Goal: Transaction & Acquisition: Purchase product/service

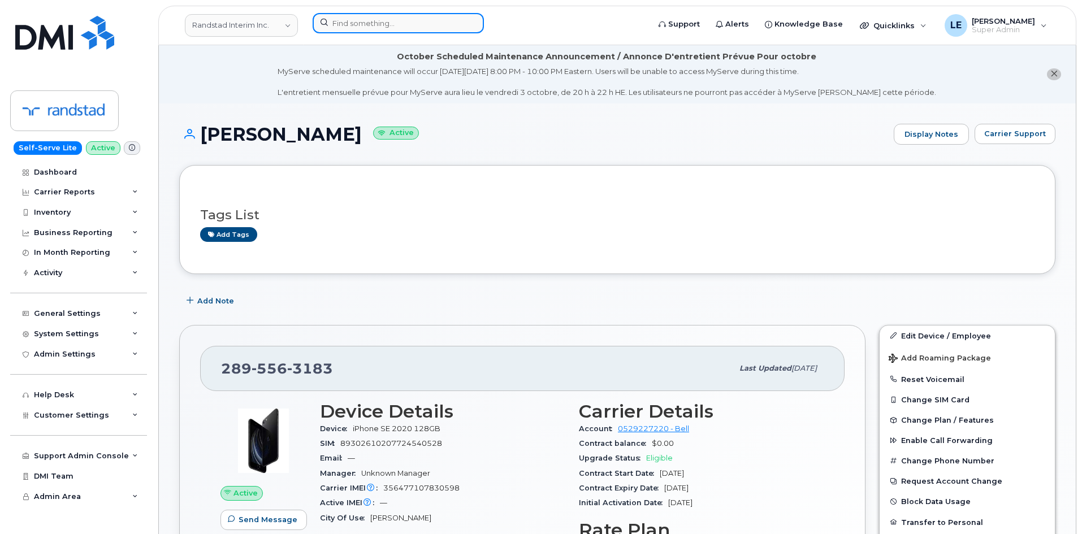
click at [405, 20] on input at bounding box center [398, 23] width 171 height 20
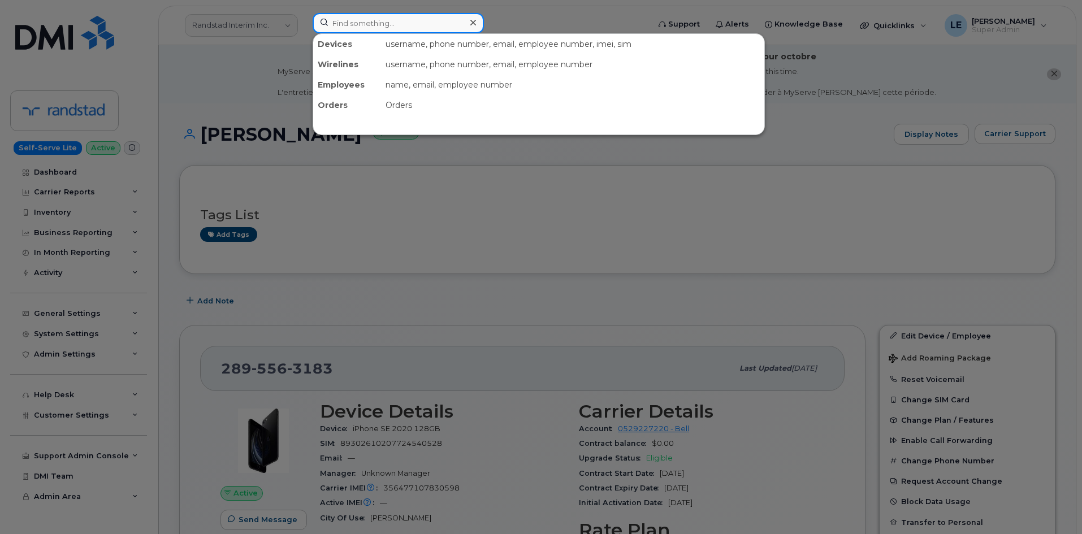
paste input "[PERSON_NAME]"
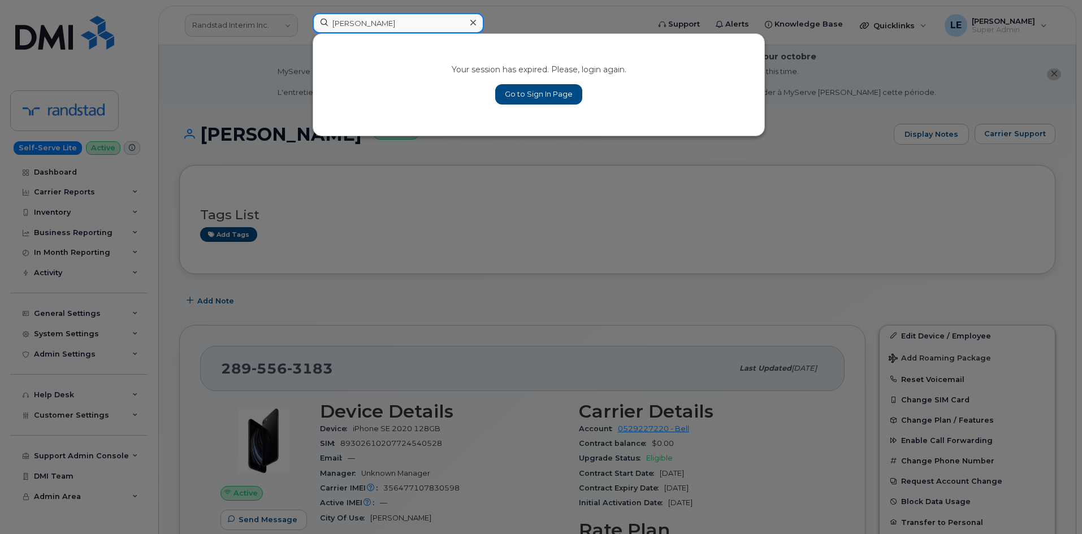
type input "[PERSON_NAME]"
click at [524, 102] on link "Go to Sign In Page" at bounding box center [538, 94] width 87 height 20
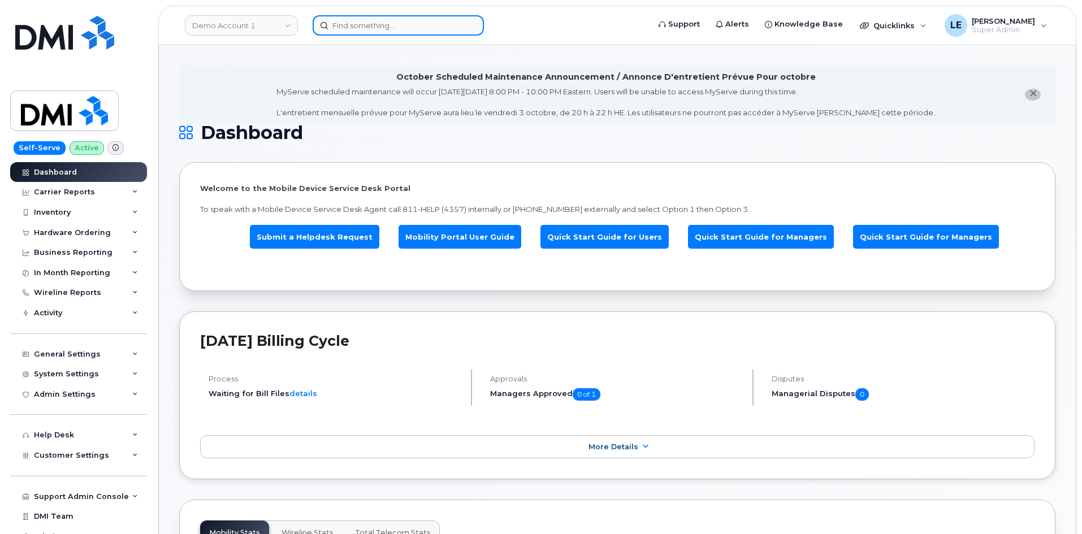
click at [342, 16] on input at bounding box center [398, 25] width 171 height 20
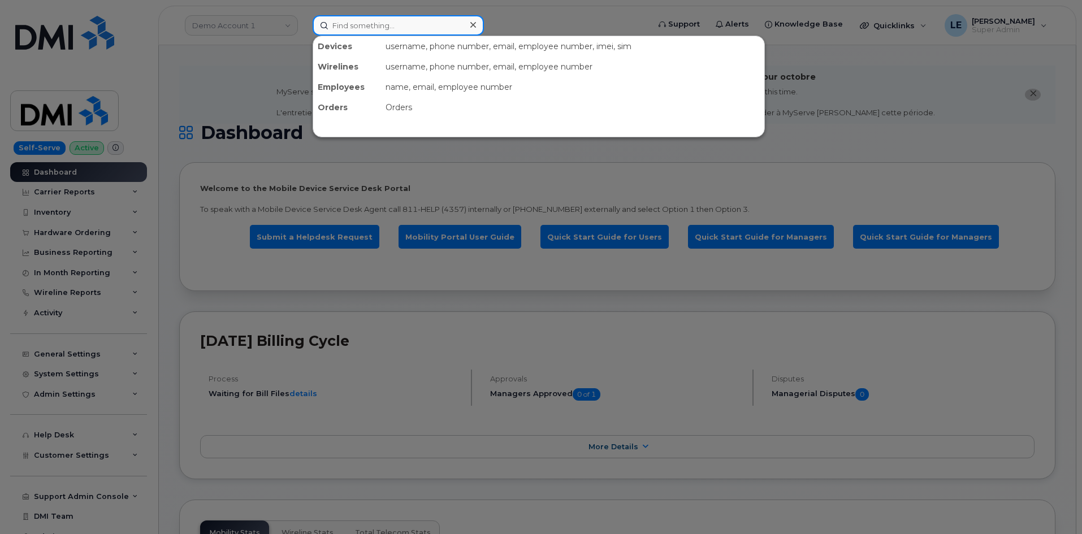
paste input "Mayumy Churchill"
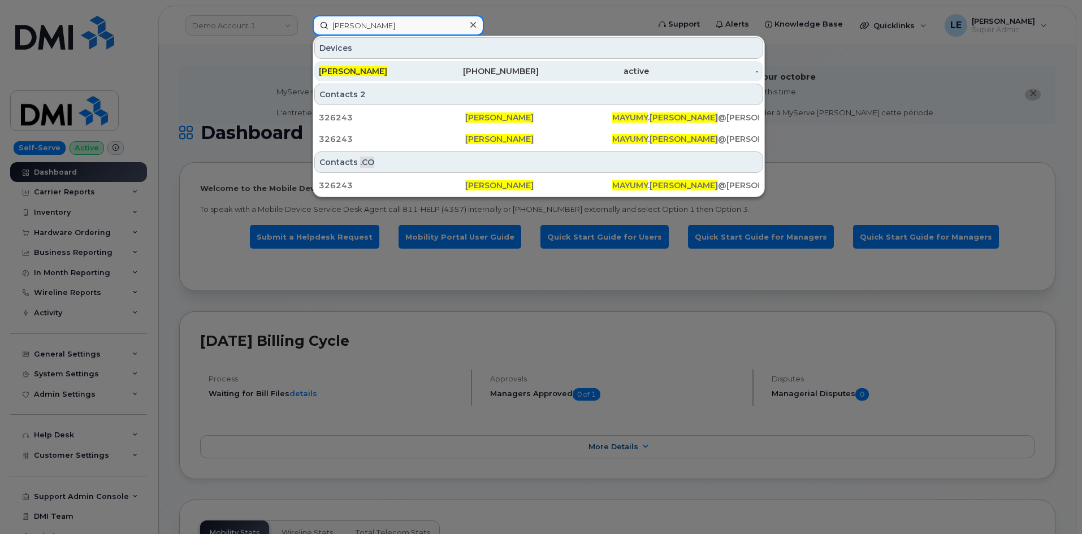
type input "Mayumy Churchill"
click at [401, 67] on div "Mayumy Churchill" at bounding box center [374, 71] width 110 height 11
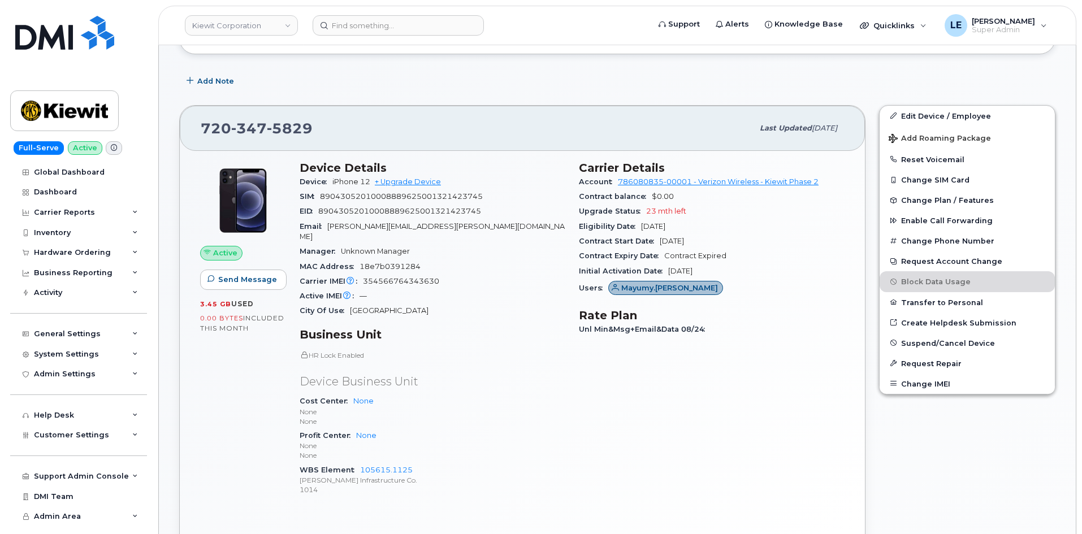
scroll to position [226, 0]
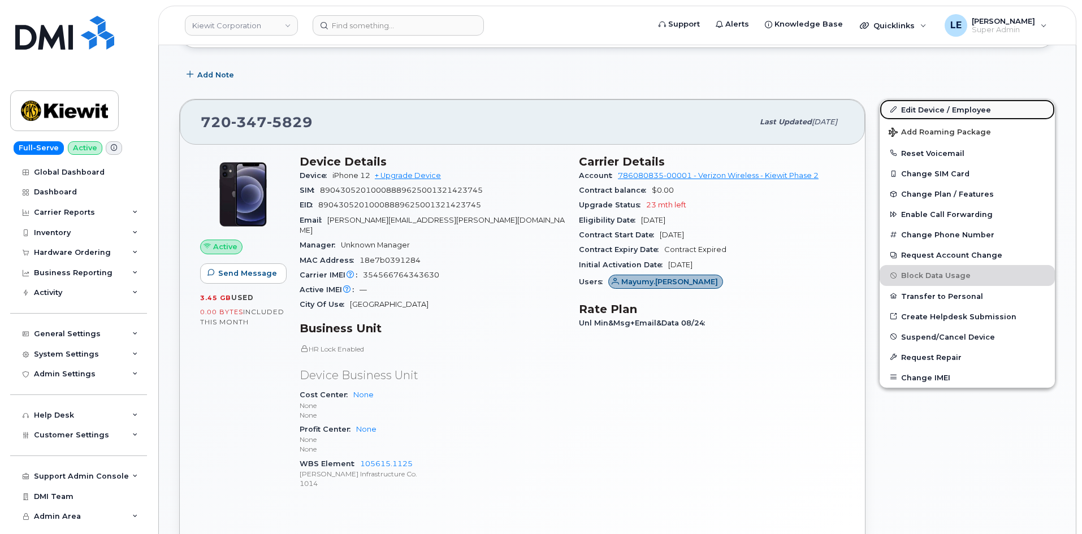
click at [903, 112] on link "Edit Device / Employee" at bounding box center [966, 109] width 175 height 20
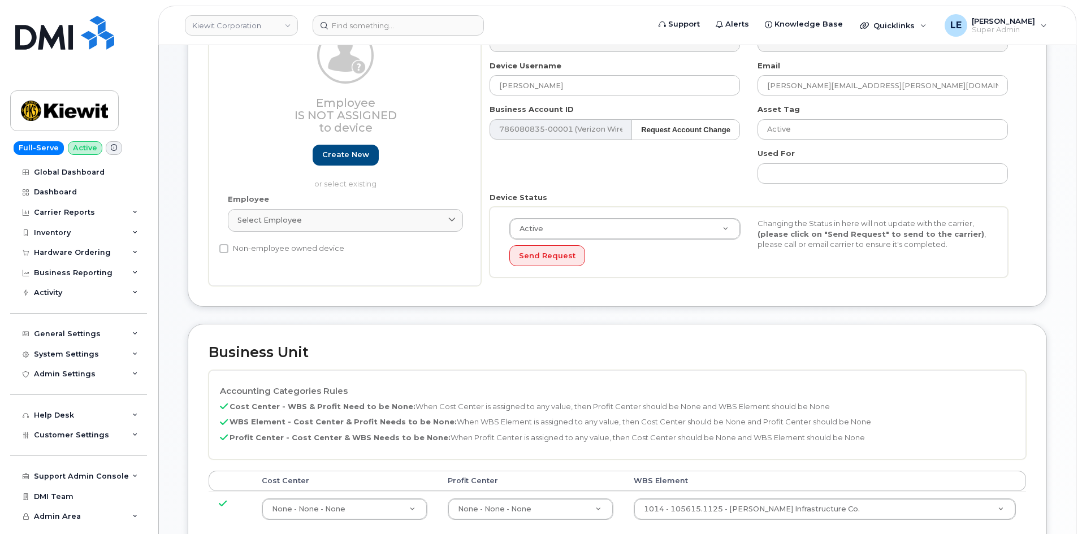
scroll to position [452, 0]
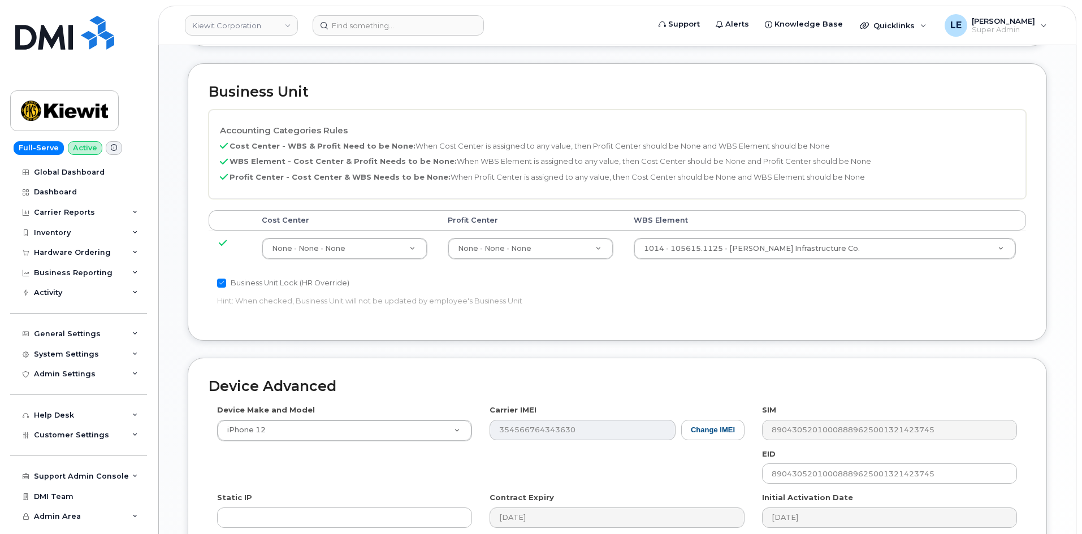
click at [764, 237] on td "1014 - 105615.1125 - Kiewit Infrastructure Co. 29761577" at bounding box center [824, 249] width 402 height 36
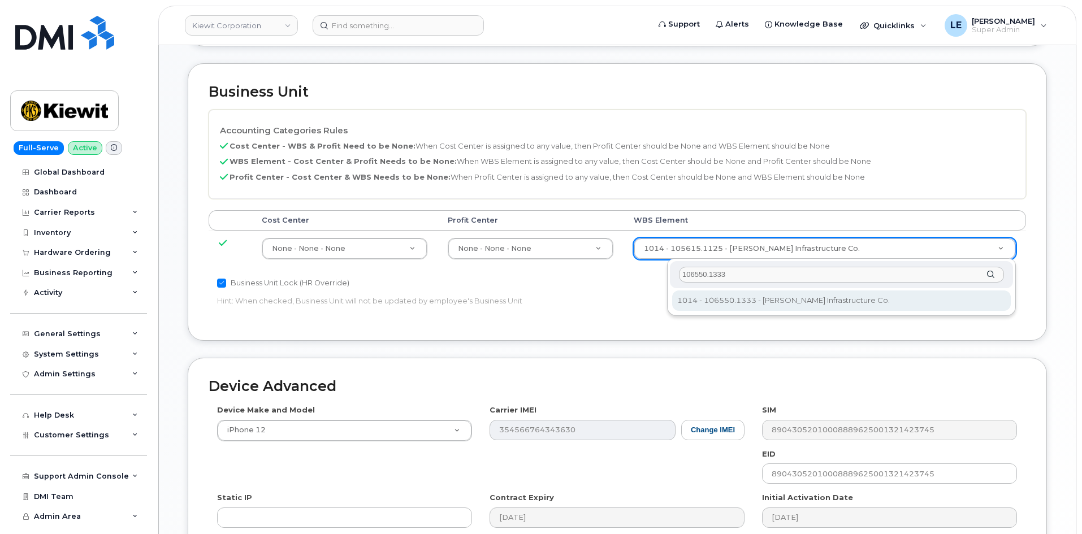
type input "106550.1333"
type input "36144121"
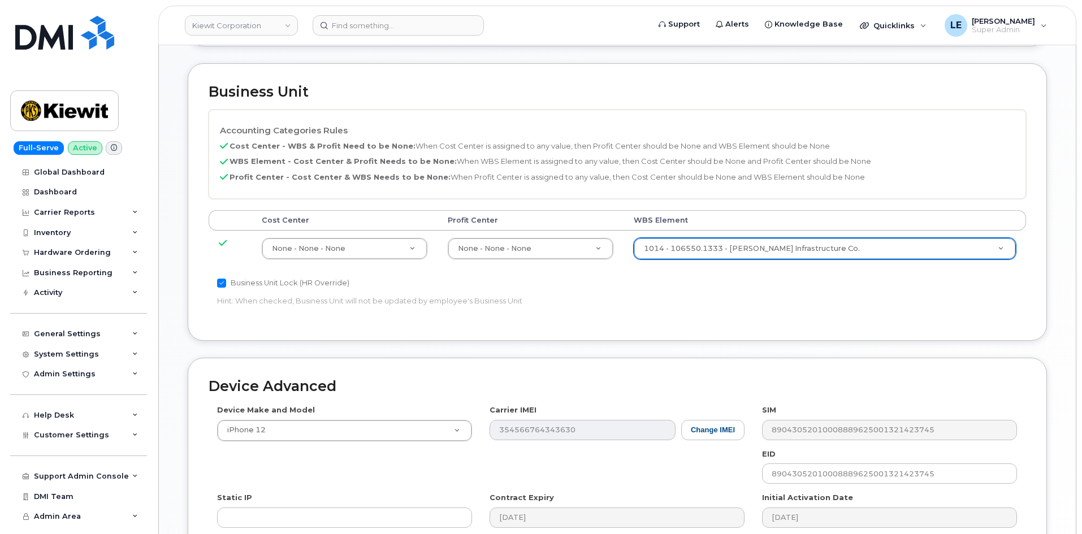
click at [754, 302] on div "Accounting Categories Rules Cost Center - WBS & Profit Need to be None: When Co…" at bounding box center [617, 215] width 817 height 210
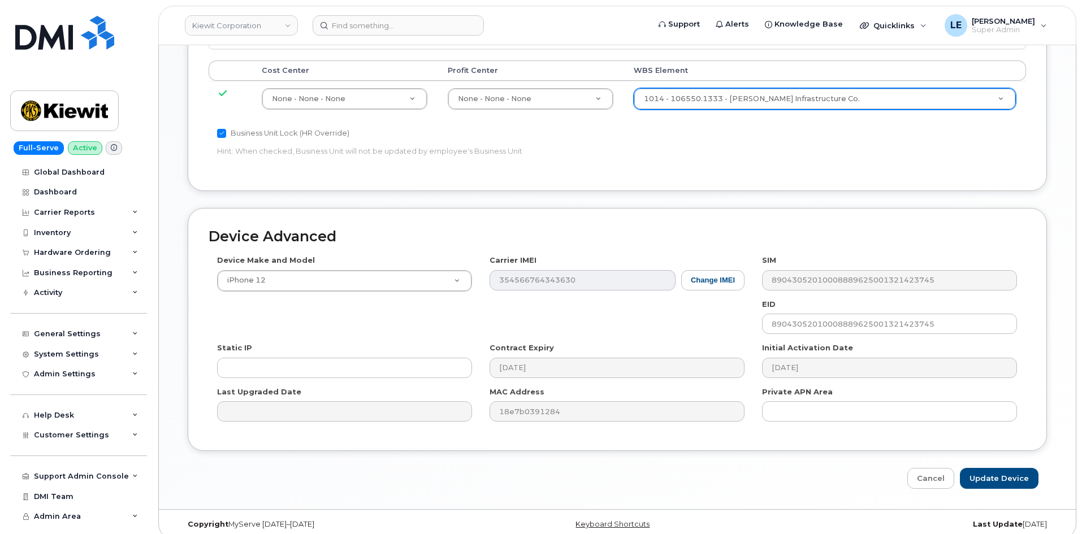
scroll to position [613, 0]
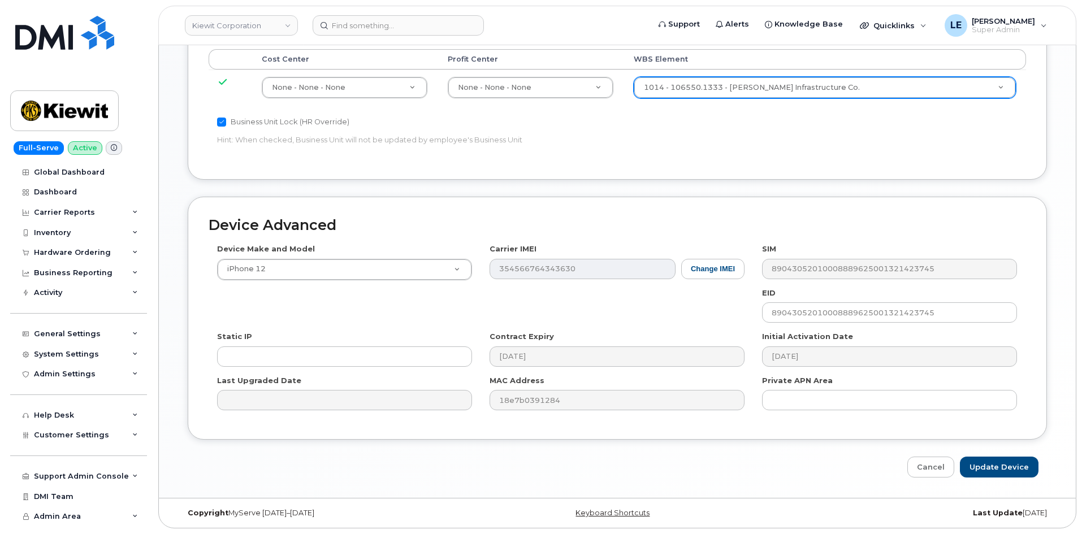
click at [993, 470] on input "Update Device" at bounding box center [999, 467] width 79 height 21
type input "Saving..."
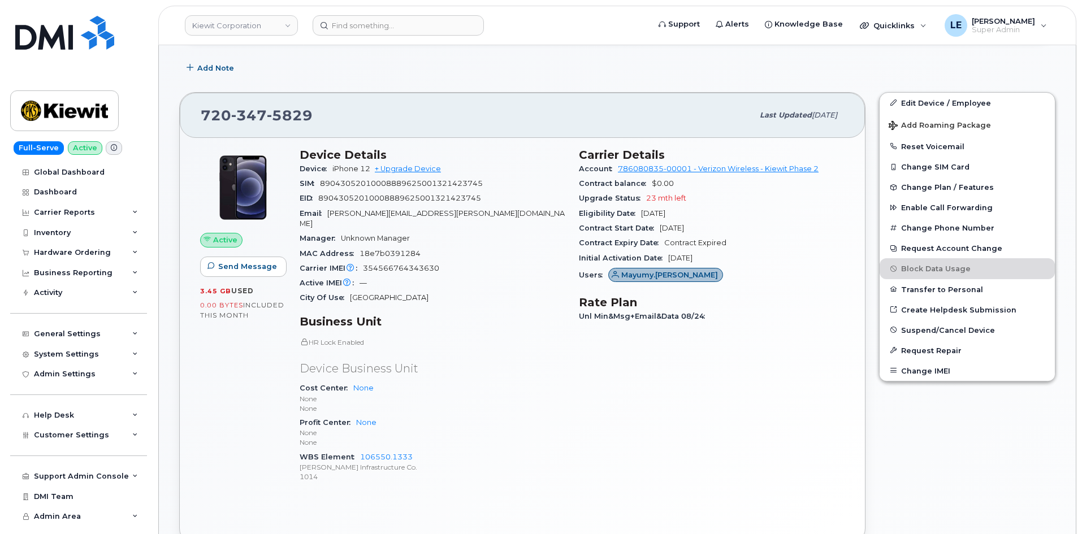
scroll to position [57, 0]
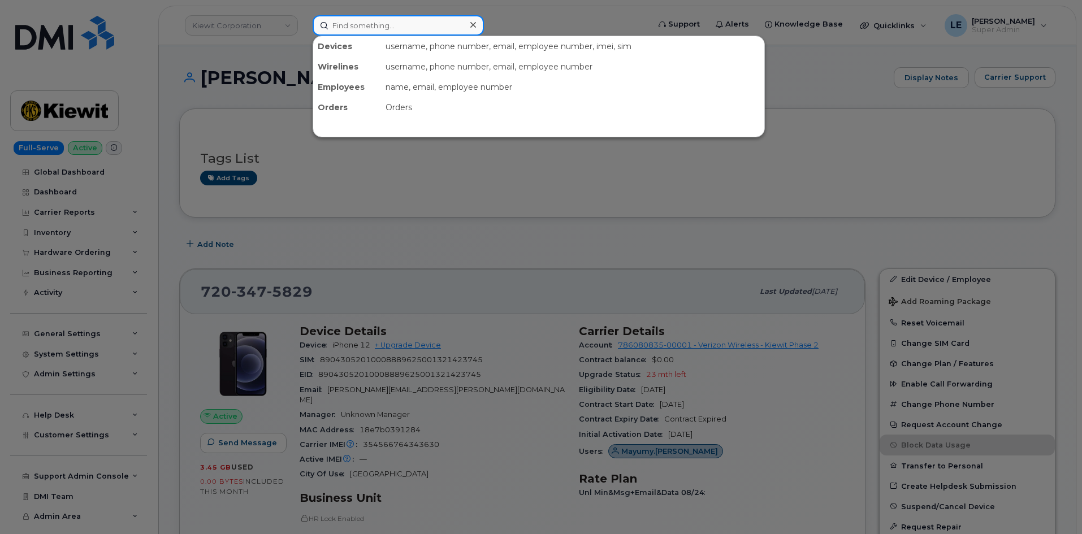
click at [336, 33] on input at bounding box center [398, 25] width 171 height 20
paste input "[PERSON_NAME][EMAIL_ADDRESS][PERSON_NAME][PERSON_NAME][DOMAIN_NAME]"
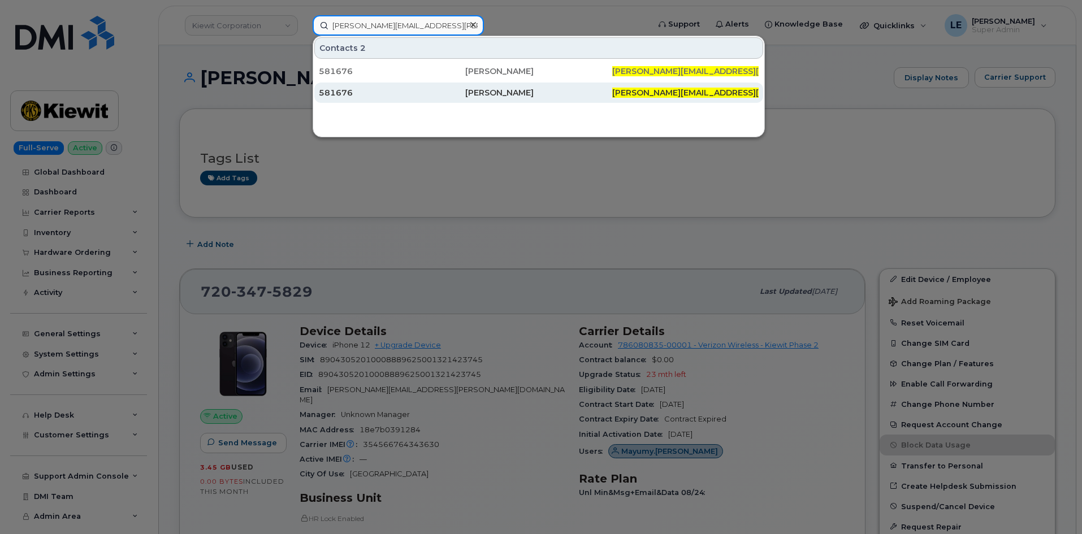
type input "[PERSON_NAME][EMAIL_ADDRESS][PERSON_NAME][PERSON_NAME][DOMAIN_NAME]"
click at [405, 84] on div "581676" at bounding box center [392, 93] width 146 height 20
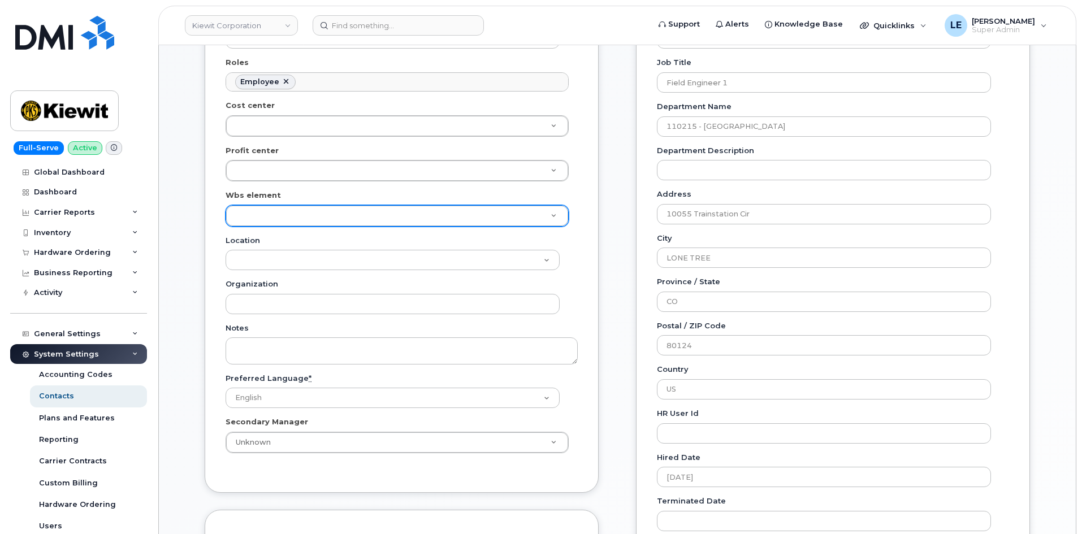
scroll to position [339, 0]
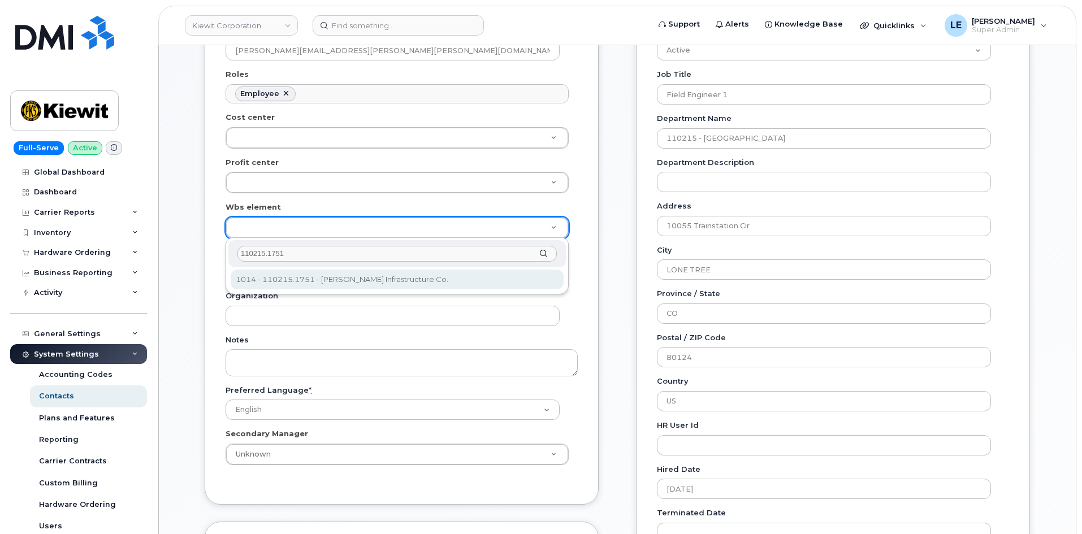
type input "110215.1751"
type input "33465987"
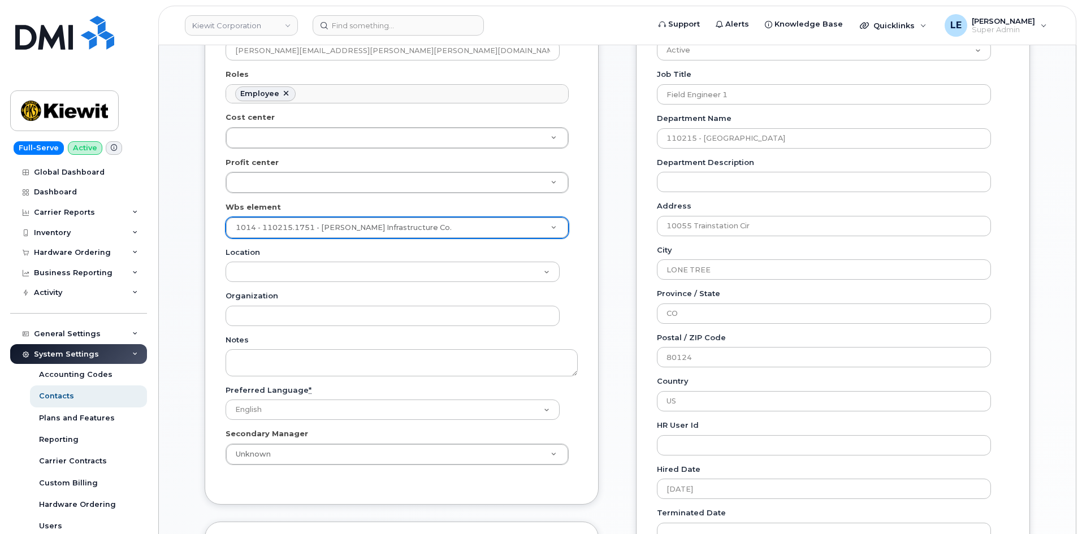
click at [206, 223] on div "General Name * [PERSON_NAME] Preferred Name [PERSON_NAME] Email [PERSON_NAME][E…" at bounding box center [402, 194] width 394 height 619
click at [368, 31] on input at bounding box center [398, 25] width 171 height 20
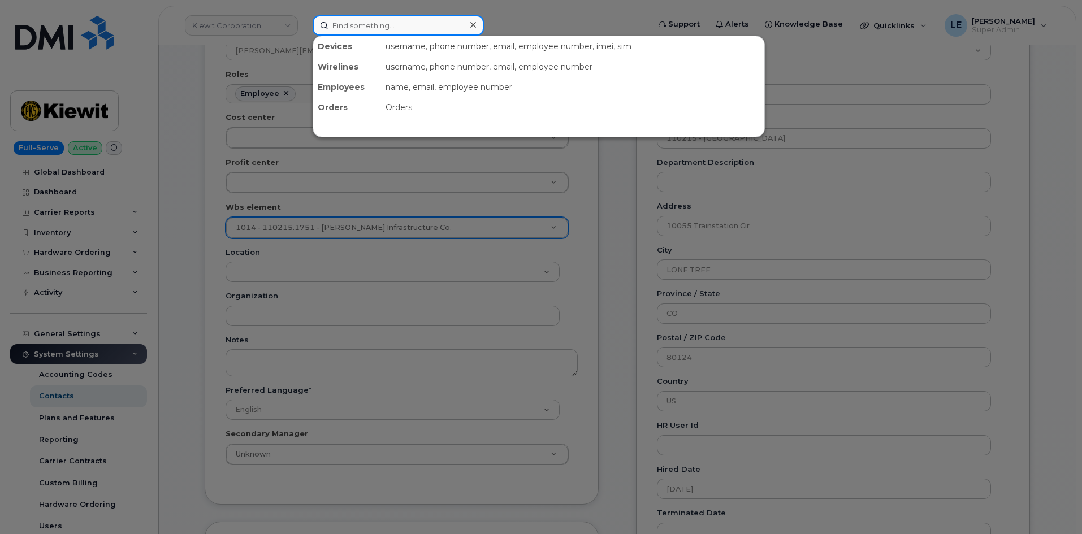
paste input "[PERSON_NAME][EMAIL_ADDRESS][PERSON_NAME][PERSON_NAME][DOMAIN_NAME]"
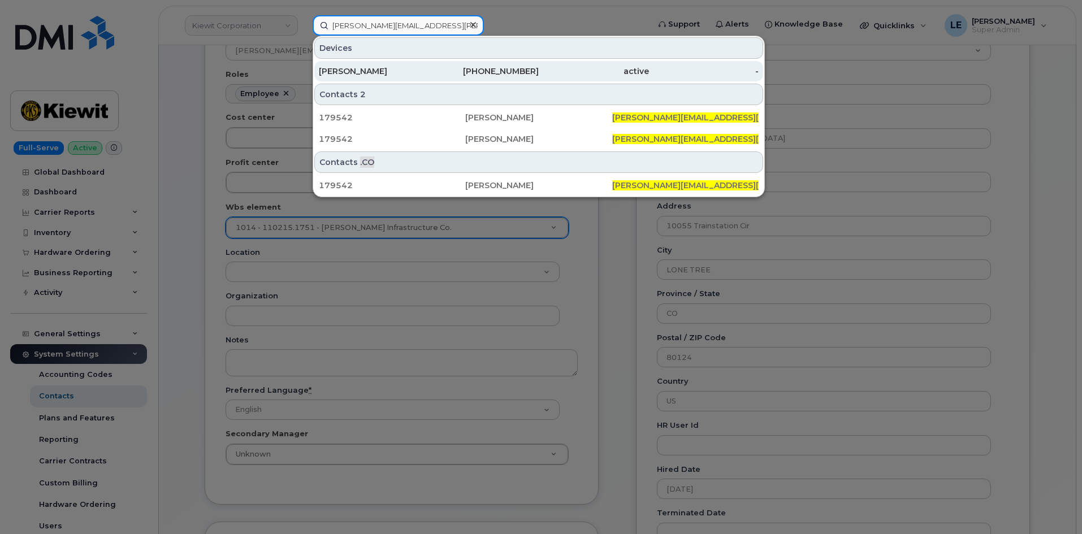
type input "[PERSON_NAME][EMAIL_ADDRESS][PERSON_NAME][PERSON_NAME][DOMAIN_NAME]"
click at [359, 68] on div "[PERSON_NAME]" at bounding box center [374, 71] width 110 height 11
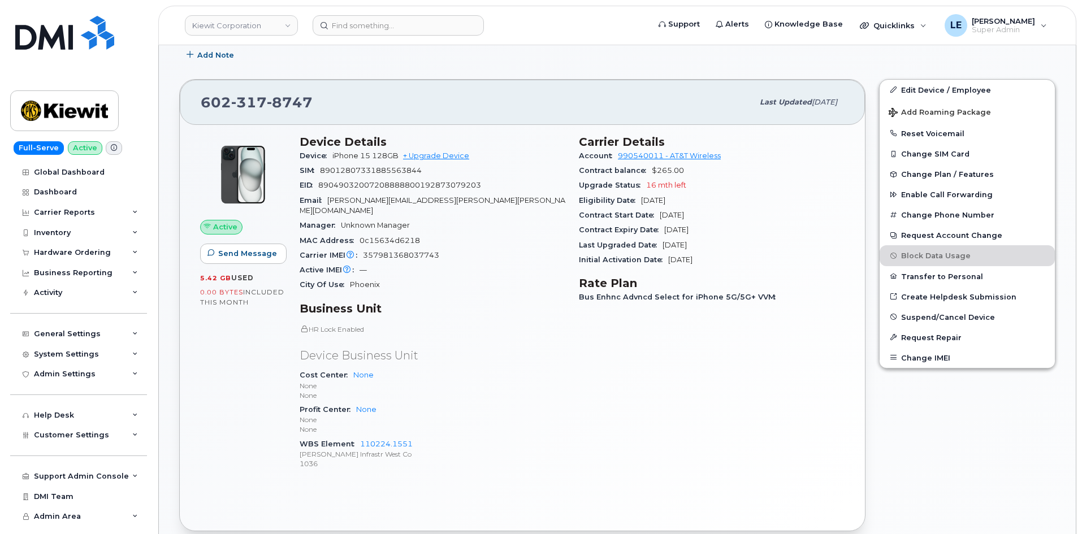
scroll to position [226, 0]
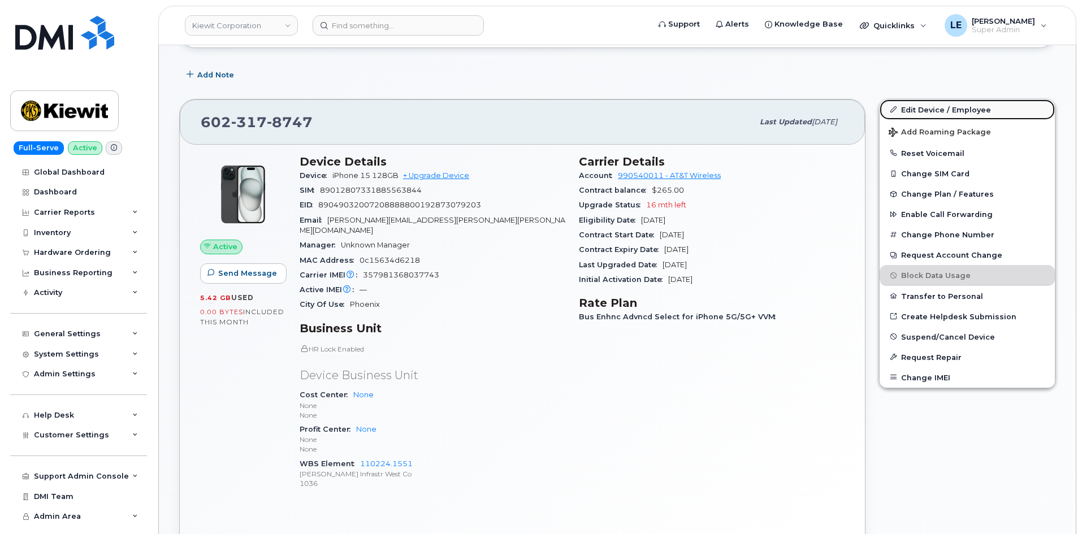
click at [910, 111] on link "Edit Device / Employee" at bounding box center [966, 109] width 175 height 20
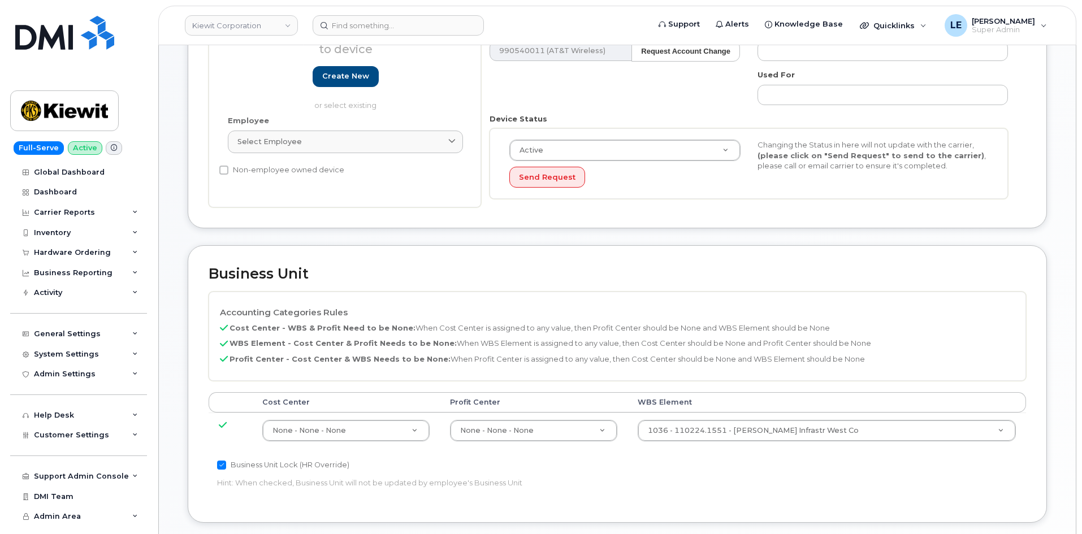
scroll to position [339, 0]
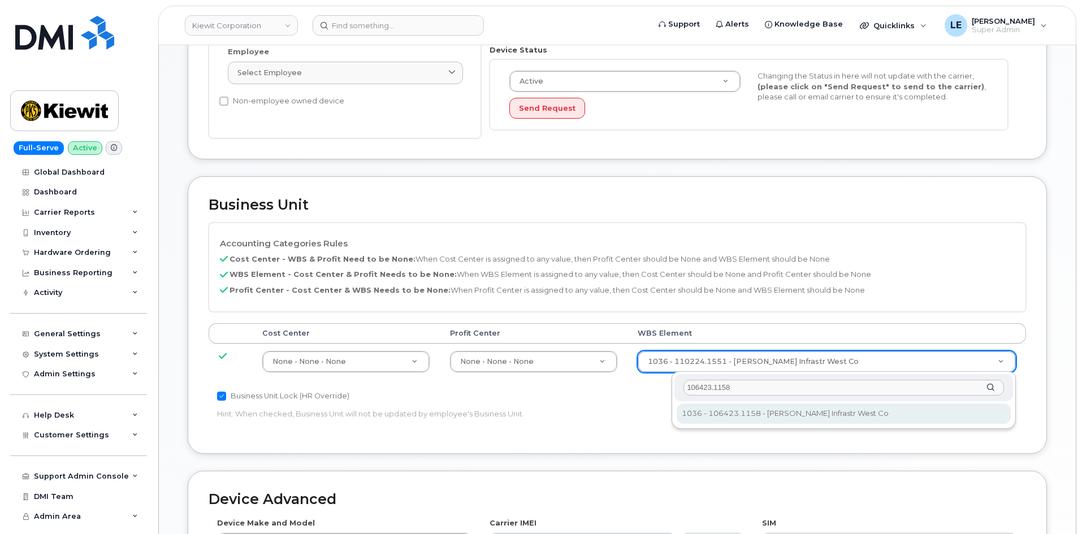
type input "106423.1158"
type input "35357142"
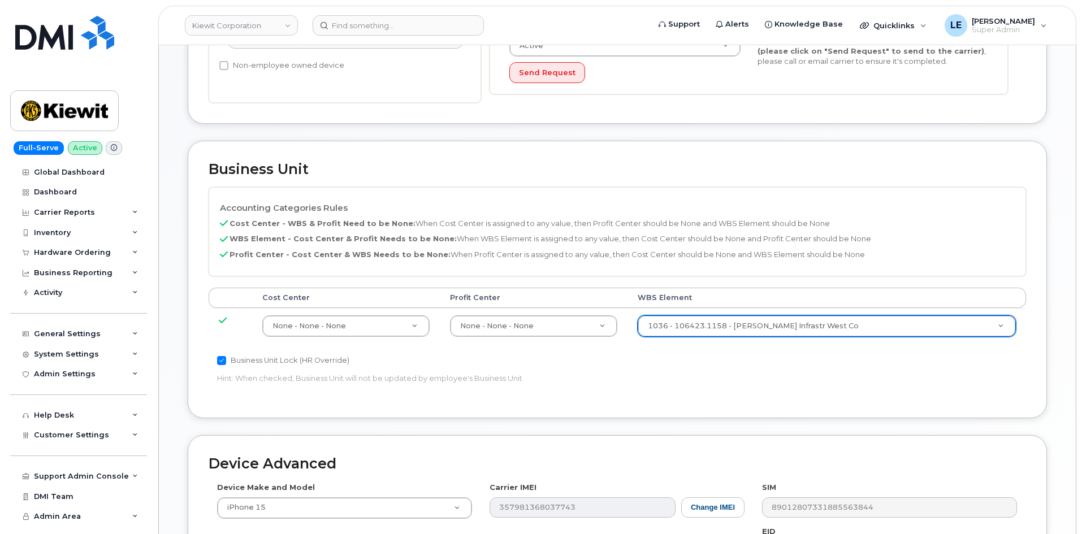
scroll to position [613, 0]
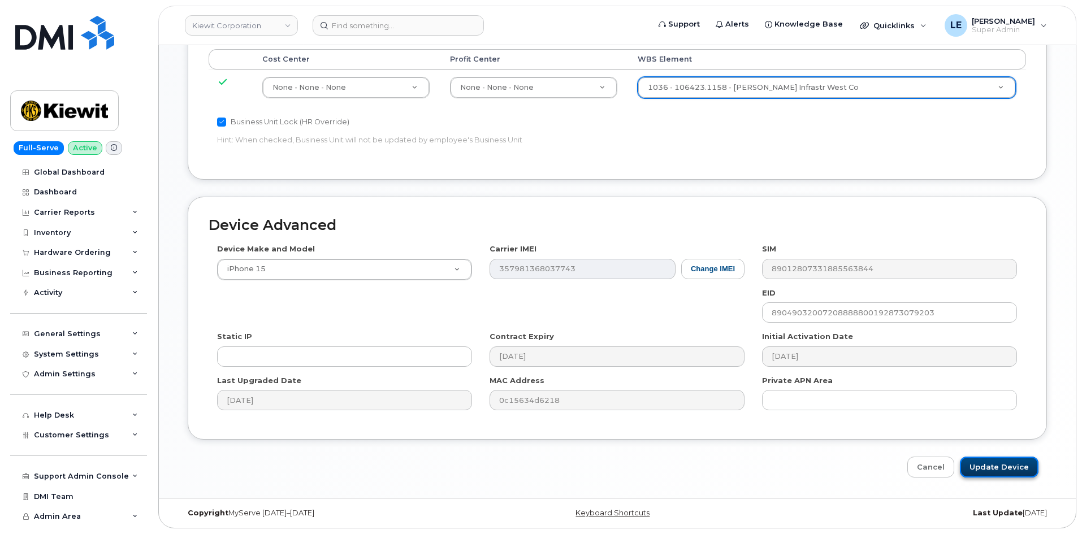
click at [1003, 467] on input "Update Device" at bounding box center [999, 467] width 79 height 21
type input "Saving..."
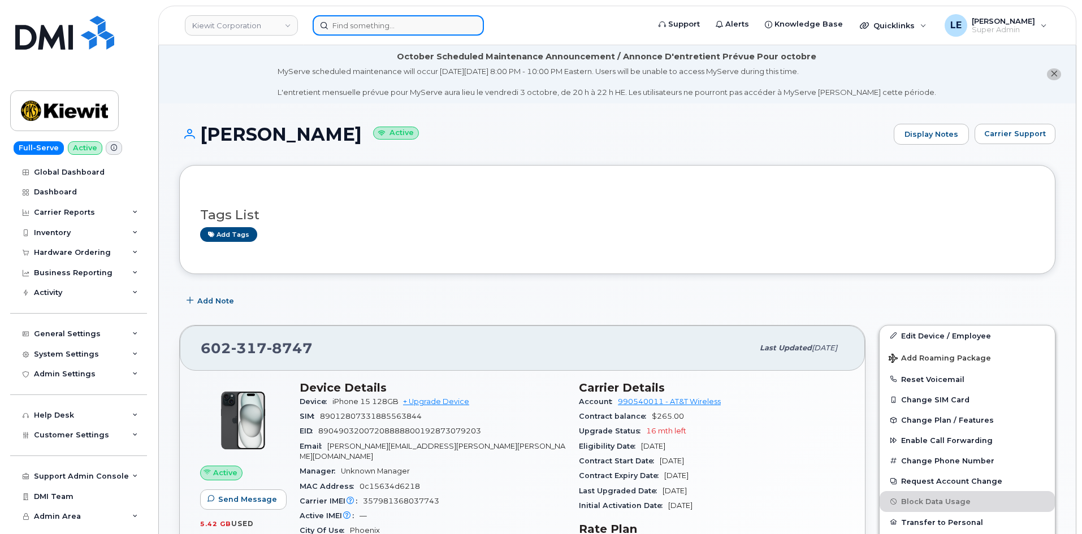
click at [337, 27] on input at bounding box center [398, 25] width 171 height 20
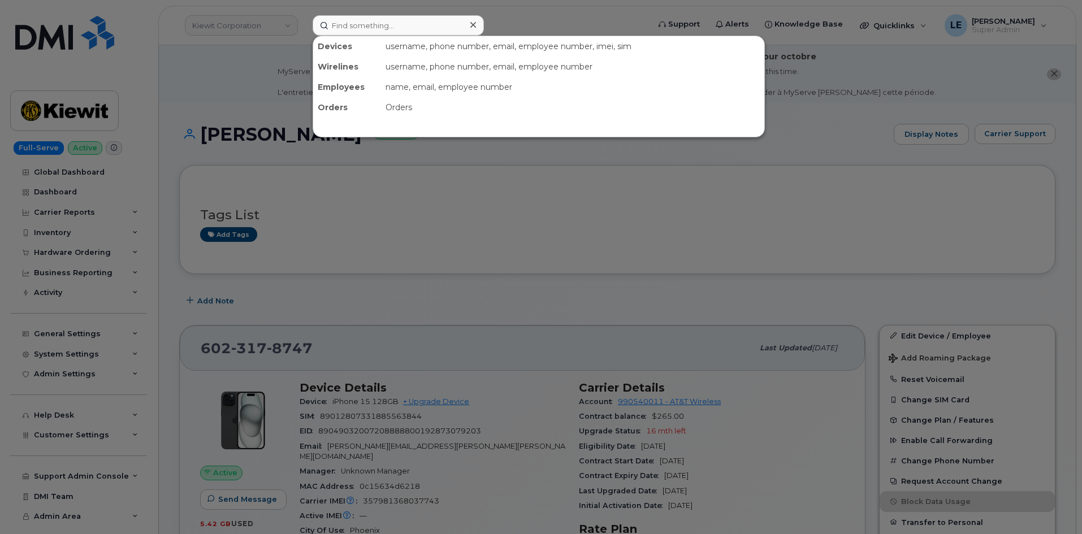
click at [291, 41] on div at bounding box center [541, 267] width 1082 height 534
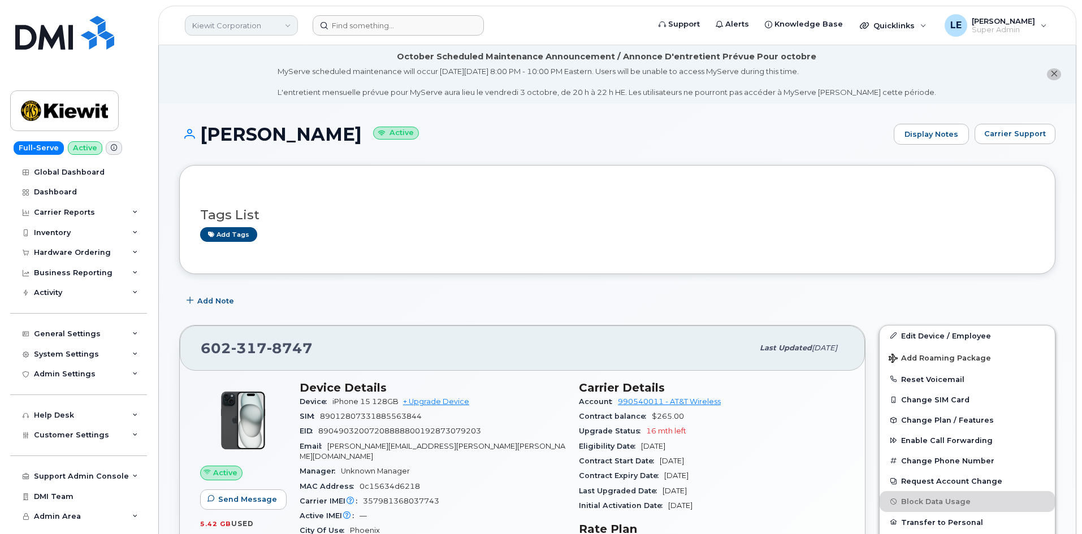
click at [284, 23] on link "Kiewit Corporation" at bounding box center [241, 25] width 113 height 20
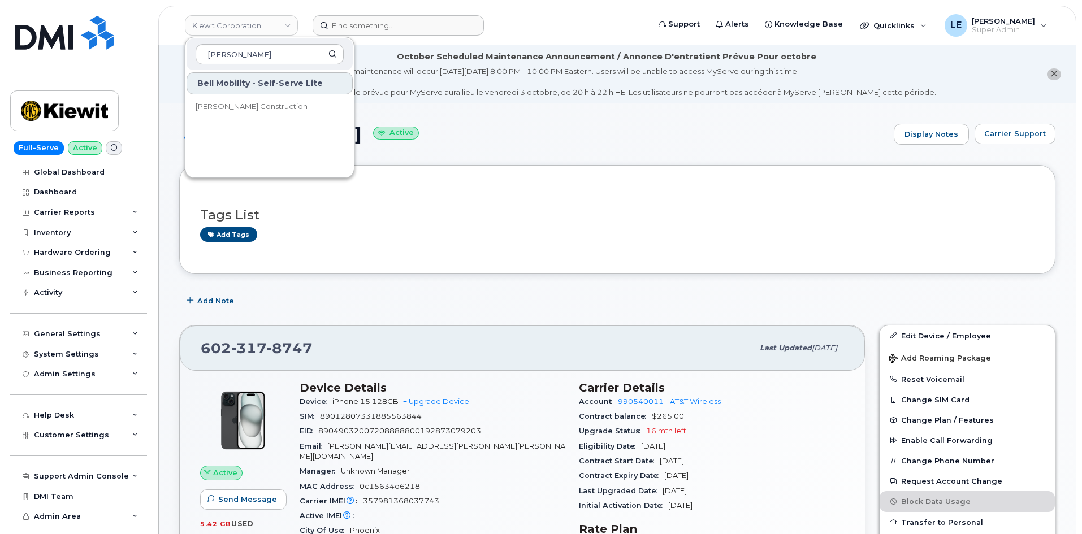
type input "james"
click at [409, 22] on input at bounding box center [398, 25] width 171 height 20
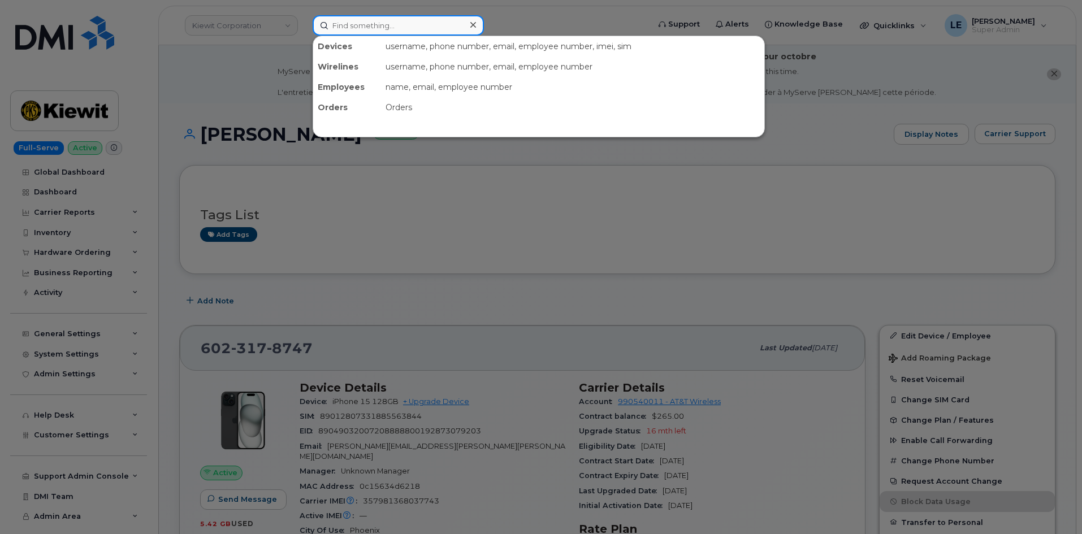
paste input "(854)206-7471"
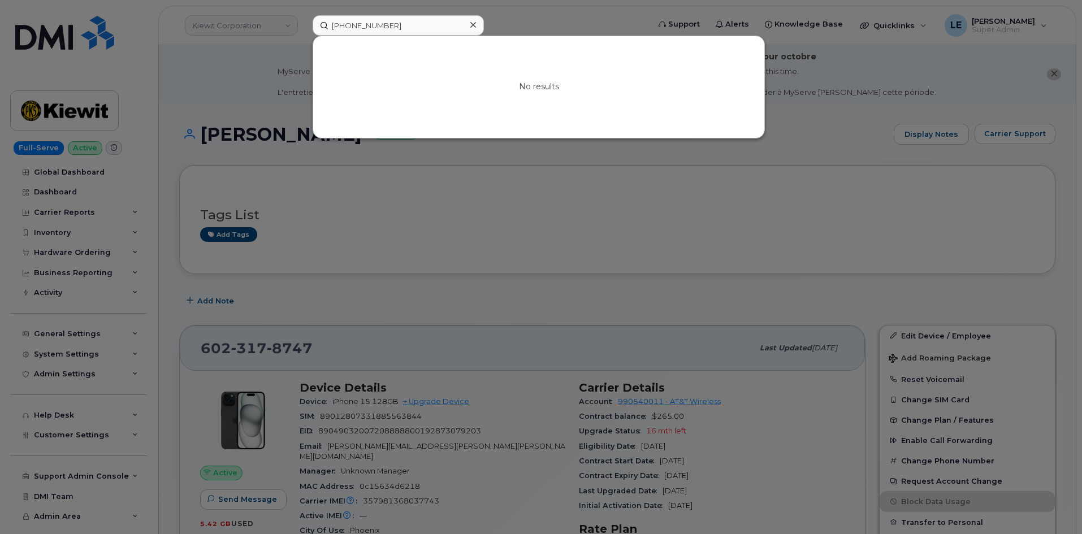
click at [227, 50] on div at bounding box center [541, 267] width 1082 height 534
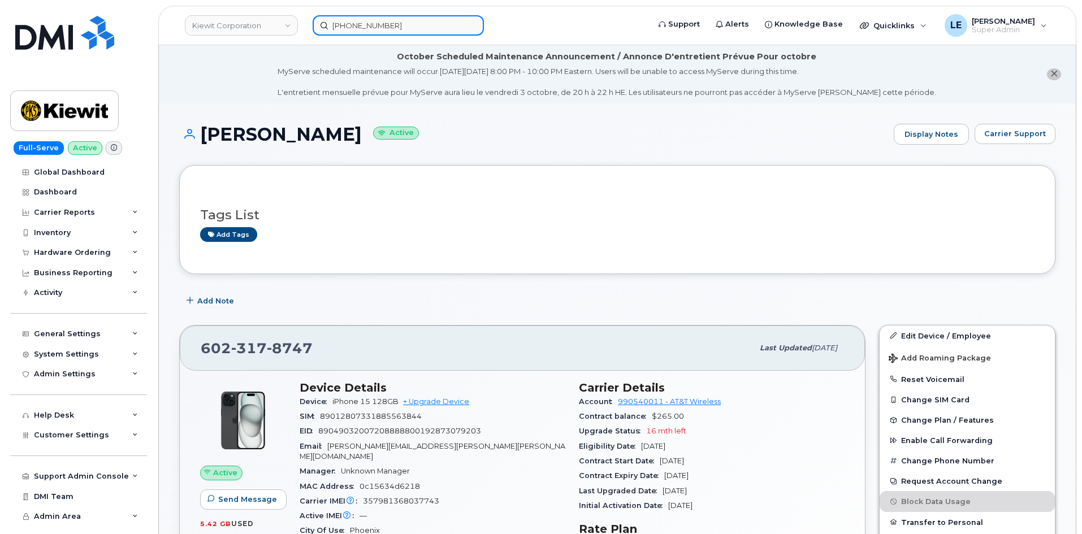
click at [383, 27] on input "(854)206-7471" at bounding box center [398, 25] width 171 height 20
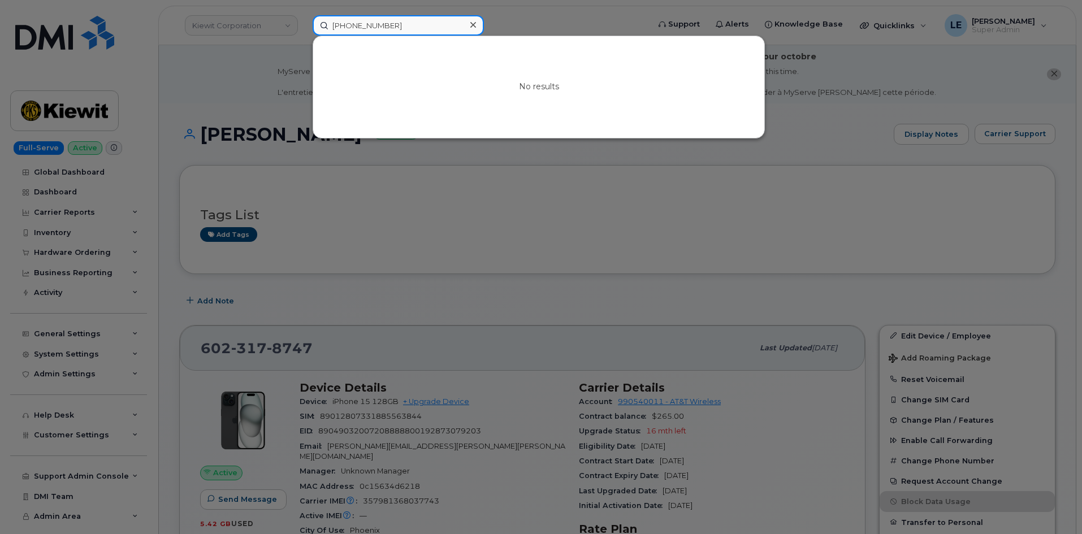
click at [385, 27] on input "(854)206-7471" at bounding box center [398, 25] width 171 height 20
paste input "7248386442"
click at [392, 30] on input "7248386442" at bounding box center [398, 25] width 171 height 20
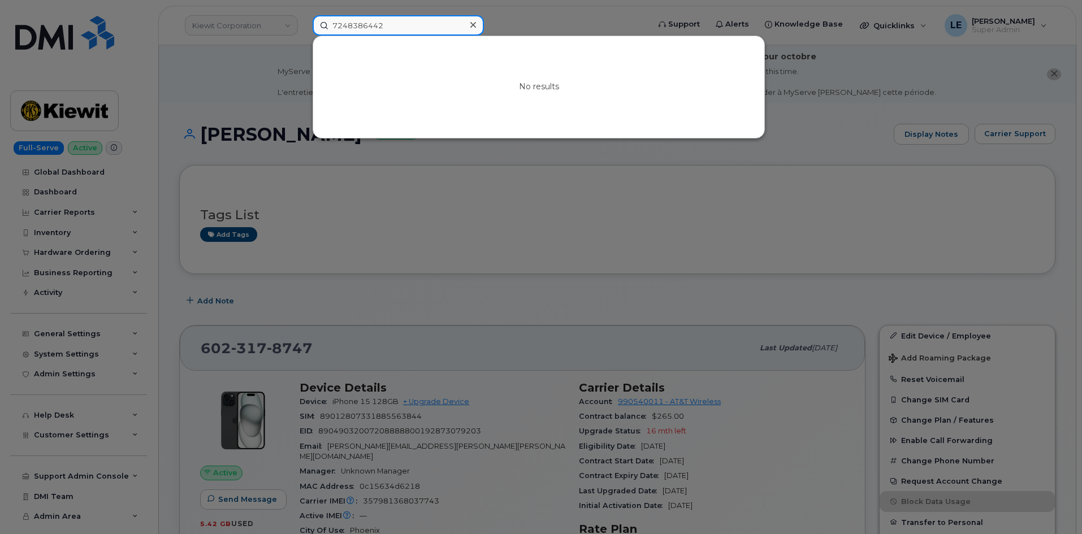
click at [392, 29] on input "7248386442" at bounding box center [398, 25] width 171 height 20
paste input "166280"
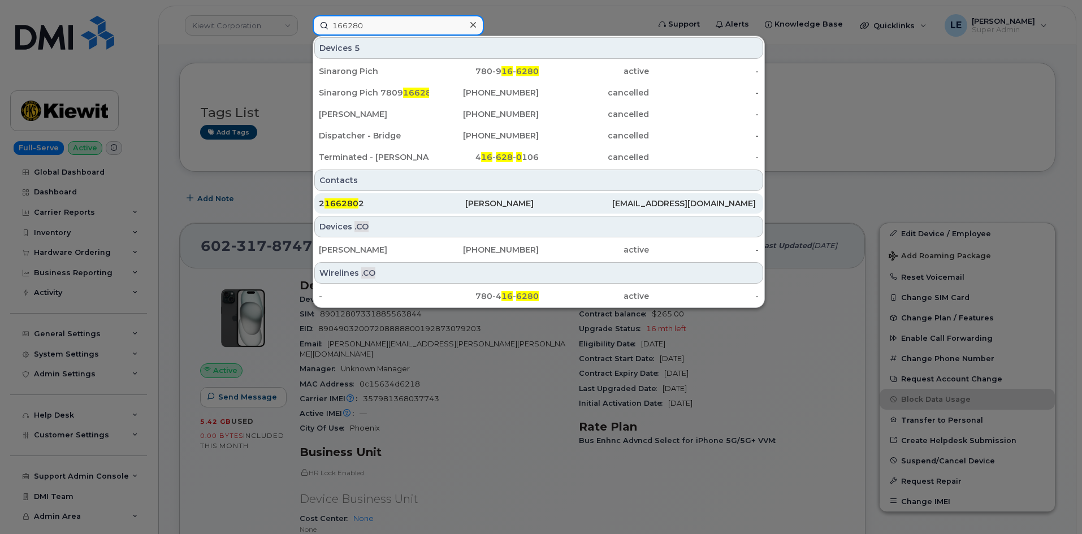
scroll to position [113, 0]
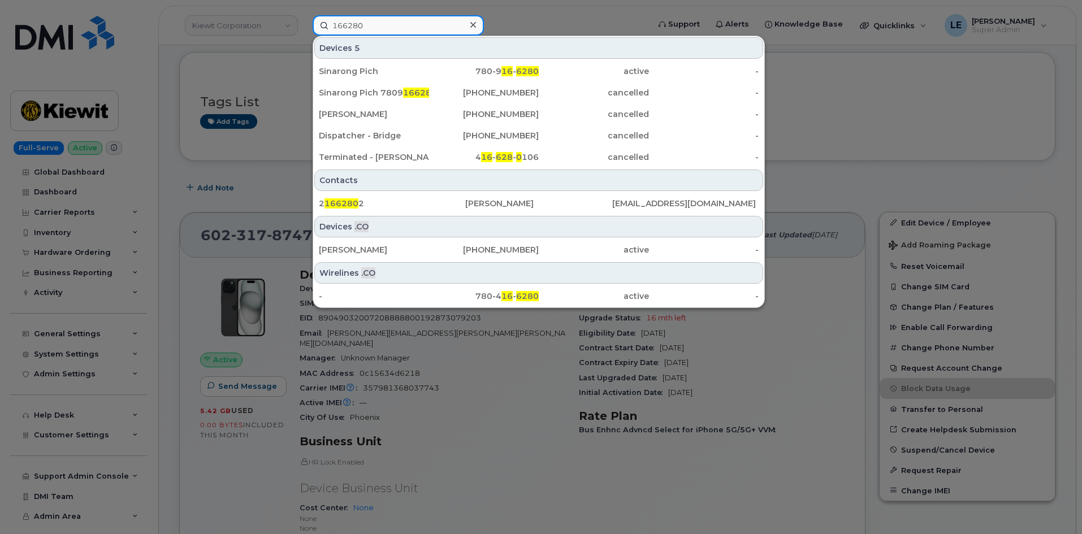
type input "166280"
click at [470, 29] on div at bounding box center [473, 25] width 16 height 16
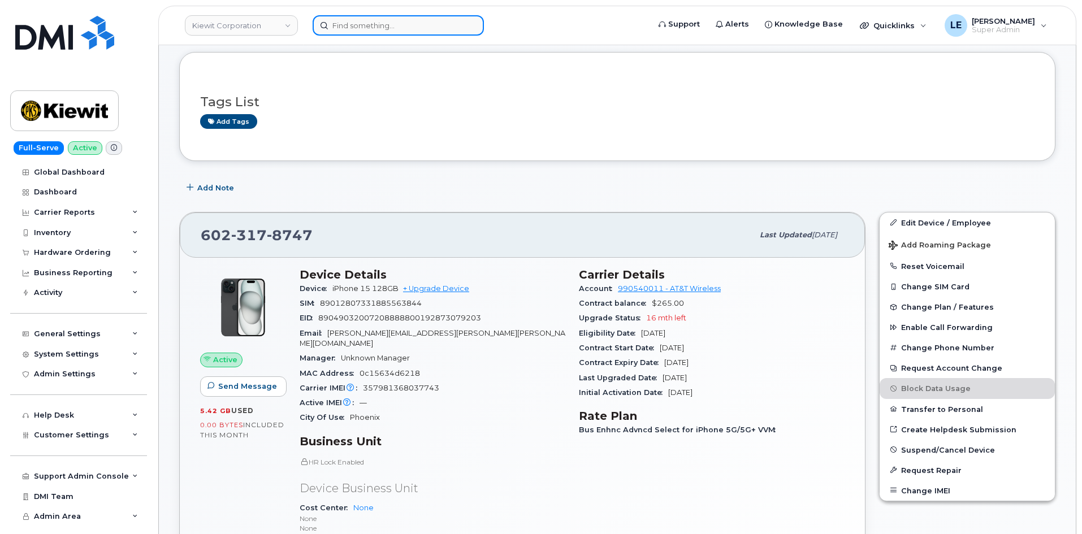
click at [473, 28] on div at bounding box center [398, 25] width 171 height 20
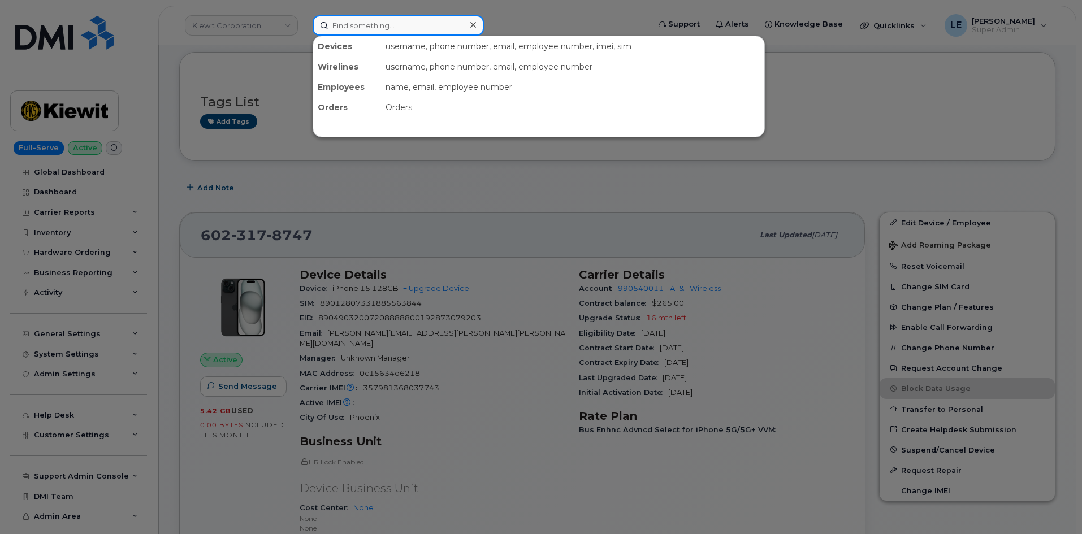
paste input "5873602228"
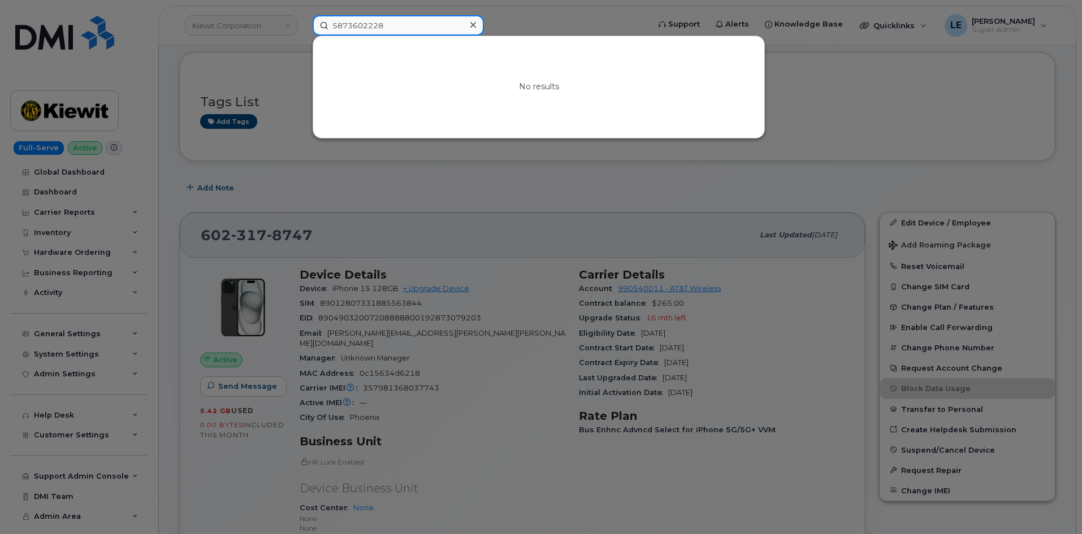
type input "5873602228"
click at [469, 25] on div at bounding box center [473, 25] width 16 height 16
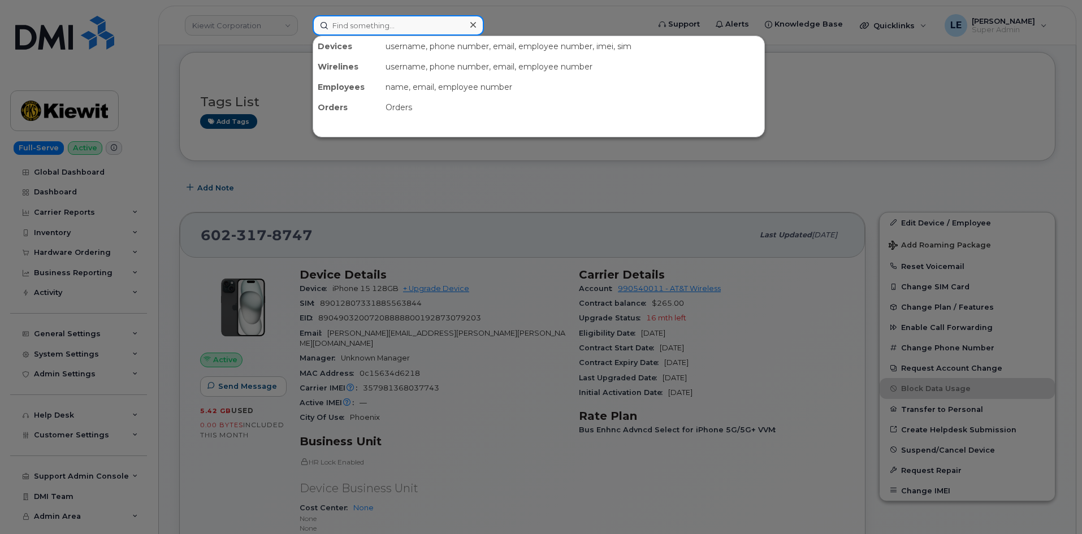
click at [463, 27] on input at bounding box center [398, 25] width 171 height 20
paste input "4038619268"
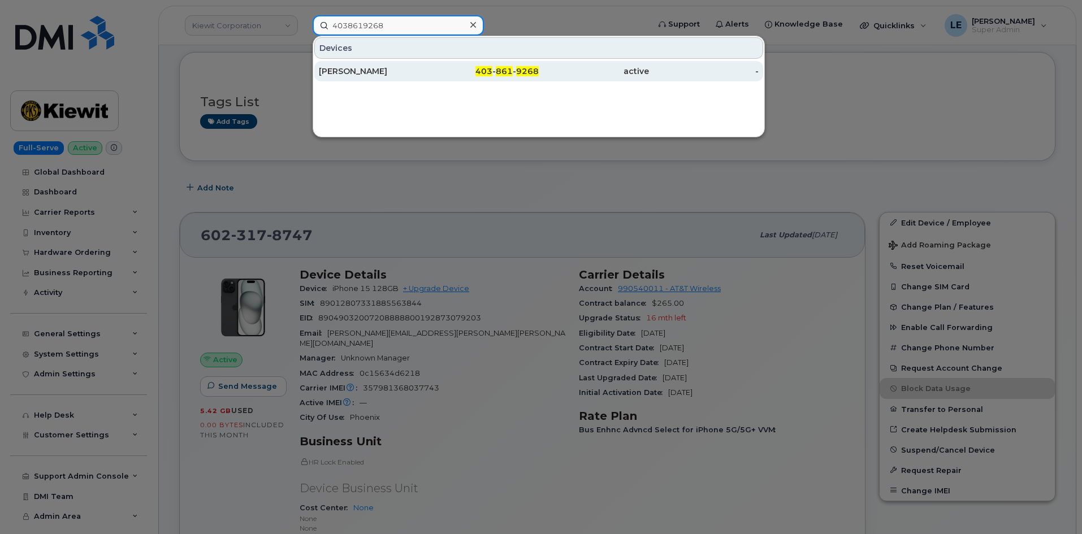
type input "4038619268"
click at [459, 71] on div "403 - 861 - 9268" at bounding box center [484, 71] width 110 height 11
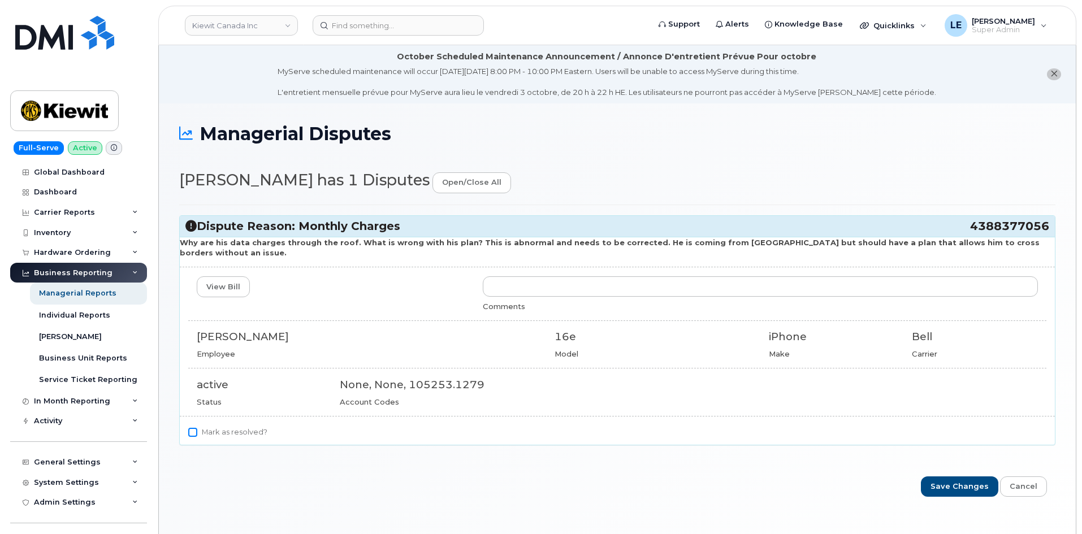
click at [192, 428] on input "Mark as resolved?" at bounding box center [192, 432] width 9 height 9
checkbox input "true"
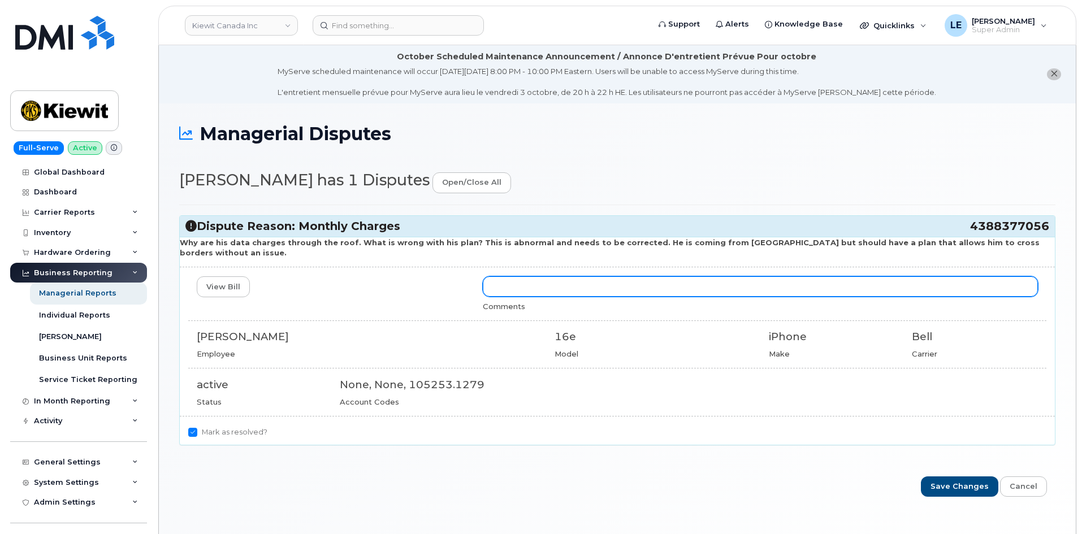
click at [532, 280] on input "text" at bounding box center [760, 286] width 555 height 20
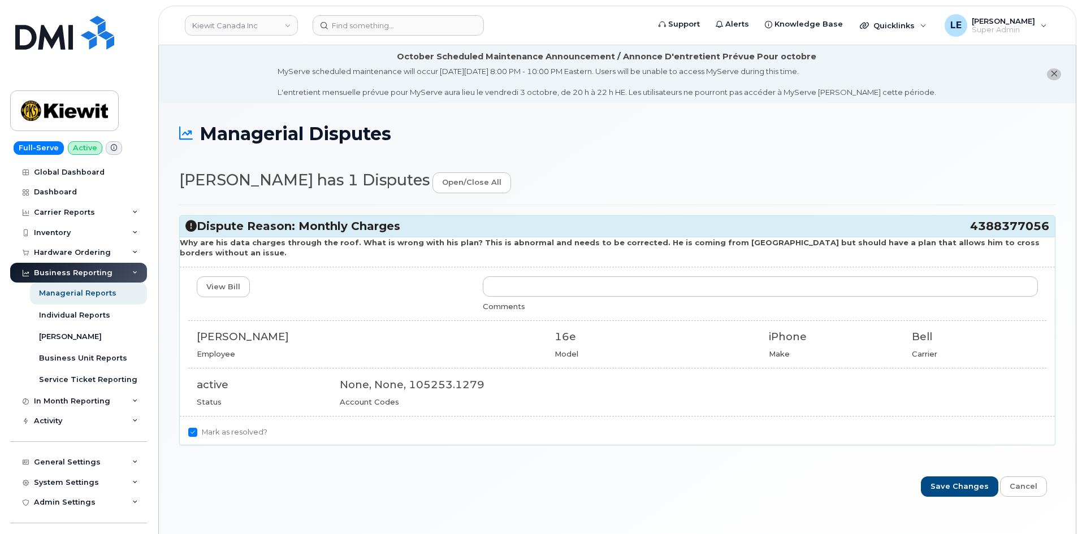
drag, startPoint x: 438, startPoint y: 283, endPoint x: 389, endPoint y: 280, distance: 49.3
click at [437, 283] on div "View Bill" at bounding box center [331, 286] width 286 height 21
click at [956, 476] on input "Save Changes" at bounding box center [959, 486] width 77 height 21
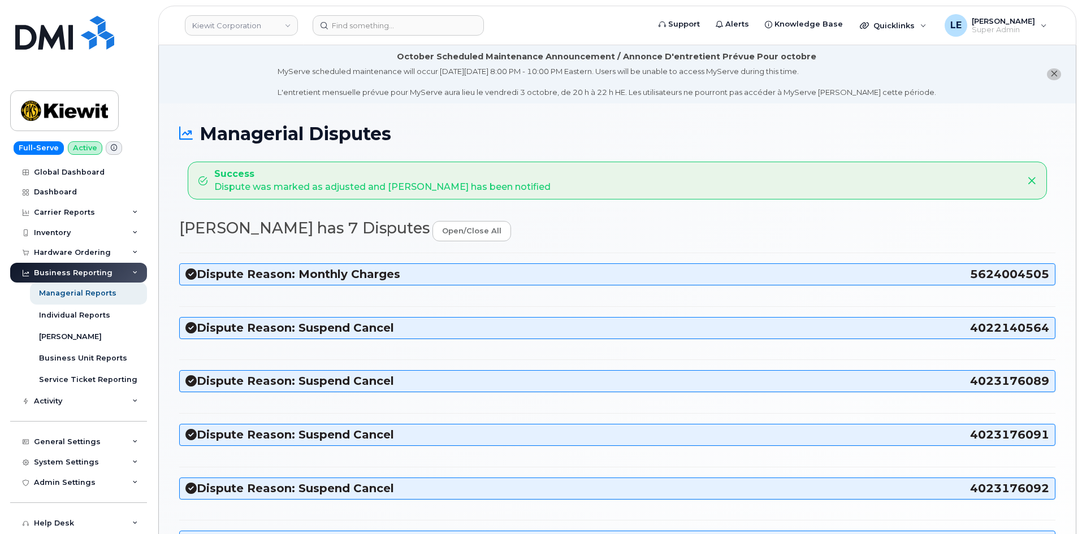
click at [439, 274] on h3 "Dispute Reason: Monthly Charges 5624004505" at bounding box center [617, 274] width 864 height 15
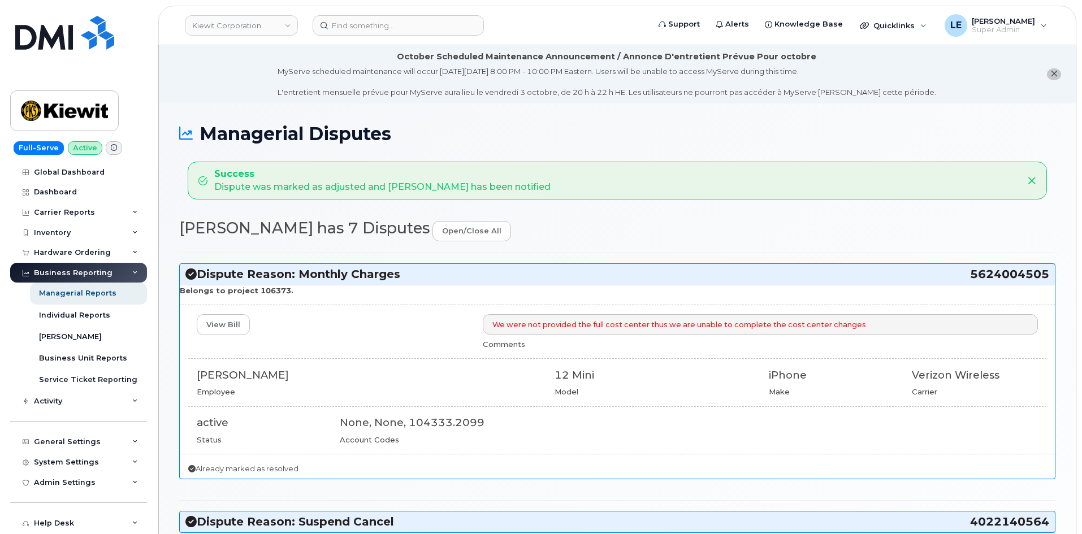
click at [439, 274] on h3 "Dispute Reason: Monthly Charges 5624004505" at bounding box center [617, 274] width 864 height 15
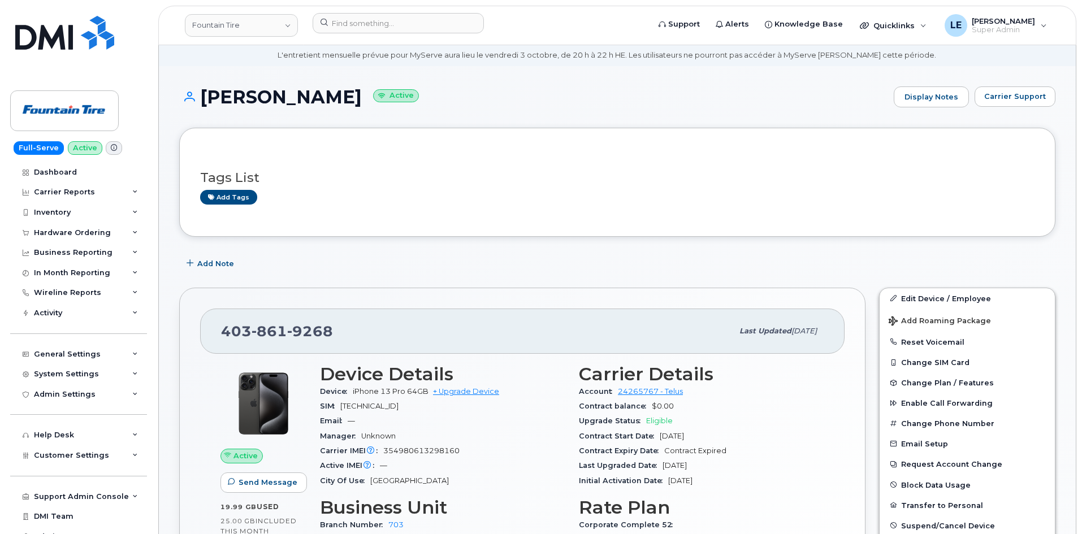
scroll to position [57, 0]
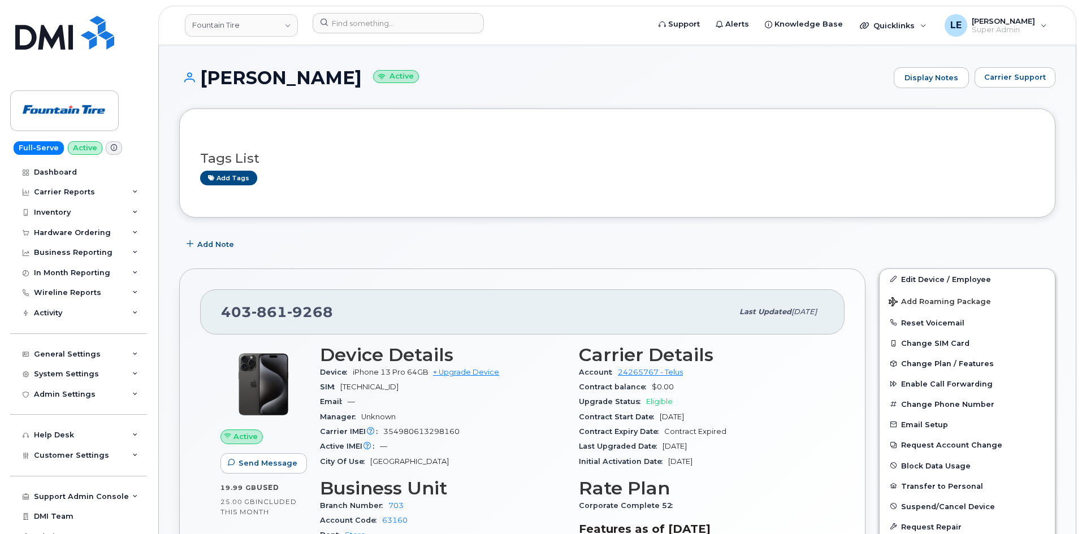
click at [268, 319] on span "861" at bounding box center [269, 311] width 36 height 17
copy span "403 861 9268"
click at [440, 248] on div "Add Note" at bounding box center [617, 245] width 876 height 20
click at [1025, 75] on span "Carrier Support" at bounding box center [1015, 77] width 62 height 11
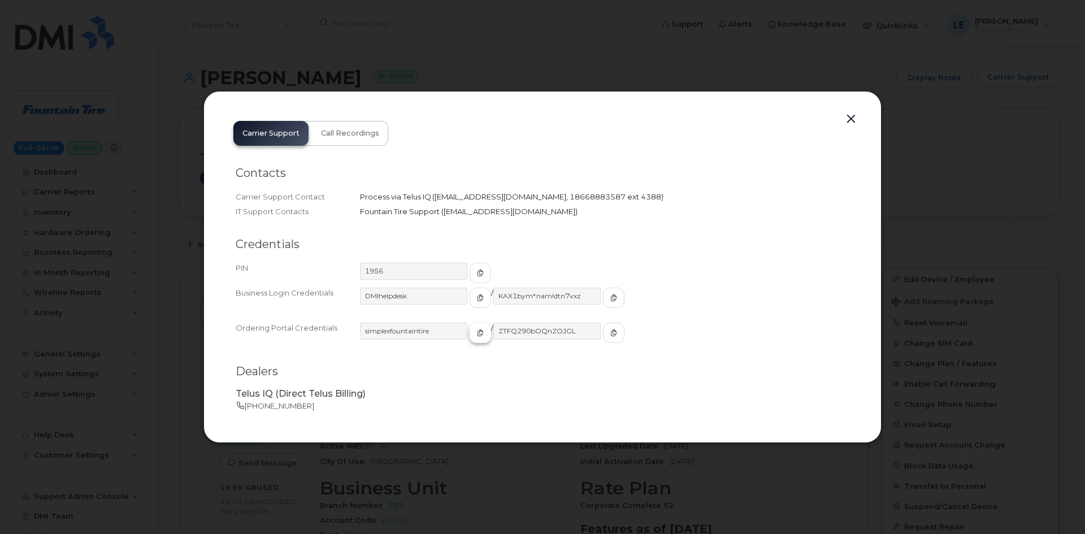
click at [475, 336] on span "button" at bounding box center [480, 333] width 10 height 10
click at [603, 332] on button "button" at bounding box center [613, 333] width 21 height 20
click at [444, 136] on div "Carrier Support Call Recordings Contacts Carrier Support Contact Process via Te…" at bounding box center [542, 267] width 636 height 311
click at [671, 57] on div at bounding box center [542, 267] width 1085 height 534
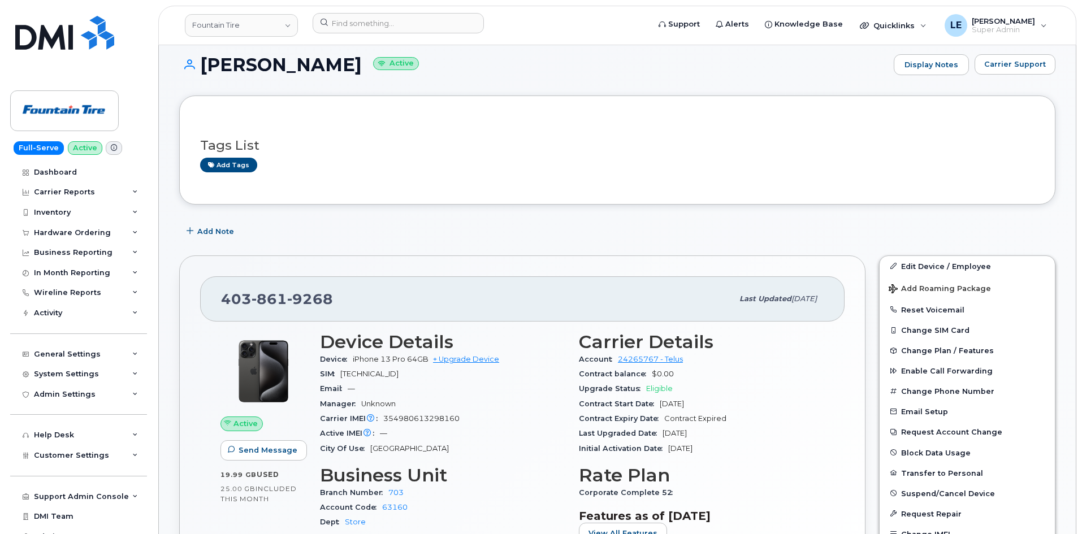
scroll to position [0, 0]
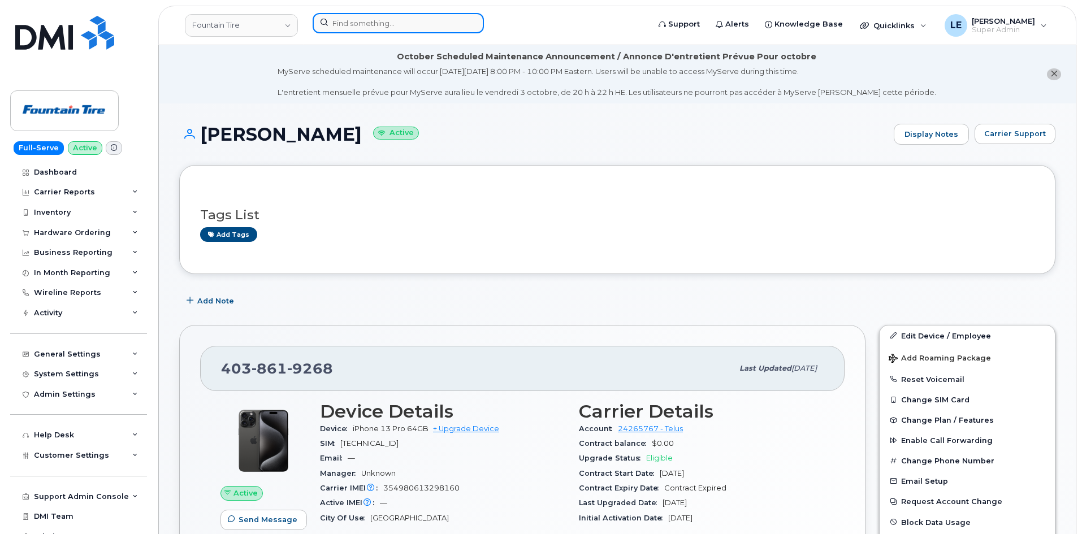
click at [340, 29] on input at bounding box center [398, 23] width 171 height 20
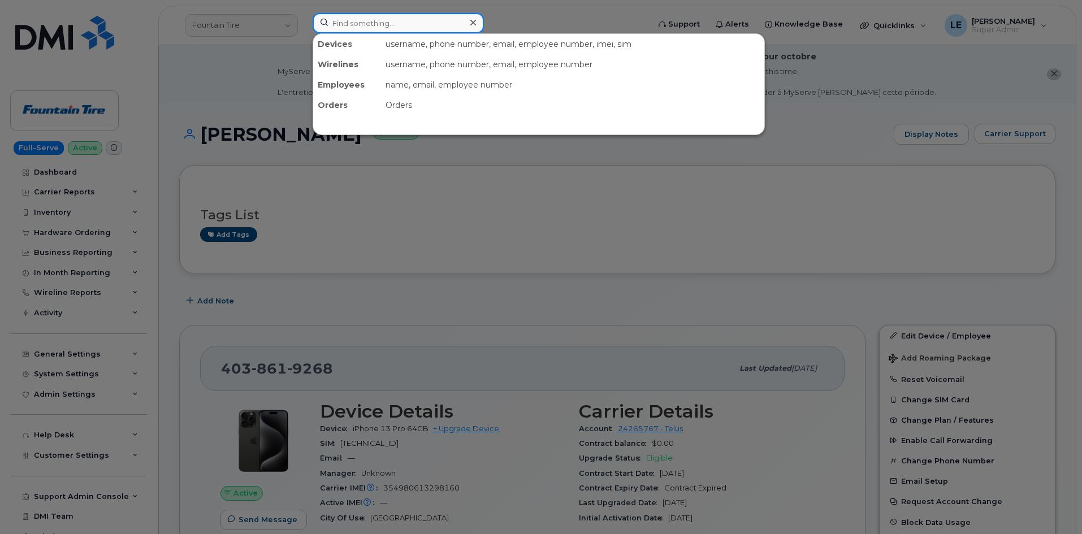
click at [388, 20] on input at bounding box center [398, 23] width 171 height 20
paste input "300040"
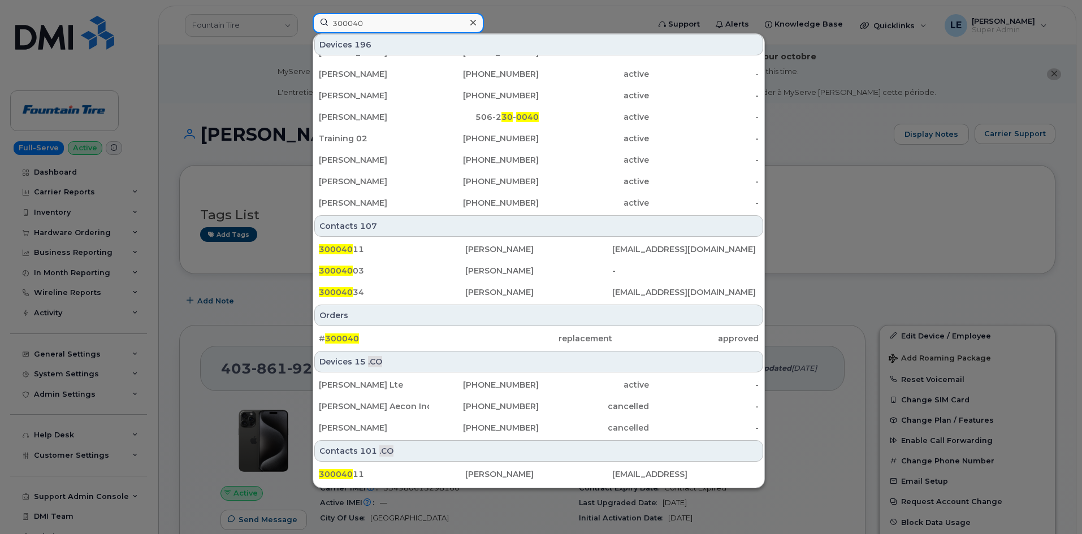
scroll to position [283, 0]
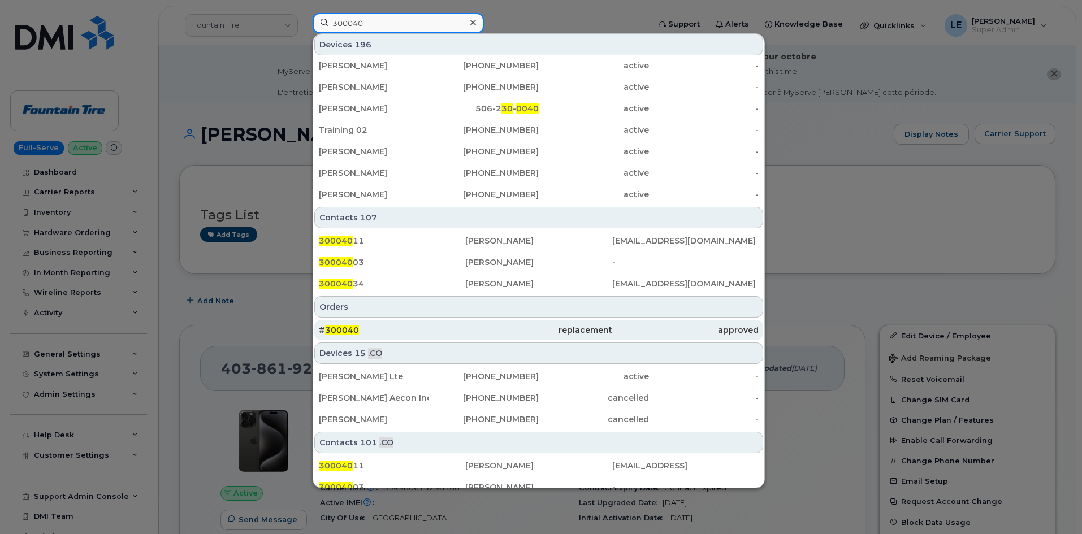
type input "300040"
click at [375, 328] on div "# 300040" at bounding box center [392, 329] width 146 height 11
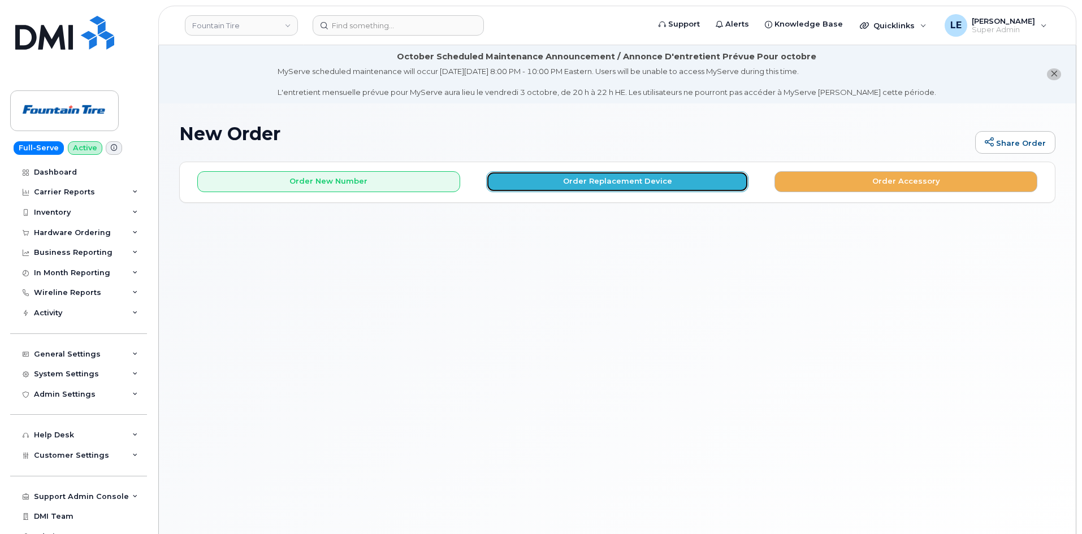
click at [562, 189] on button "Order Replacement Device" at bounding box center [617, 181] width 263 height 21
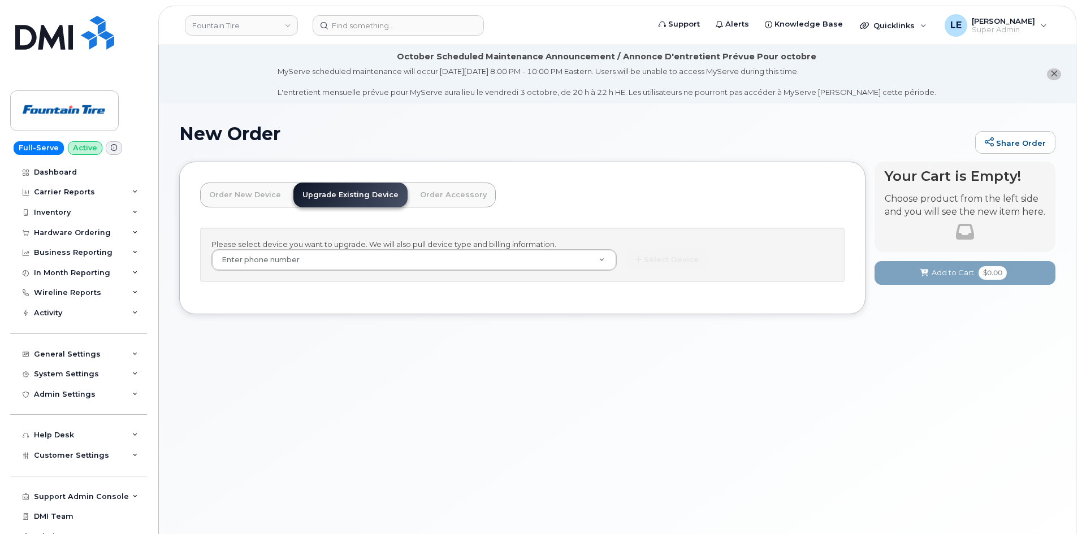
click at [366, 274] on div "Please select device you want to upgrade. We will also pull device type and bil…" at bounding box center [522, 255] width 644 height 55
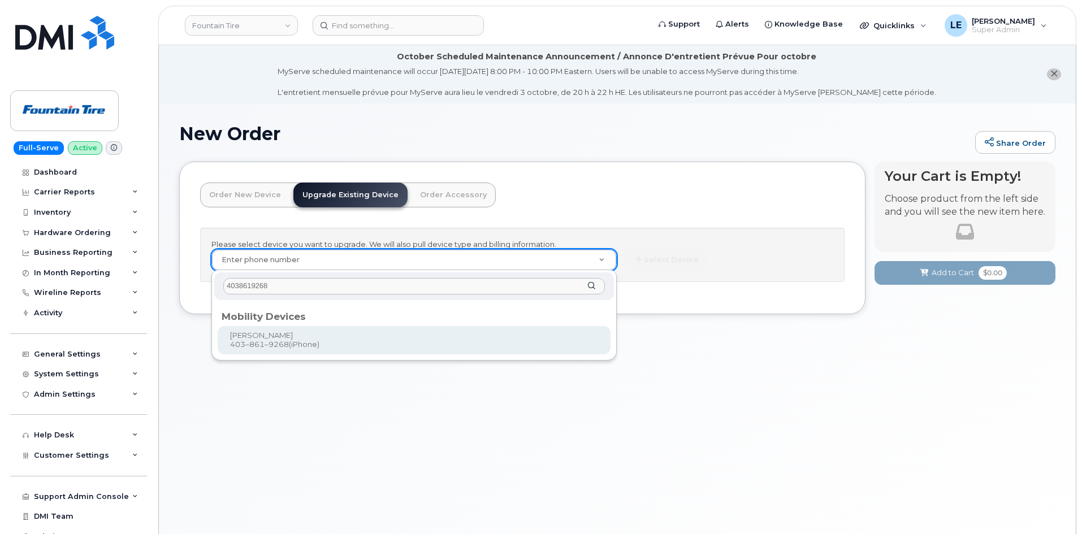
type input "4038619268"
type input "32778"
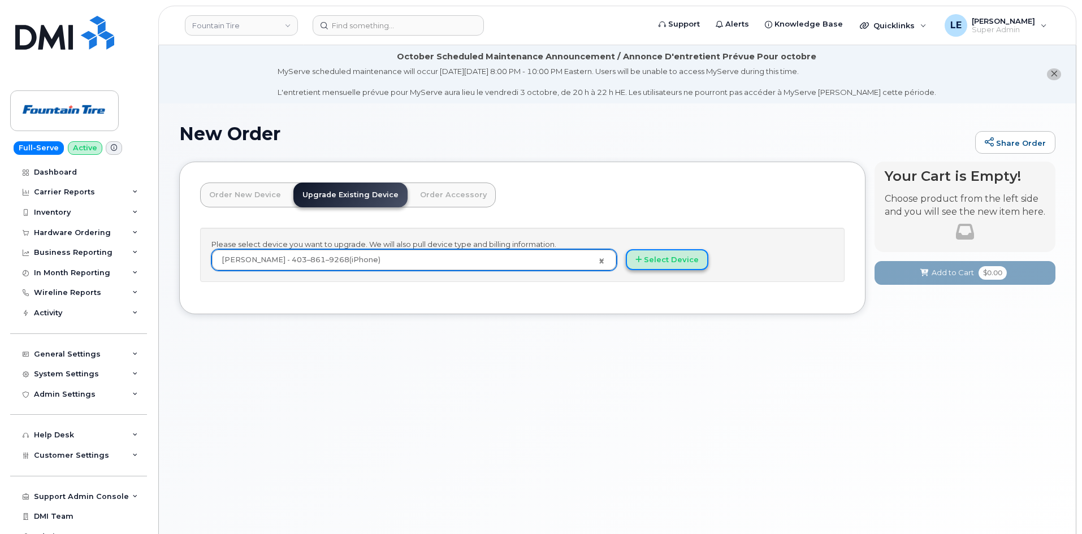
click at [662, 263] on button "Select Device" at bounding box center [667, 259] width 83 height 21
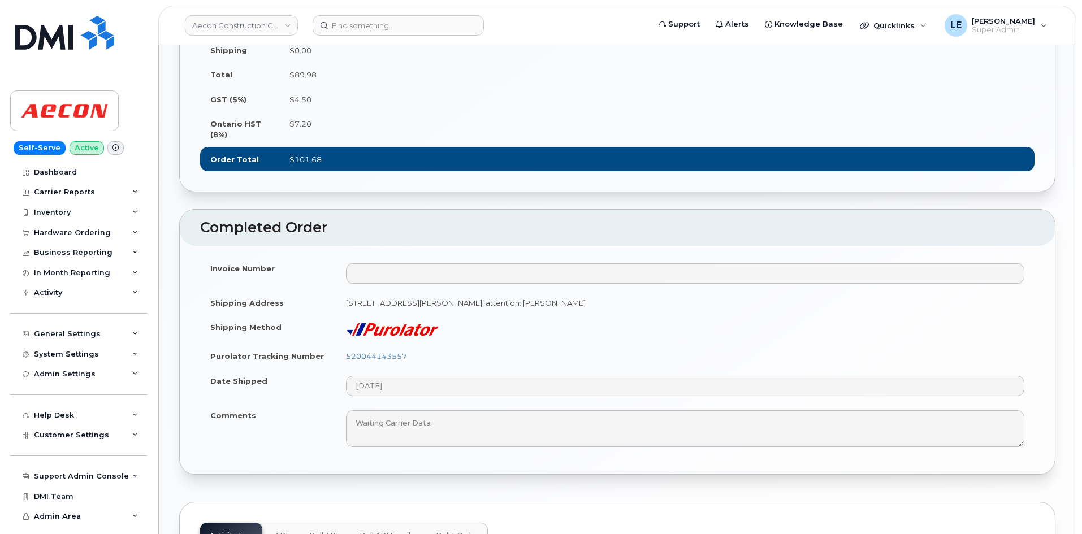
scroll to position [791, 0]
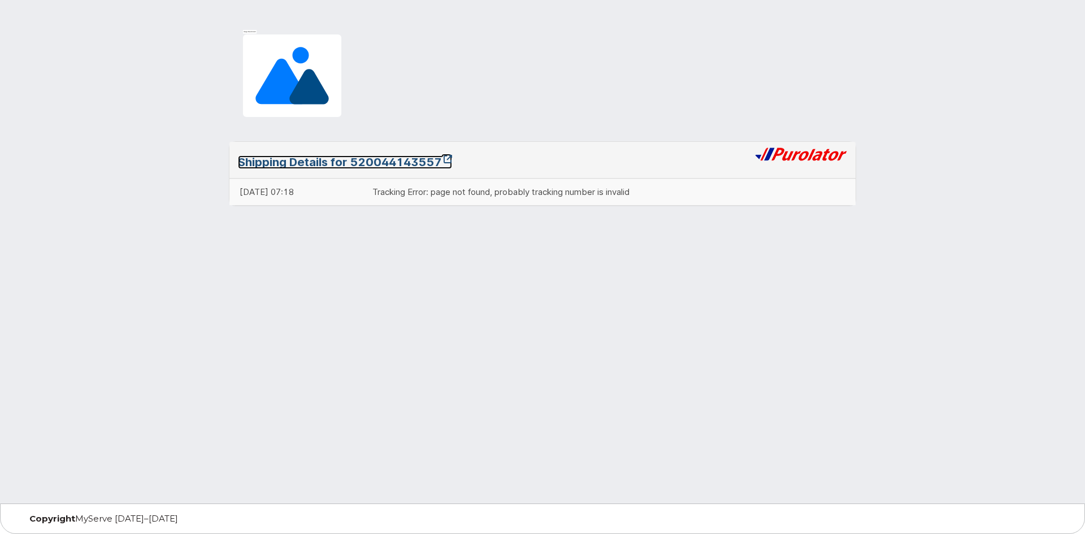
click at [374, 163] on link "Shipping Details for 520044143557" at bounding box center [345, 162] width 214 height 14
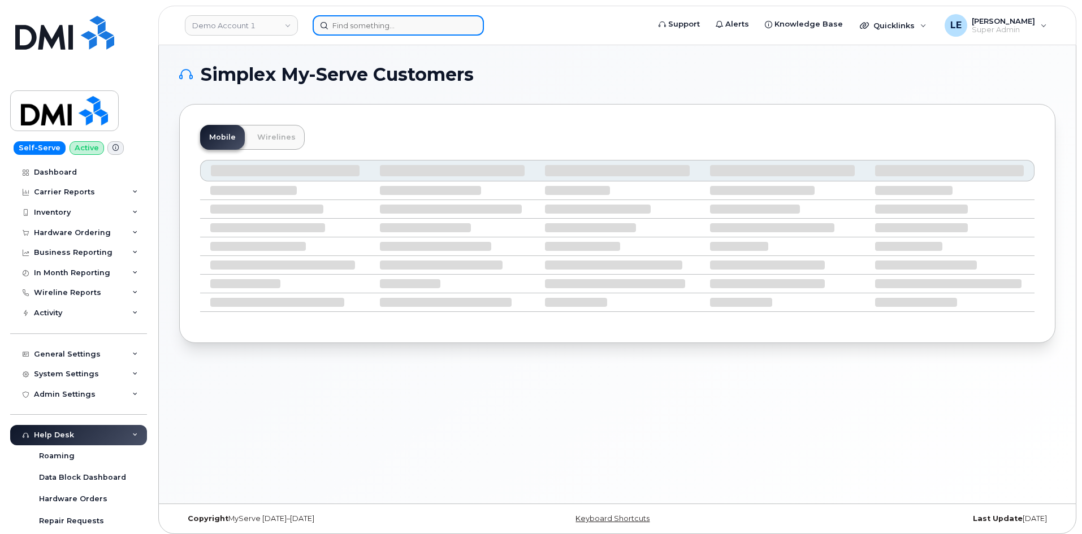
click at [371, 30] on input at bounding box center [398, 25] width 171 height 20
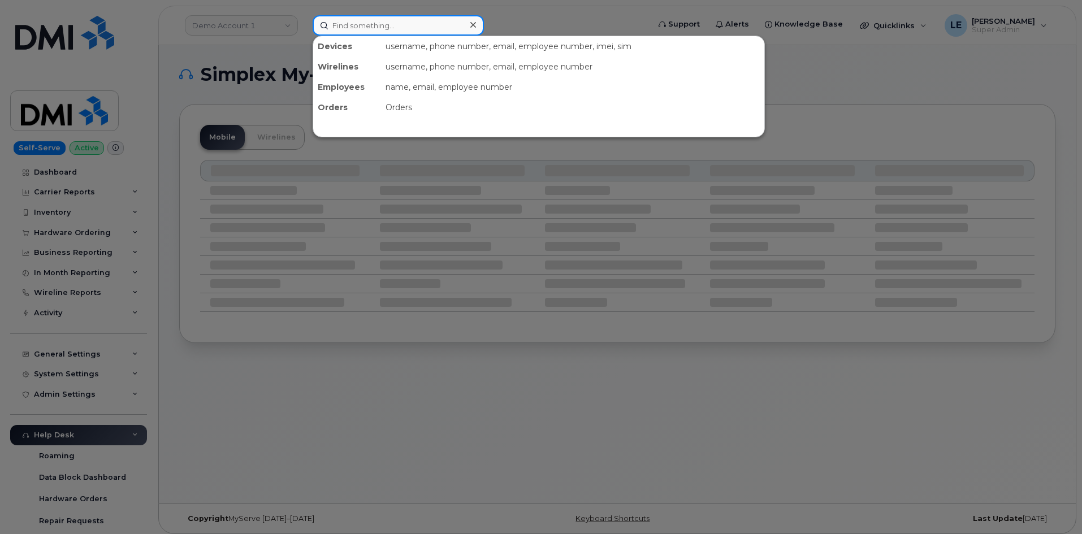
paste input "[PERSON_NAME][EMAIL_ADDRESS][PERSON_NAME][PERSON_NAME][DOMAIN_NAME]"
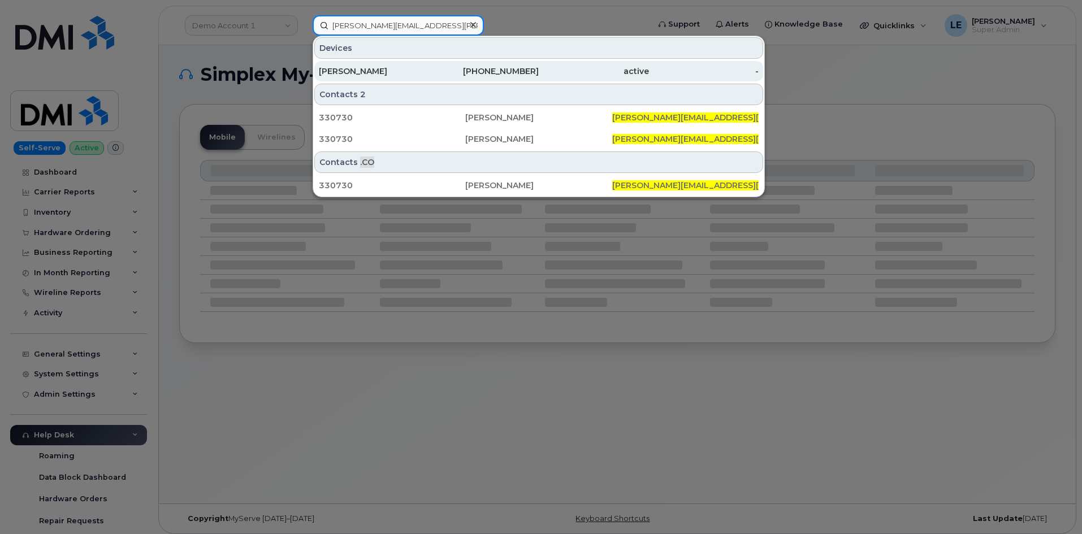
type input "[PERSON_NAME][EMAIL_ADDRESS][PERSON_NAME][PERSON_NAME][DOMAIN_NAME]"
click at [385, 64] on div "[PERSON_NAME]" at bounding box center [374, 71] width 110 height 20
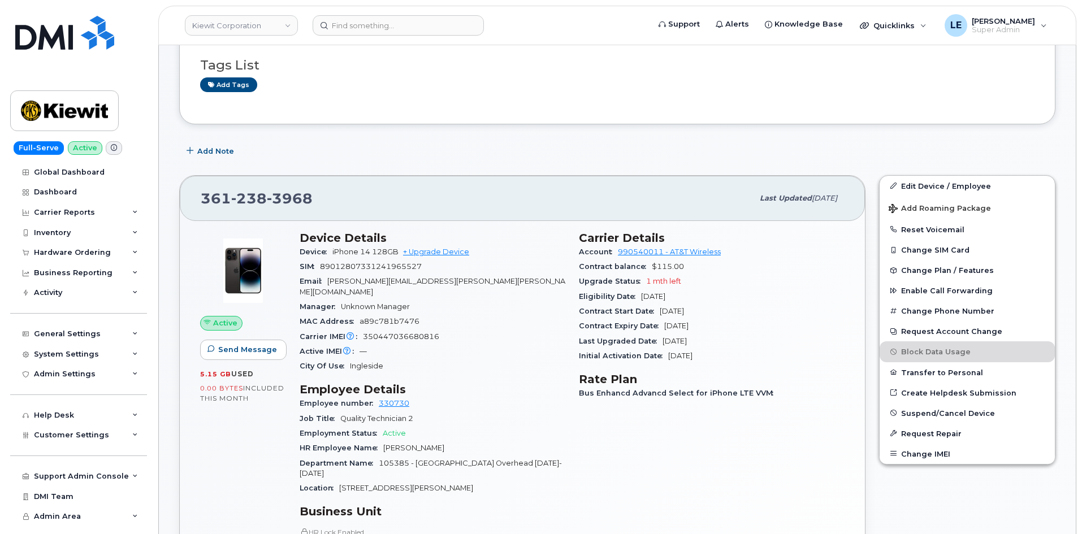
scroll to position [113, 0]
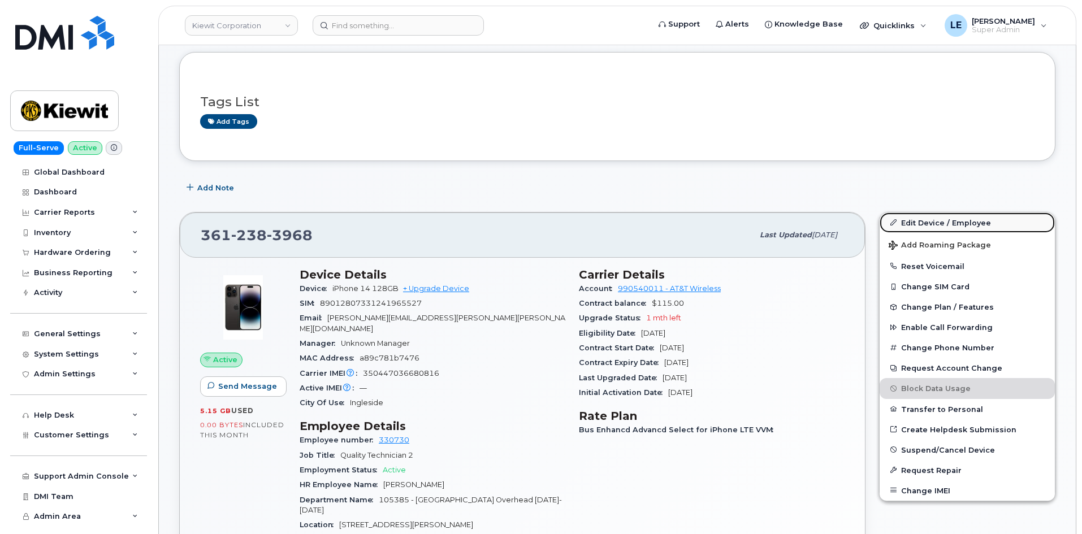
click at [911, 221] on link "Edit Device / Employee" at bounding box center [966, 223] width 175 height 20
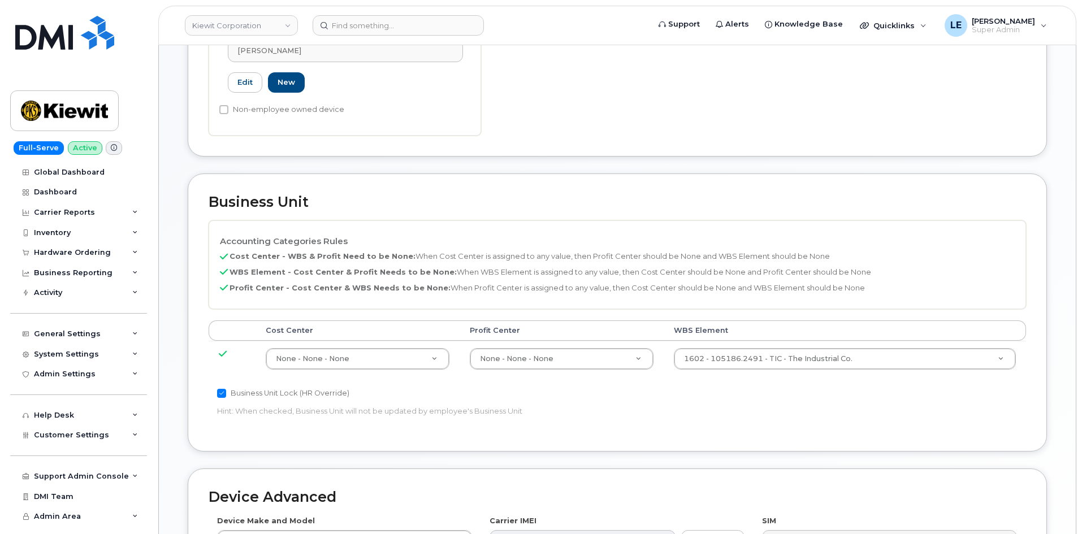
scroll to position [452, 0]
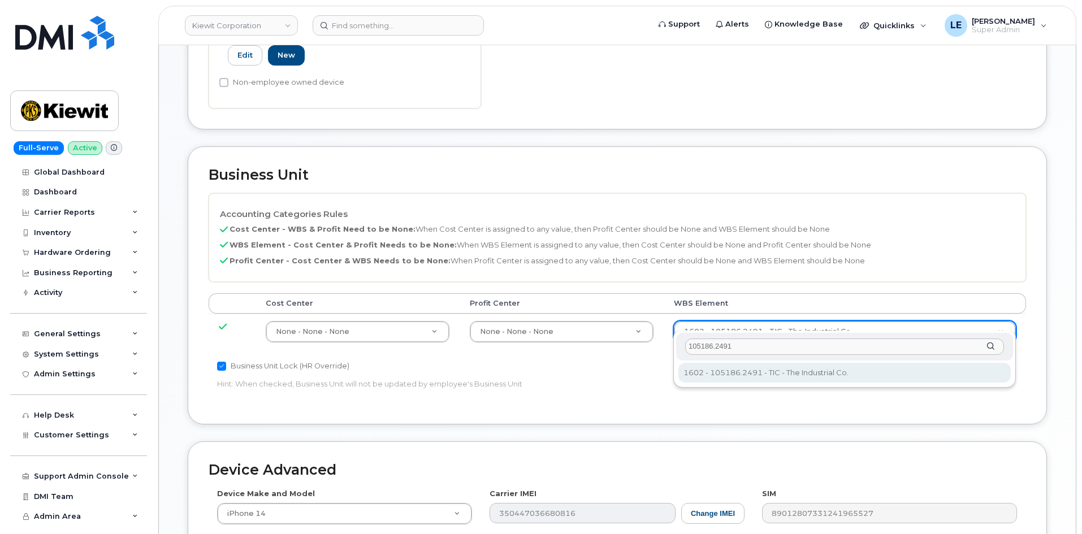
type input "105186.2491"
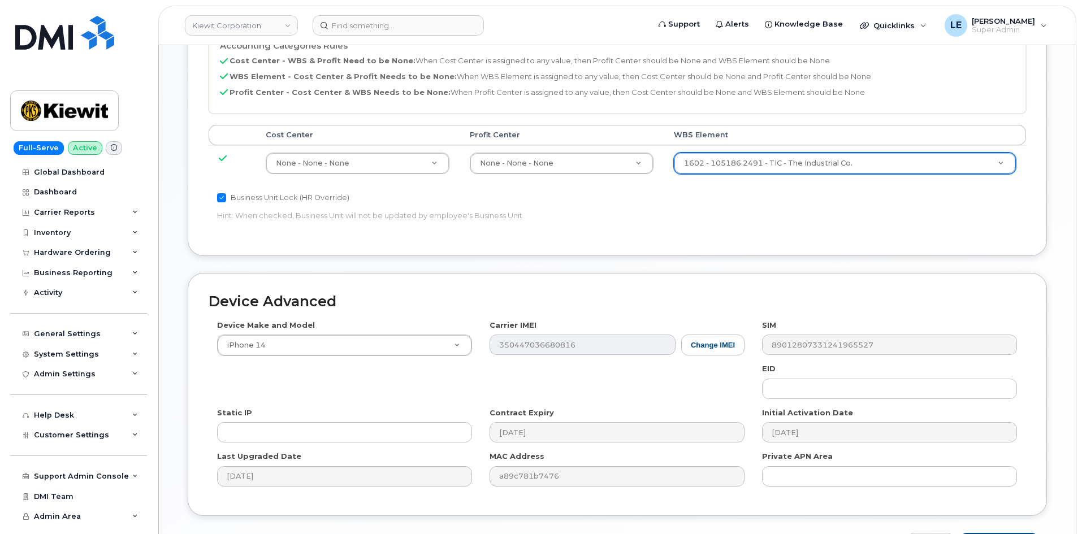
scroll to position [622, 0]
click at [989, 532] on input "Update Device" at bounding box center [999, 542] width 79 height 21
type input "Saving..."
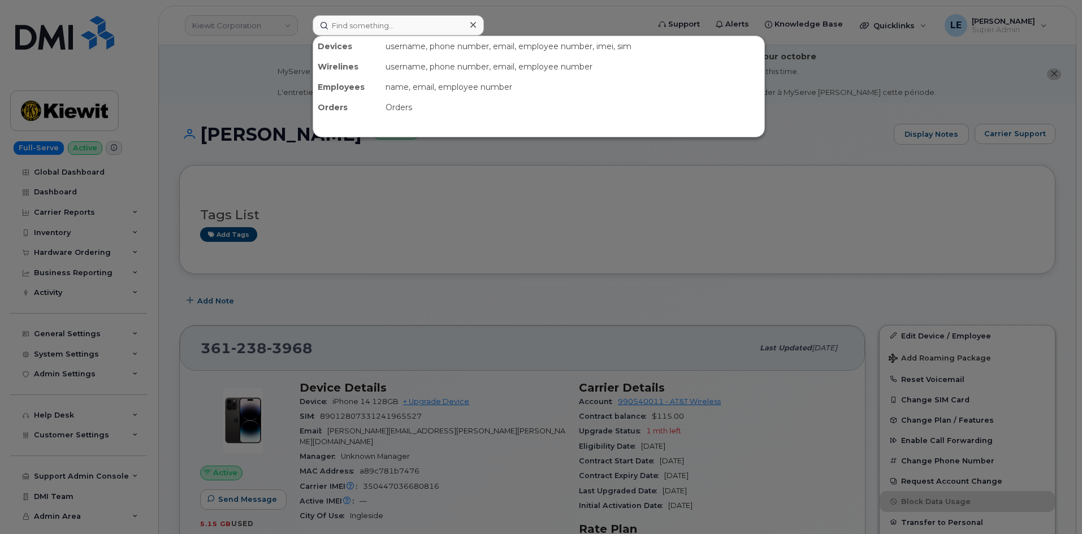
click at [430, 19] on input at bounding box center [398, 25] width 171 height 20
click at [427, 28] on input at bounding box center [398, 25] width 171 height 20
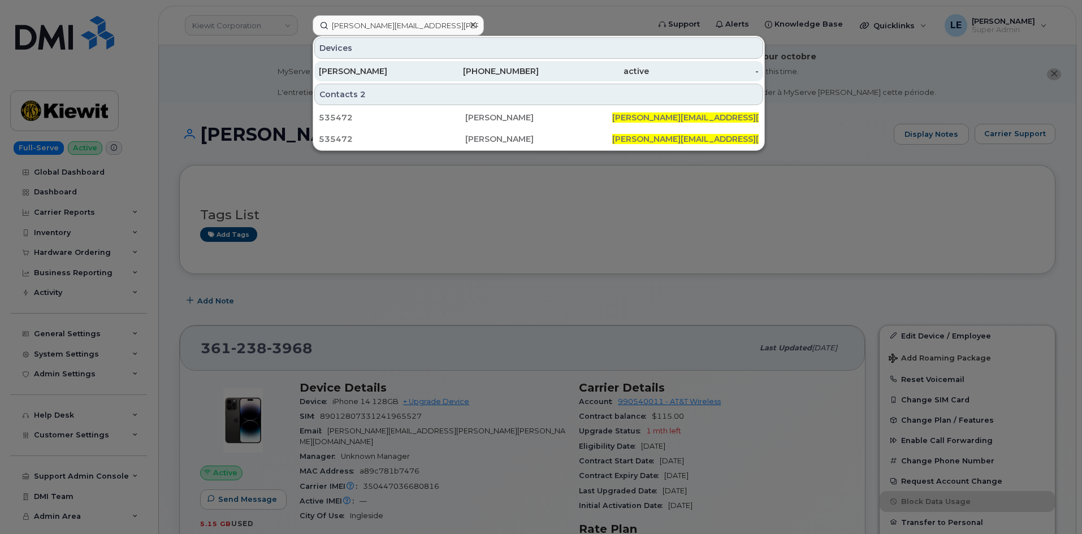
type input "[PERSON_NAME][EMAIL_ADDRESS][PERSON_NAME][PERSON_NAME][DOMAIN_NAME]"
click at [409, 66] on div "[PERSON_NAME]" at bounding box center [374, 71] width 110 height 11
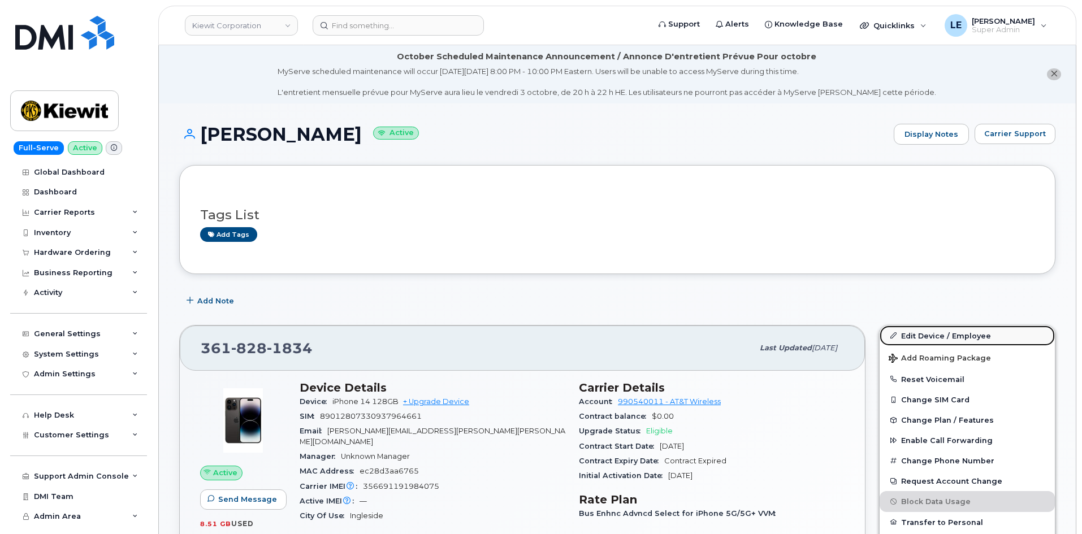
click at [926, 335] on link "Edit Device / Employee" at bounding box center [966, 336] width 175 height 20
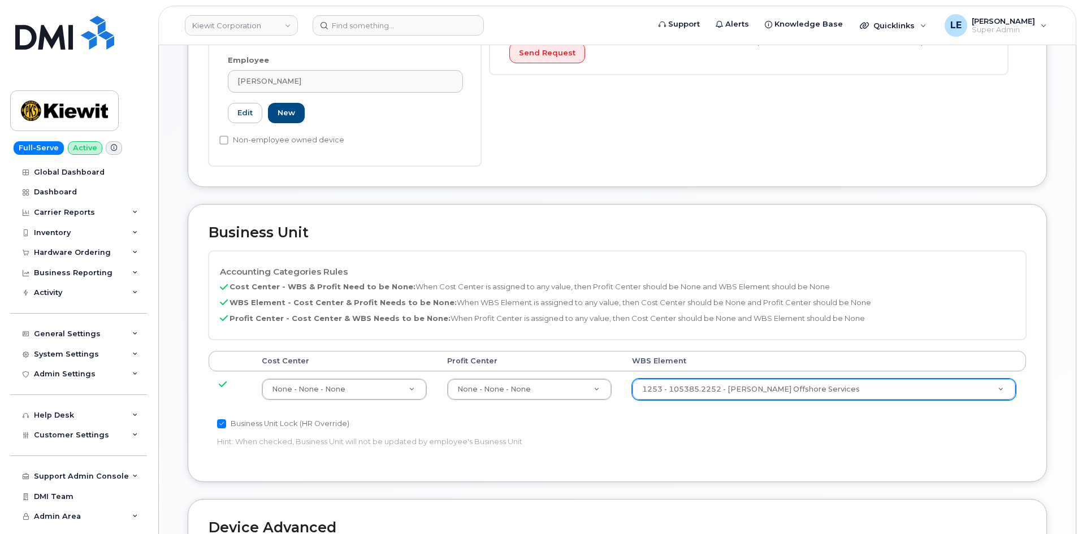
scroll to position [396, 0]
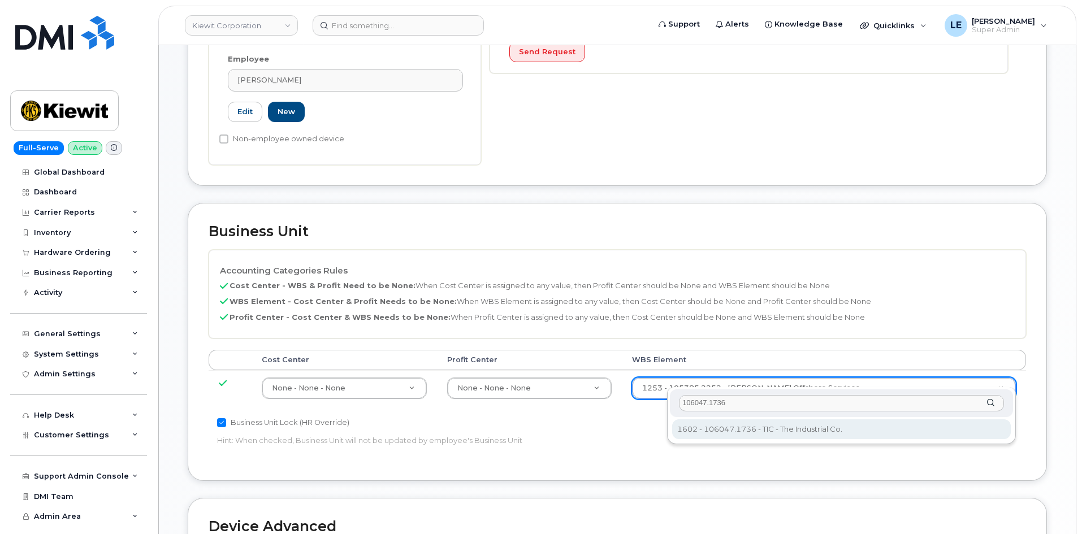
type input "106047.1736"
type input "30146004"
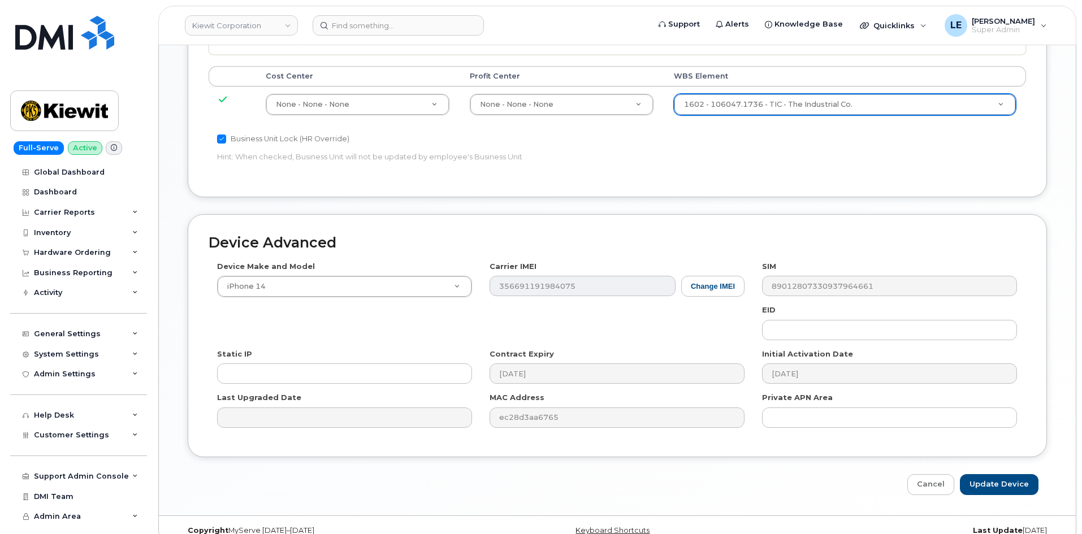
scroll to position [686, 0]
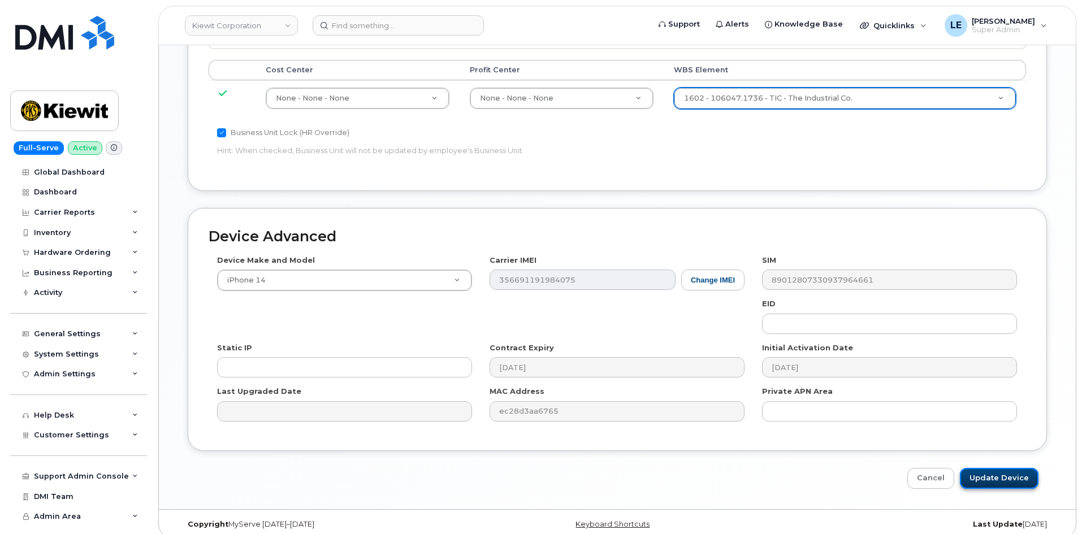
click at [998, 471] on input "Update Device" at bounding box center [999, 478] width 79 height 21
type input "Saving..."
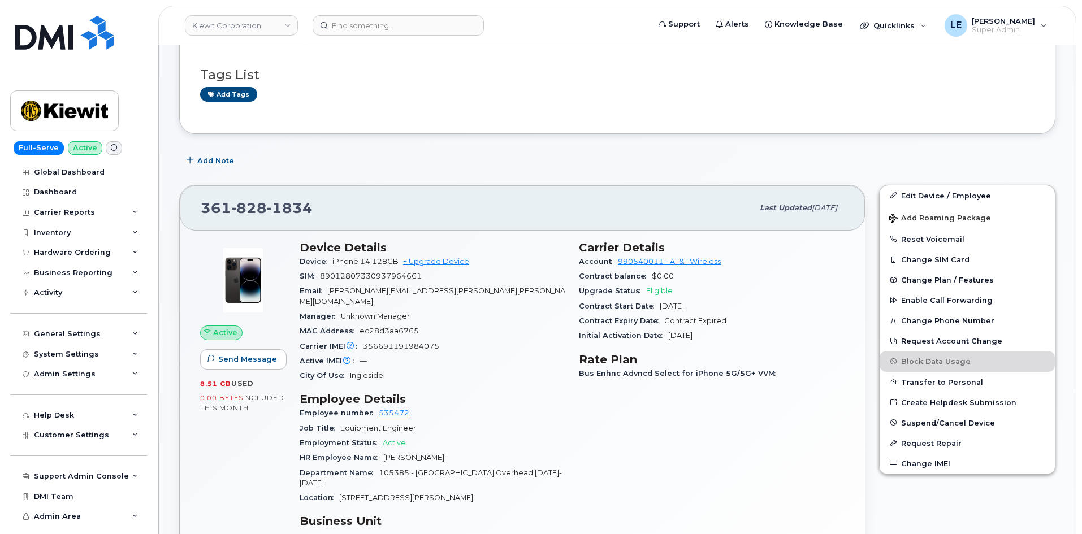
scroll to position [283, 0]
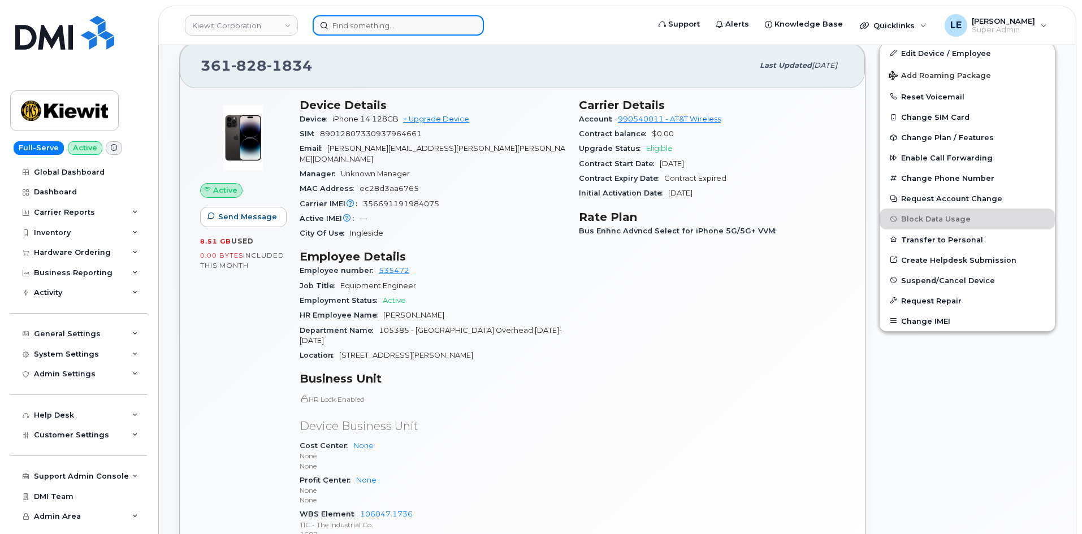
click at [428, 25] on input at bounding box center [398, 25] width 171 height 20
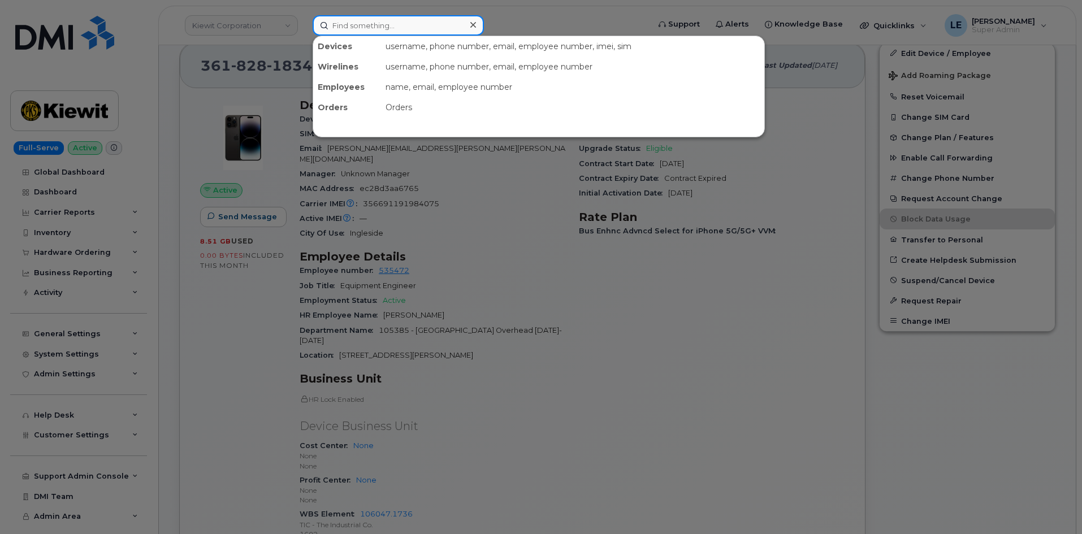
paste input "Chris Hollingshed"
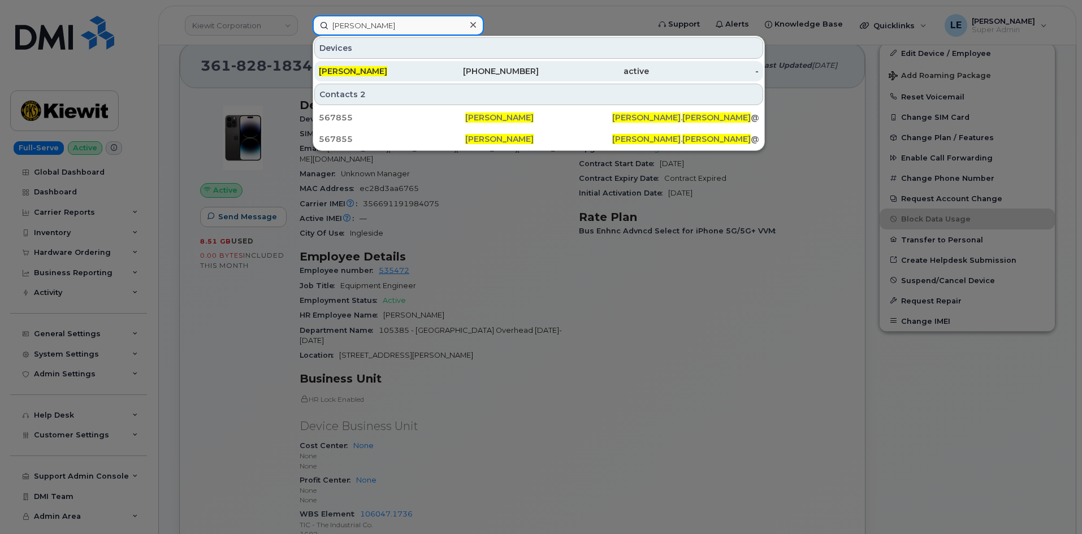
type input "Chris Hollingshed"
click at [432, 70] on div "563-605-0613" at bounding box center [484, 71] width 110 height 11
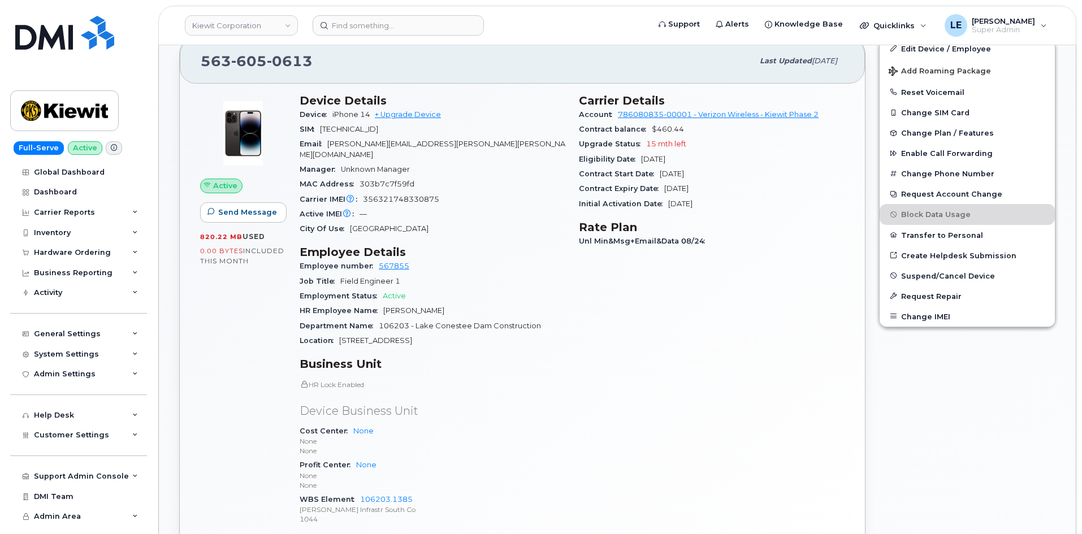
scroll to position [170, 0]
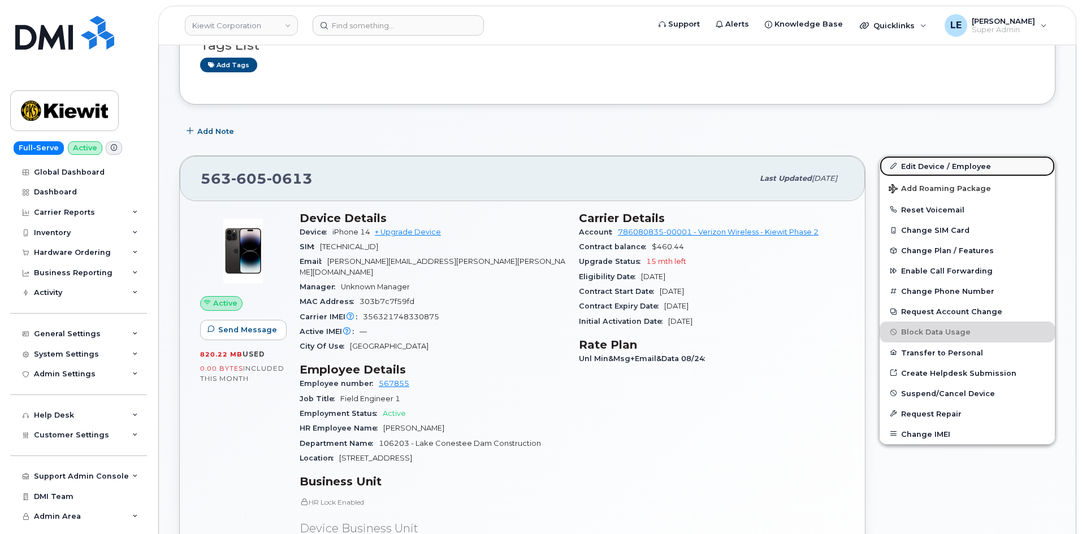
click at [922, 167] on link "Edit Device / Employee" at bounding box center [966, 166] width 175 height 20
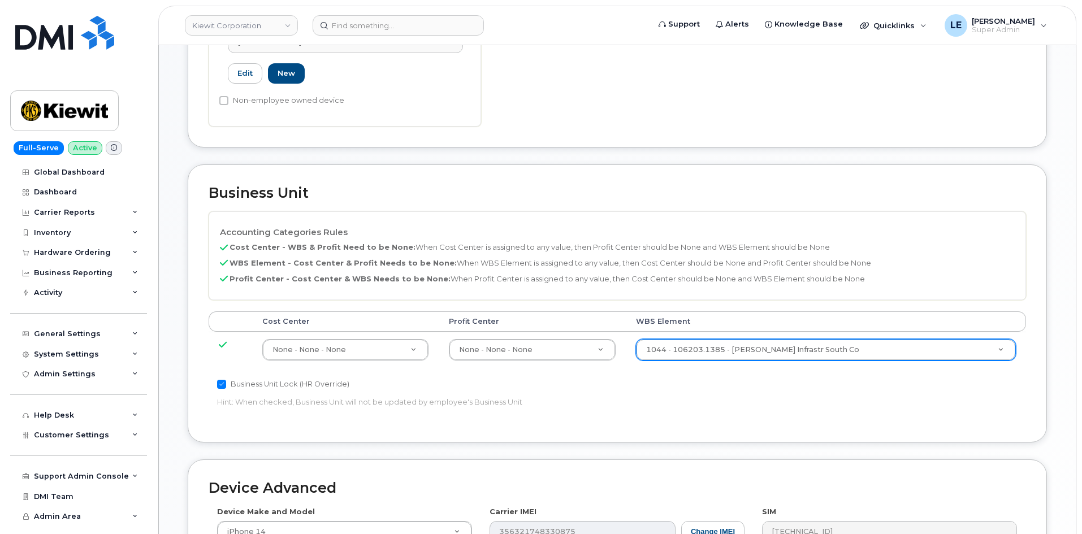
scroll to position [452, 0]
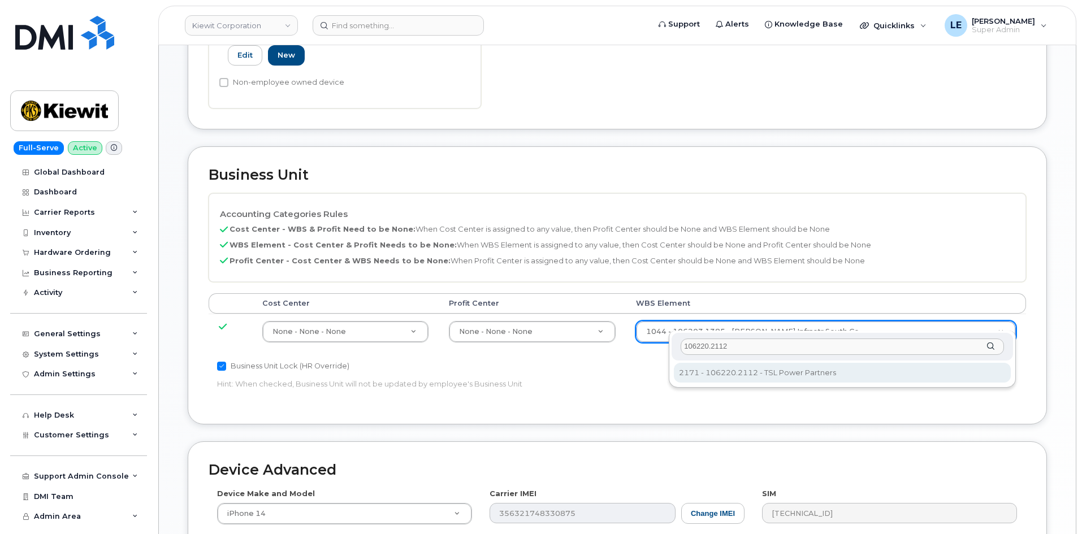
type input "106220.2112"
type input "33915203"
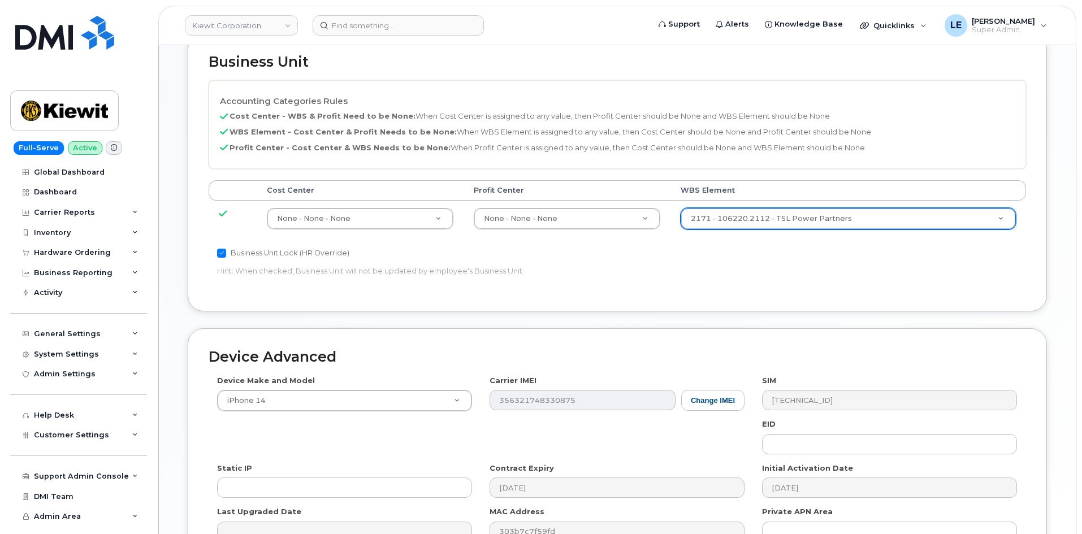
scroll to position [686, 0]
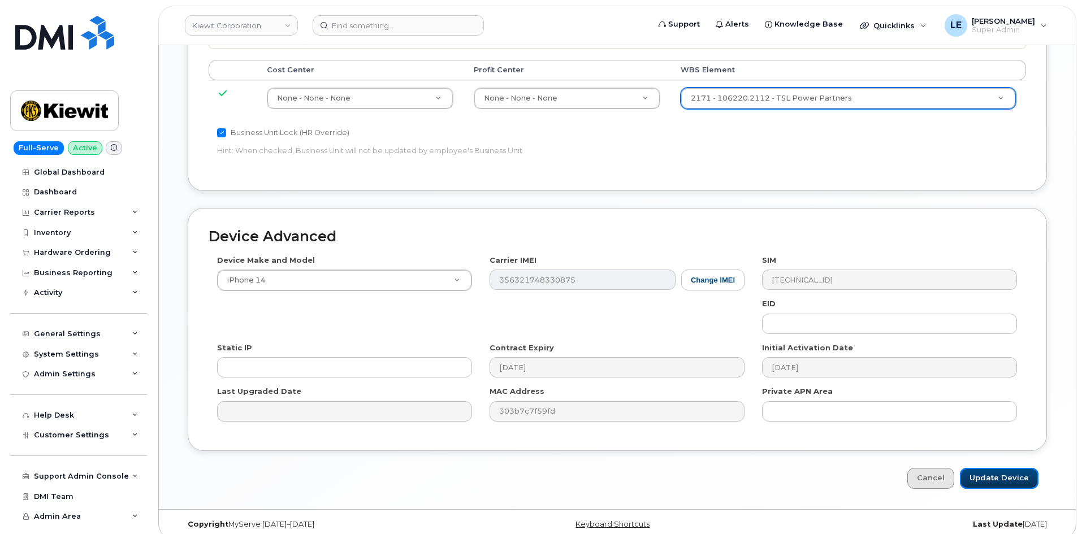
click at [977, 468] on input "Update Device" at bounding box center [999, 478] width 79 height 21
type input "Saving..."
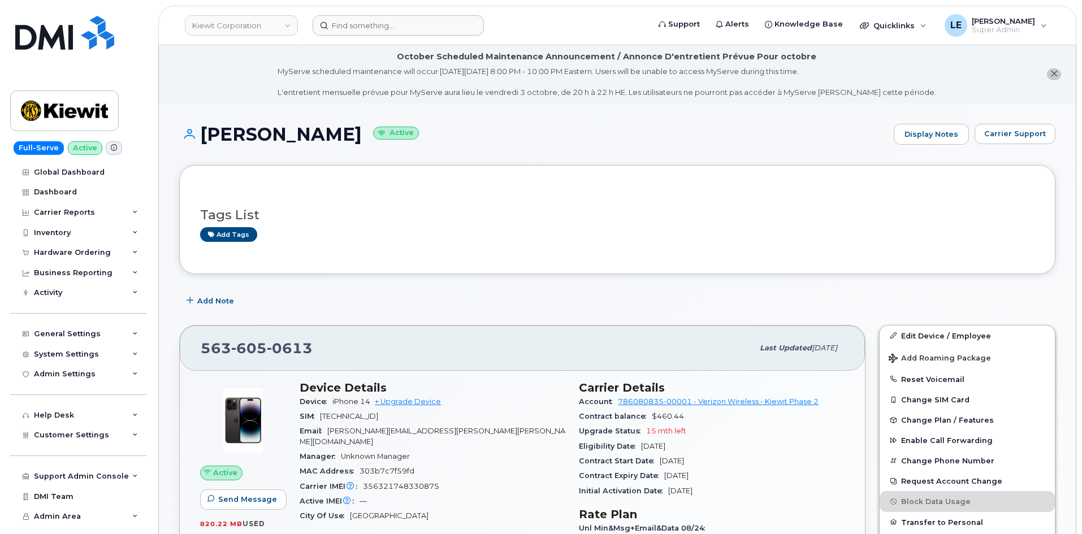
drag, startPoint x: 412, startPoint y: 42, endPoint x: 409, endPoint y: 35, distance: 7.6
click at [411, 42] on header "[PERSON_NAME] Corporation Support Alerts Knowledge Base Quicklinks Suspend / Ca…" at bounding box center [617, 26] width 918 height 40
click at [406, 24] on input at bounding box center [398, 25] width 171 height 20
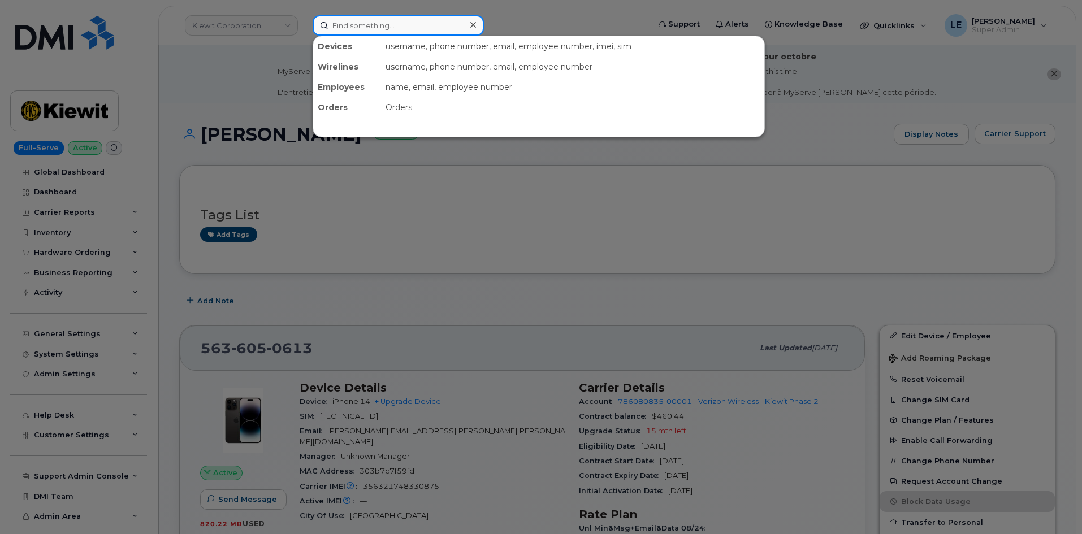
paste input "[PHONE_NUMBER]"
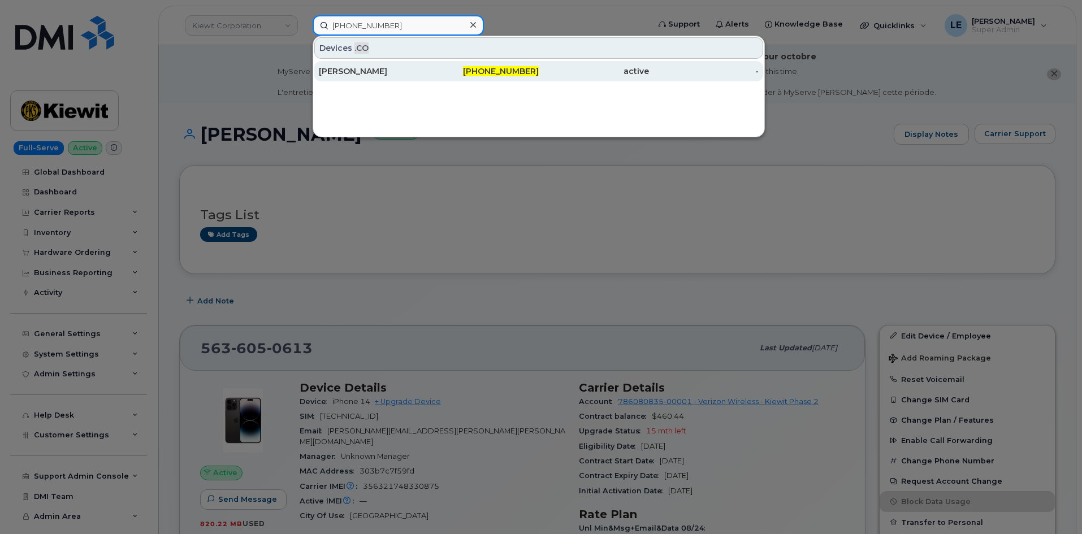
type input "[PHONE_NUMBER]"
click at [380, 73] on div "[PERSON_NAME]" at bounding box center [374, 71] width 110 height 11
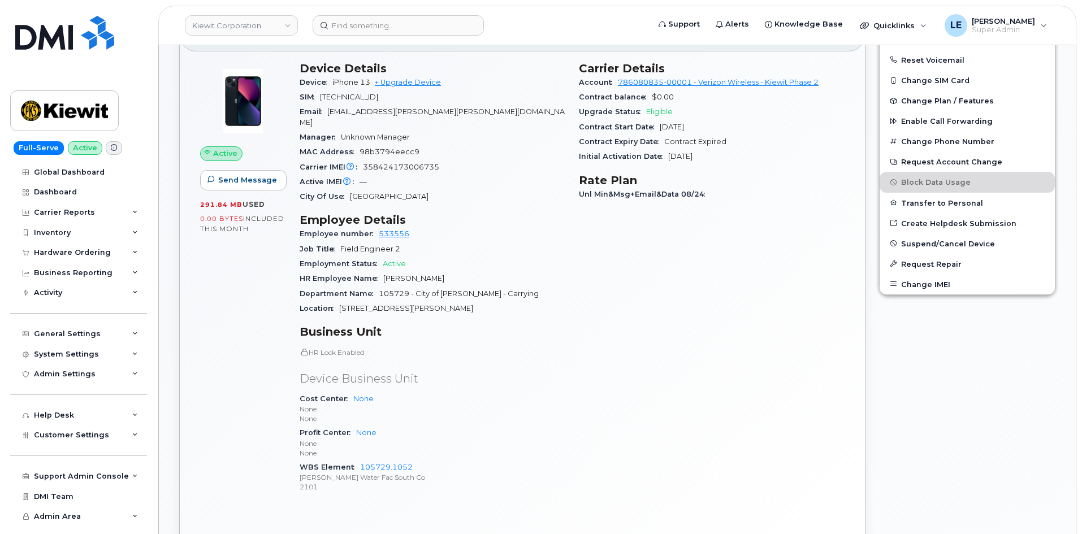
scroll to position [226, 0]
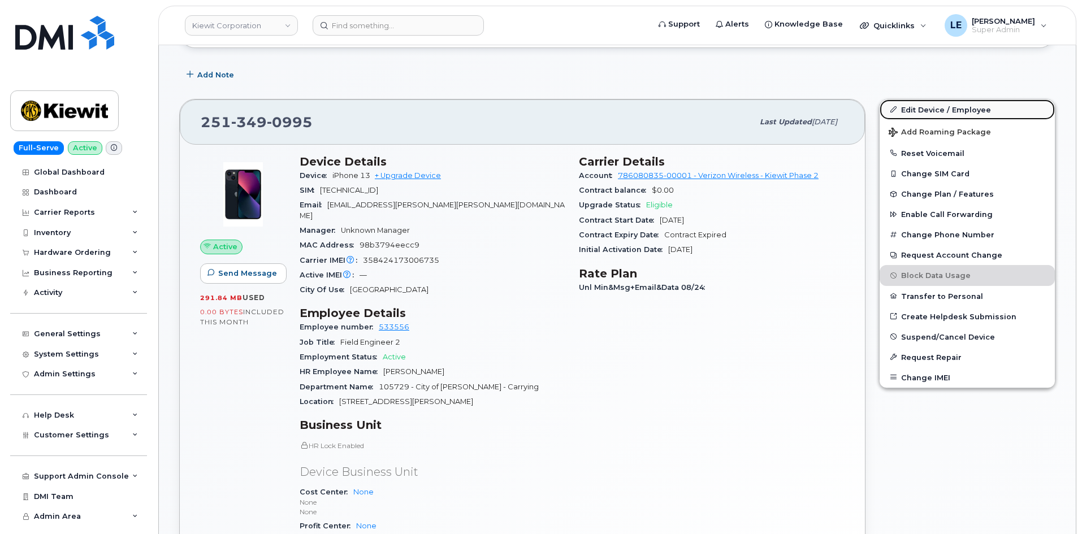
click at [897, 111] on link "Edit Device / Employee" at bounding box center [966, 109] width 175 height 20
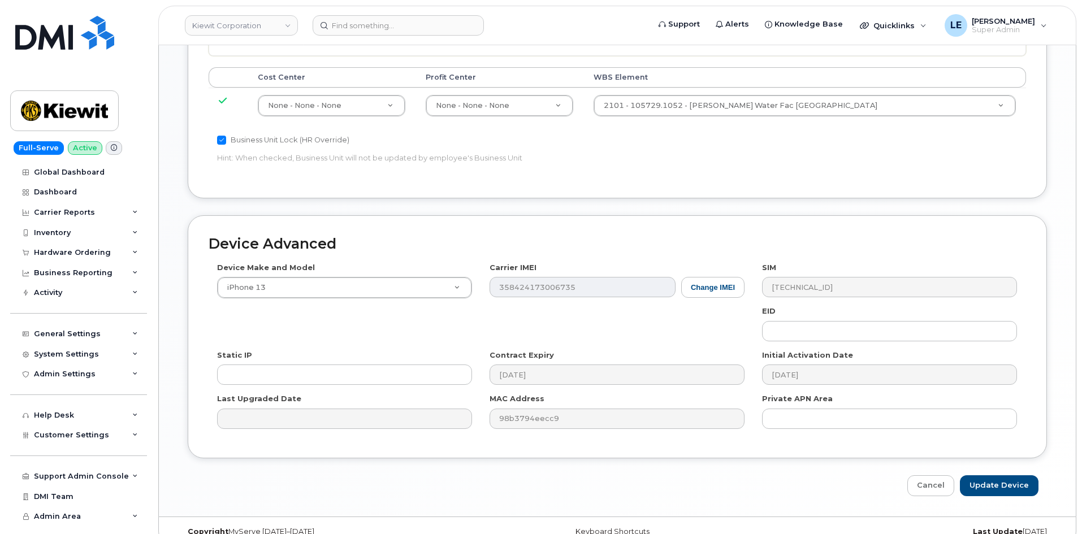
scroll to position [686, 0]
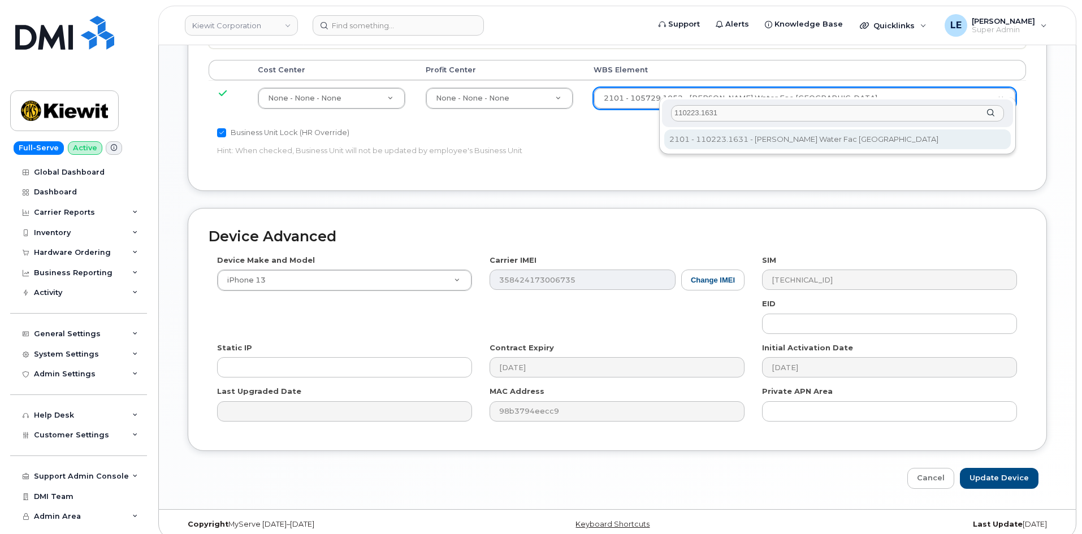
type input "110223.1631"
type input "33468723"
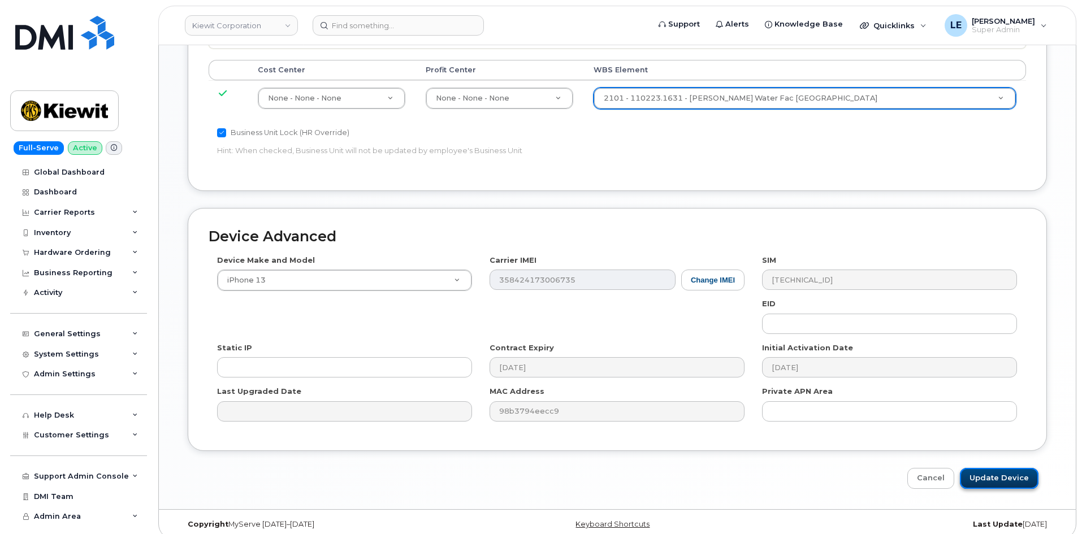
click at [1019, 477] on input "Update Device" at bounding box center [999, 478] width 79 height 21
type input "Saving..."
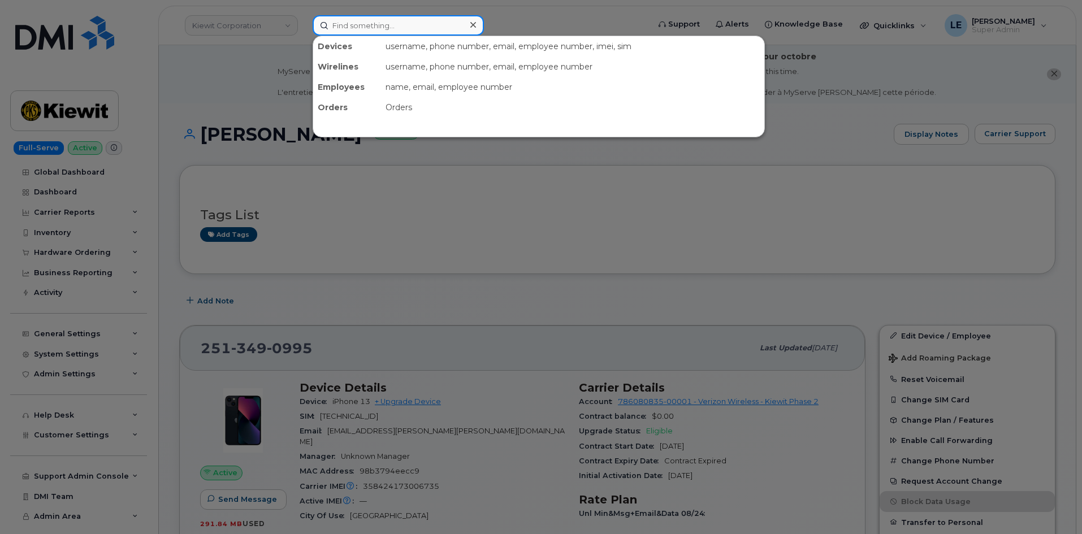
click at [432, 28] on input at bounding box center [398, 25] width 171 height 20
paste input "[PERSON_NAME]"
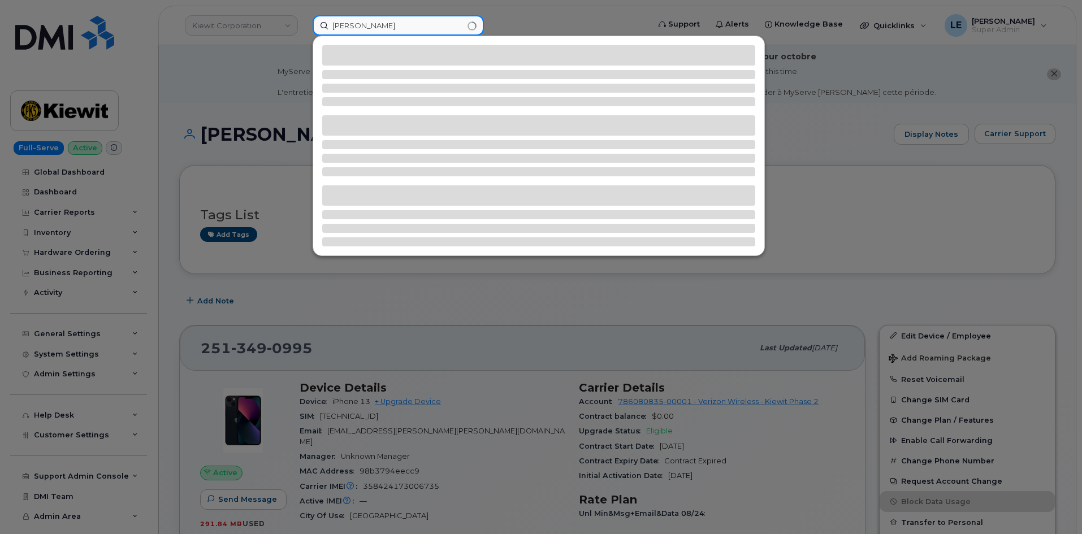
type input "[PERSON_NAME]"
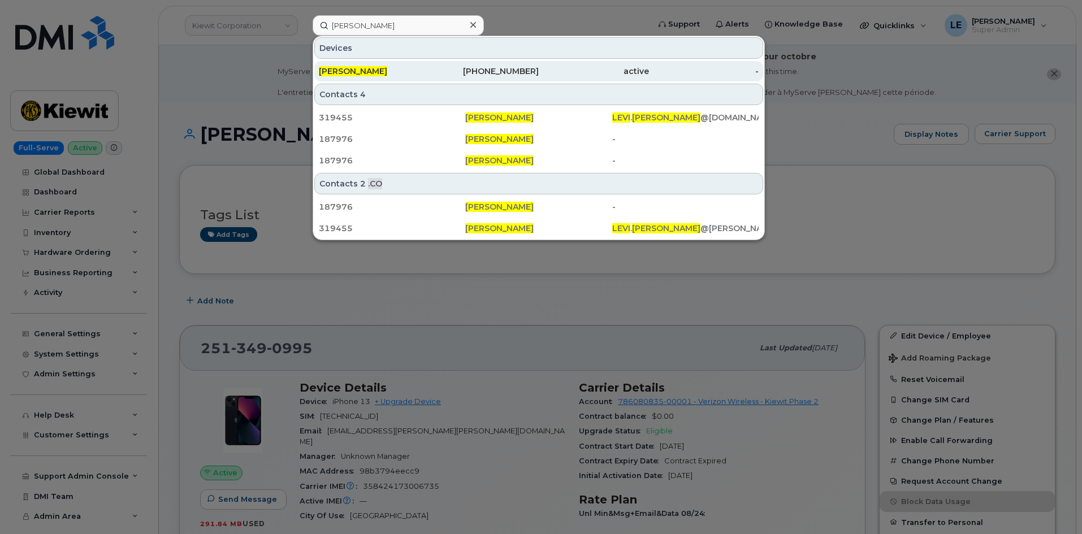
click at [533, 69] on div "[PHONE_NUMBER]" at bounding box center [484, 71] width 110 height 11
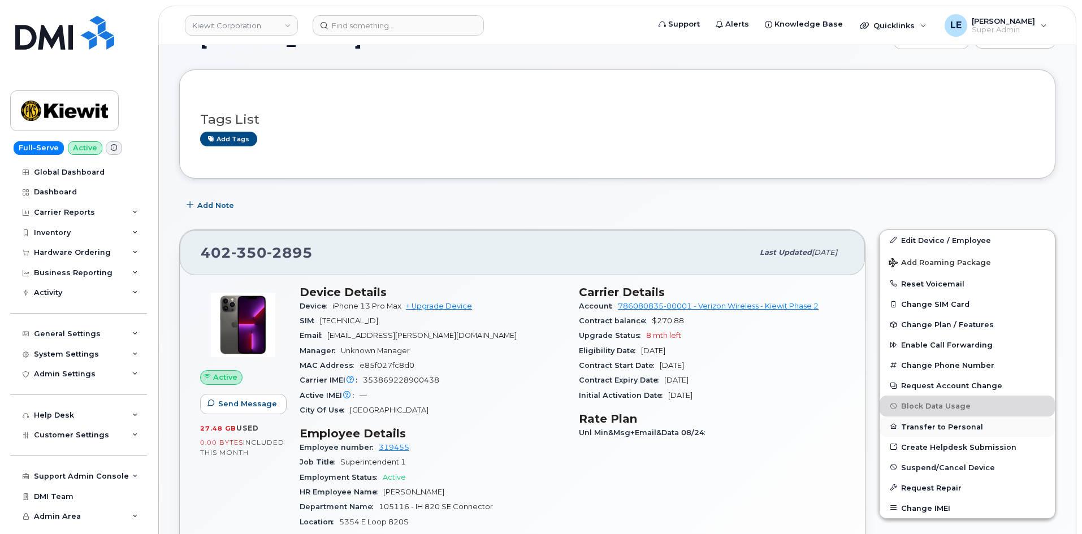
scroll to position [113, 0]
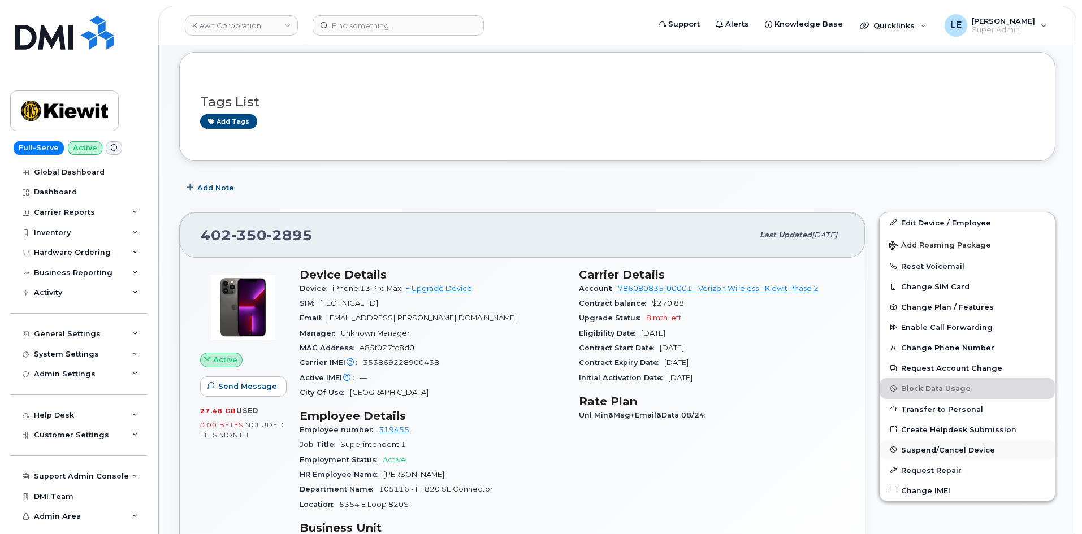
click at [940, 448] on span "Suspend/Cancel Device" at bounding box center [948, 449] width 94 height 8
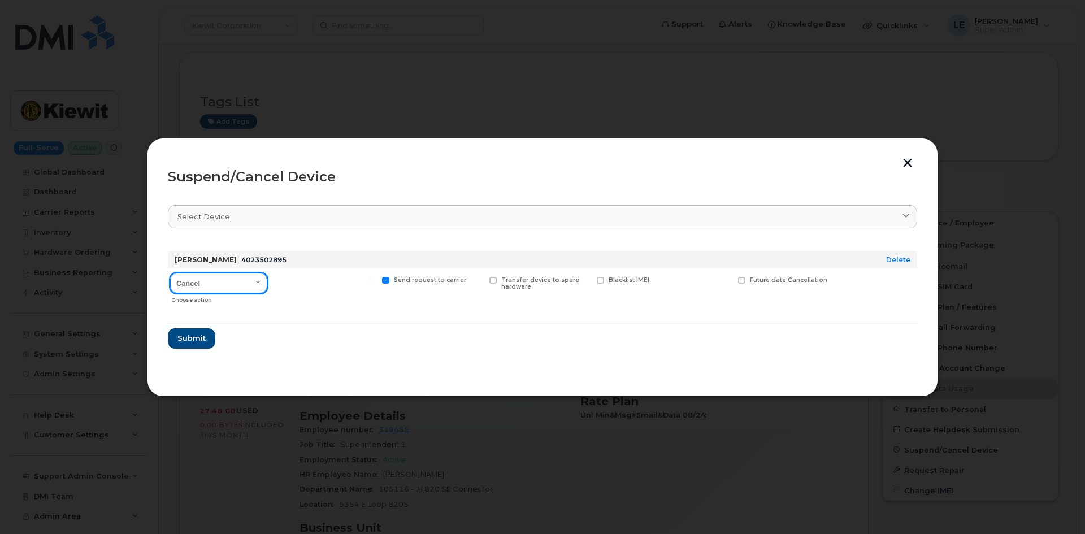
click at [223, 292] on select "Cancel Suspend - Reduced Rate Suspend - Full Rate Suspend - Lost Device/Stolen …" at bounding box center [218, 283] width 97 height 20
select select "[object Object]"
click at [170, 273] on select "Cancel Suspend - Reduced Rate Suspend - Full Rate Suspend - Lost Device/Stolen …" at bounding box center [218, 283] width 97 height 20
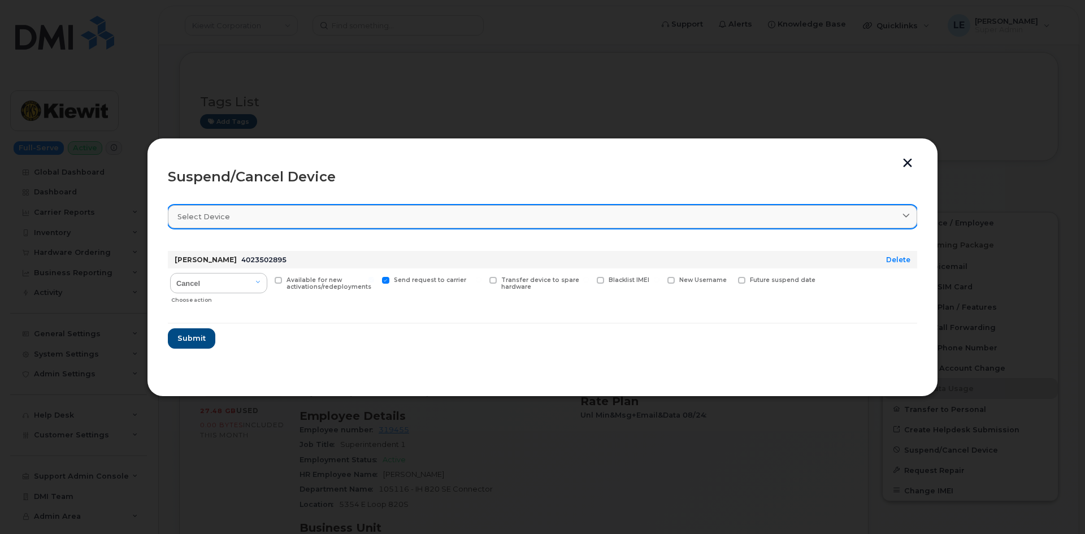
click at [228, 222] on link "Select device" at bounding box center [542, 216] width 749 height 23
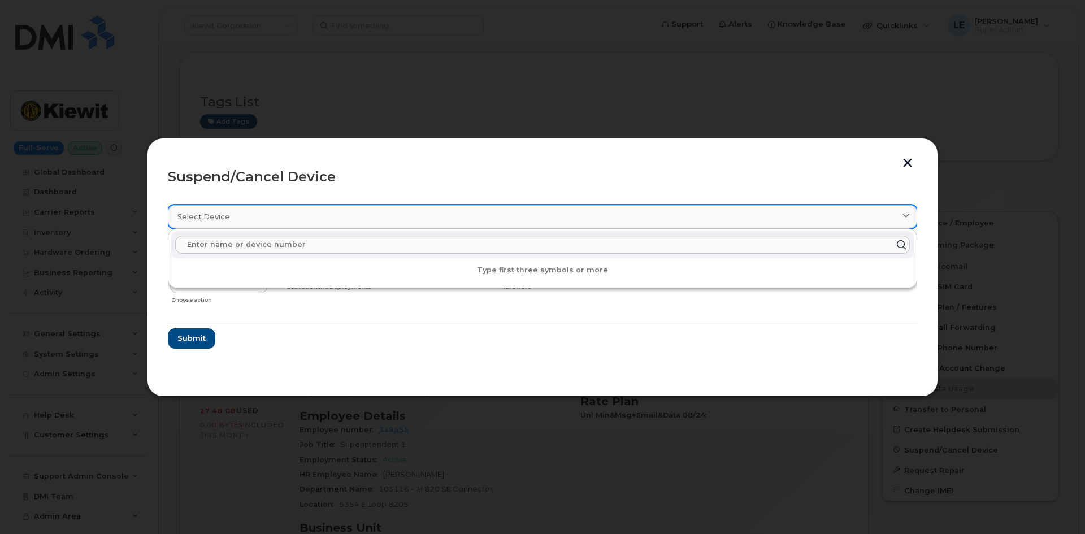
click at [228, 222] on link "Select device" at bounding box center [542, 216] width 749 height 23
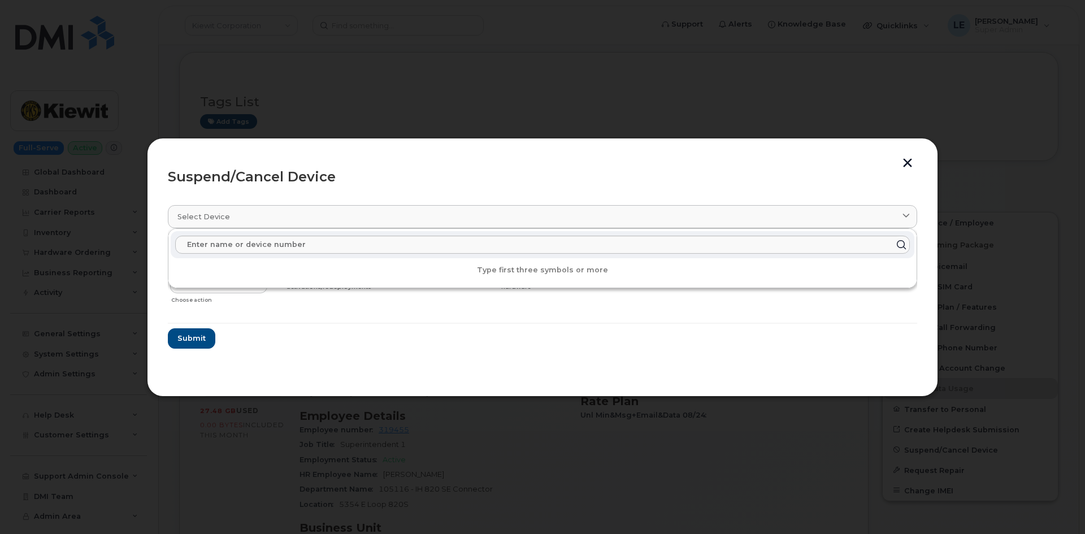
click at [253, 187] on header "Suspend/Cancel Device" at bounding box center [542, 177] width 749 height 36
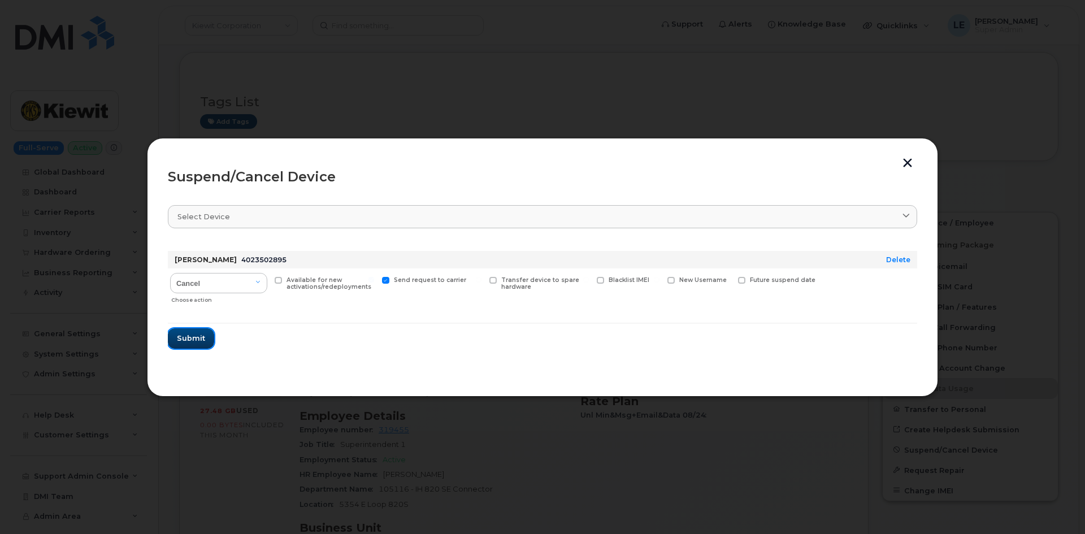
click at [199, 344] on button "Submit" at bounding box center [191, 338] width 46 height 20
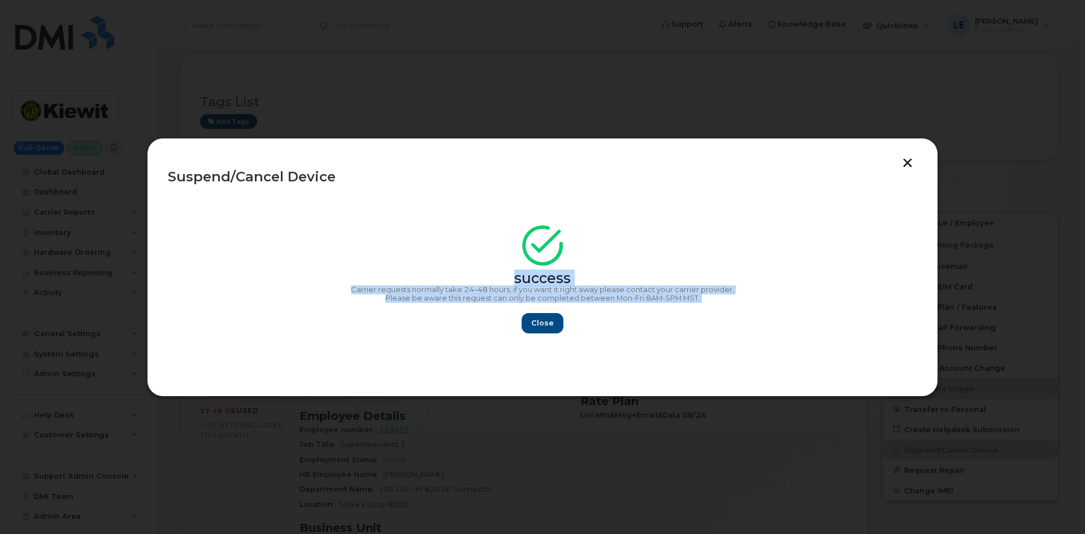
drag, startPoint x: 712, startPoint y: 307, endPoint x: 398, endPoint y: 261, distance: 317.1
click at [398, 261] on div "success Carrier requests normally take 24–48 hours, if you want it right away p…" at bounding box center [542, 282] width 749 height 101
copy div "success Carrier requests normally take 24–48 hours, if you want it right away p…"
click at [534, 324] on span "Close" at bounding box center [542, 323] width 23 height 11
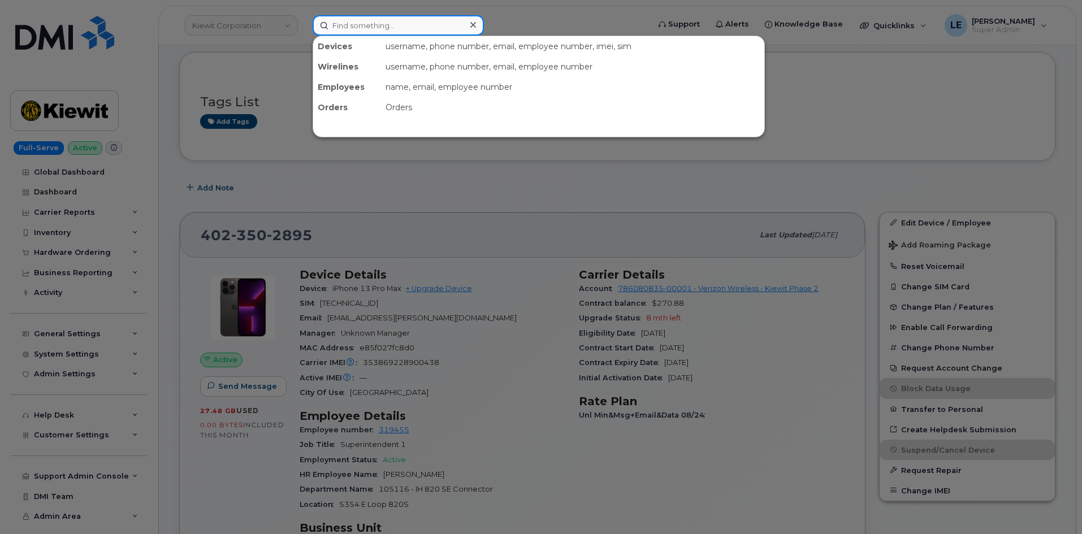
click at [384, 20] on input at bounding box center [398, 25] width 171 height 20
paste input "[PERSON_NAME]"
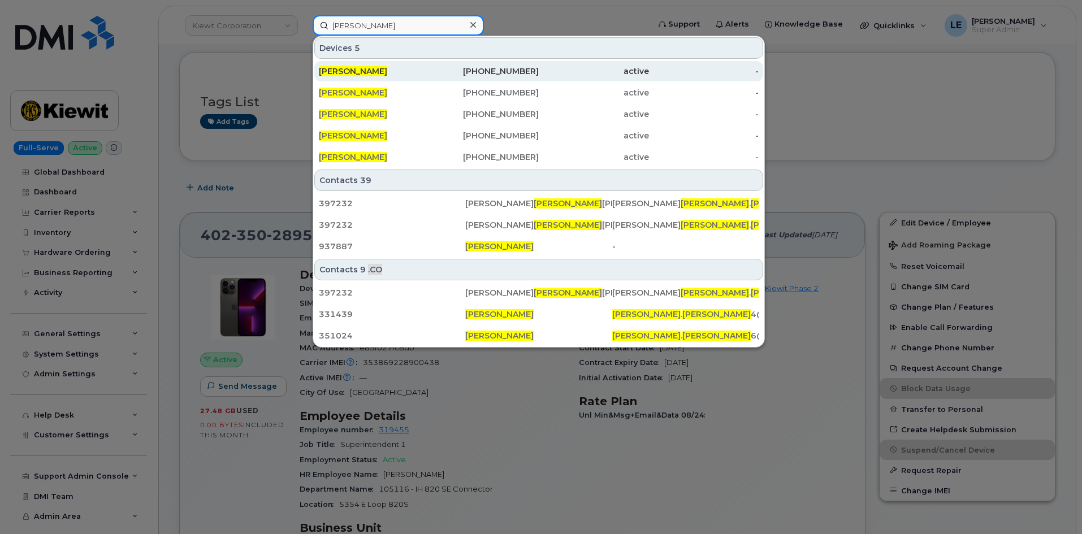
type input "[PERSON_NAME]"
click at [393, 65] on div "[PERSON_NAME]" at bounding box center [374, 71] width 110 height 20
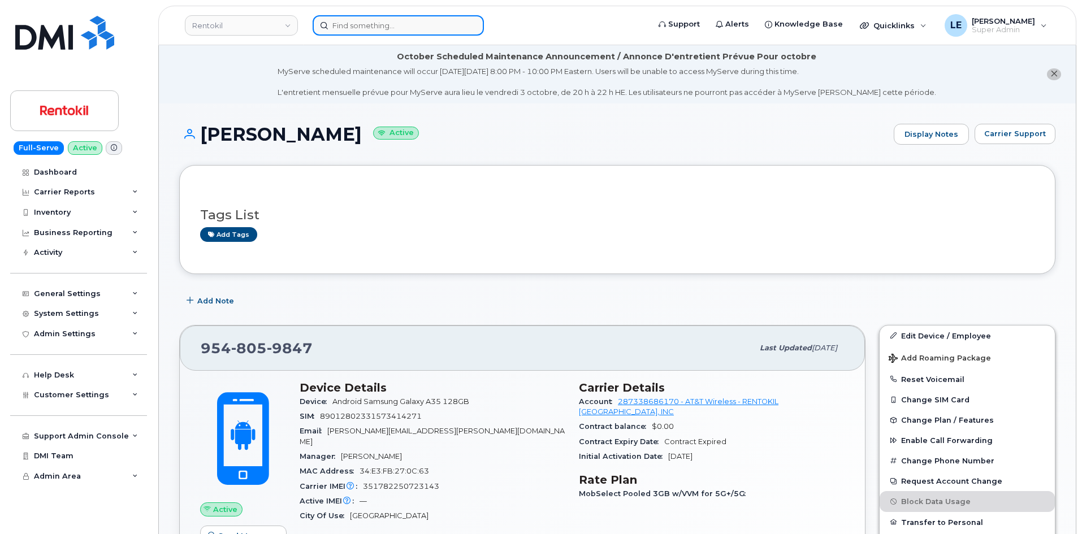
click at [358, 21] on input at bounding box center [398, 25] width 171 height 20
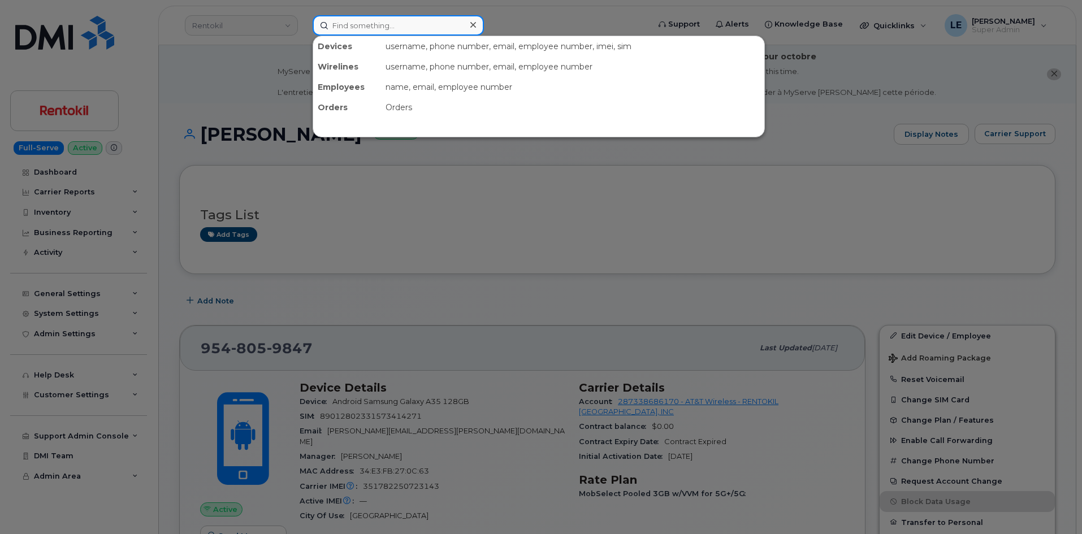
paste input "[PERSON_NAME][EMAIL_ADDRESS][PERSON_NAME][DOMAIN_NAME]"
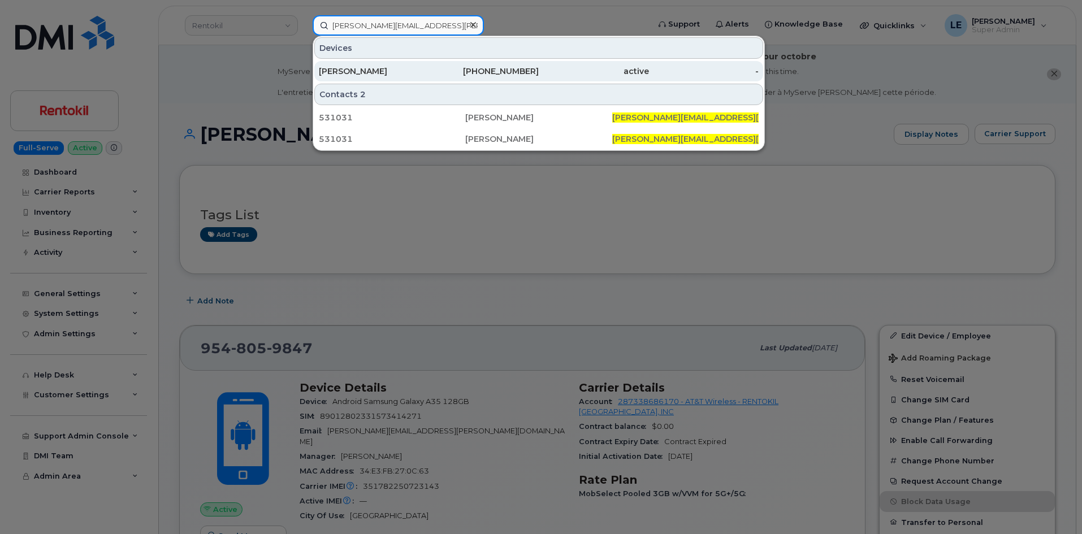
type input "[PERSON_NAME][EMAIL_ADDRESS][PERSON_NAME][DOMAIN_NAME]"
click at [419, 63] on div "[PERSON_NAME]" at bounding box center [374, 71] width 110 height 20
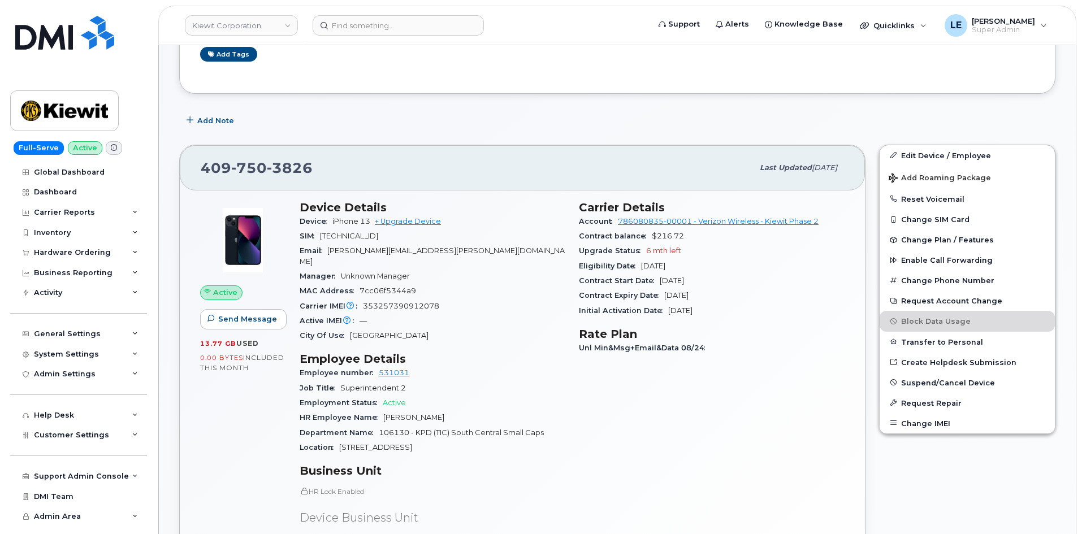
scroll to position [170, 0]
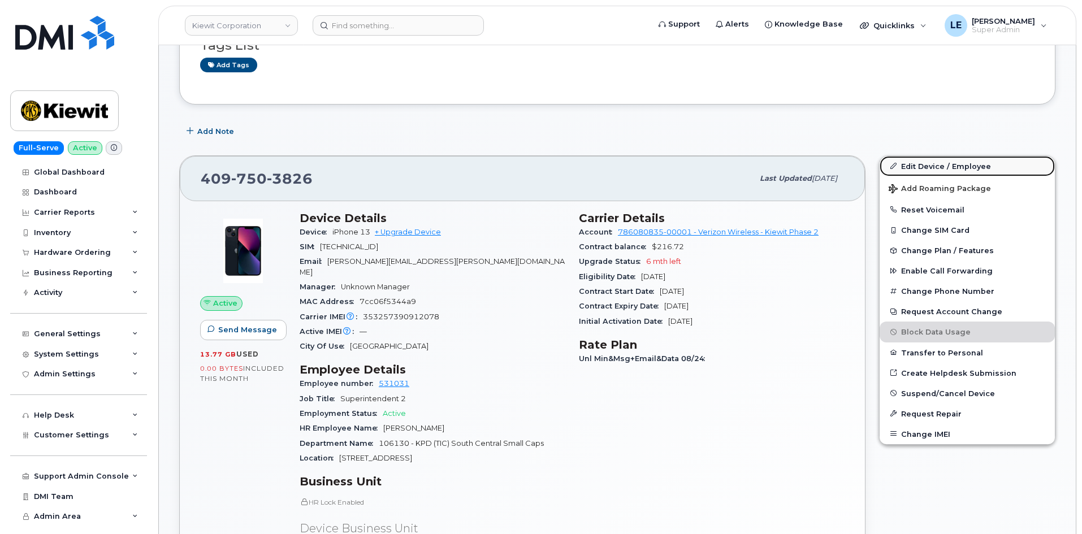
click at [905, 159] on link "Edit Device / Employee" at bounding box center [966, 166] width 175 height 20
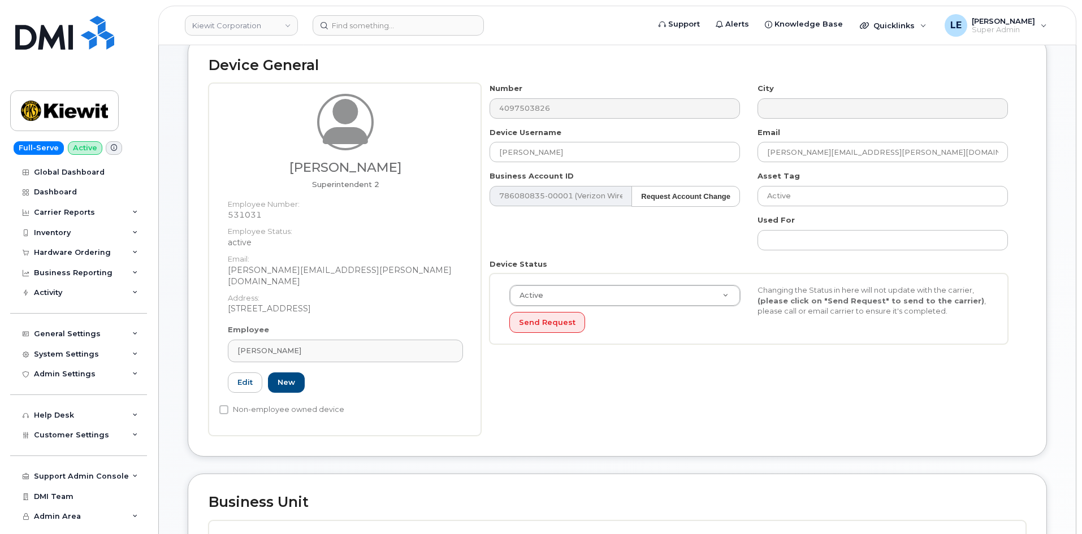
scroll to position [396, 0]
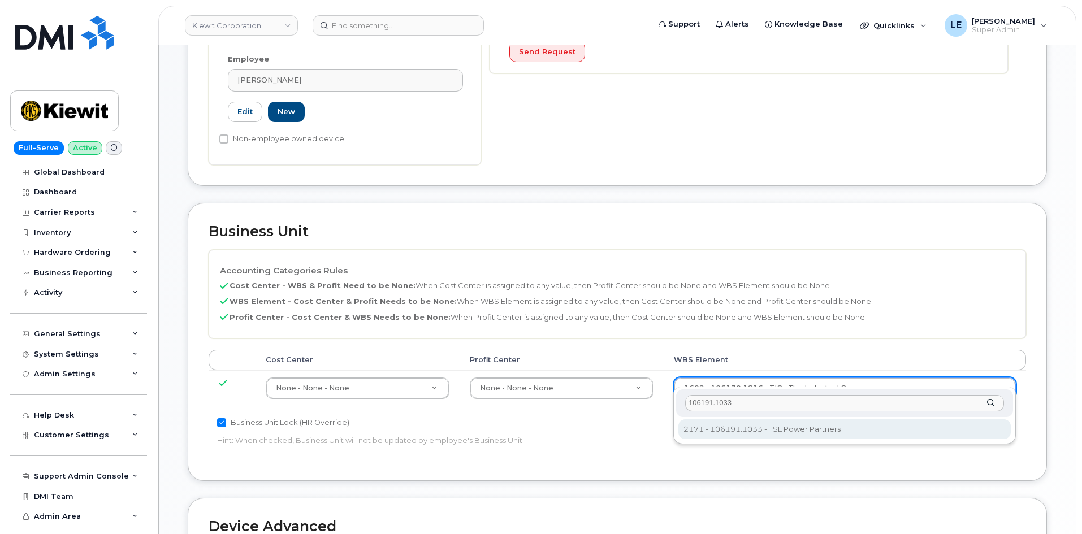
type input "106191.1033"
type input "33498598"
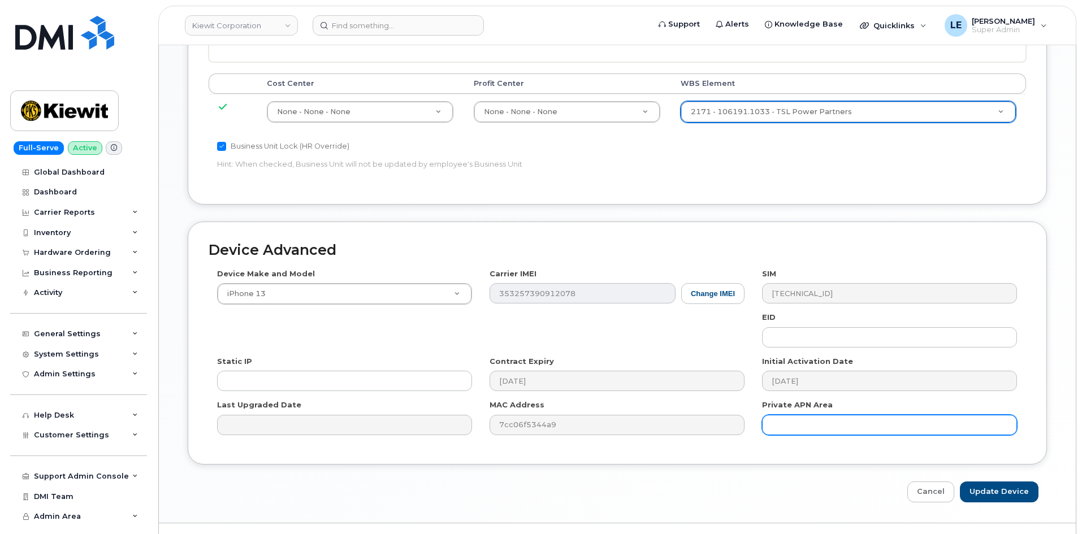
scroll to position [686, 0]
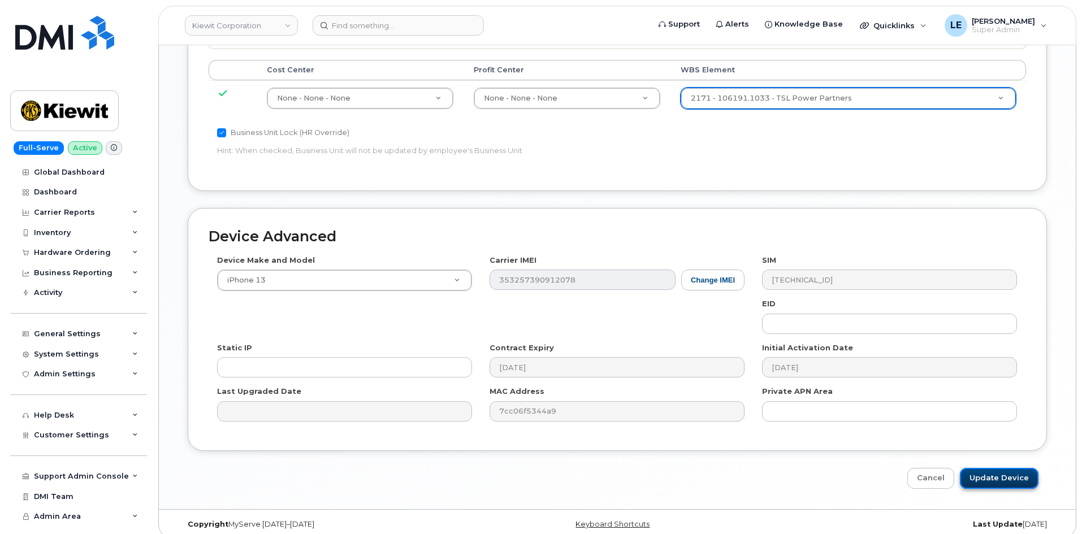
click at [992, 468] on input "Update Device" at bounding box center [999, 478] width 79 height 21
type input "Saving..."
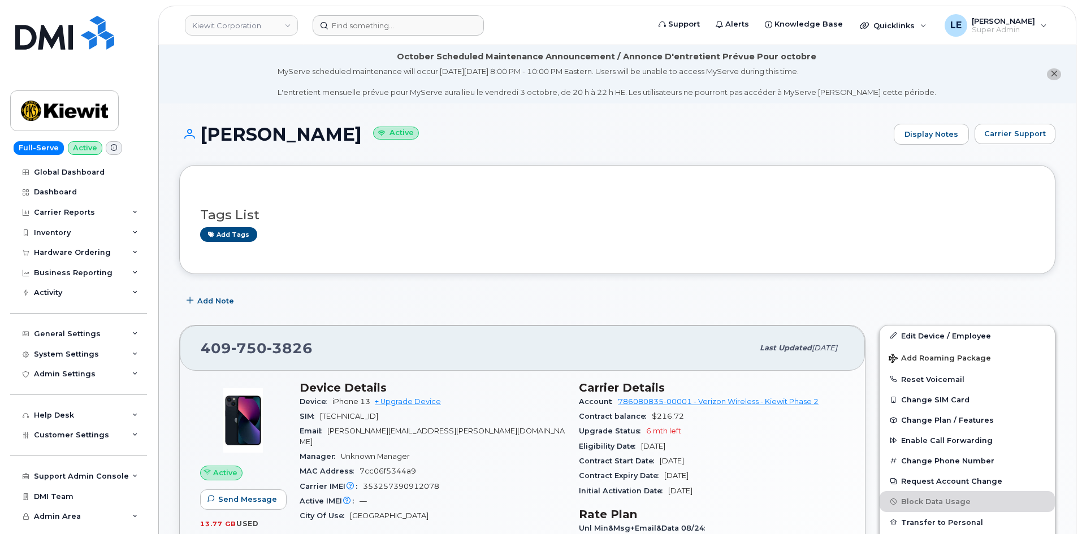
drag, startPoint x: 359, startPoint y: 6, endPoint x: 359, endPoint y: 29, distance: 23.2
click at [359, 7] on header "[PERSON_NAME] Corporation Support Alerts Knowledge Base Quicklinks Suspend / Ca…" at bounding box center [617, 26] width 918 height 40
click at [359, 36] on header "[PERSON_NAME] Corporation Support Alerts Knowledge Base Quicklinks Suspend / Ca…" at bounding box center [617, 26] width 918 height 40
click at [359, 28] on input at bounding box center [398, 25] width 171 height 20
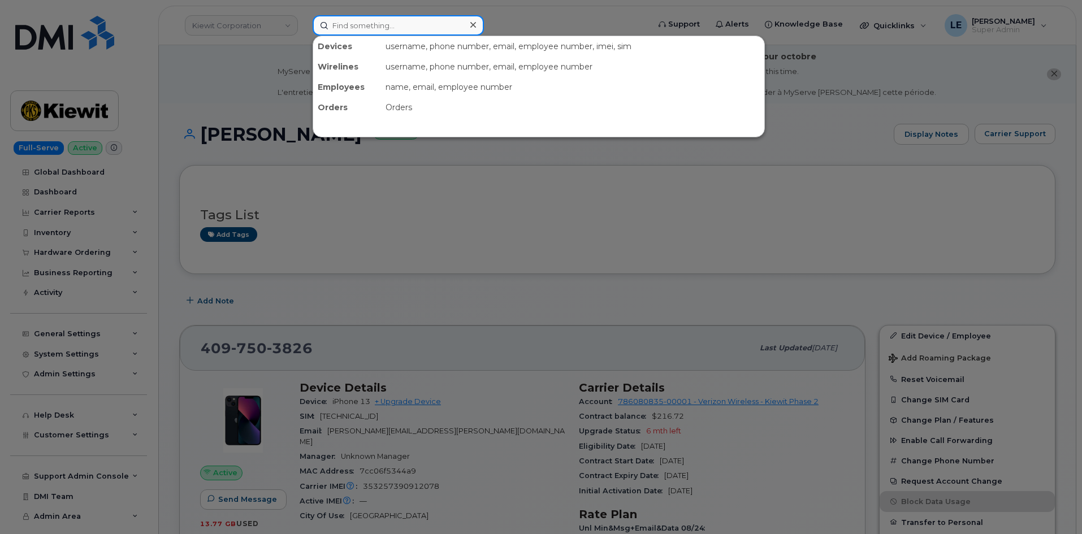
paste input "JPENAJR@WEEKSMARINE.COM"
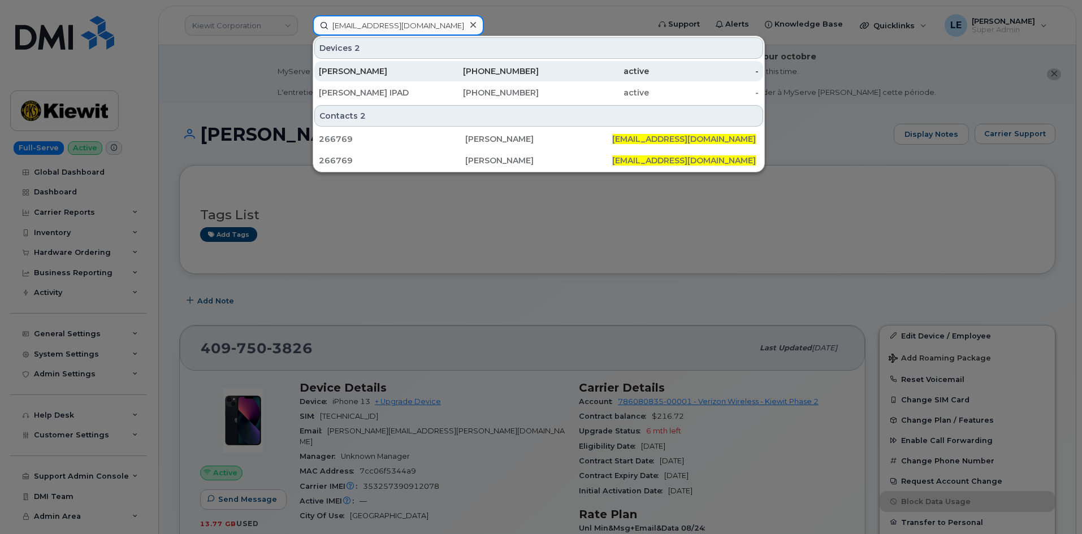
type input "JPENAJR@WEEKSMARINE.COM"
click at [394, 75] on div "[PERSON_NAME]" at bounding box center [374, 71] width 110 height 11
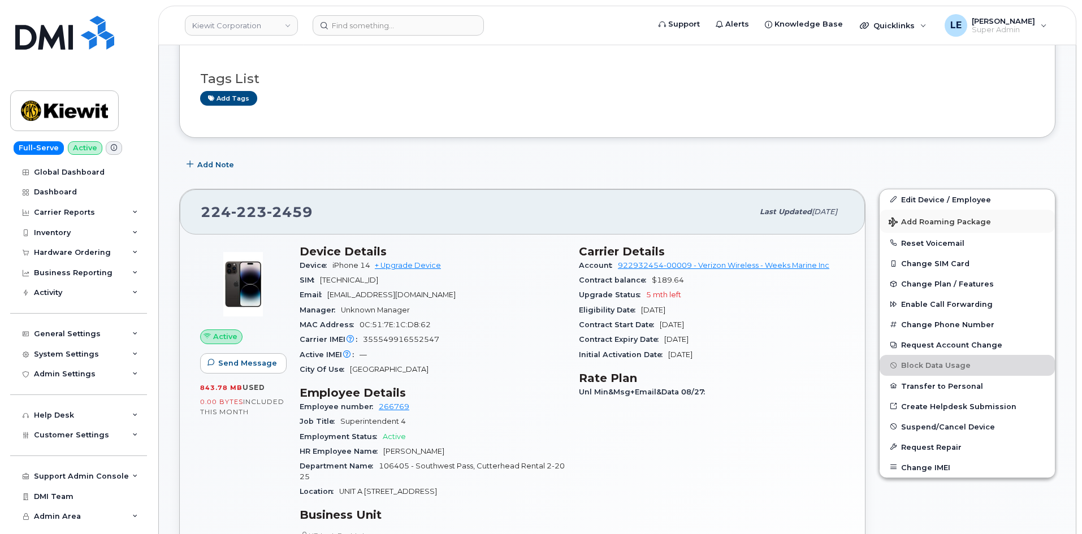
scroll to position [226, 0]
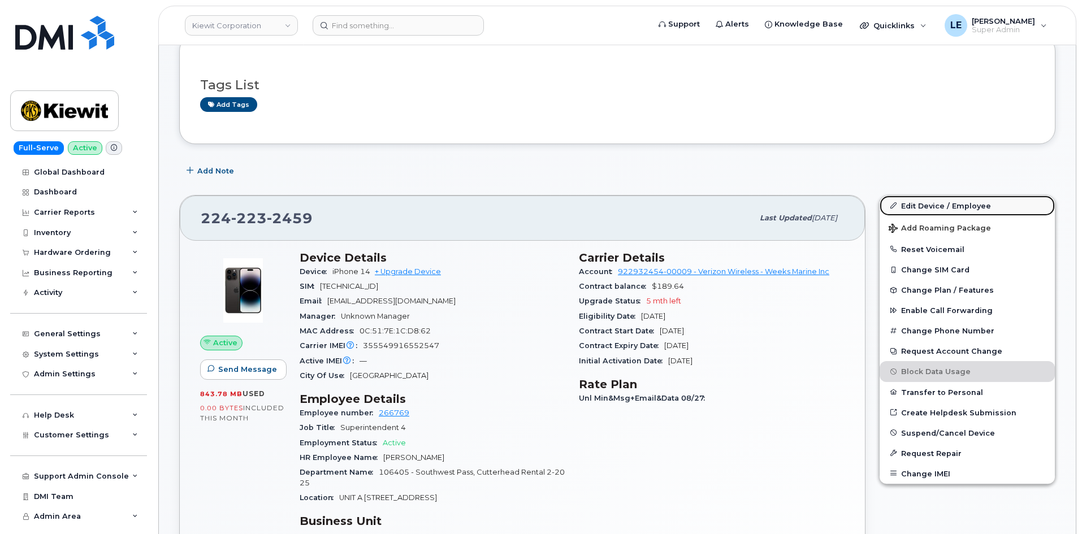
click at [972, 207] on link "Edit Device / Employee" at bounding box center [966, 206] width 175 height 20
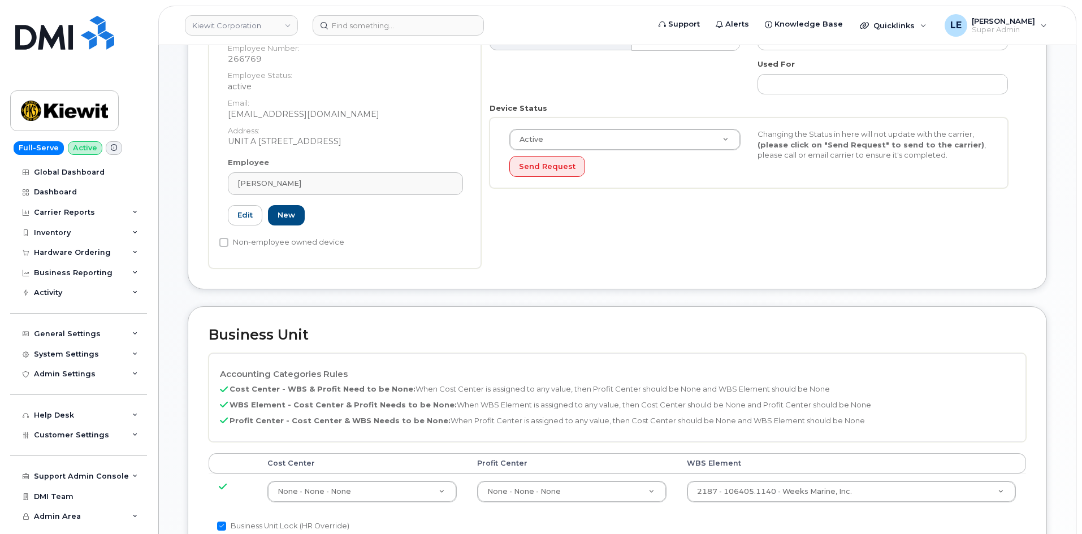
scroll to position [339, 0]
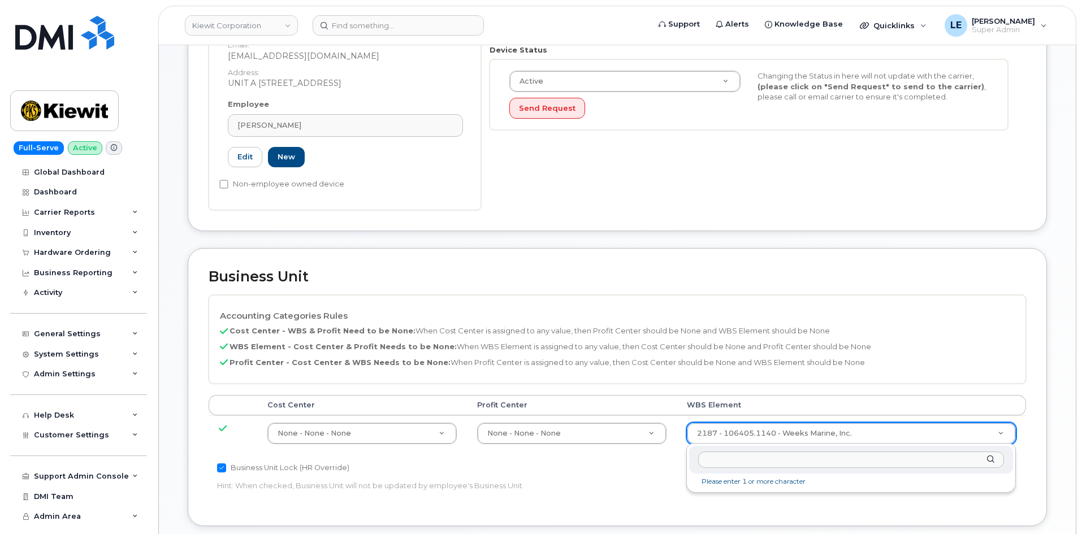
click at [774, 457] on input "text" at bounding box center [851, 460] width 306 height 16
type input "110902.1213"
type input "33815957"
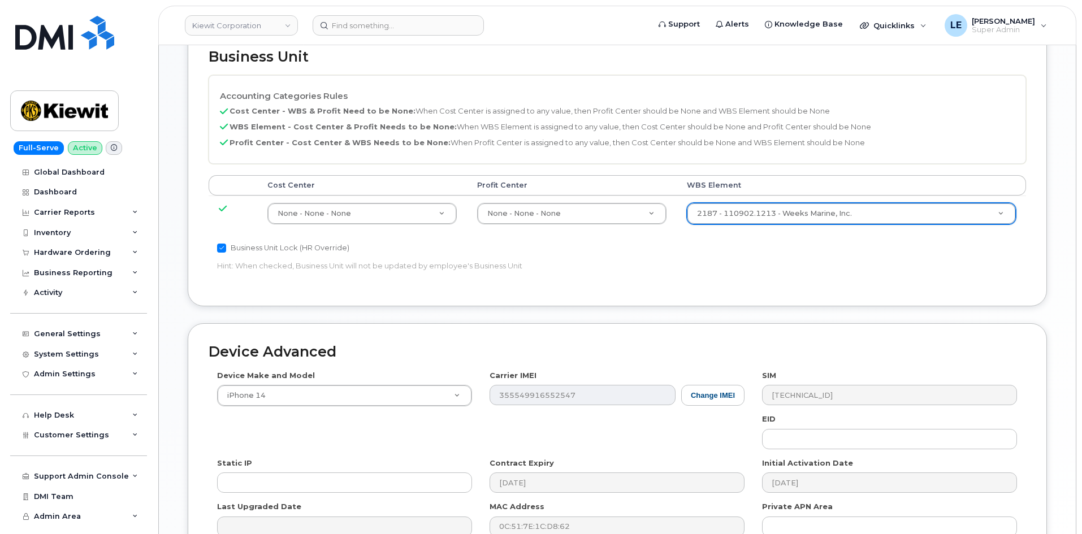
scroll to position [678, 0]
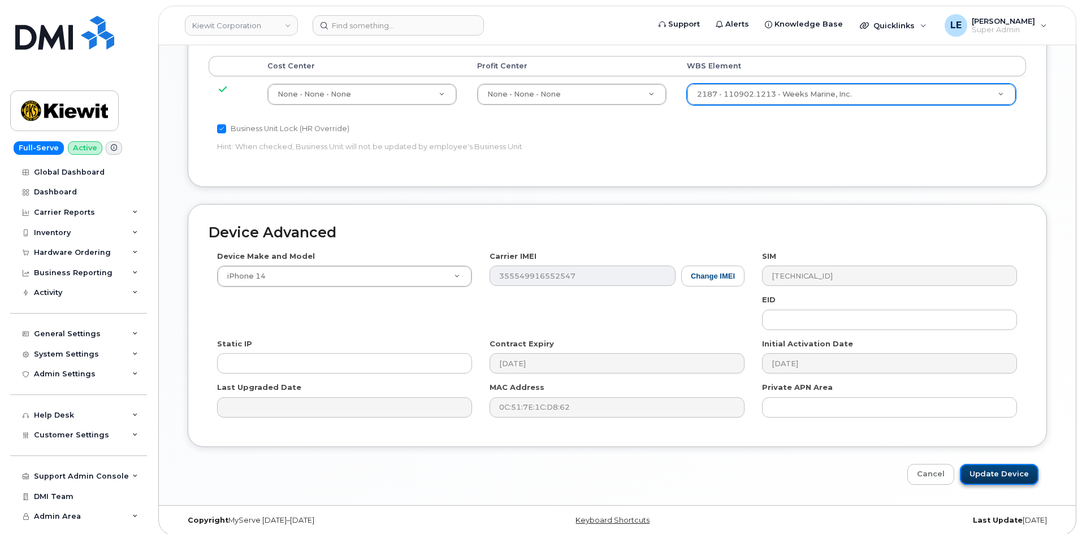
click at [1003, 473] on input "Update Device" at bounding box center [999, 474] width 79 height 21
type input "Saving..."
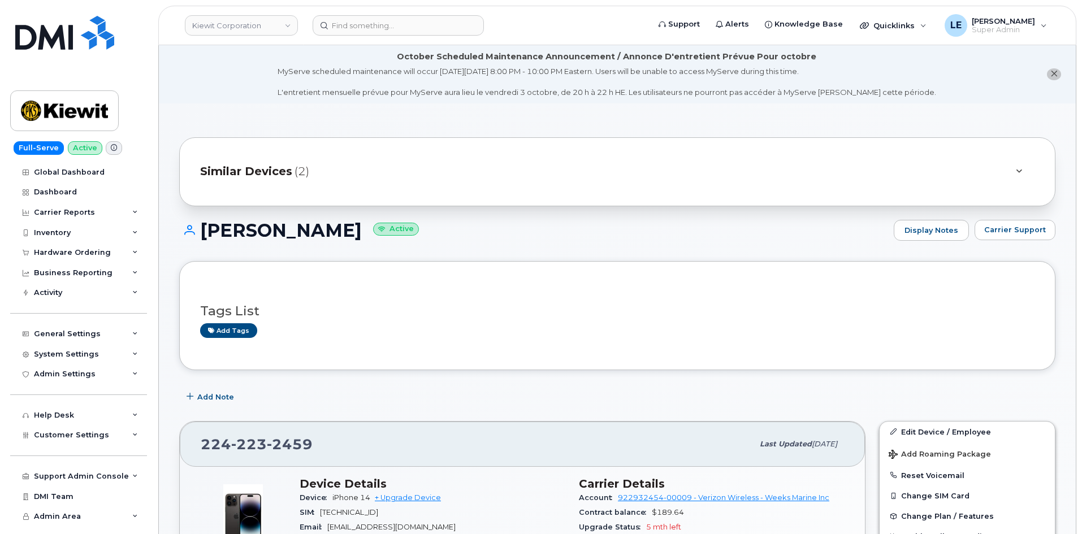
click at [384, 14] on header "[PERSON_NAME] Corporation Support Alerts Knowledge Base Quicklinks Suspend / Ca…" at bounding box center [617, 26] width 918 height 40
click at [388, 25] on input at bounding box center [398, 25] width 171 height 20
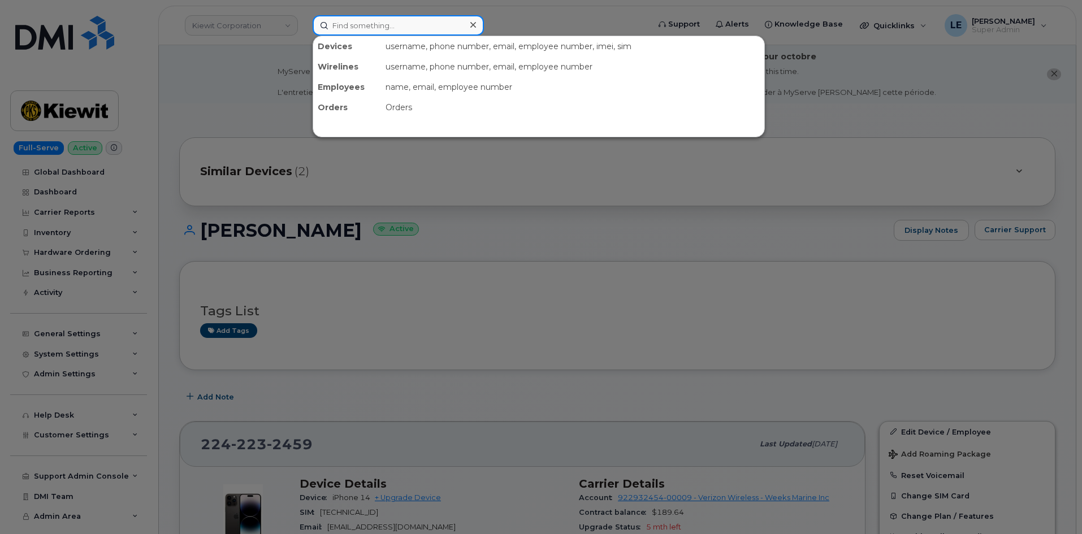
paste input "587.224.1994"
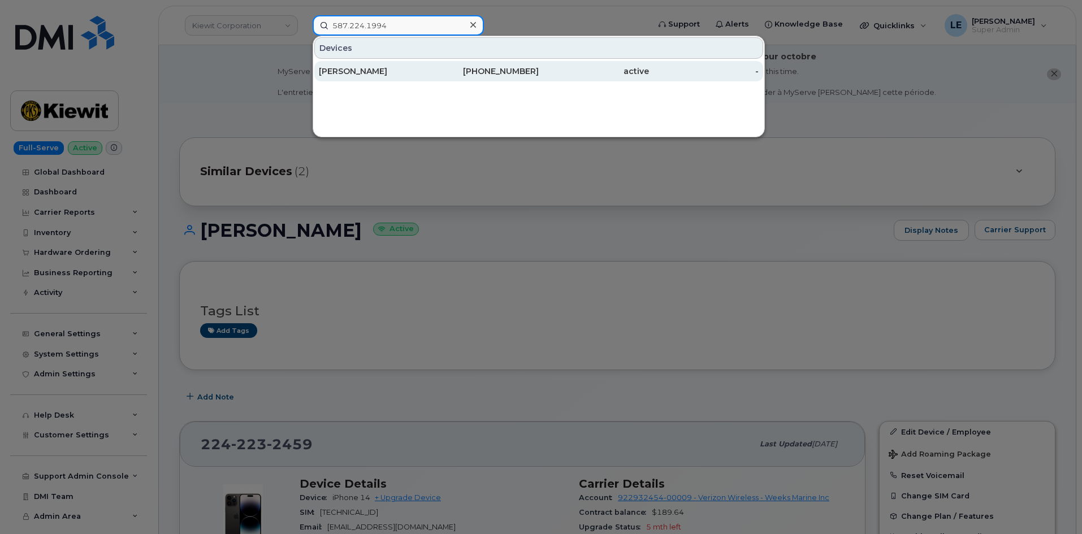
type input "587.224.1994"
click at [362, 72] on div "[PERSON_NAME]" at bounding box center [374, 71] width 110 height 11
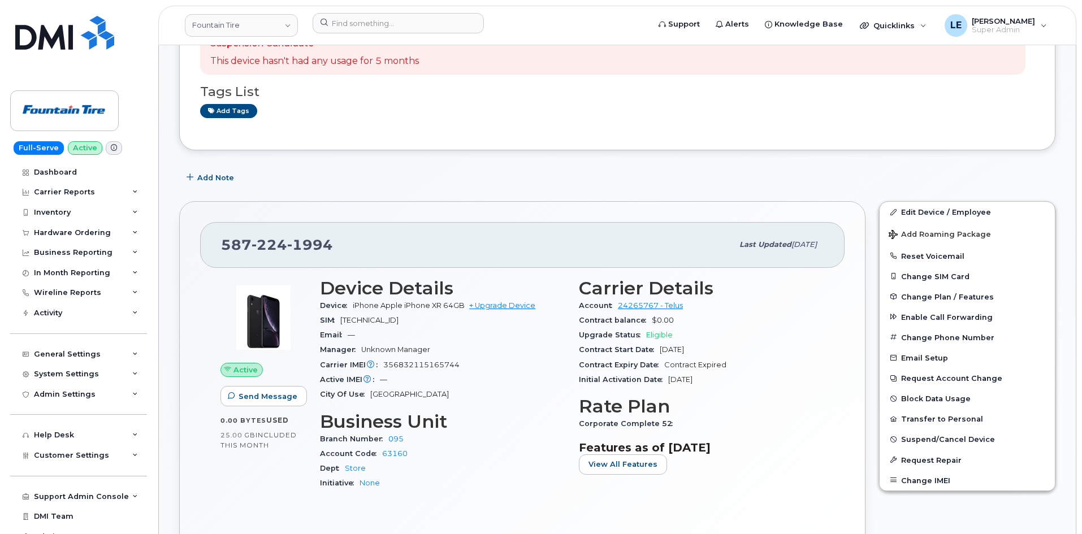
scroll to position [170, 0]
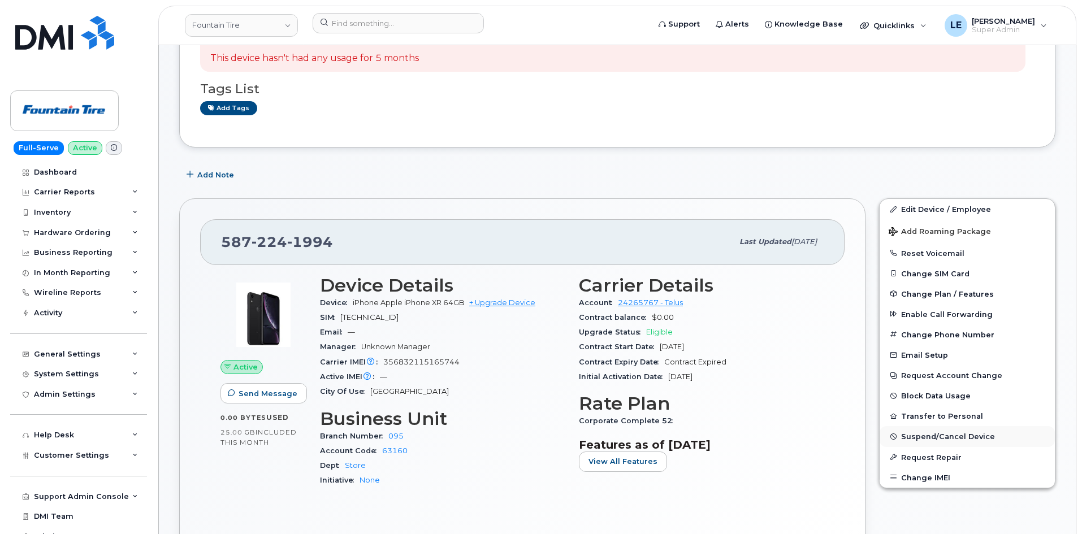
click at [928, 436] on span "Suspend/Cancel Device" at bounding box center [948, 436] width 94 height 8
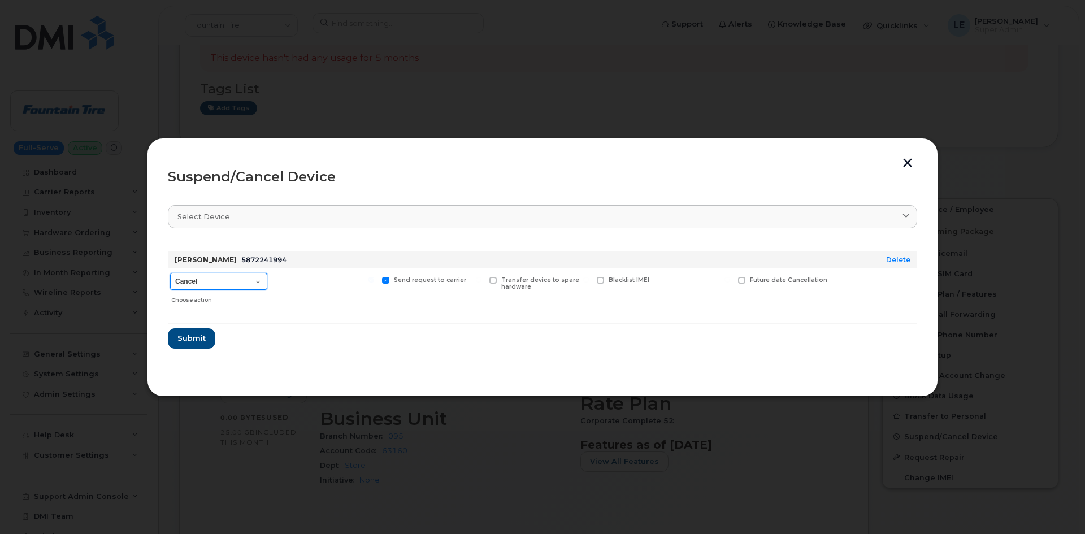
click at [243, 288] on select "Cancel Suspend - Reduced Rate Suspend - Full Rate Suspend - Lost Device/Stolen …" at bounding box center [218, 281] width 97 height 17
click at [242, 284] on select "Cancel Suspend - Reduced Rate Suspend - Full Rate Suspend - Lost Device/Stolen …" at bounding box center [218, 281] width 97 height 17
click at [201, 342] on span "Submit" at bounding box center [191, 338] width 28 height 11
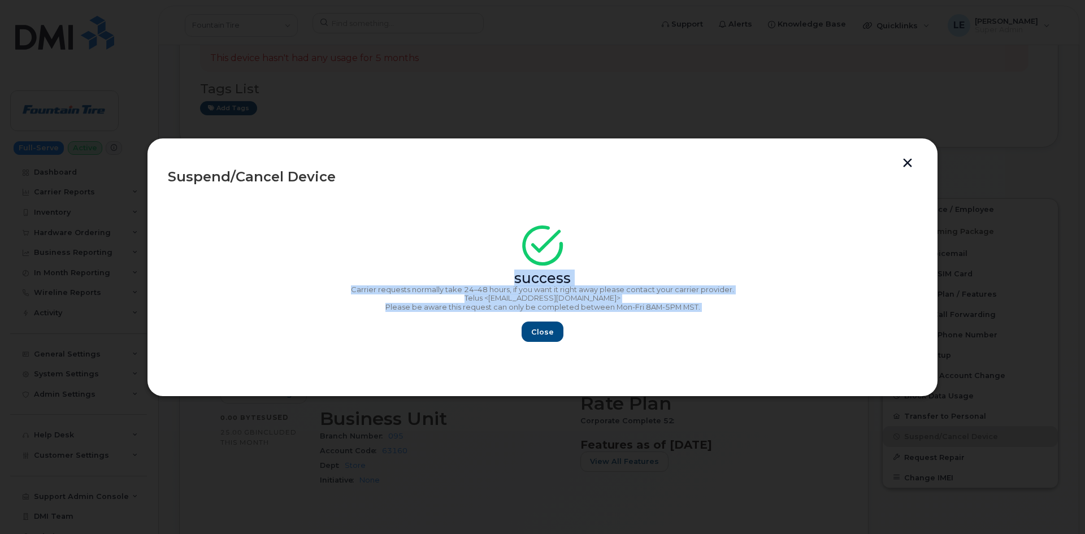
drag, startPoint x: 716, startPoint y: 313, endPoint x: 232, endPoint y: 277, distance: 485.1
click at [233, 278] on div "success Carrier requests normally take 24–48 hours, if you want it right away p…" at bounding box center [542, 287] width 749 height 110
copy div "success Carrier requests normally take 24–48 hours, if you want it right away p…"
click at [540, 322] on div "success Carrier requests normally take 24–48 hours, if you want it right away p…" at bounding box center [542, 287] width 749 height 110
click at [547, 333] on span "Close" at bounding box center [542, 332] width 23 height 11
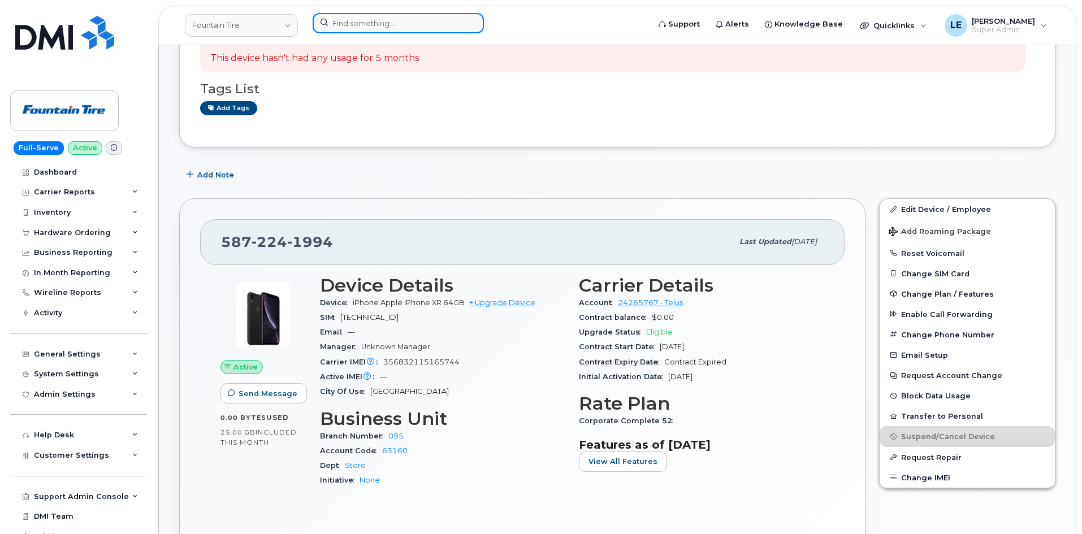
click at [383, 23] on input at bounding box center [398, 23] width 171 height 20
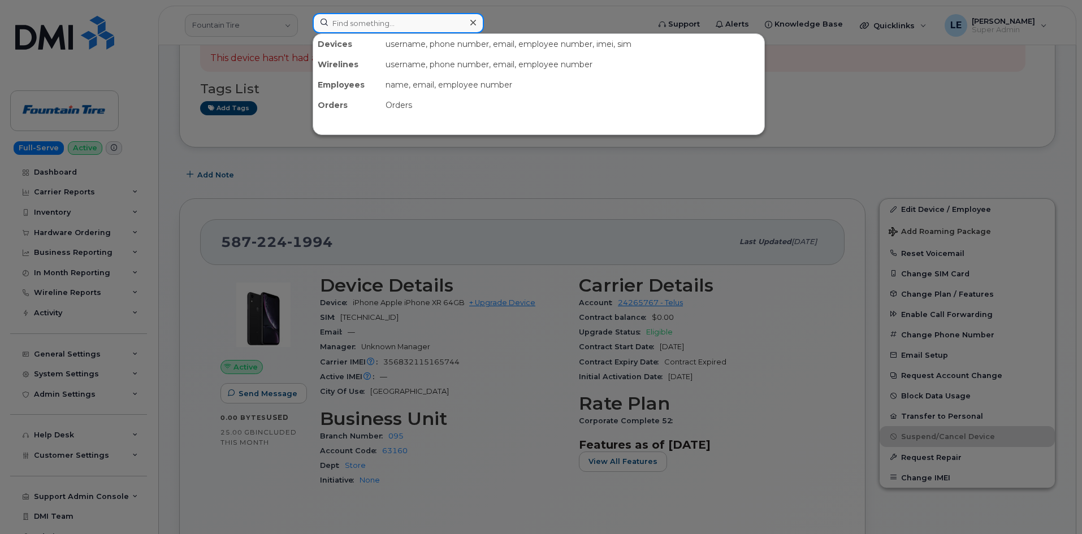
paste input "403.312.3037"
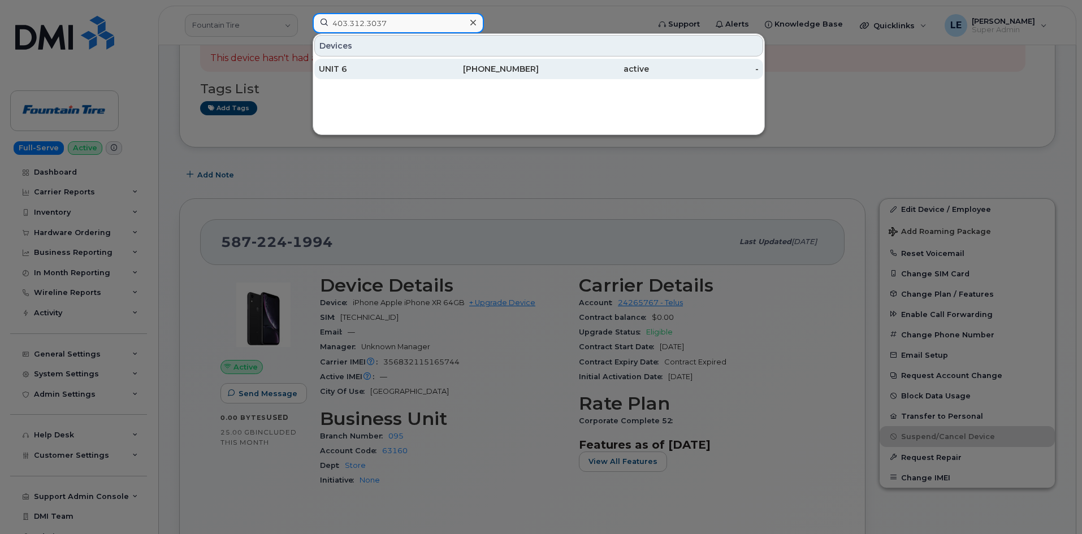
type input "403.312.3037"
click at [379, 72] on div "UNIT 6" at bounding box center [374, 68] width 110 height 11
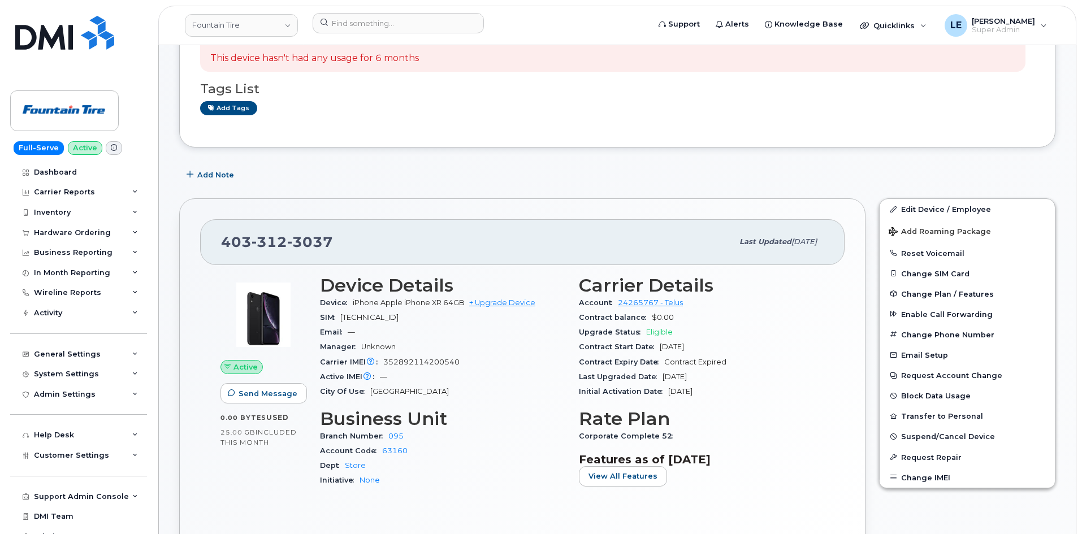
scroll to position [283, 0]
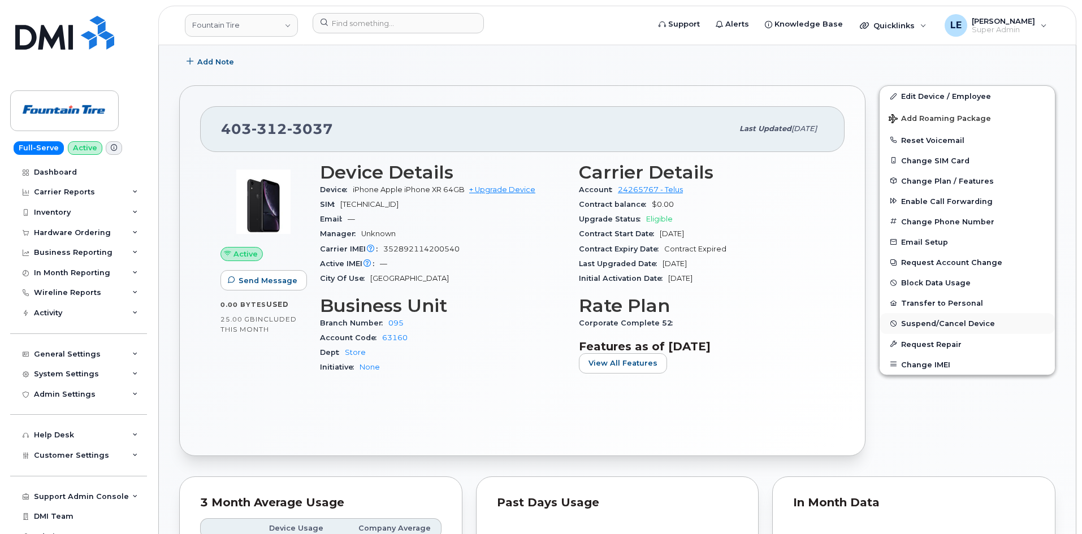
click at [930, 327] on span "Suspend/Cancel Device" at bounding box center [948, 323] width 94 height 8
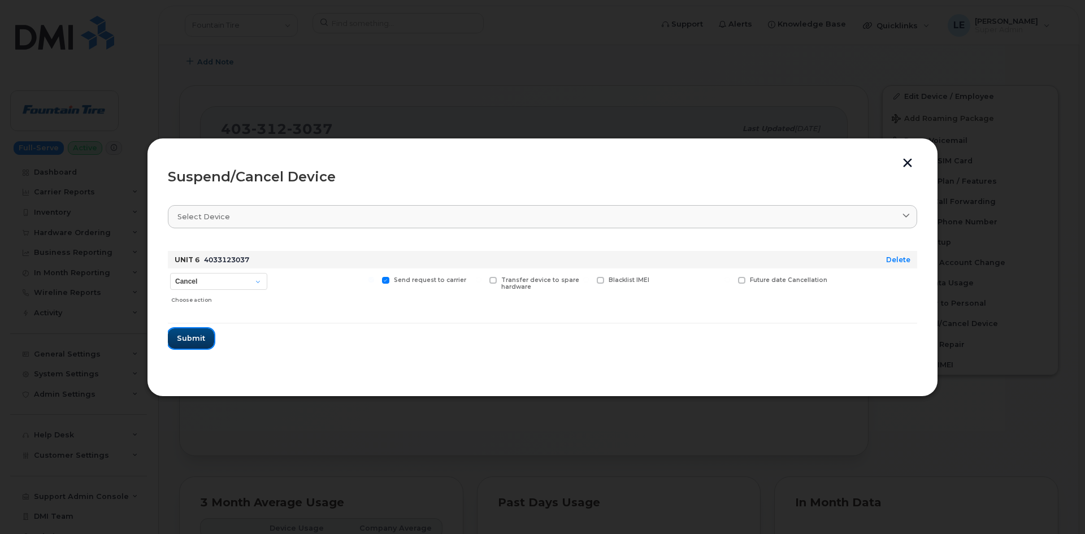
click at [194, 339] on span "Submit" at bounding box center [191, 338] width 28 height 11
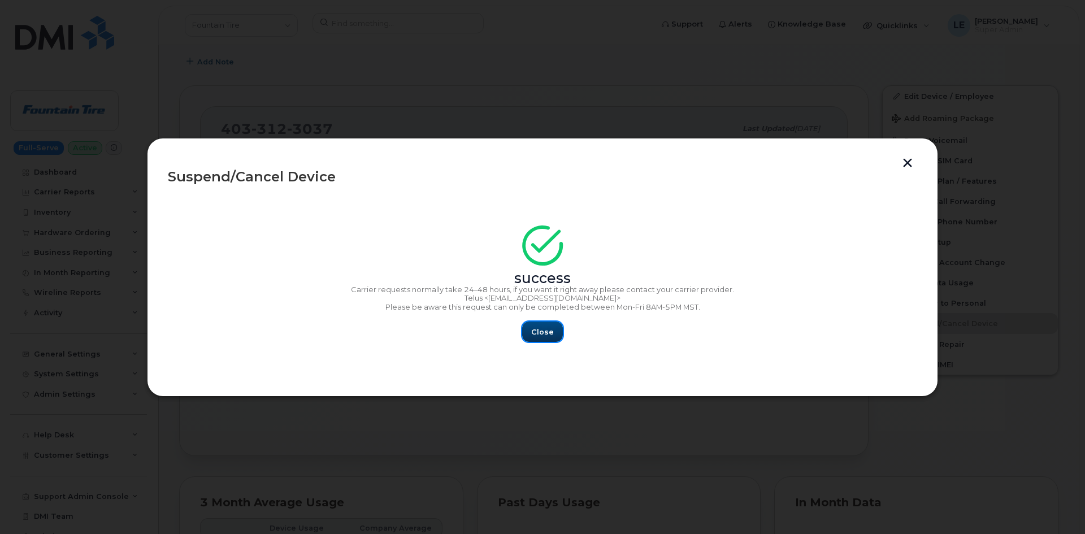
click at [538, 329] on span "Close" at bounding box center [542, 332] width 23 height 11
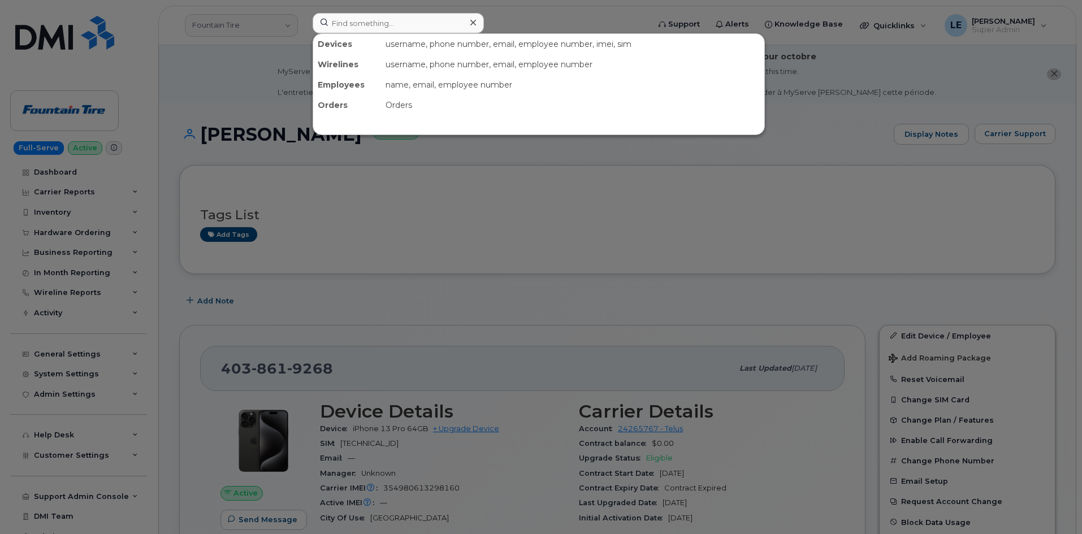
click at [189, 26] on div at bounding box center [541, 267] width 1082 height 534
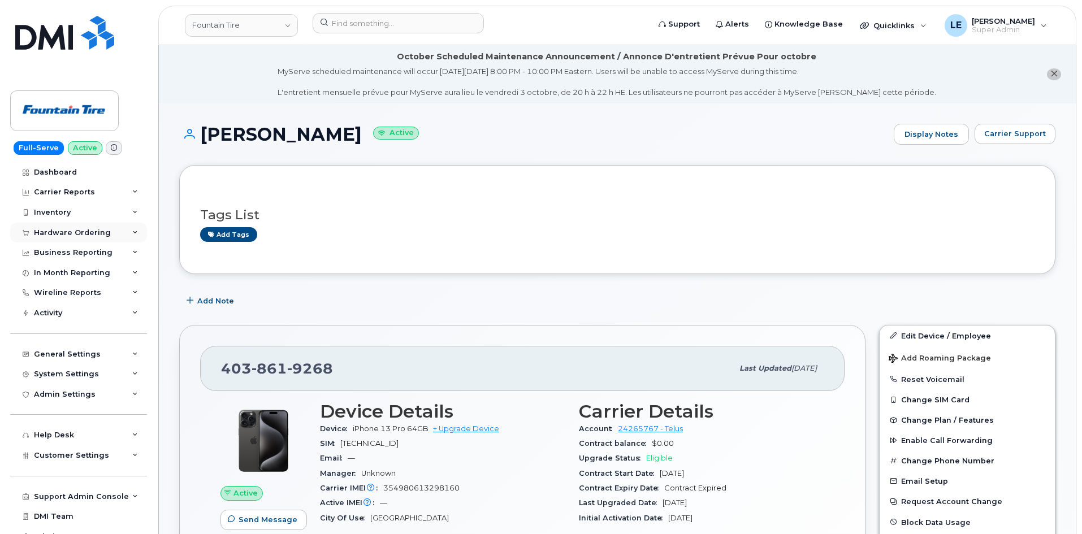
click at [57, 227] on div "Hardware Ordering" at bounding box center [78, 233] width 137 height 20
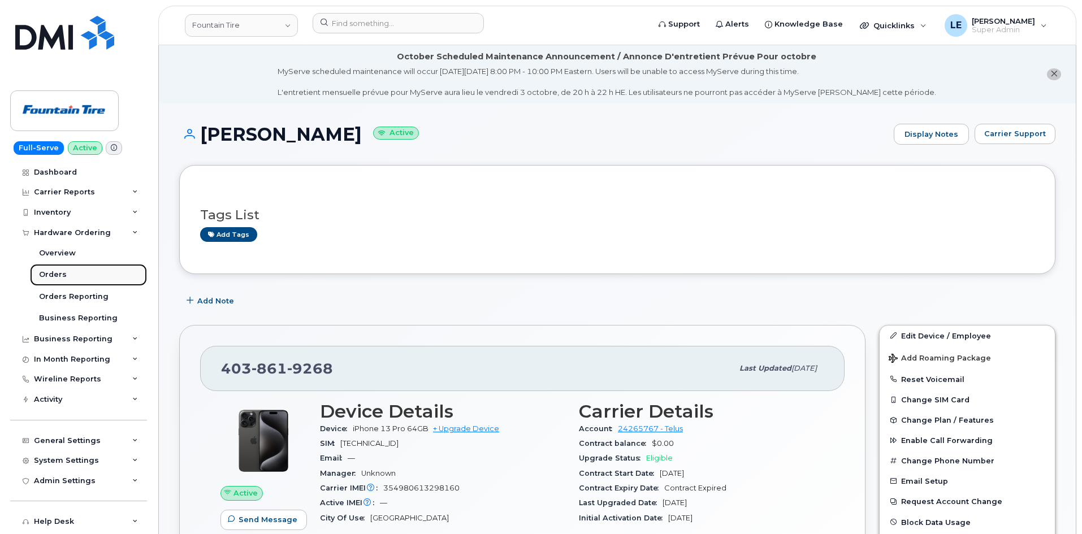
click at [61, 271] on div "Orders" at bounding box center [53, 275] width 28 height 10
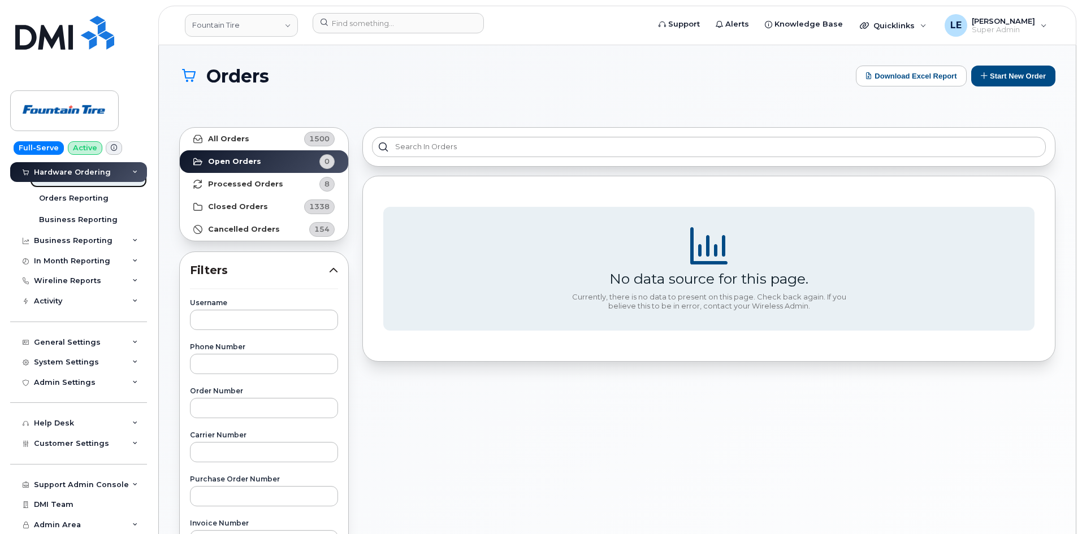
scroll to position [98, 0]
click at [53, 443] on span "Customer Settings" at bounding box center [71, 444] width 75 height 8
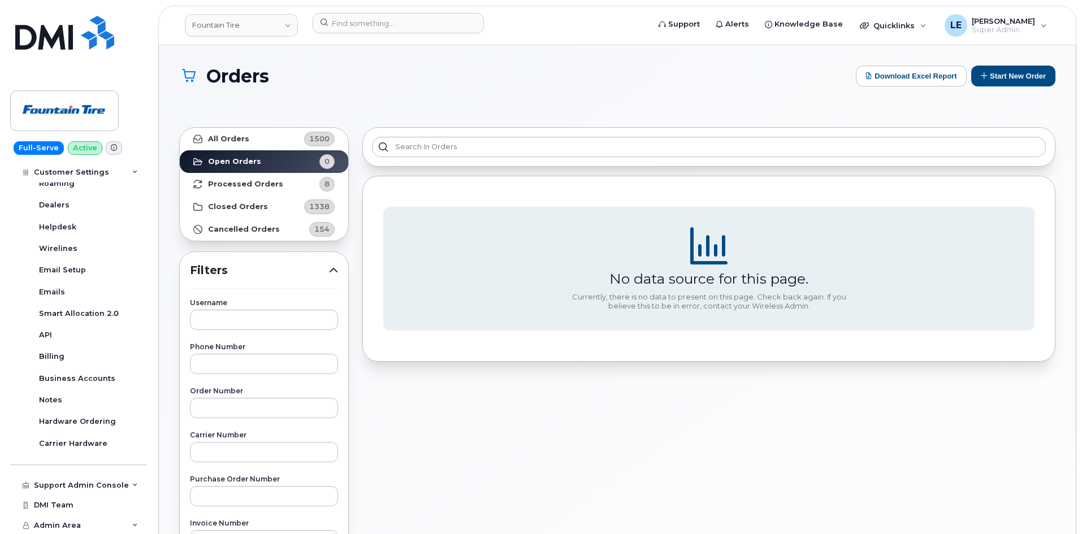
scroll to position [422, 0]
click at [72, 381] on div "Business Accounts" at bounding box center [77, 379] width 76 height 10
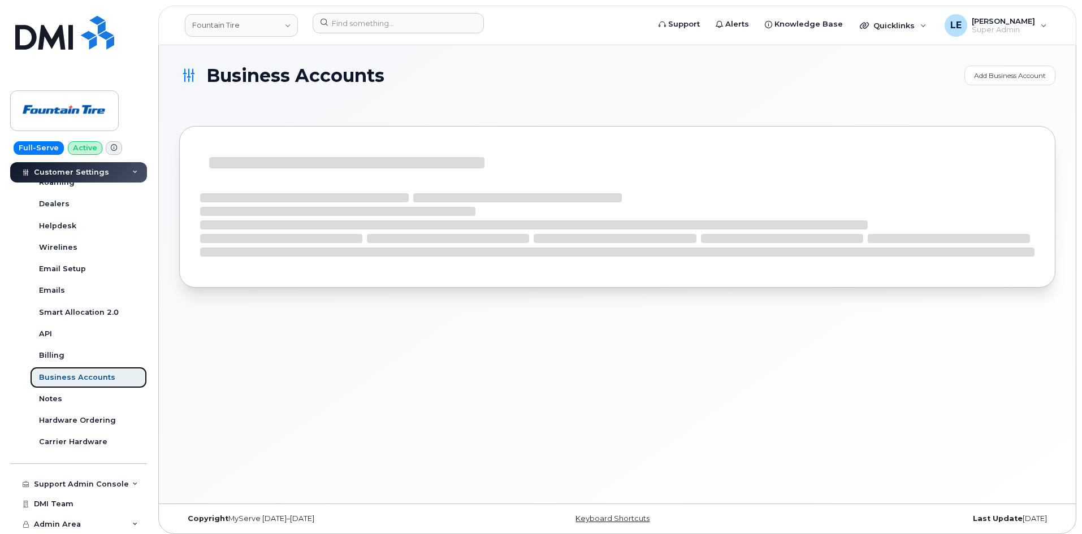
scroll to position [335, 0]
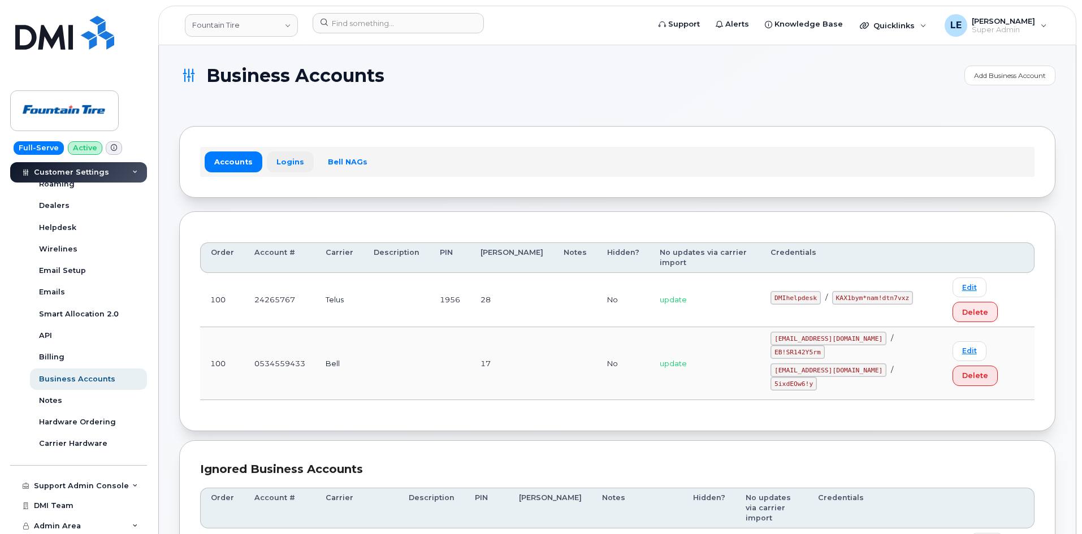
click at [283, 164] on link "Logins" at bounding box center [290, 161] width 47 height 20
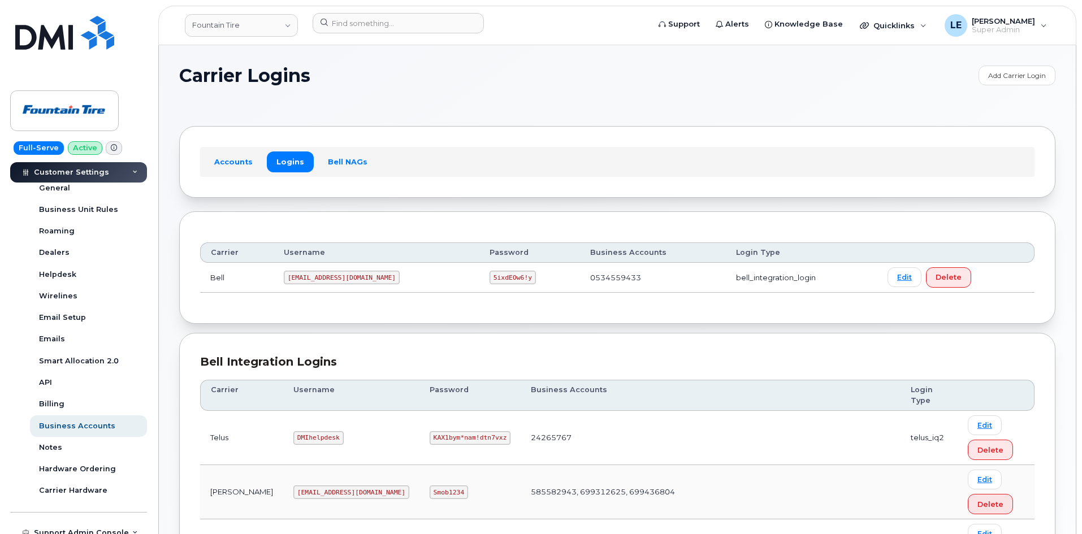
scroll to position [288, 0]
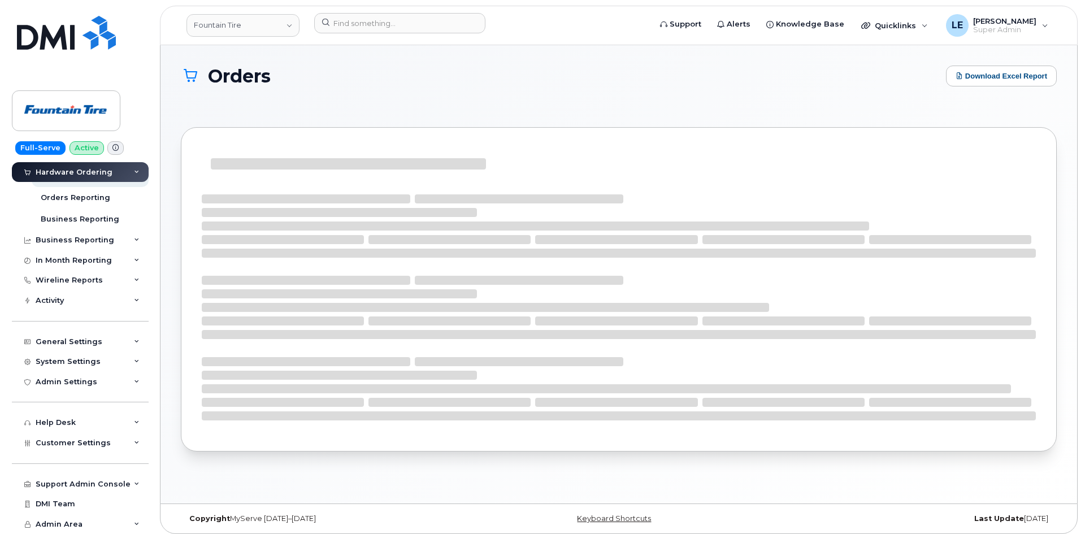
scroll to position [99, 0]
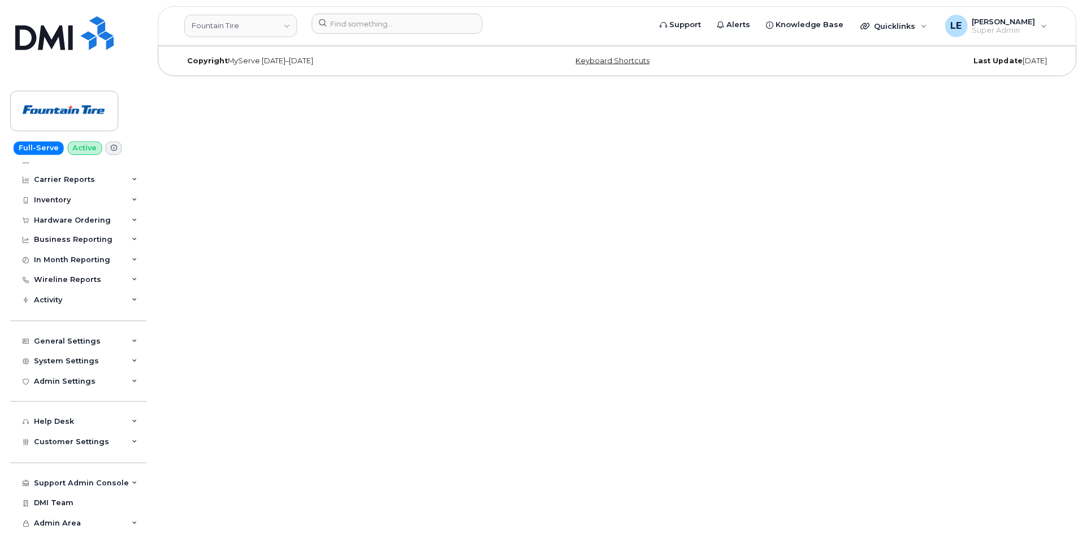
scroll to position [12, 0]
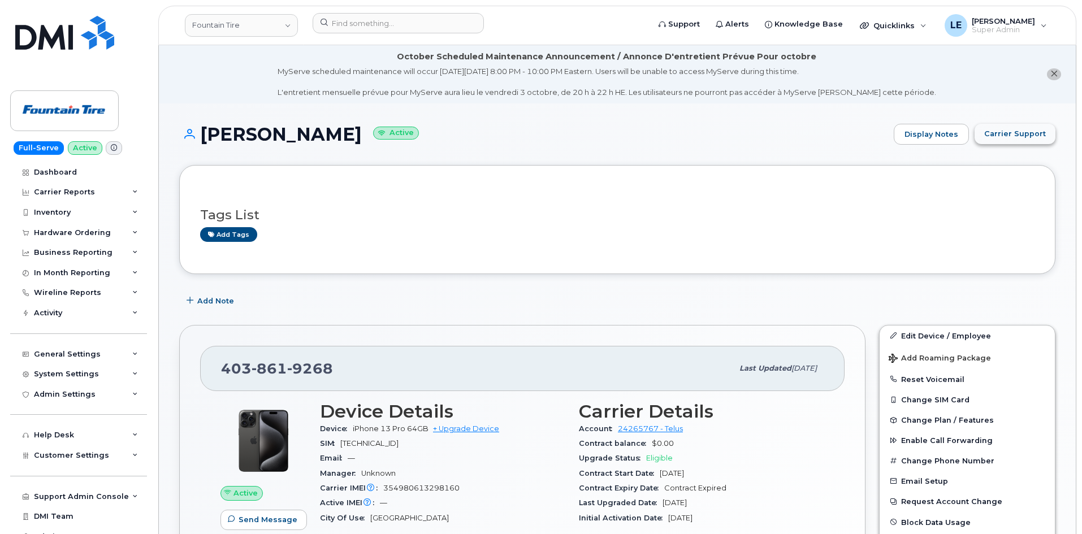
click at [995, 140] on button "Carrier Support" at bounding box center [1014, 134] width 81 height 20
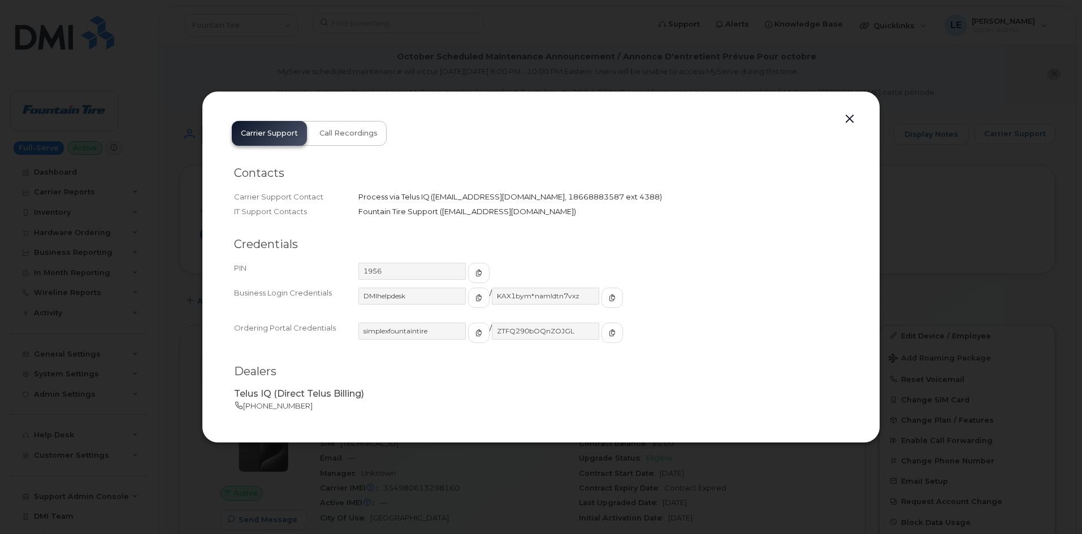
click at [837, 168] on h2 "Contacts" at bounding box center [541, 173] width 614 height 14
click at [848, 115] on button "button" at bounding box center [849, 119] width 17 height 16
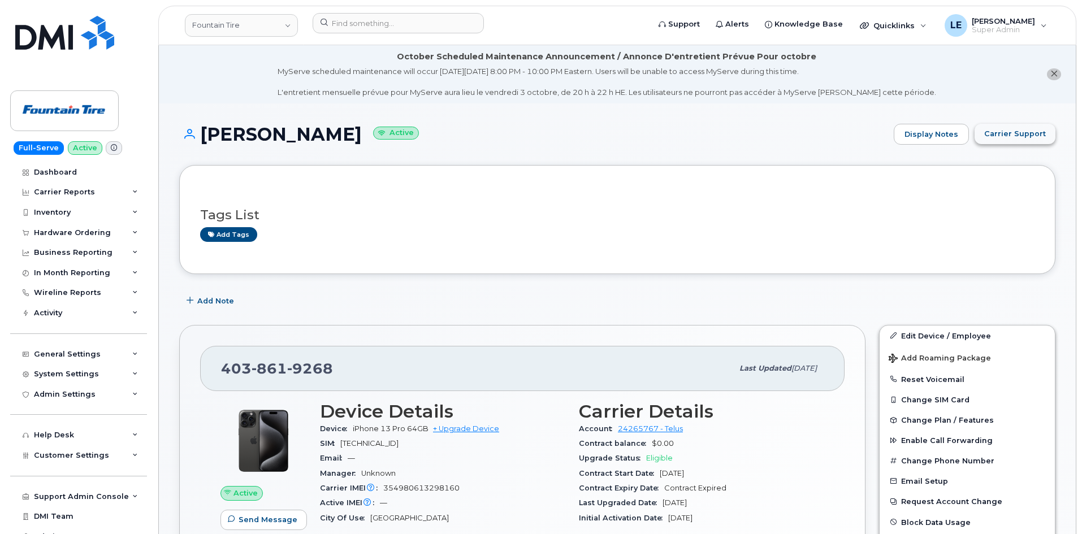
click at [1015, 129] on span "Carrier Support" at bounding box center [1015, 133] width 62 height 11
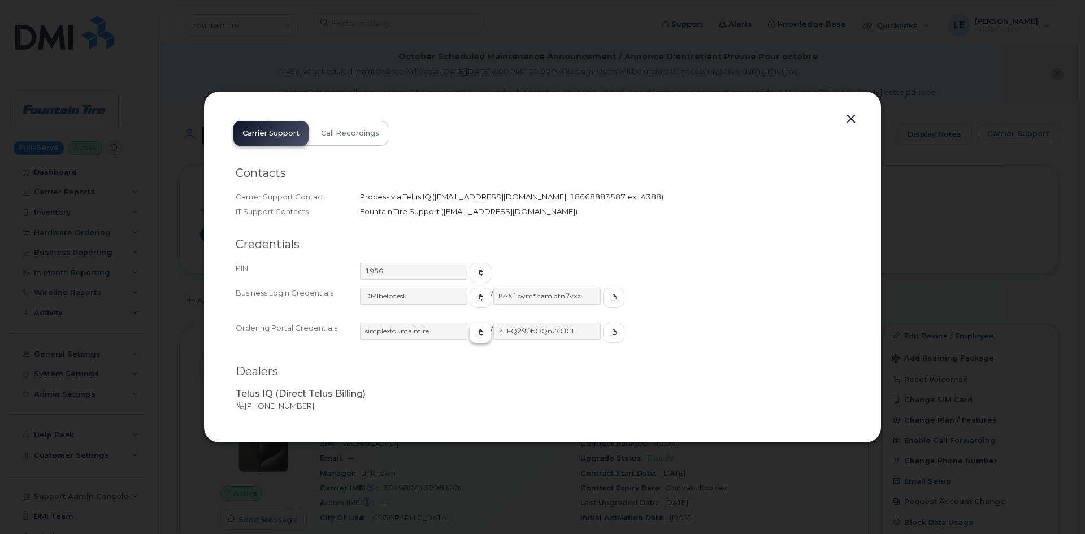
click at [477, 329] on icon "button" at bounding box center [480, 332] width 7 height 7
click at [849, 123] on button "button" at bounding box center [851, 119] width 17 height 16
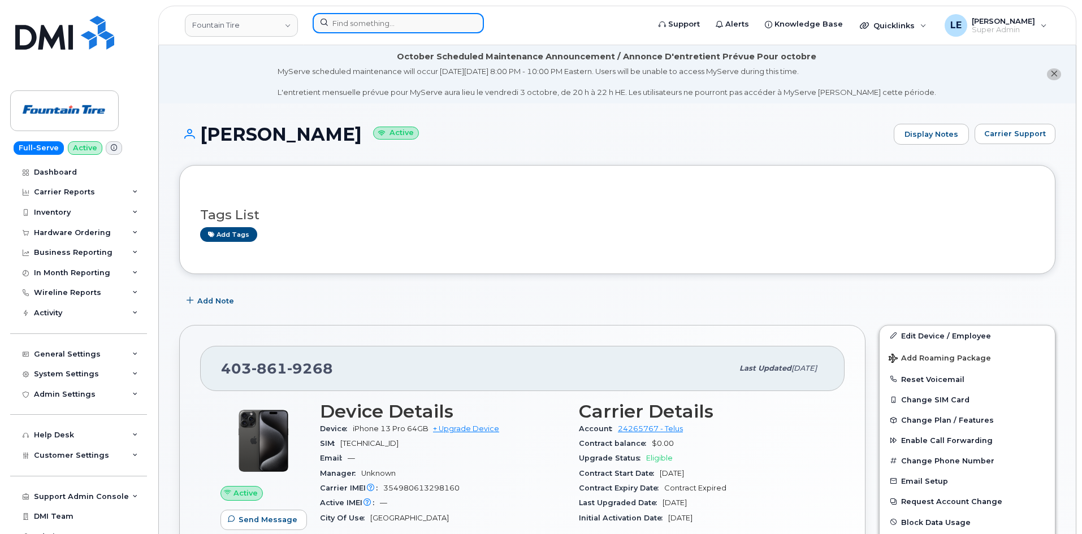
click at [346, 23] on input at bounding box center [398, 23] width 171 height 20
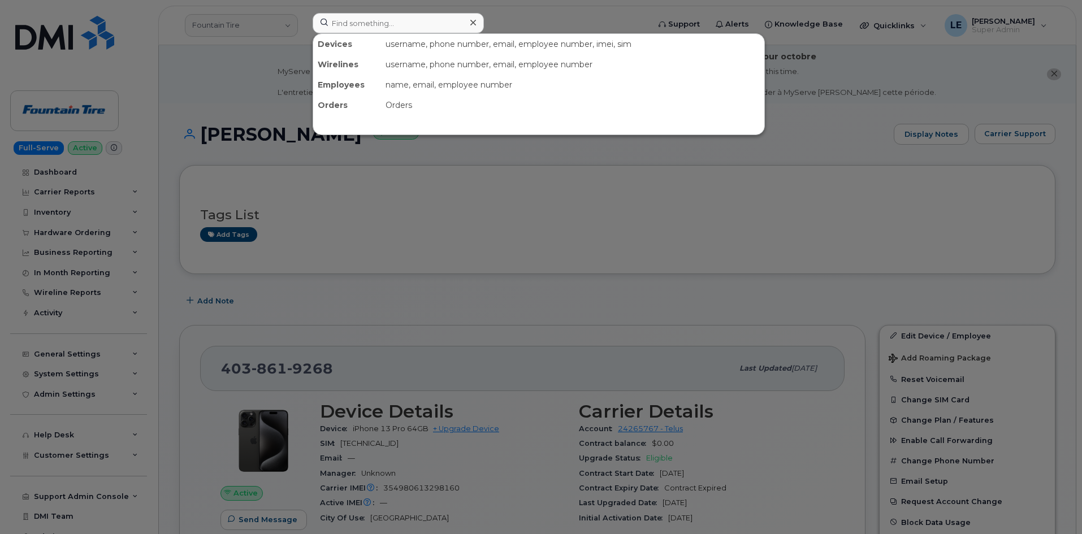
click at [281, 11] on div at bounding box center [541, 267] width 1082 height 534
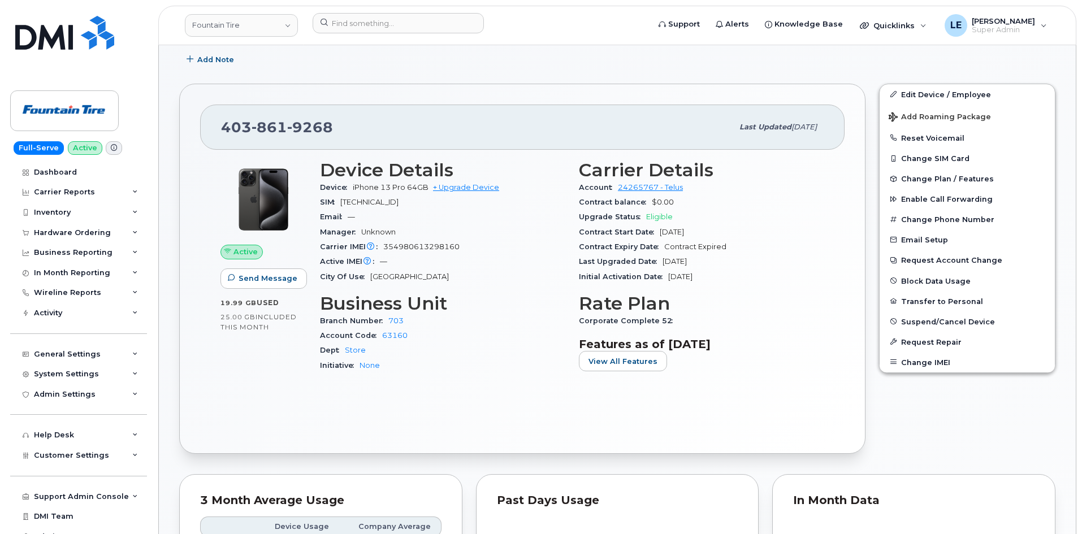
scroll to position [226, 0]
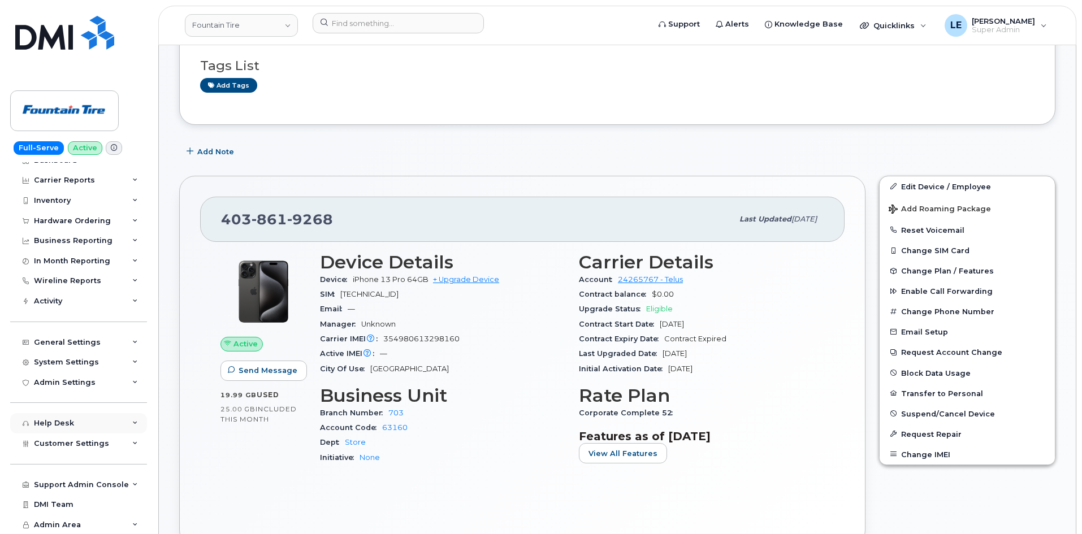
scroll to position [170, 0]
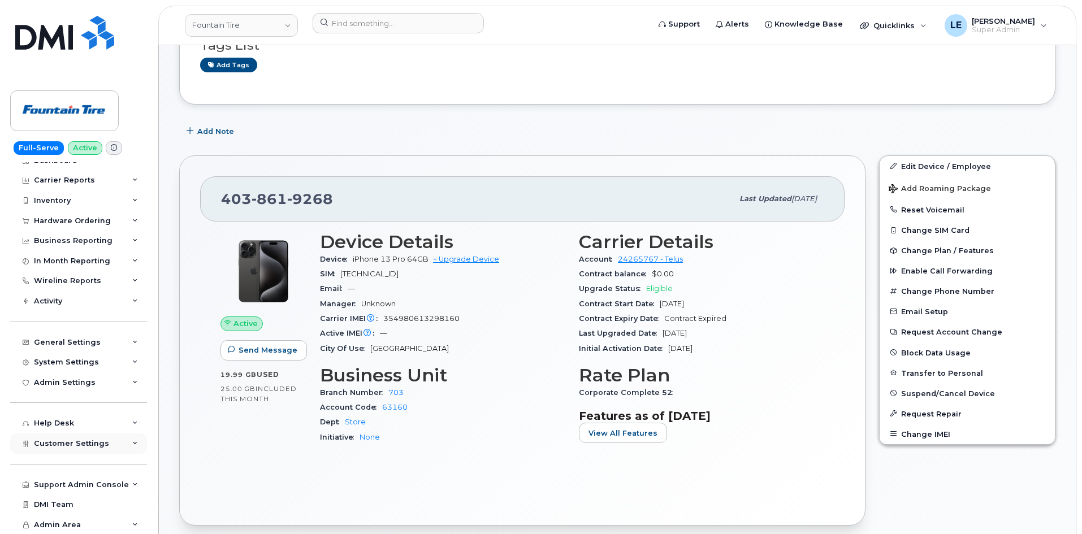
click at [65, 444] on span "Customer Settings" at bounding box center [71, 443] width 75 height 8
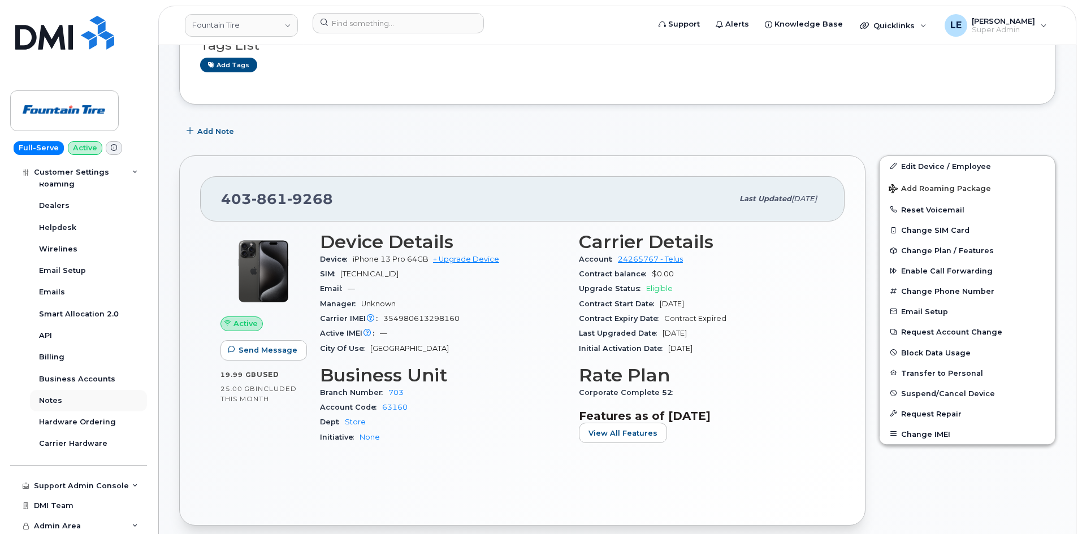
scroll to position [337, 0]
click at [79, 374] on div "Business Accounts" at bounding box center [77, 377] width 76 height 10
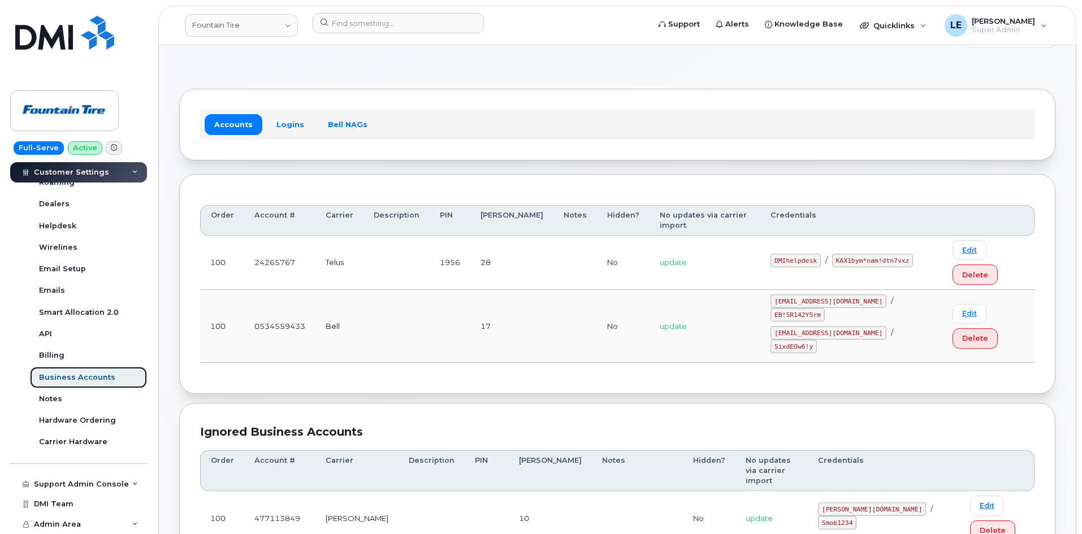
scroll to position [57, 0]
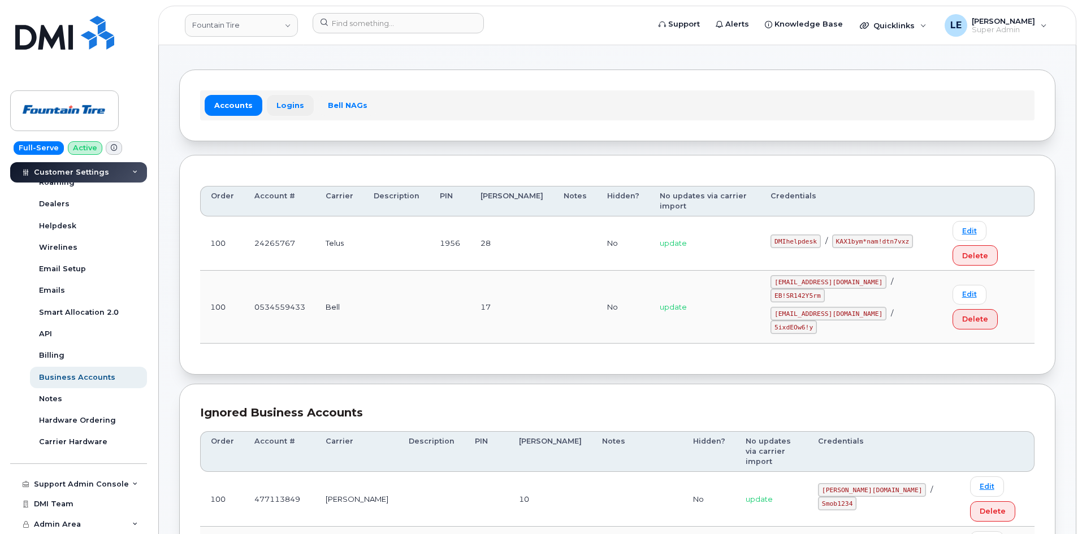
click at [289, 105] on link "Logins" at bounding box center [290, 105] width 47 height 20
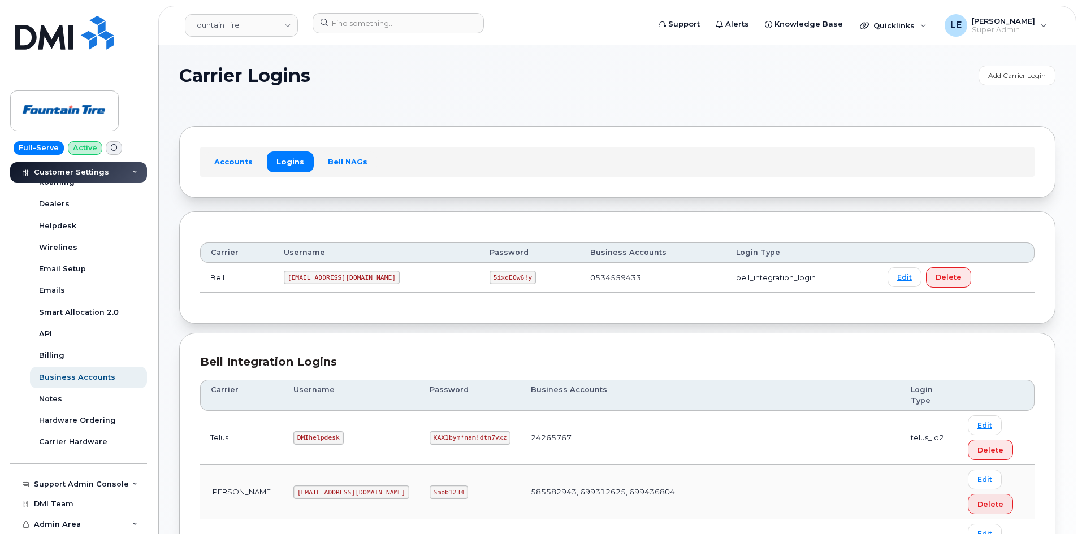
click at [304, 275] on code "[EMAIL_ADDRESS][DOMAIN_NAME]" at bounding box center [342, 278] width 116 height 14
copy code "[EMAIL_ADDRESS][DOMAIN_NAME]"
click at [489, 278] on code "5ixdEOw6!y" at bounding box center [512, 278] width 46 height 14
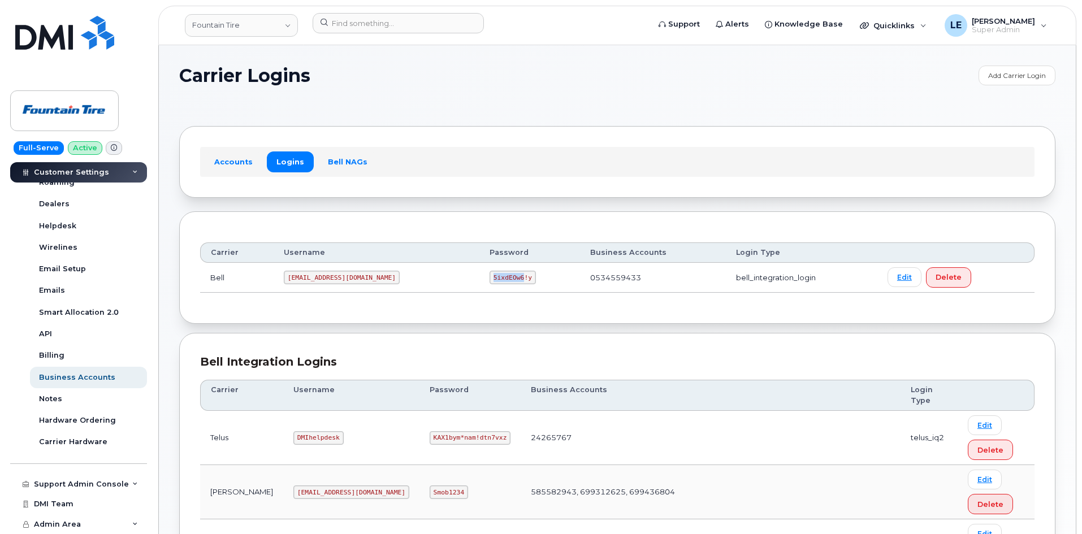
click at [489, 278] on code "5ixdEOw6!y" at bounding box center [512, 278] width 46 height 14
copy code "5ixdEOw6!y"
click at [328, 275] on code "[EMAIL_ADDRESS][DOMAIN_NAME]" at bounding box center [342, 278] width 116 height 14
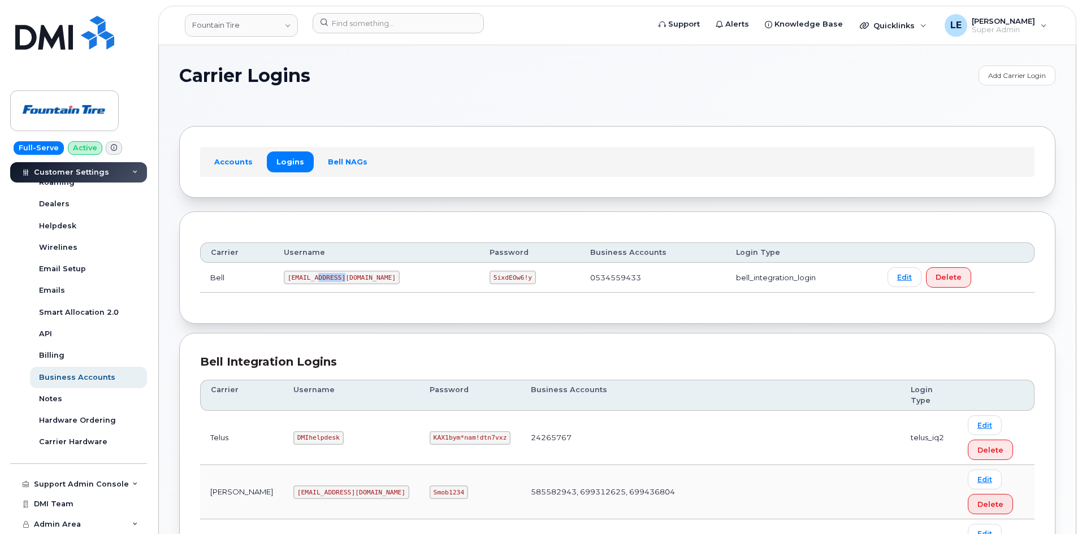
click at [330, 278] on code "[EMAIL_ADDRESS][DOMAIN_NAME]" at bounding box center [342, 278] width 116 height 14
click at [331, 278] on code "[EMAIL_ADDRESS][DOMAIN_NAME]" at bounding box center [342, 278] width 116 height 14
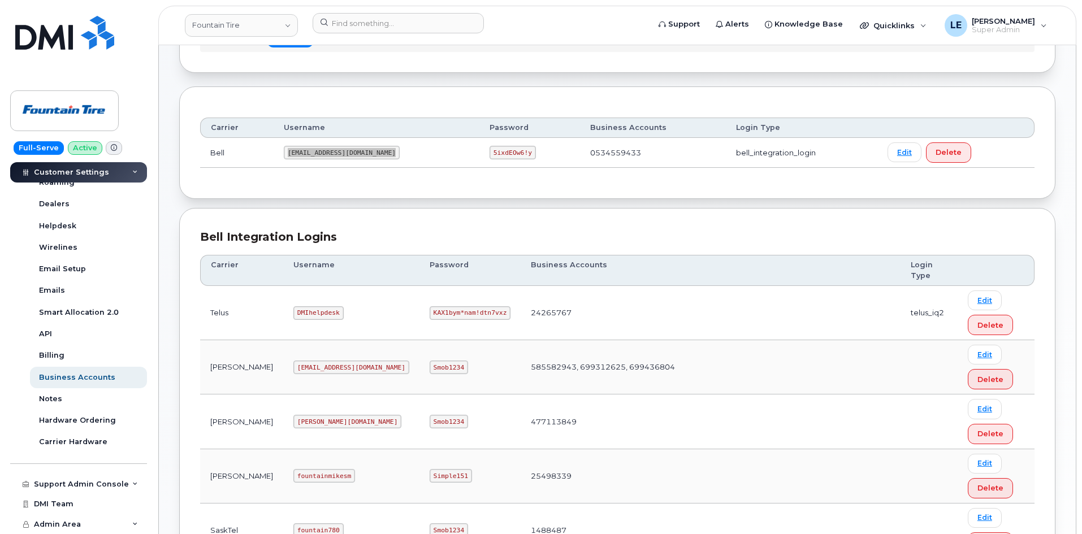
scroll to position [178, 0]
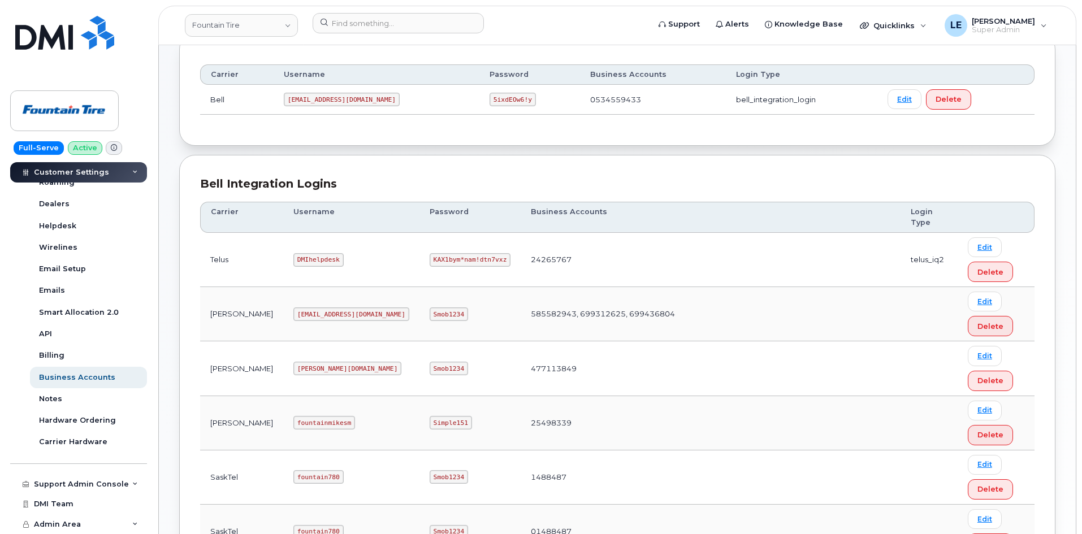
click at [293, 257] on code "DMIhelpdesk" at bounding box center [318, 260] width 50 height 14
copy code "DMIhelpdesk"
click at [430, 262] on code "KAX1bym*nam!dtn7vxz" at bounding box center [470, 260] width 81 height 14
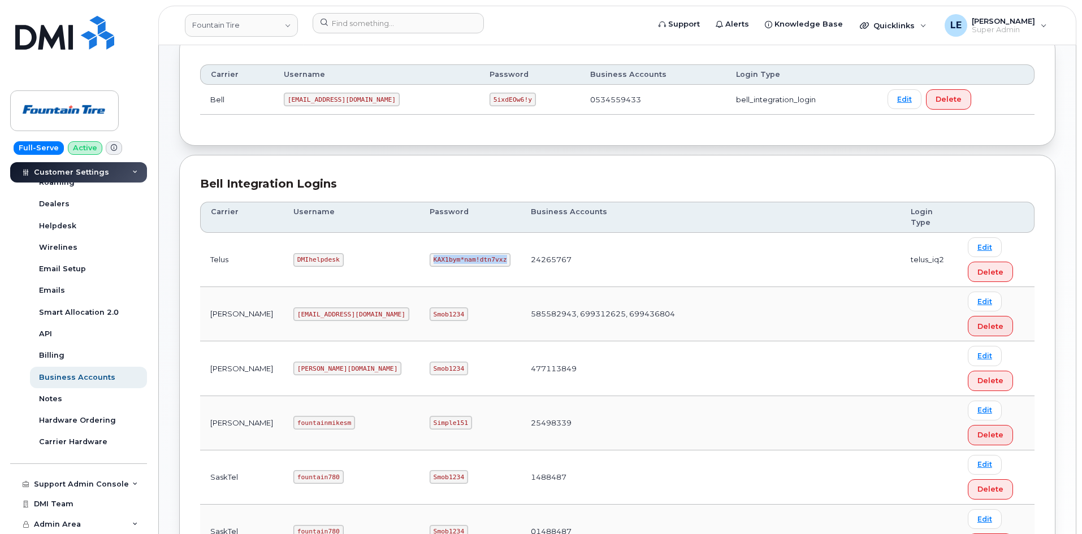
click at [430, 262] on code "KAX1bym*nam!dtn7vxz" at bounding box center [470, 260] width 81 height 14
copy code "KAX1bym*nam!dtn7vxz"
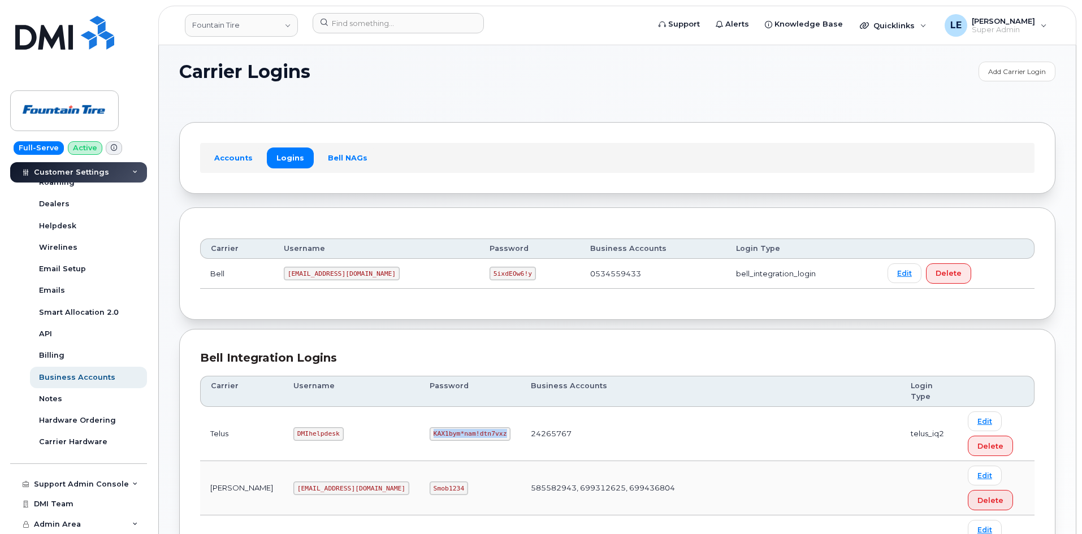
scroll to position [0, 0]
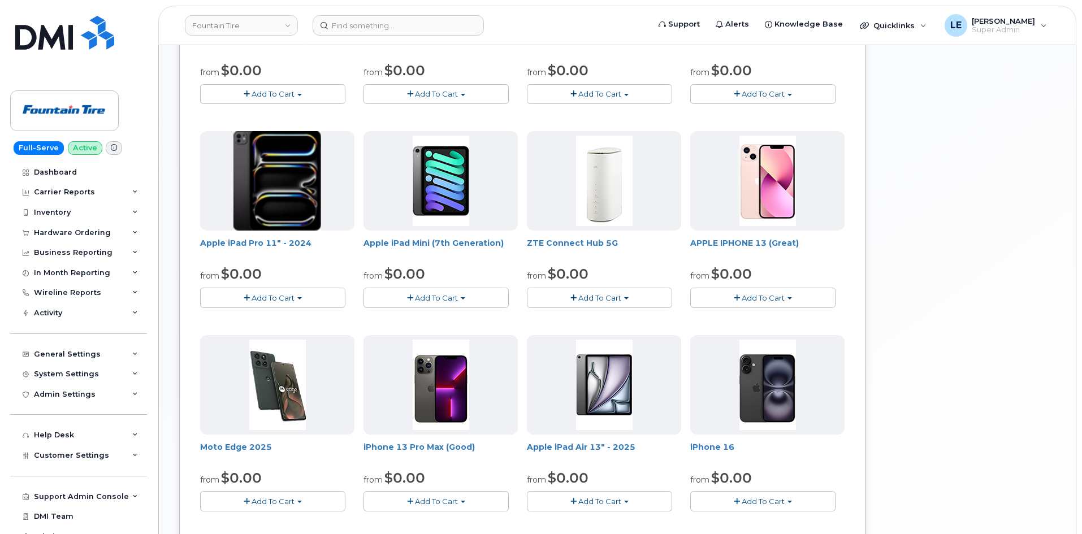
scroll to position [762, 0]
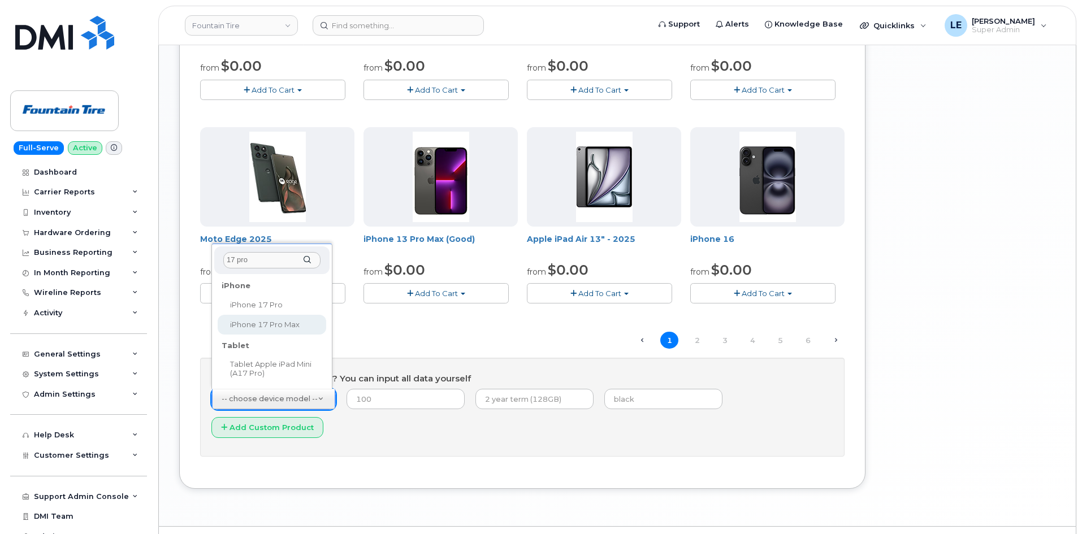
type input "17 pro"
select select "3441"
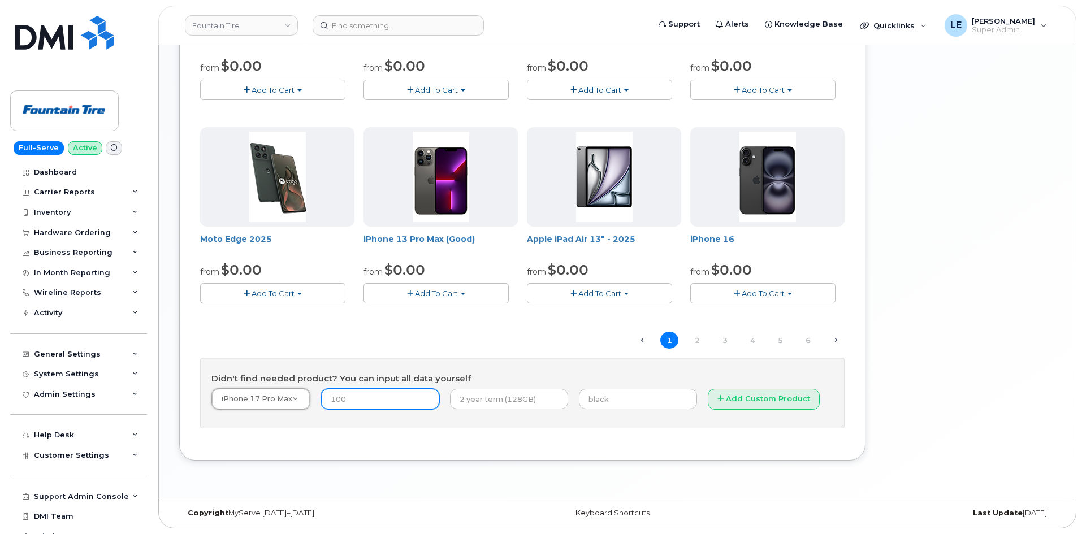
click at [357, 401] on input "number" at bounding box center [380, 399] width 118 height 20
click at [375, 409] on input "number" at bounding box center [380, 399] width 118 height 20
type input "916"
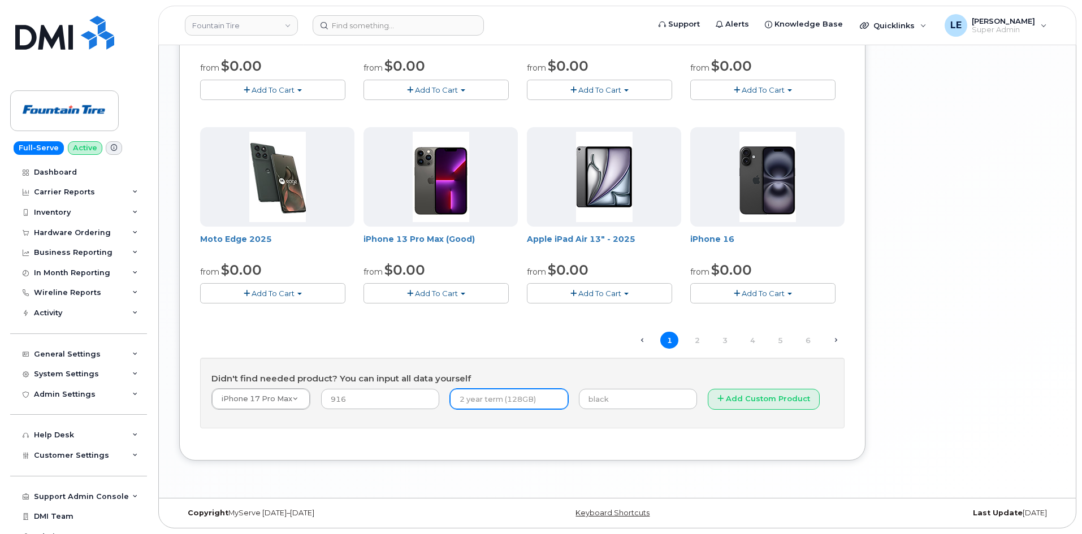
click at [472, 401] on input "text" at bounding box center [509, 399] width 118 height 20
type input "3 Year term"
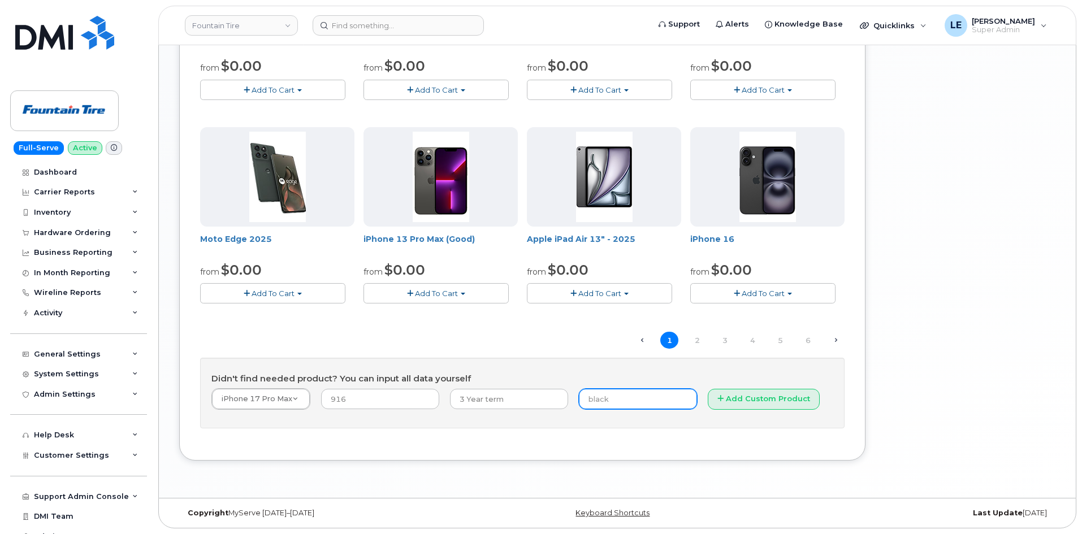
click at [604, 404] on input "text" at bounding box center [638, 399] width 118 height 20
type input "Black"
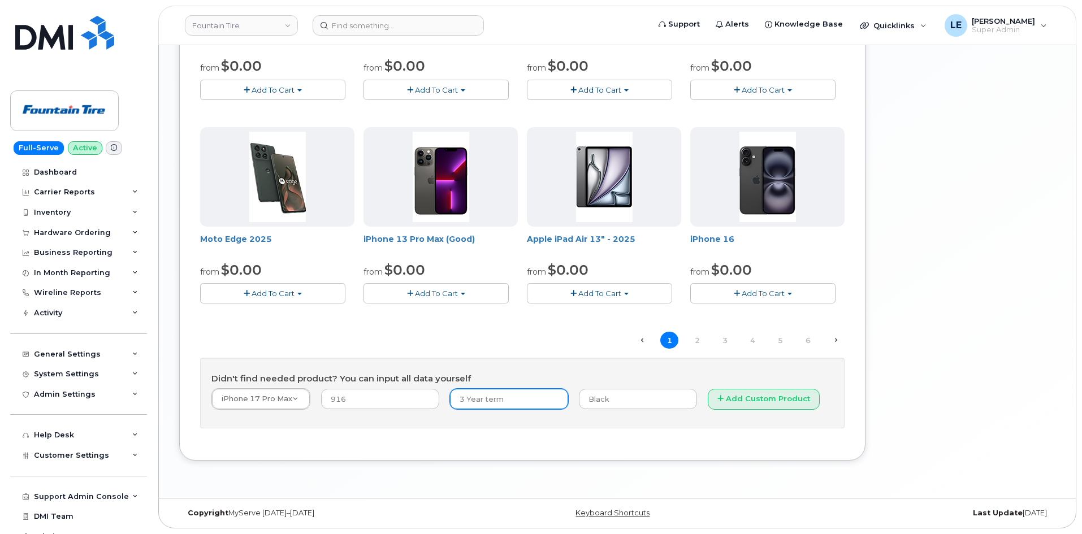
click at [526, 400] on input "3 Year term" at bounding box center [509, 399] width 118 height 20
type input "3 Year term (256GB)"
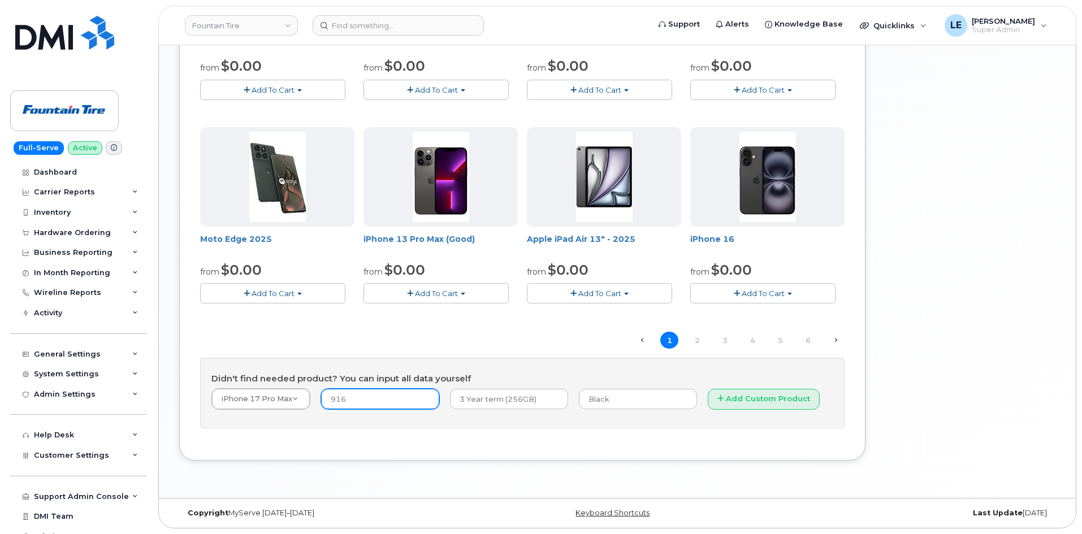
click at [428, 401] on input "916" at bounding box center [380, 399] width 118 height 20
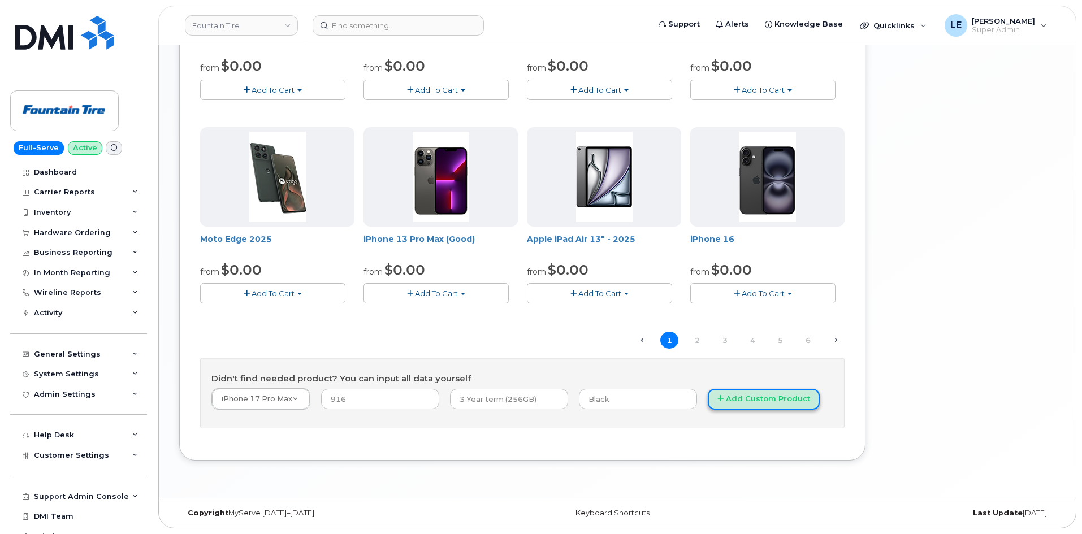
click at [708, 400] on button "Add Custom Product" at bounding box center [764, 399] width 112 height 21
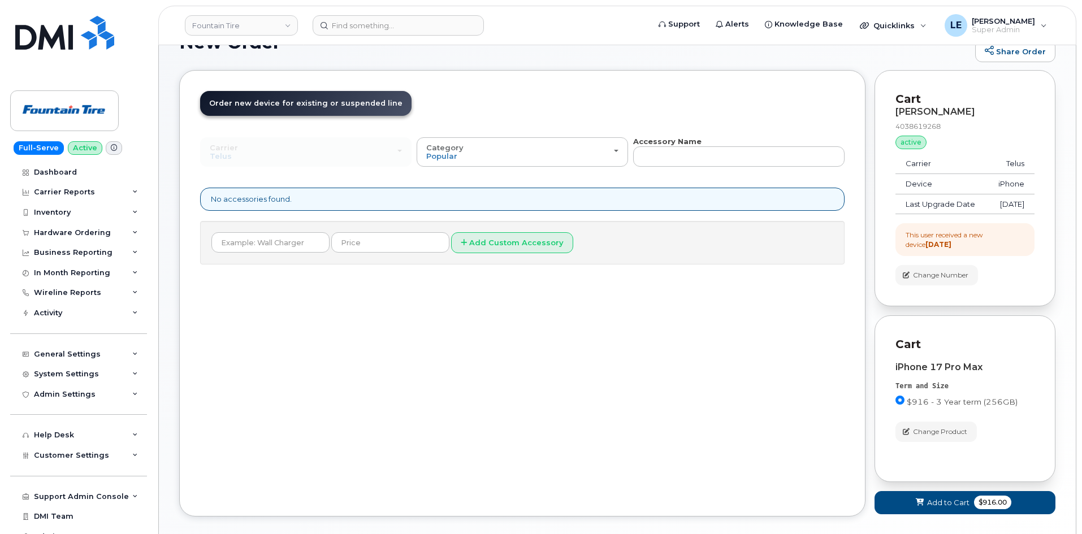
scroll to position [0, 0]
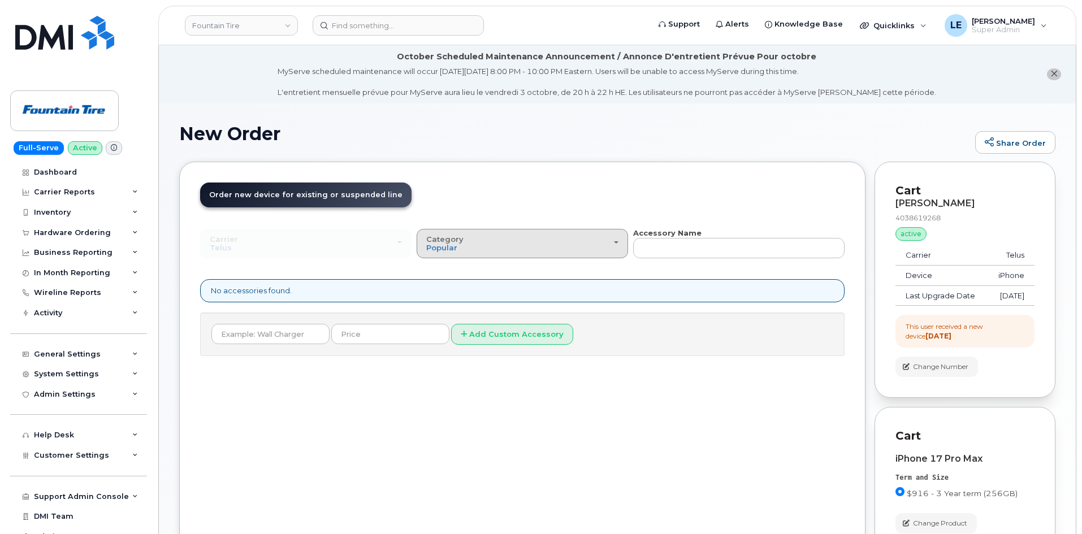
click at [487, 245] on div "Category Popular" at bounding box center [522, 244] width 192 height 18
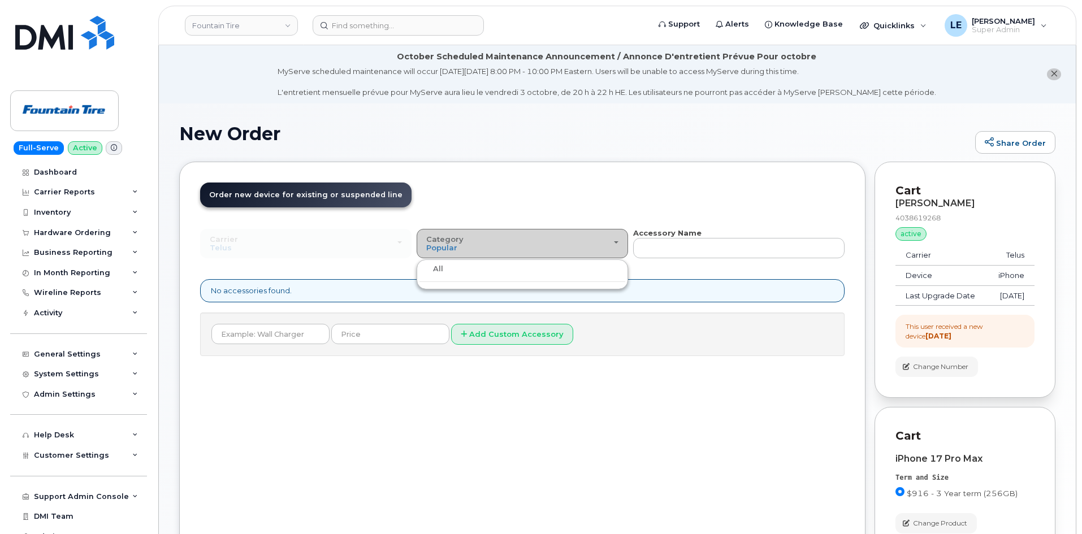
click at [487, 245] on div "Category Popular" at bounding box center [522, 244] width 192 height 18
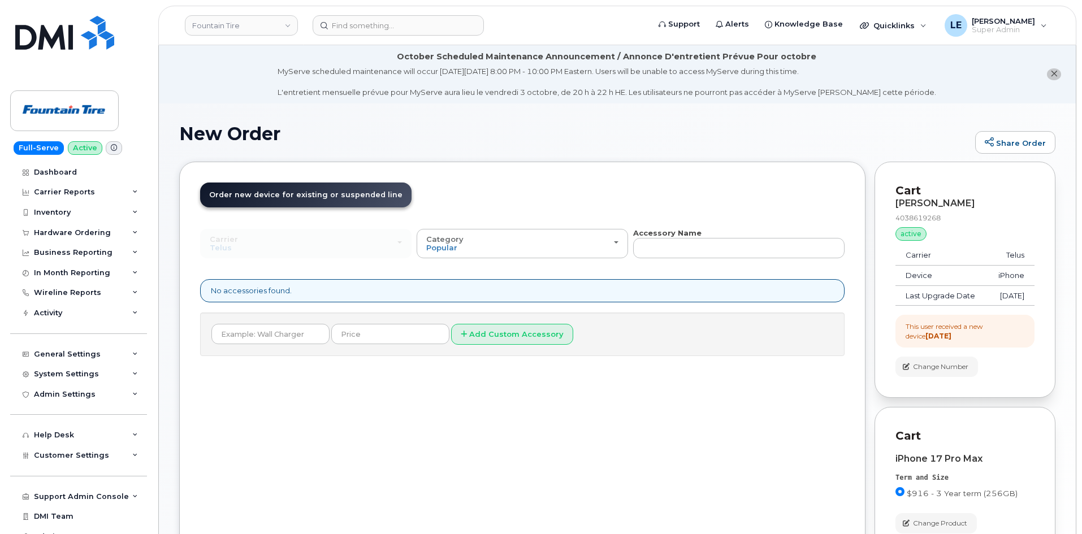
click at [558, 174] on div "Order New Device Upgrade Existing Device Order Accessory Order new device and n…" at bounding box center [522, 385] width 686 height 446
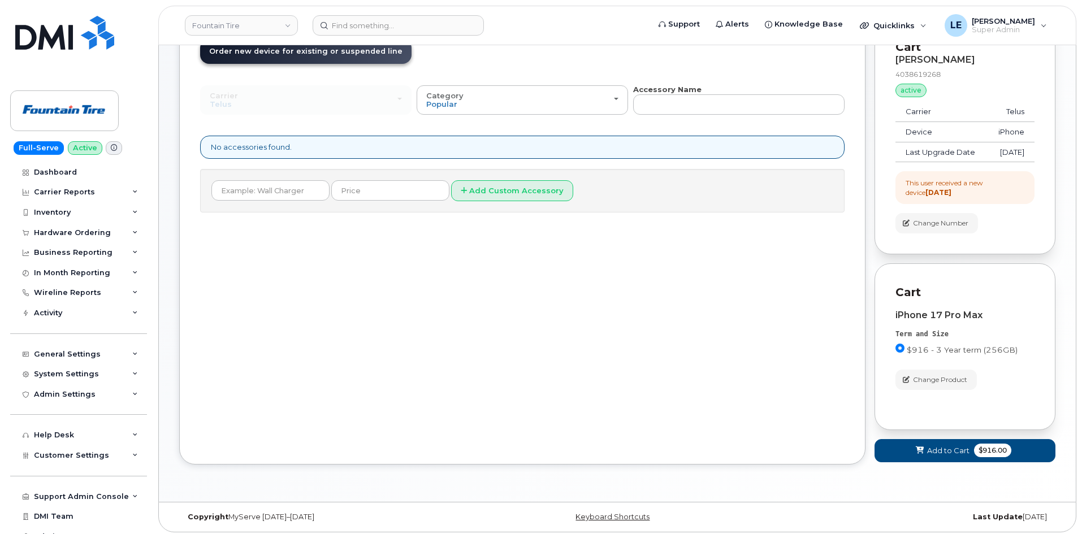
scroll to position [158, 0]
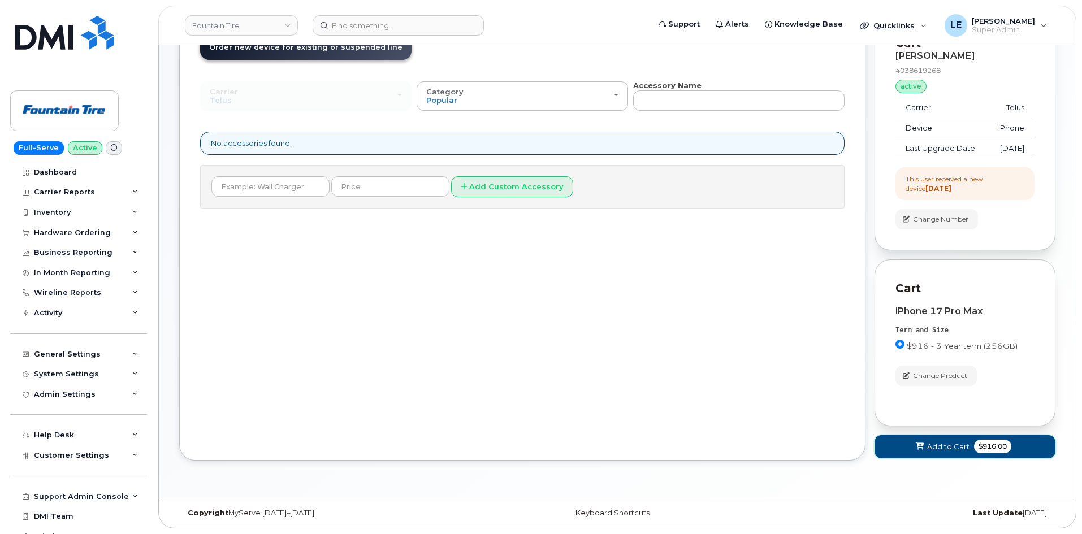
click at [899, 443] on button "Add to Cart $916.00" at bounding box center [964, 446] width 181 height 23
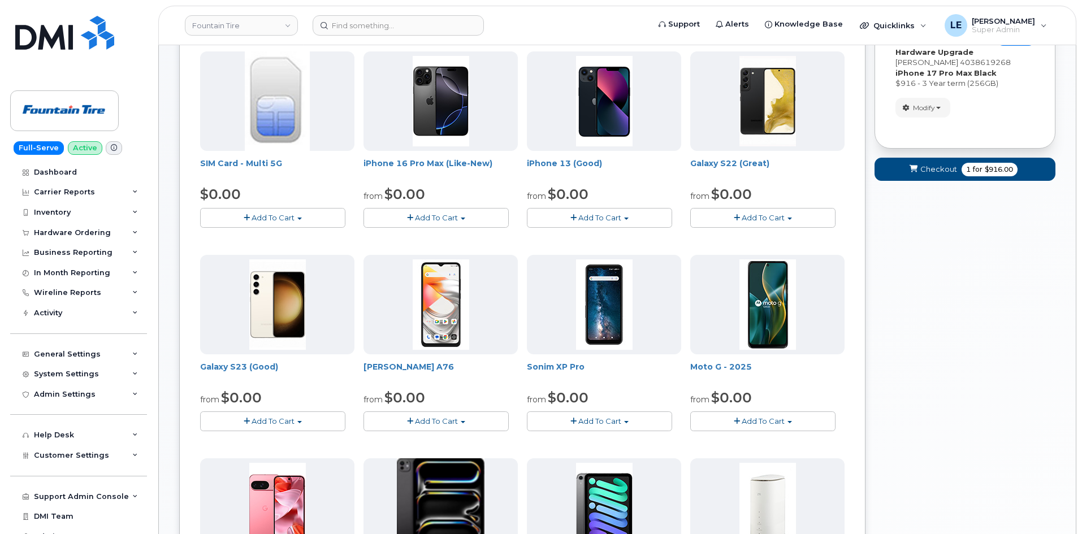
scroll to position [84, 0]
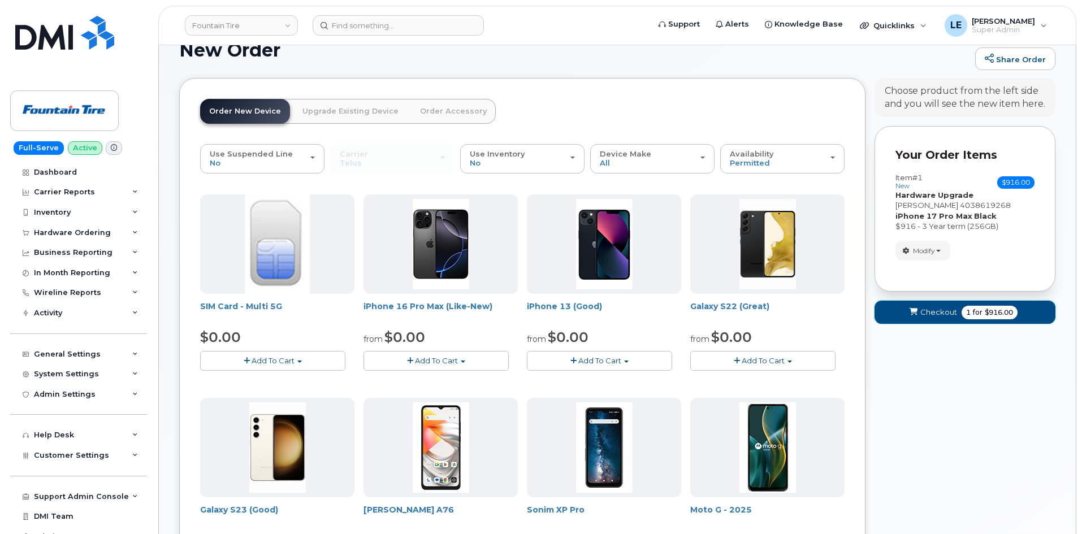
click at [918, 310] on span "submit" at bounding box center [913, 312] width 11 height 11
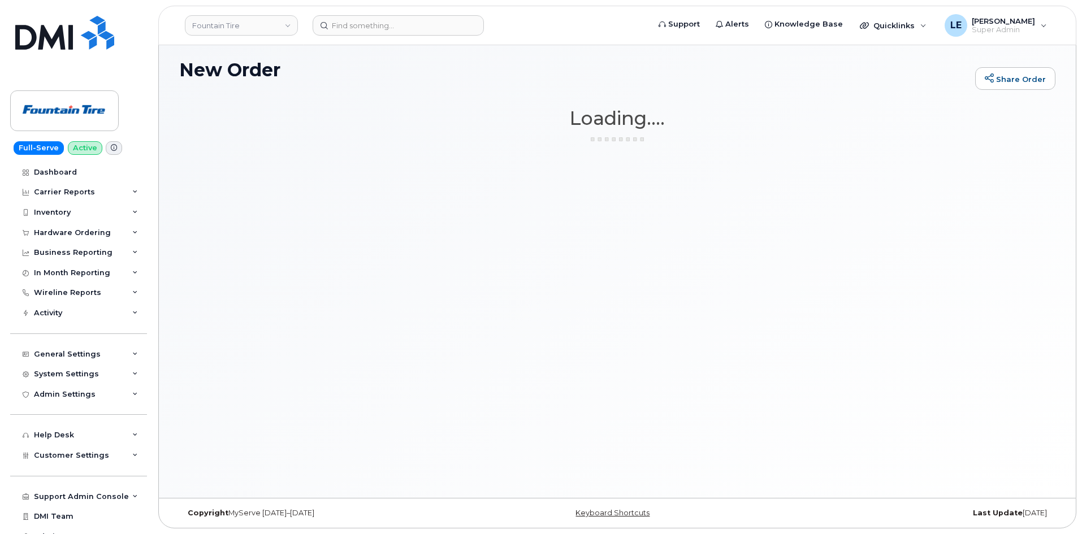
scroll to position [64, 0]
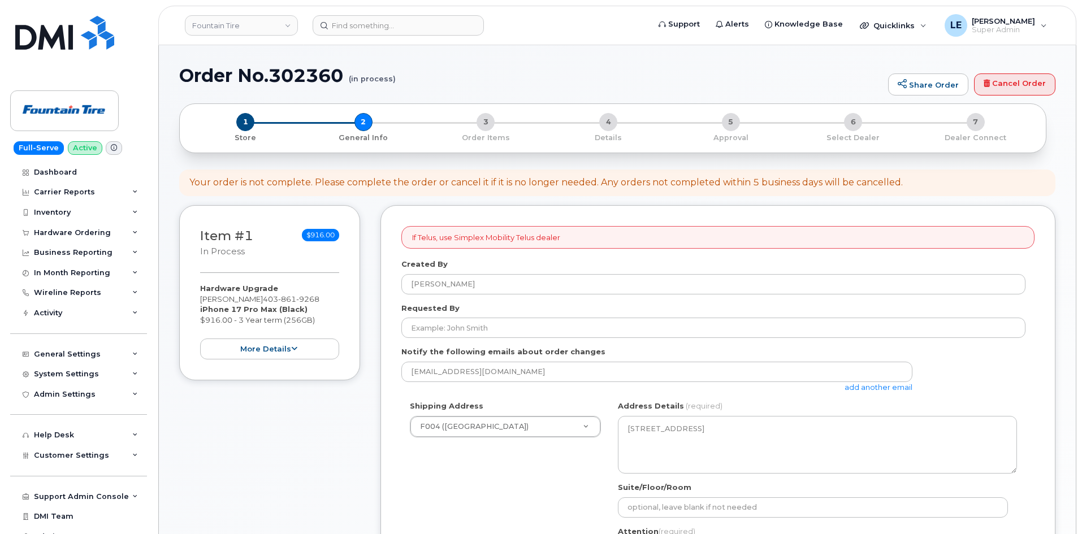
select select
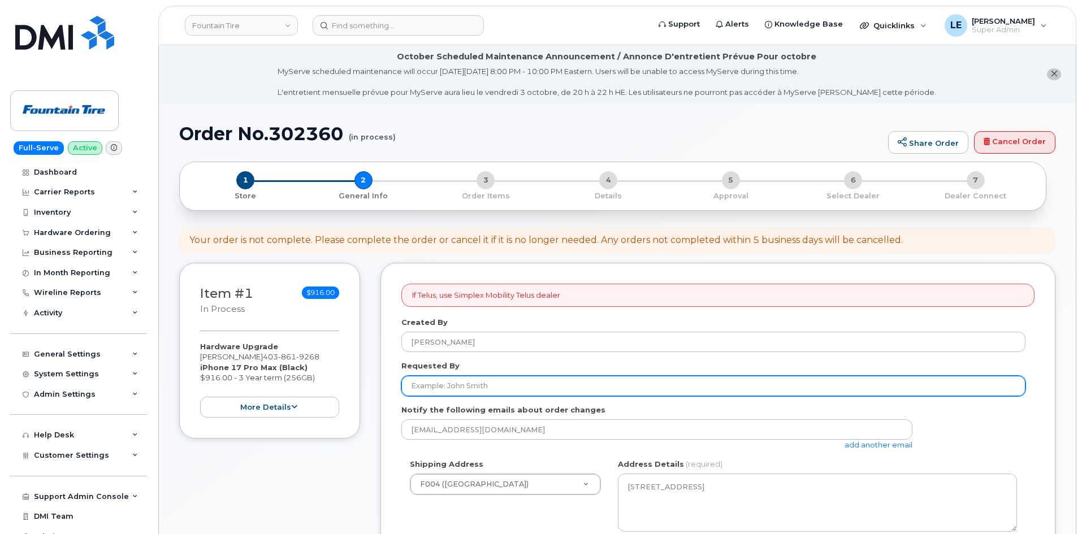
click at [456, 389] on input "Requested By" at bounding box center [713, 386] width 624 height 20
paste input "[PERSON_NAME]"
type input "[PERSON_NAME]"
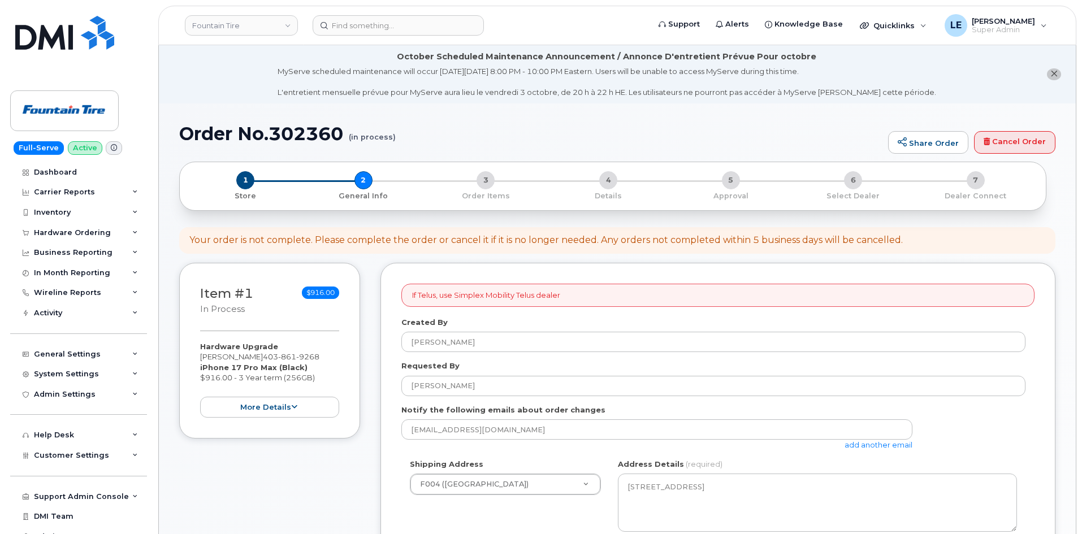
click at [446, 363] on label "Requested By" at bounding box center [430, 366] width 58 height 11
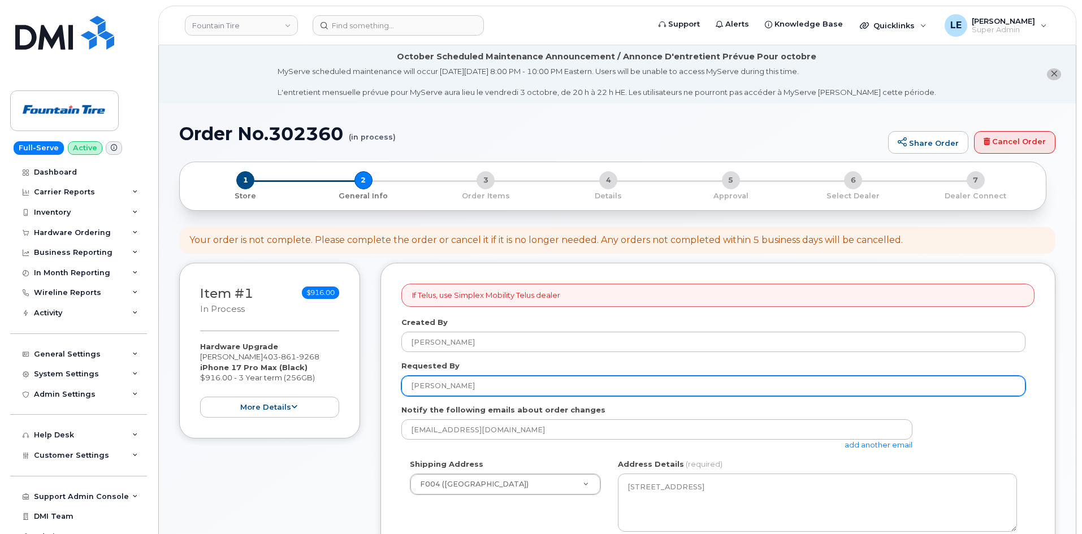
click at [446, 376] on input "[PERSON_NAME]" at bounding box center [713, 386] width 624 height 20
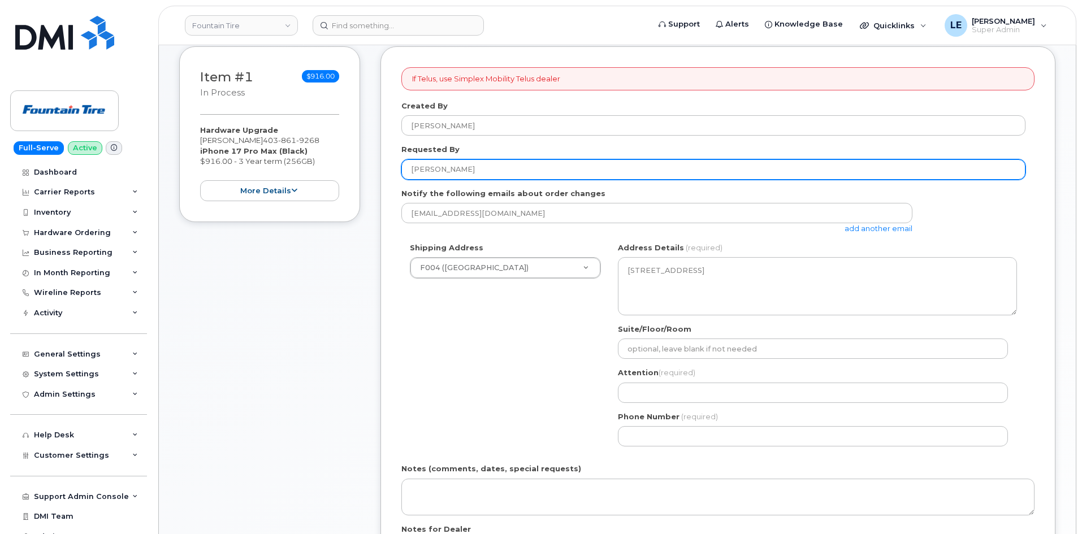
scroll to position [226, 0]
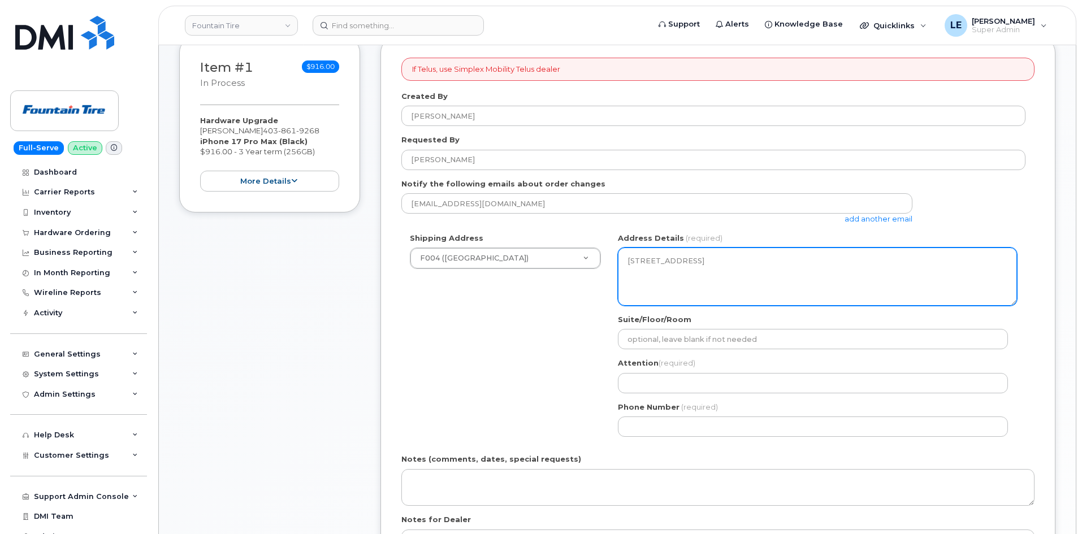
click at [795, 275] on textarea "1006-103A Street SW Suite 301 Edmonton Alberta T6W 2P6" at bounding box center [817, 277] width 399 height 58
click at [796, 275] on textarea "1006-103A Street SW Suite 301 Edmonton Alberta T6W 2P6" at bounding box center [817, 277] width 399 height 58
click at [791, 280] on textarea "1006-103A Street SW Suite 301 Edmonton Alberta T6W 2P6" at bounding box center [817, 277] width 399 height 58
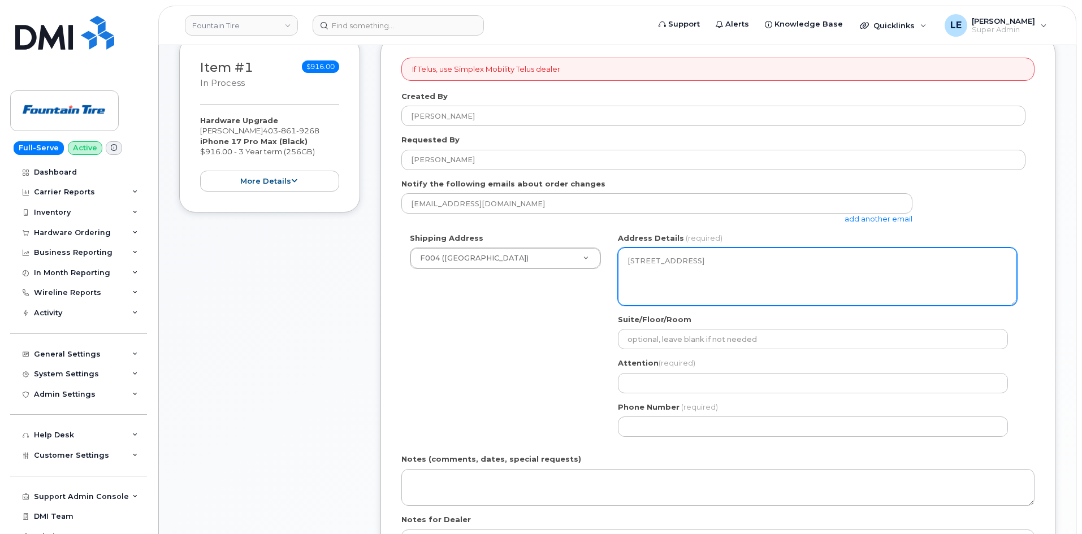
click at [771, 284] on textarea "1006-103A Street SW Suite 301 Edmonton Alberta T6W 2P6" at bounding box center [817, 277] width 399 height 58
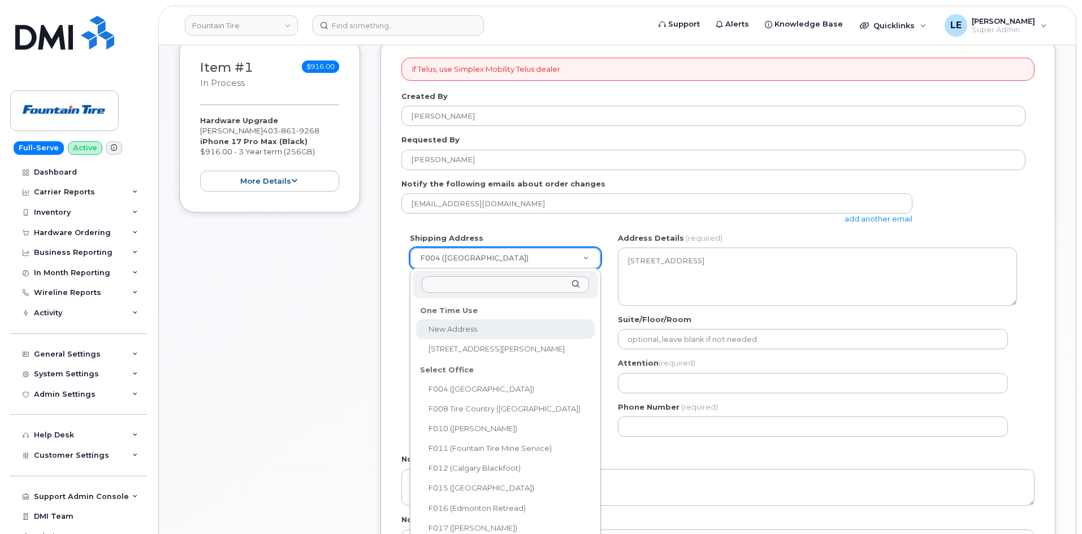
select select
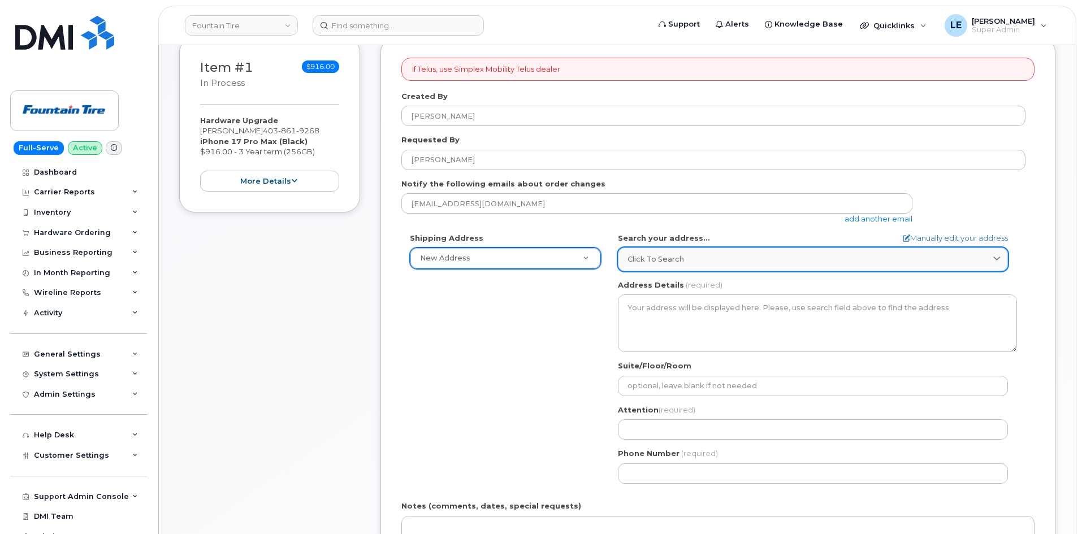
click at [717, 255] on div "Click to search" at bounding box center [812, 259] width 371 height 11
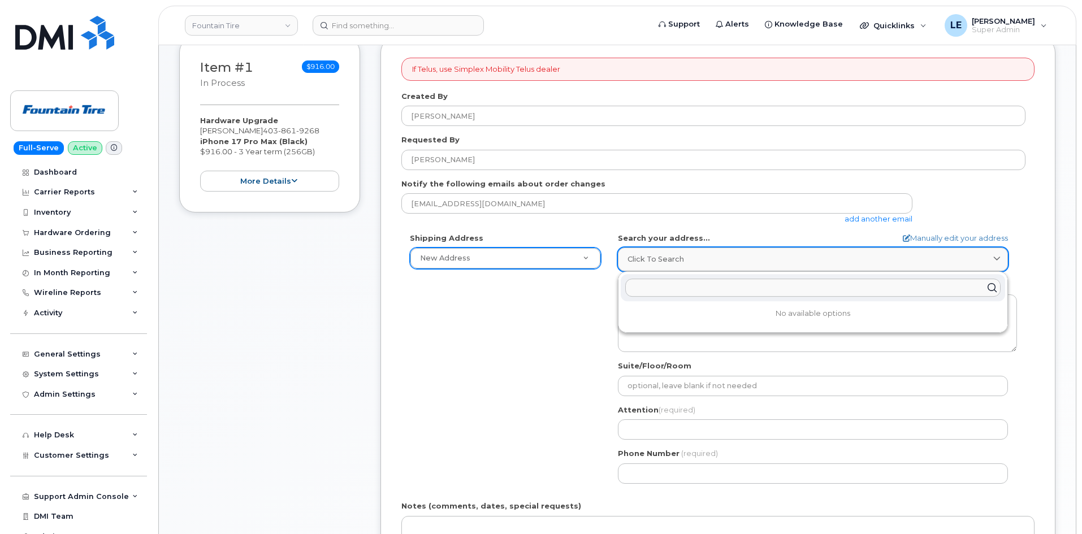
paste input "F703 Airdrie 512 EAST LAKE BLVD AIRDRIE AB T4A 2G5"
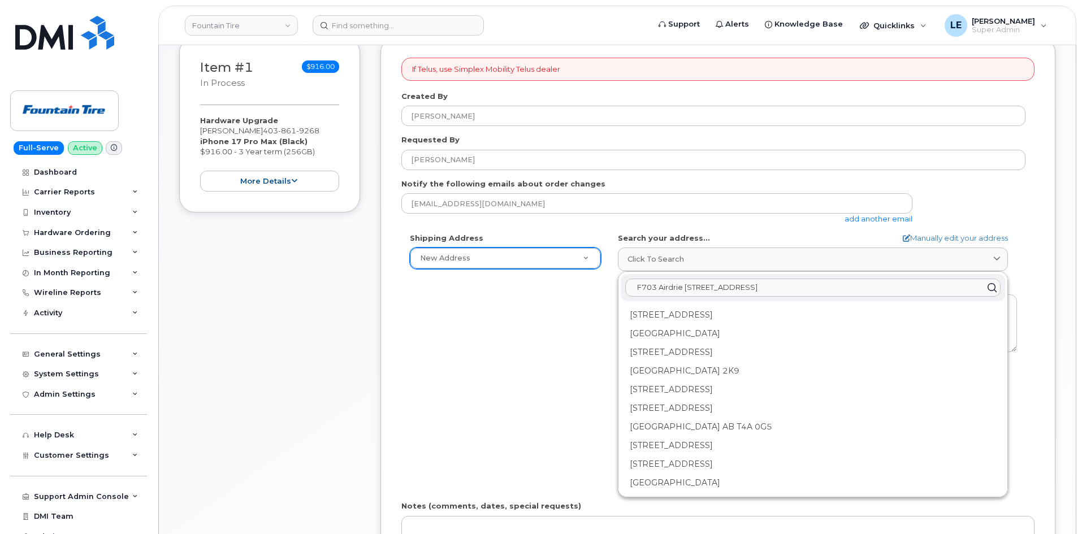
click at [638, 289] on input "F703 Airdrie 512 EAST LAKE BLVD AIRDRIE AB T4A 2G5" at bounding box center [812, 288] width 375 height 18
drag, startPoint x: 658, startPoint y: 290, endPoint x: 570, endPoint y: 288, distance: 88.2
click at [570, 288] on div "Shipping Address New Address New Address 234 St Albert Trail F004 (Fountain Tir…" at bounding box center [713, 362] width 624 height 259
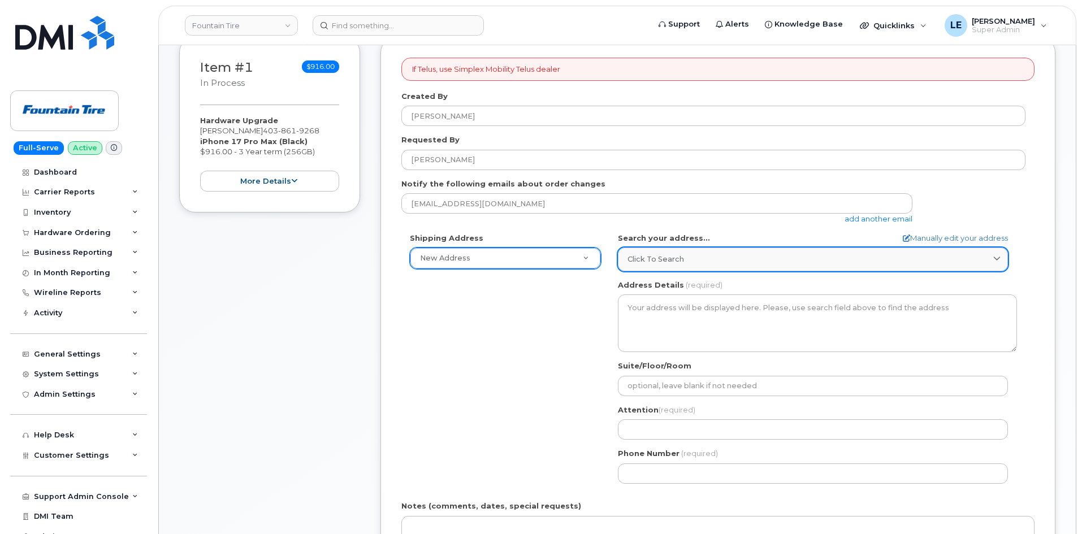
click at [652, 274] on div "AB Search your address... Manually edit your address Click to search F703 Airdr…" at bounding box center [817, 362] width 416 height 259
click at [651, 267] on link "Click to search" at bounding box center [813, 259] width 390 height 23
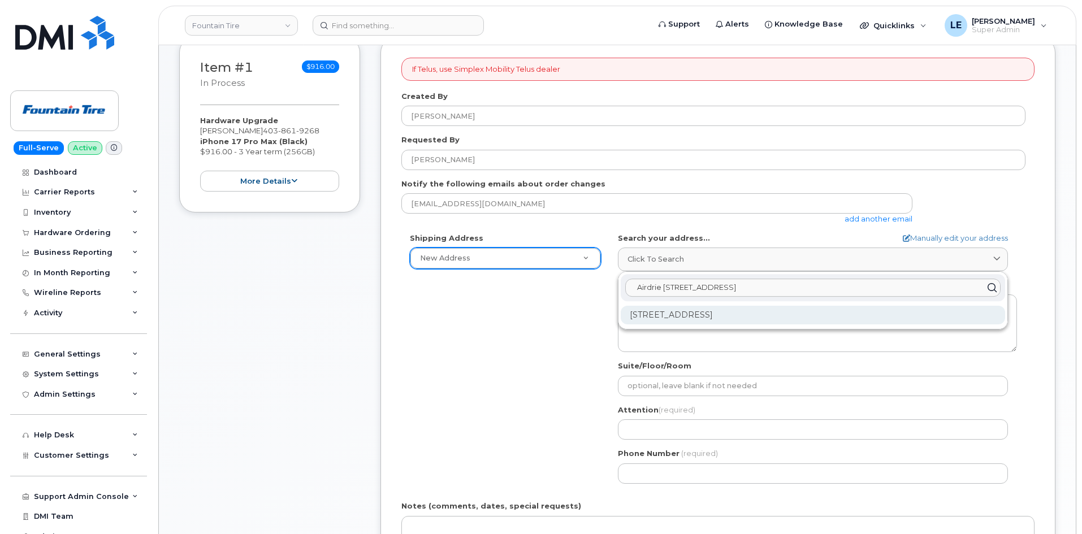
type input "Airdrie 512 EAST LAKE BLVD AIRDRIE AB T4A 2G5"
click at [720, 316] on div "512 East Lake Blvd NE Airdrie AB T4A 2G5" at bounding box center [813, 315] width 384 height 19
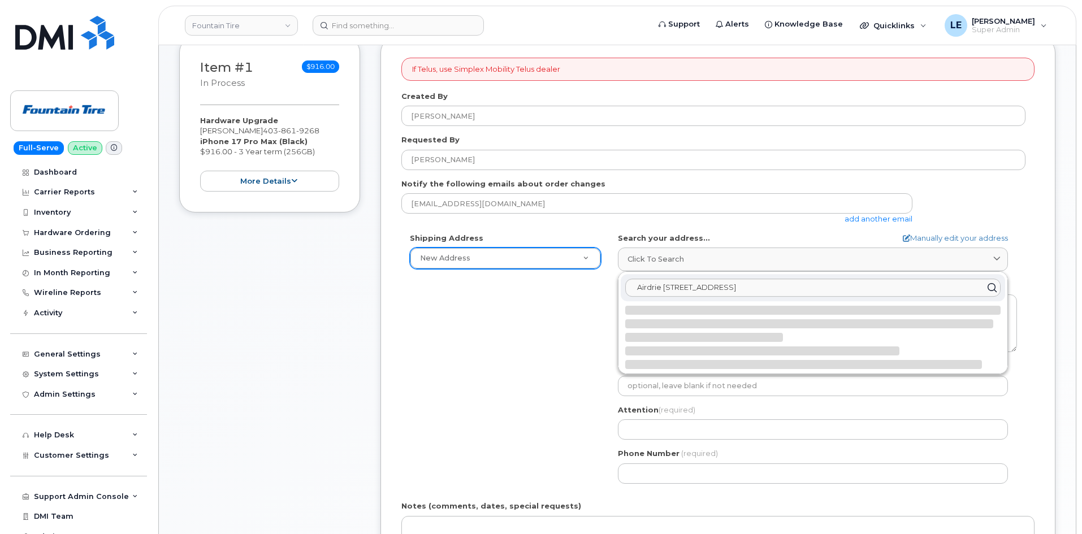
select select
type textarea "512 East Lake Blvd NE AIRDRIE AB T4A 2G5 CANADA"
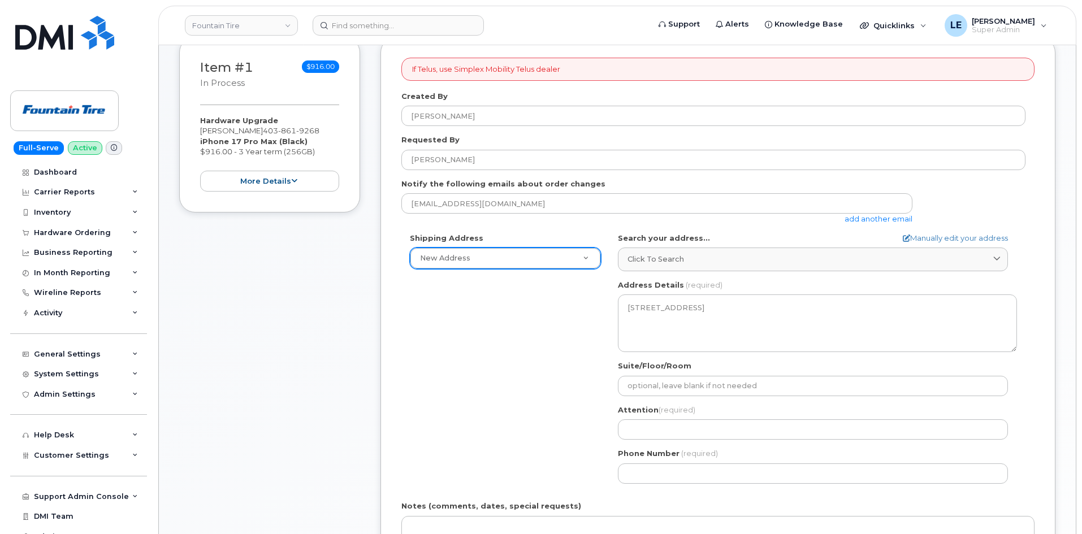
click at [521, 345] on div "Shipping Address New Address New Address 234 St Albert Trail F004 (Fountain Tir…" at bounding box center [713, 362] width 624 height 259
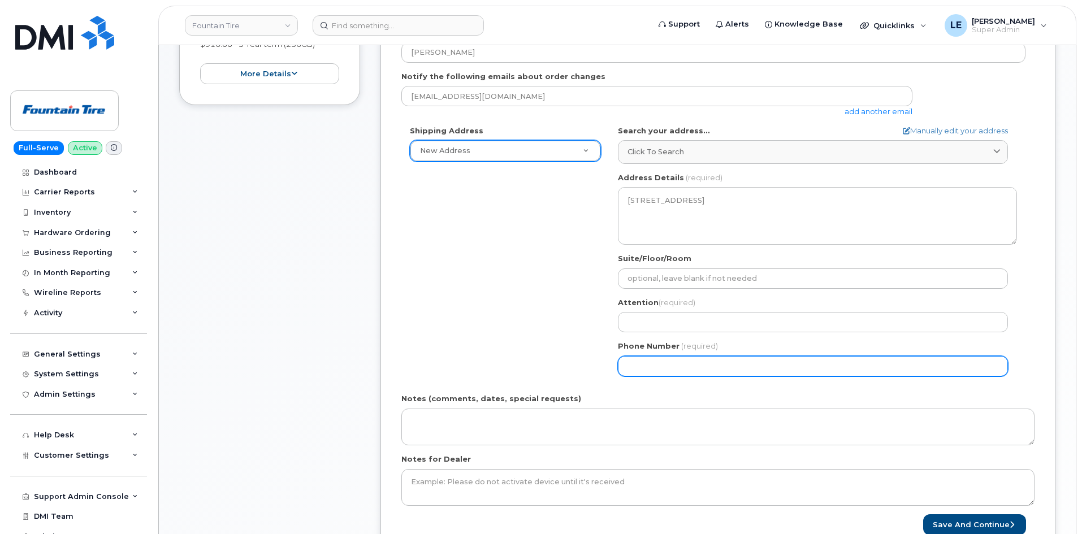
scroll to position [339, 0]
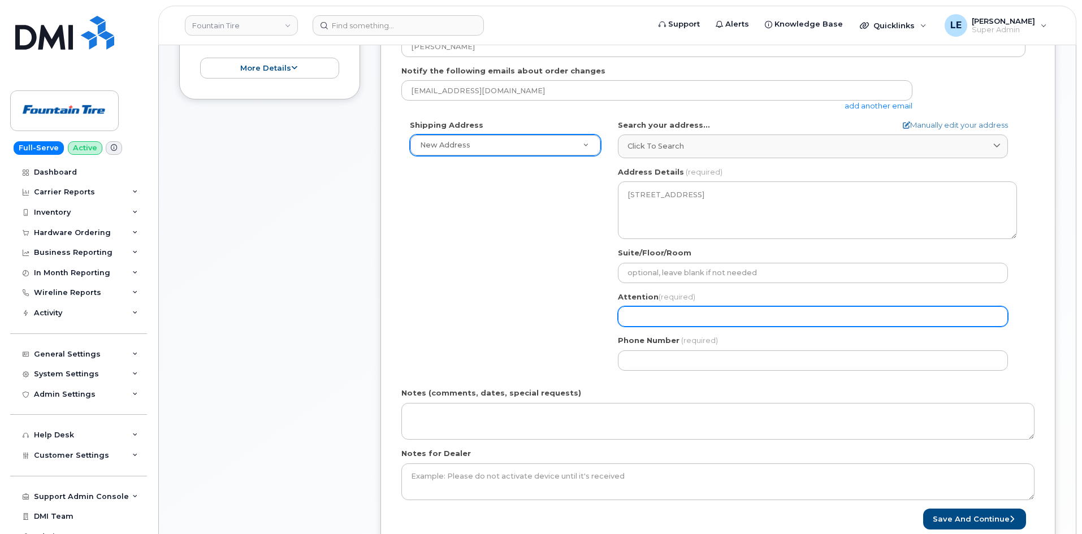
click at [684, 316] on input "Attention (required)" at bounding box center [813, 316] width 390 height 20
paste input "[PERSON_NAME]"
select select
type input "[PERSON_NAME]"
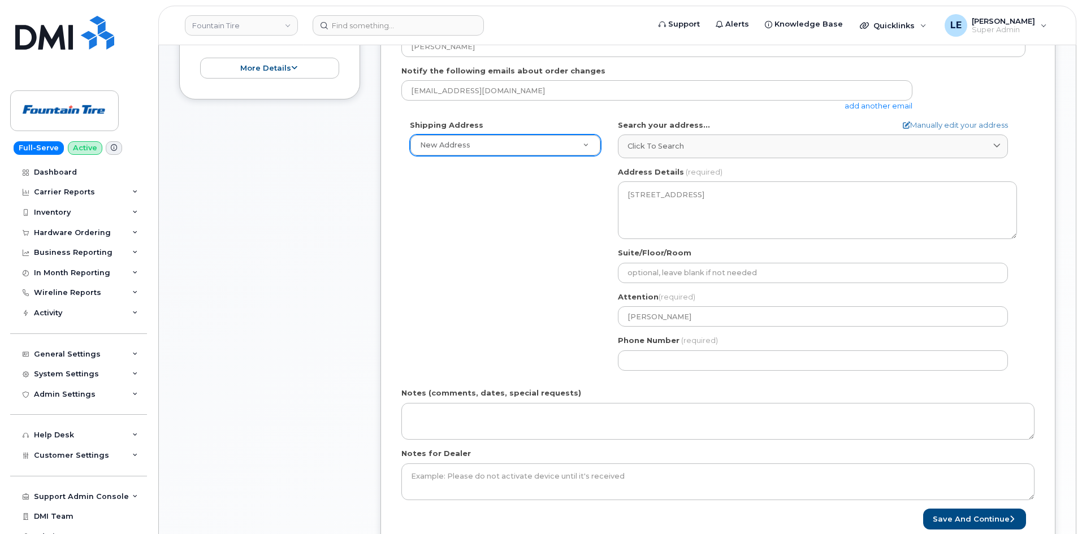
click at [587, 347] on div "Shipping Address New Address New Address 234 St Albert Trail F004 (Fountain Tir…" at bounding box center [713, 249] width 624 height 259
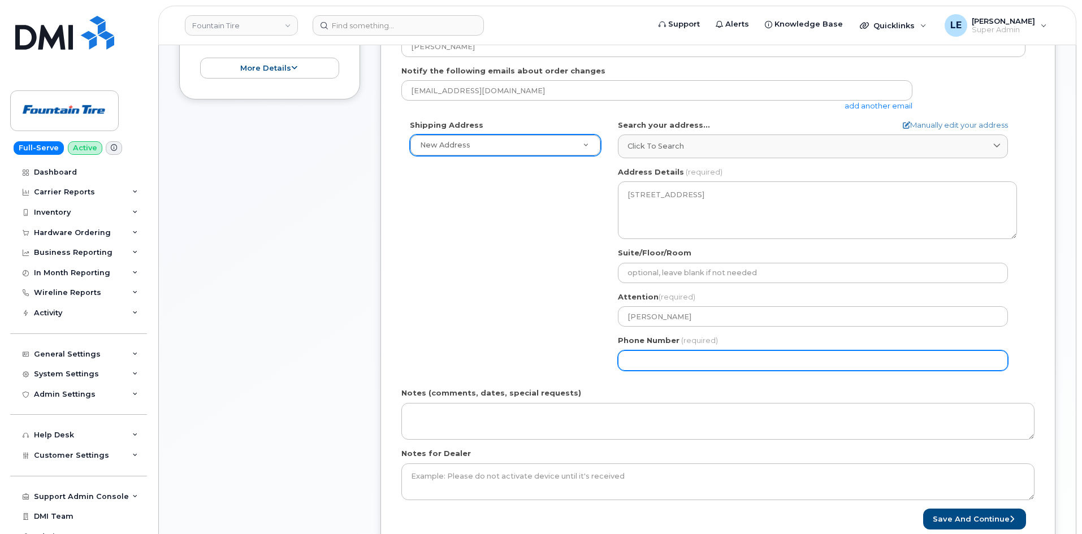
click at [640, 356] on input "Phone Number" at bounding box center [813, 360] width 390 height 20
paste input "4038619268"
select select
type input "4038619268"
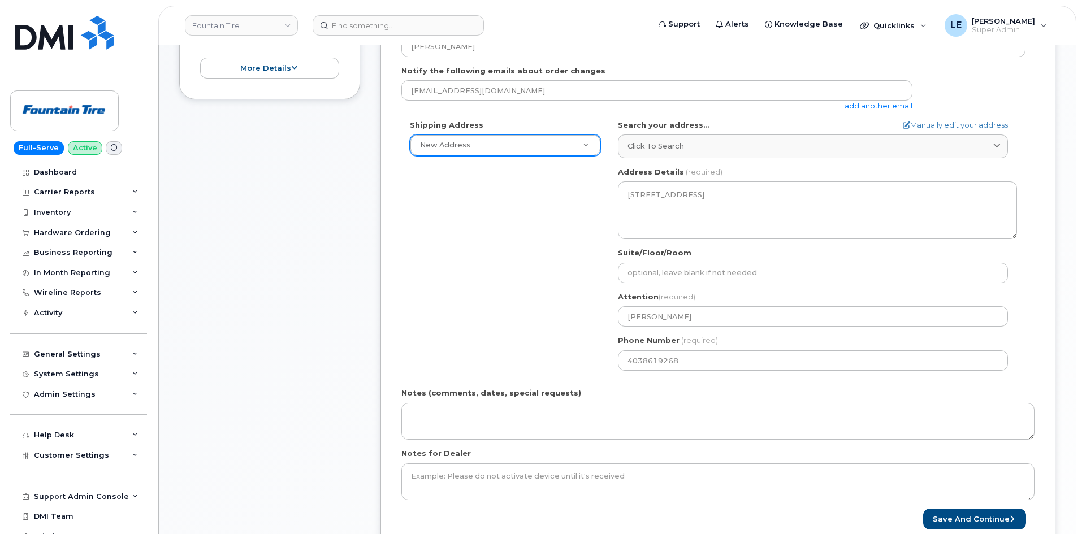
click at [546, 327] on div "Shipping Address New Address New Address 234 St Albert Trail F004 (Fountain Tir…" at bounding box center [713, 249] width 624 height 259
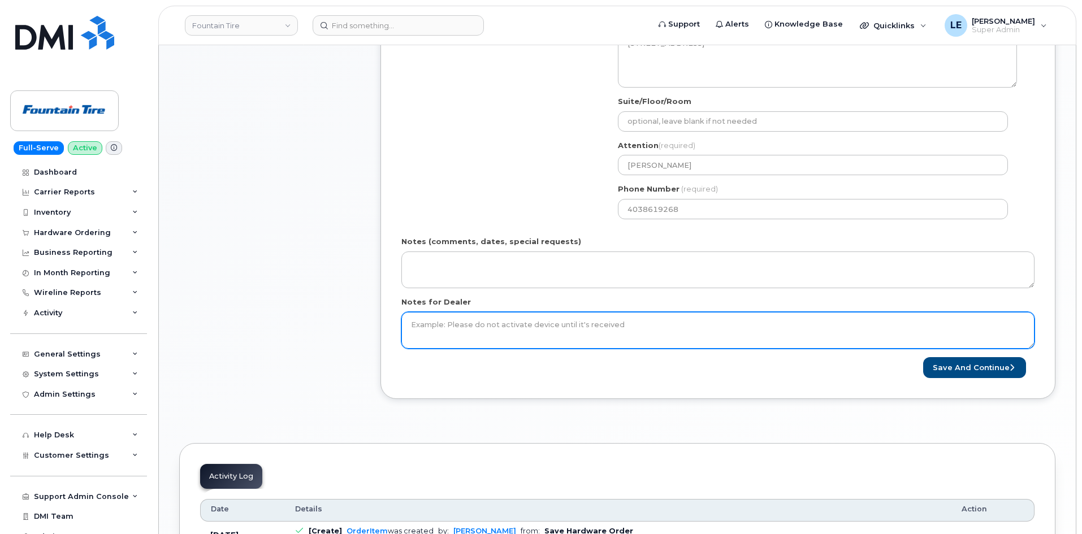
scroll to position [509, 0]
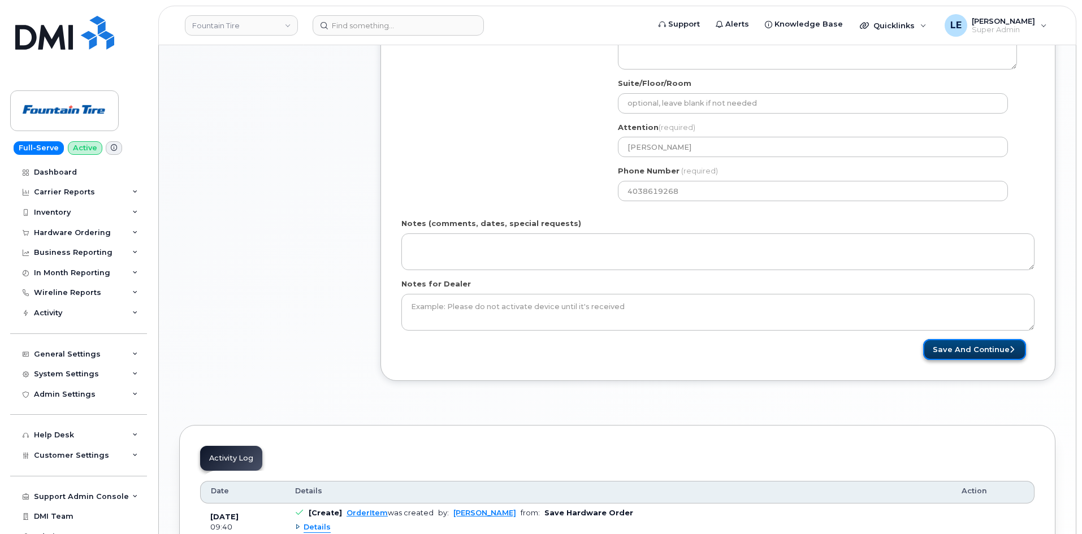
click at [975, 356] on button "Save and Continue" at bounding box center [974, 349] width 103 height 21
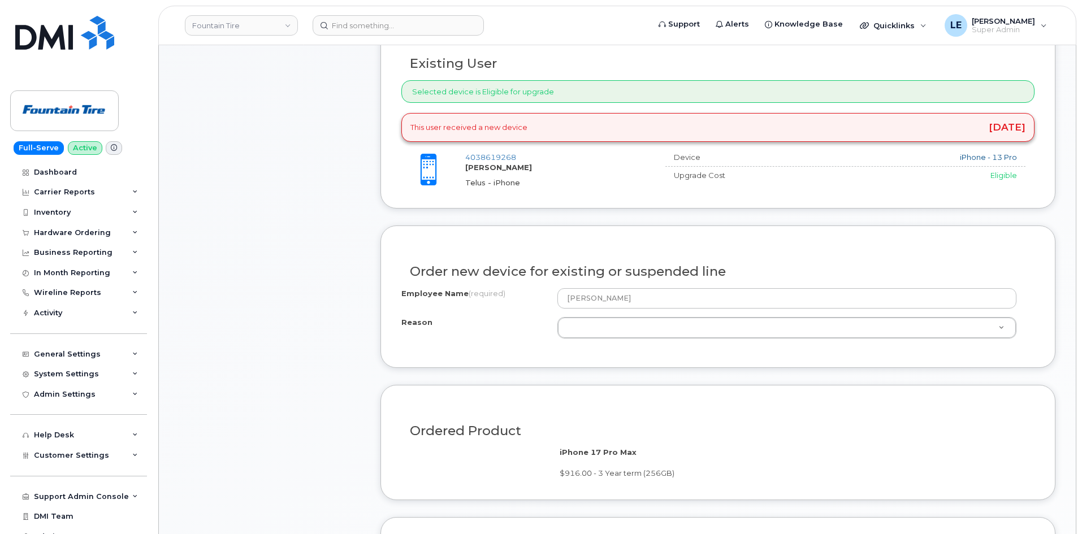
scroll to position [509, 0]
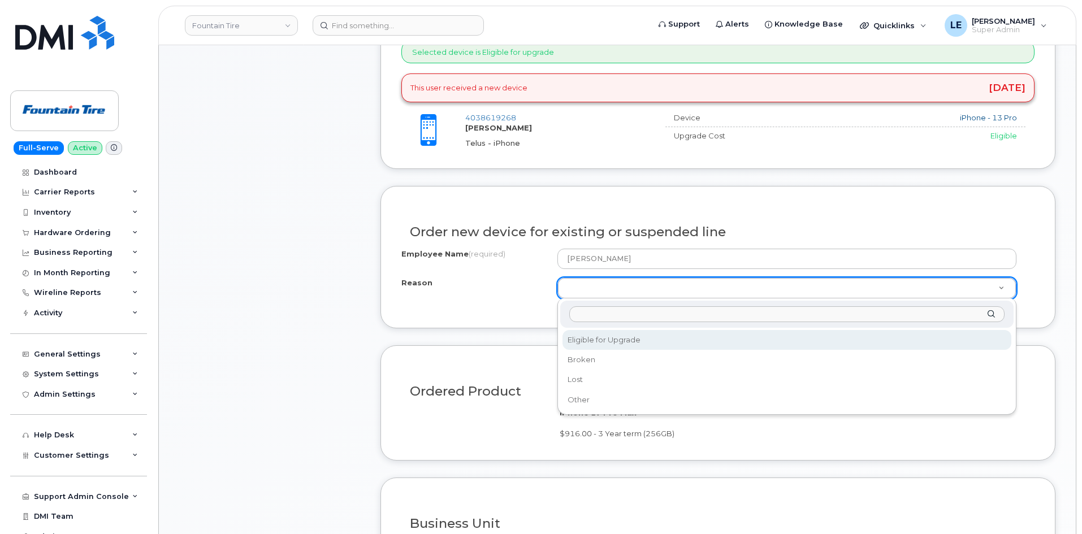
select select "eligible_for_upgrade"
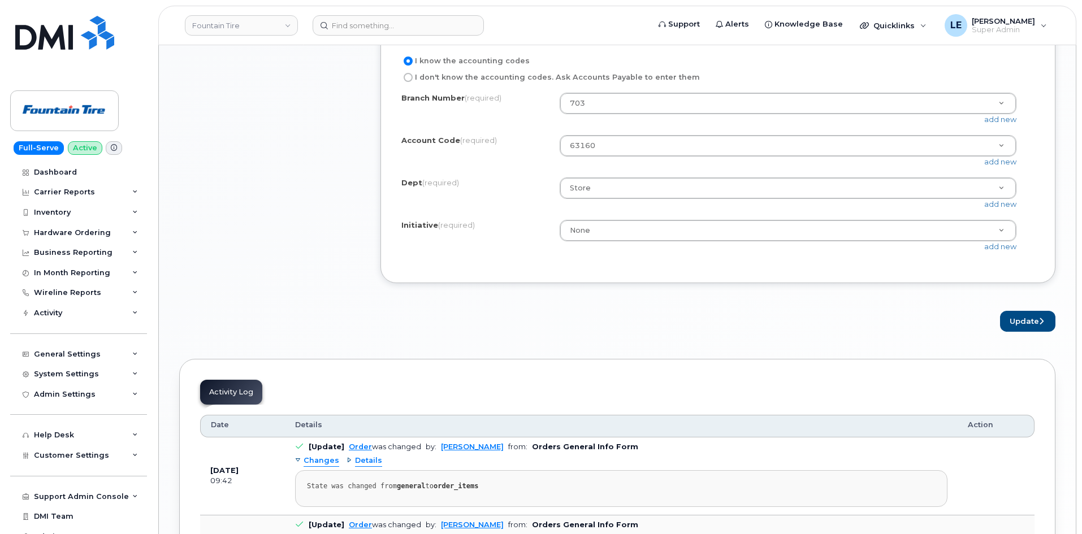
scroll to position [1017, 0]
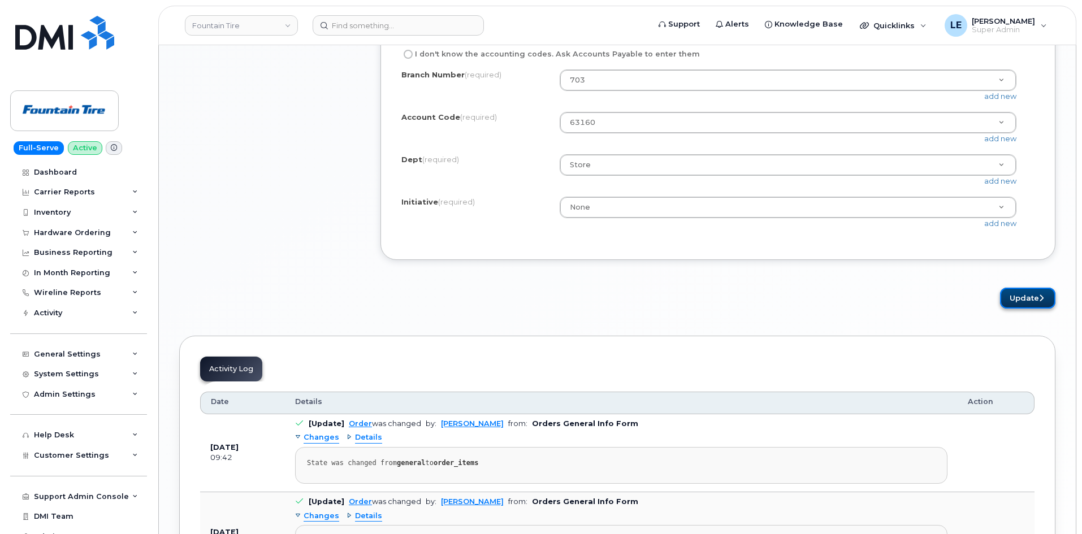
click at [1042, 298] on icon "submit" at bounding box center [1041, 297] width 5 height 7
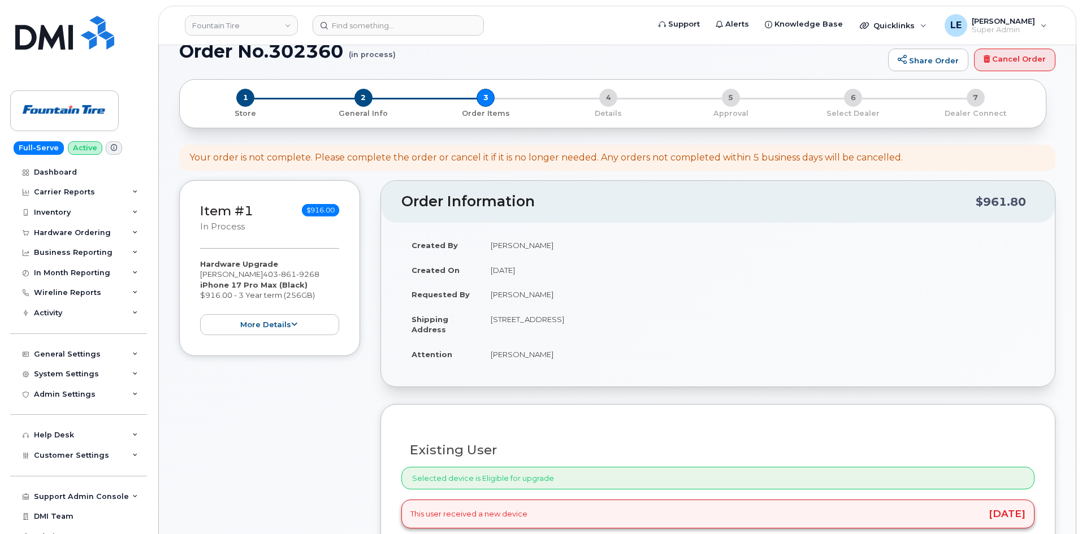
scroll to position [0, 0]
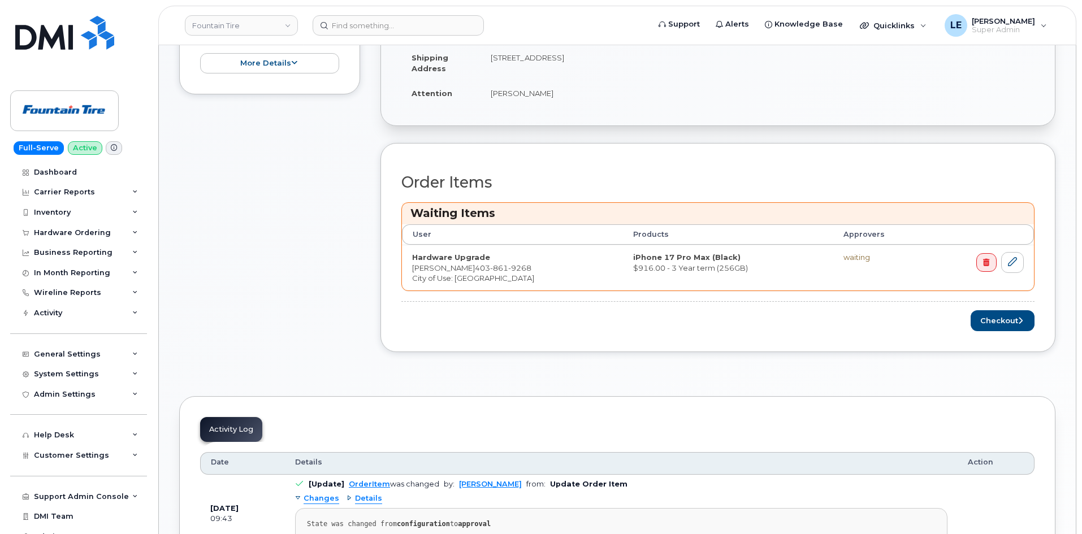
scroll to position [393, 0]
click at [988, 320] on button "Checkout" at bounding box center [1002, 319] width 64 height 21
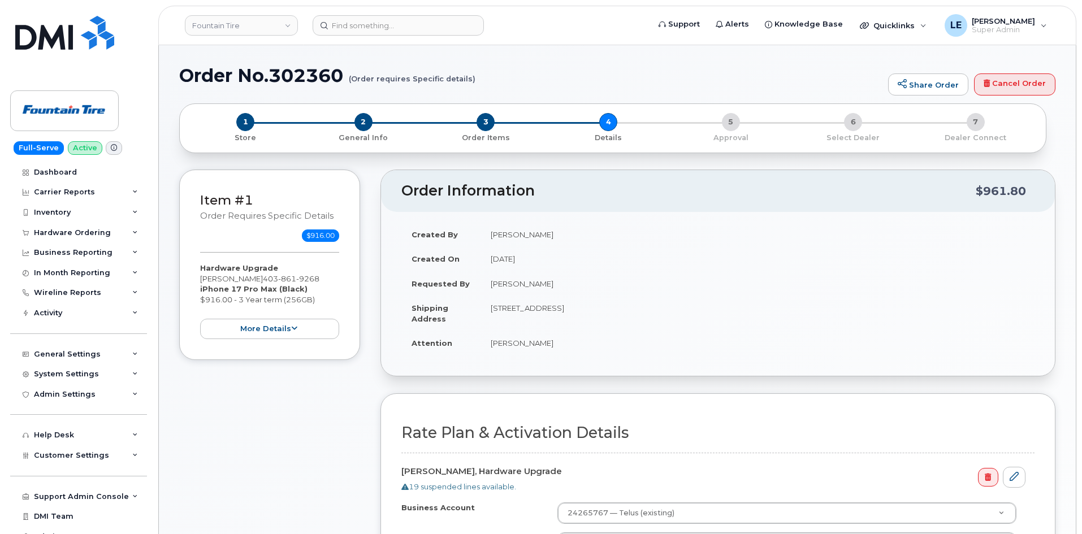
select select
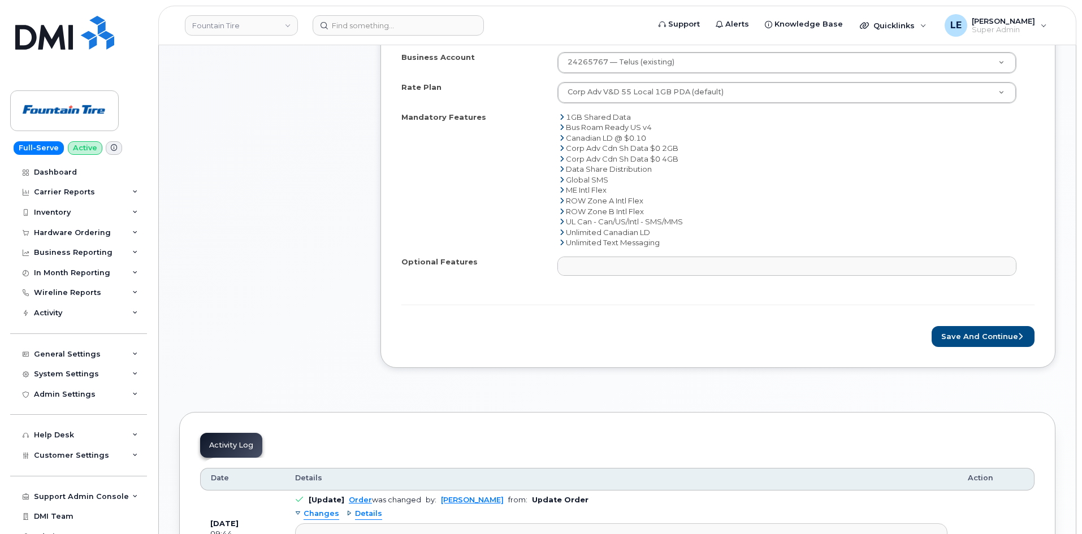
scroll to position [565, 0]
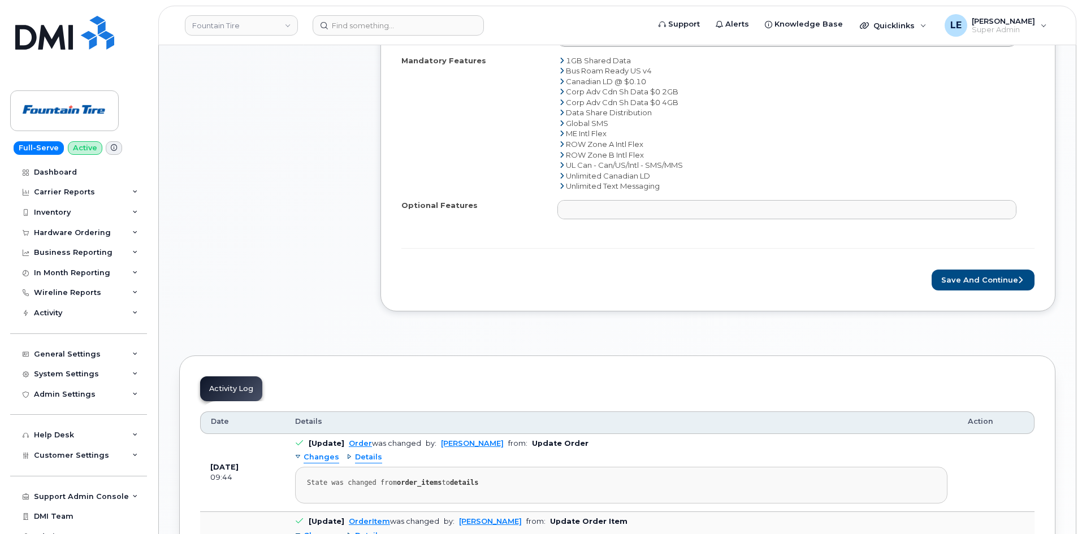
click at [977, 295] on div "Rate Plan & Activation Details [PERSON_NAME], Hardware Upgrade 19 suspended lin…" at bounding box center [717, 98] width 675 height 425
click at [977, 290] on button "Save and Continue" at bounding box center [982, 280] width 103 height 21
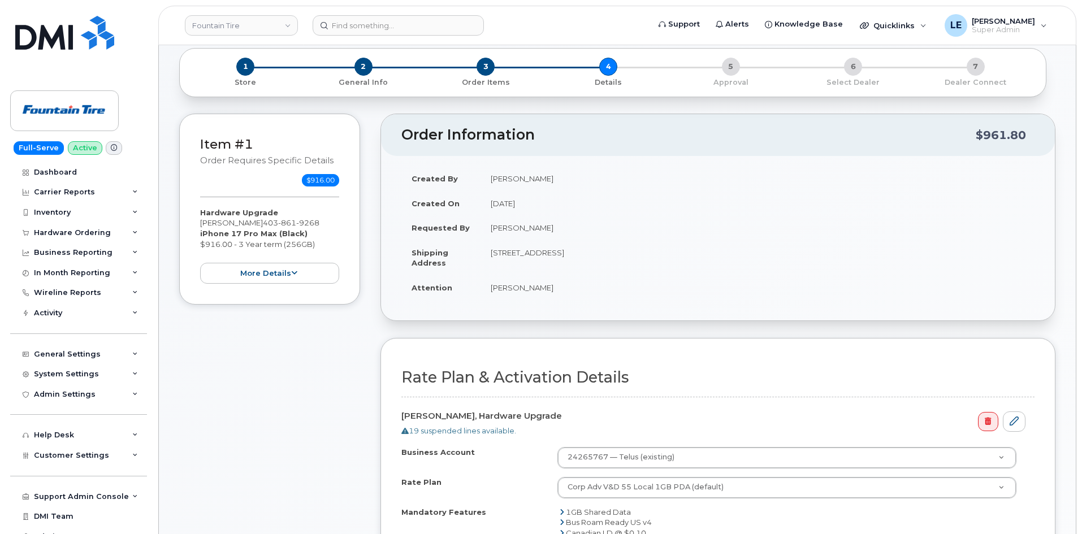
scroll to position [113, 0]
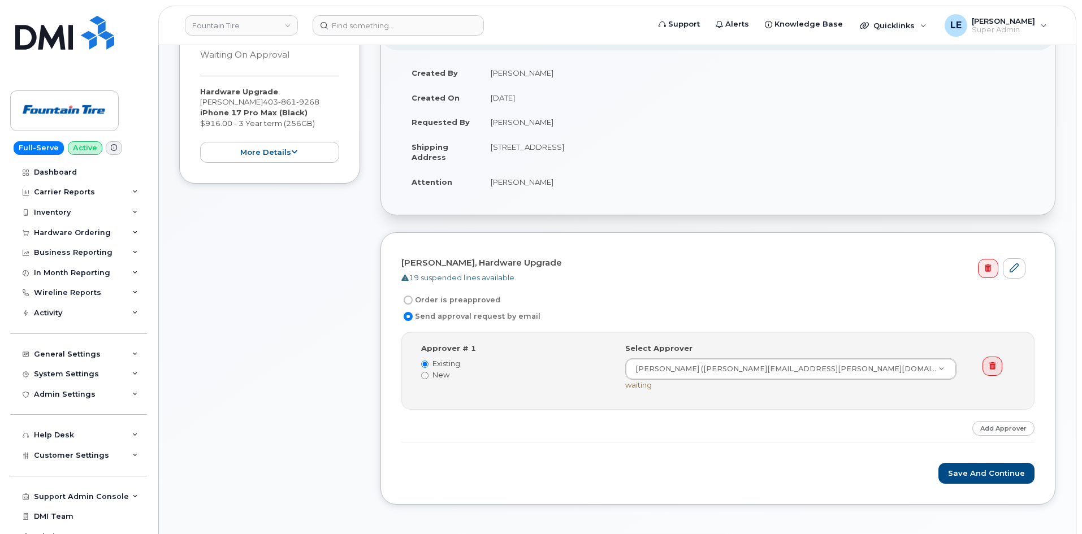
scroll to position [226, 0]
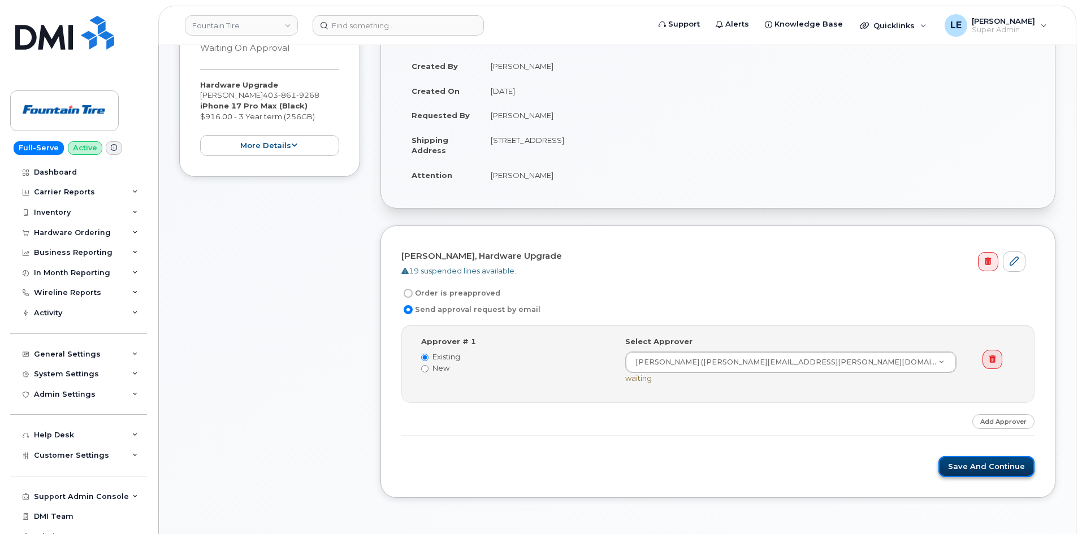
drag, startPoint x: 969, startPoint y: 470, endPoint x: 963, endPoint y: 472, distance: 6.6
click at [969, 471] on button "Save and Continue" at bounding box center [986, 466] width 96 height 21
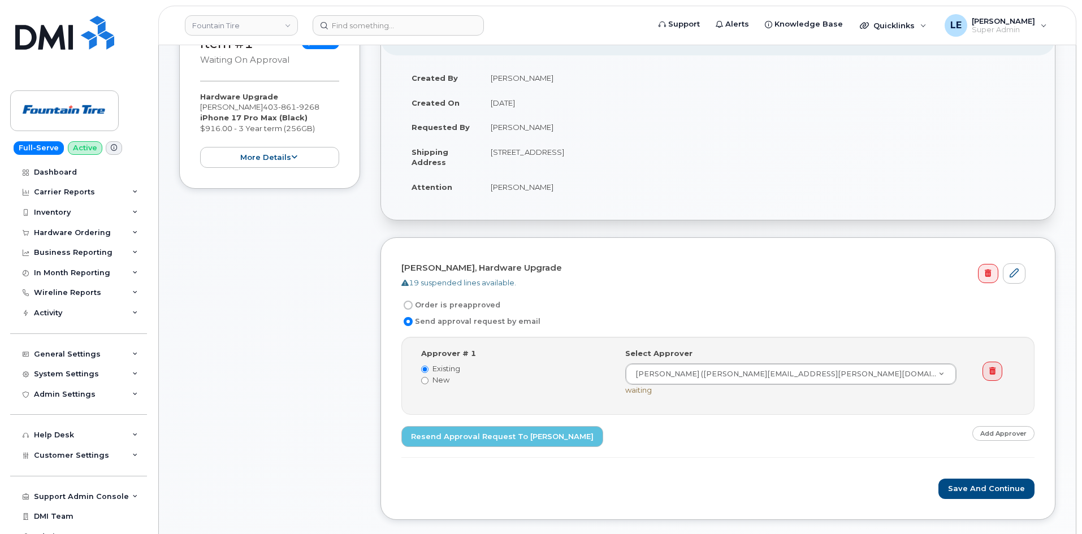
scroll to position [339, 0]
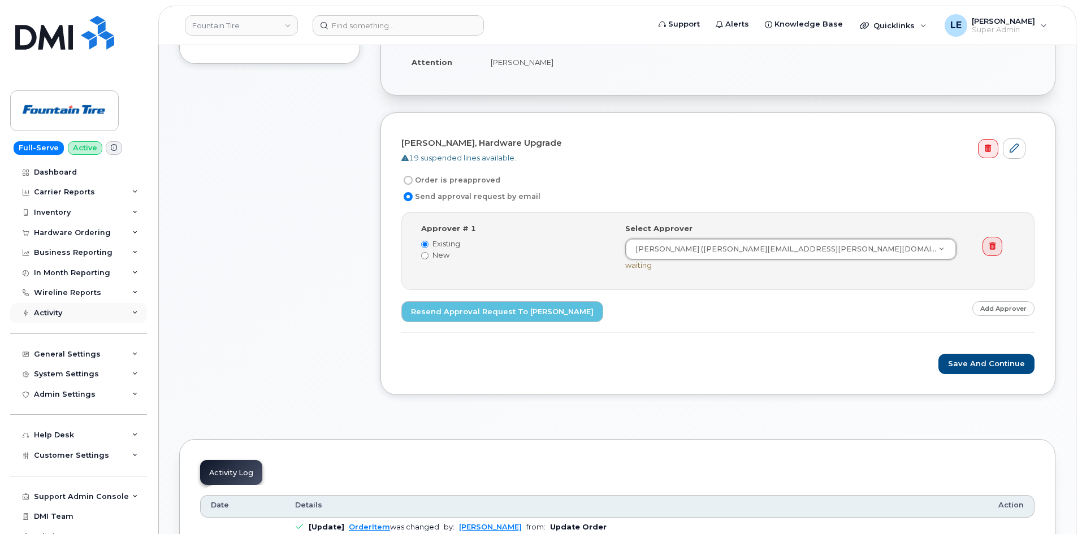
type input "C"
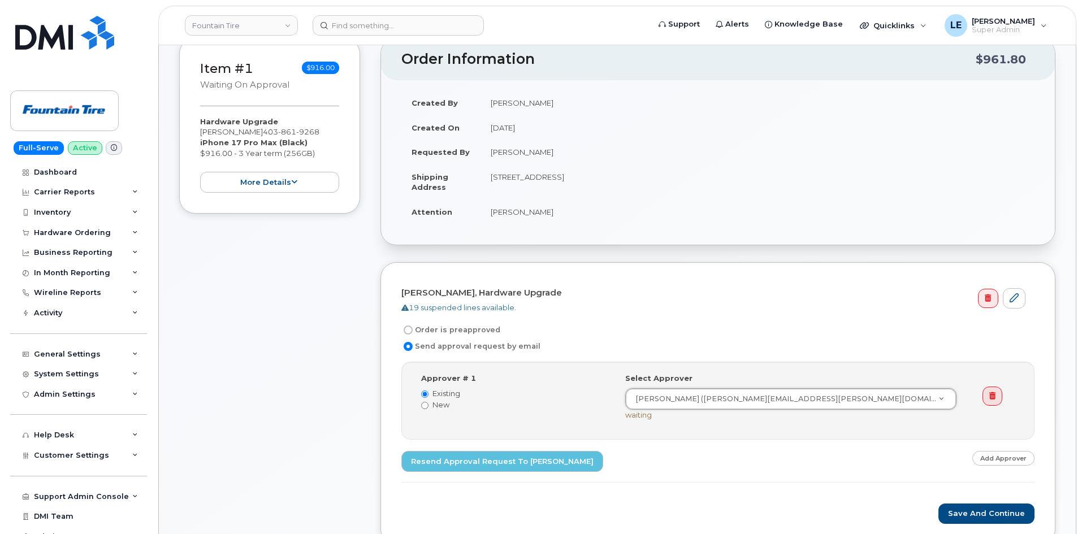
scroll to position [170, 0]
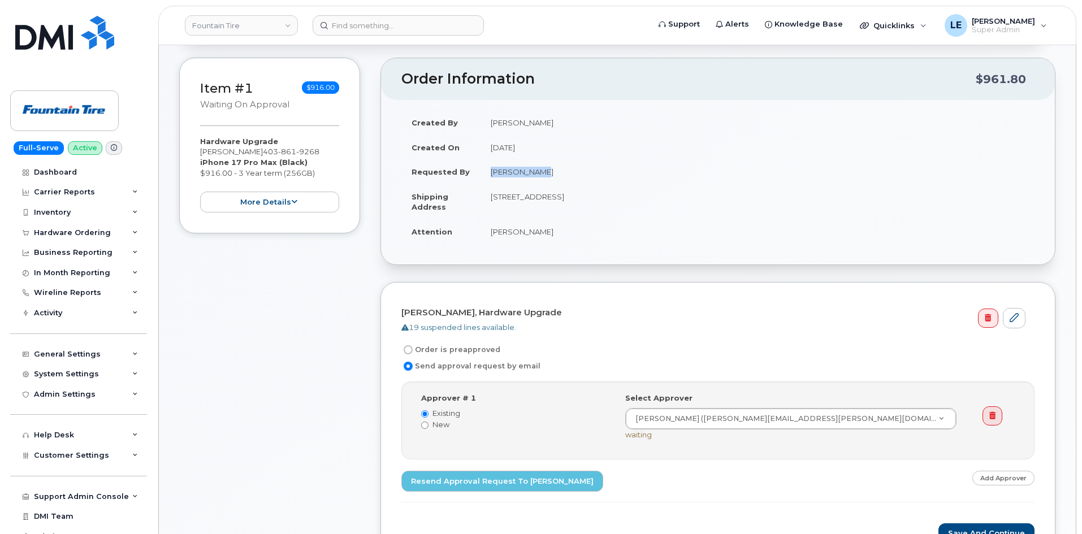
drag, startPoint x: 548, startPoint y: 174, endPoint x: 463, endPoint y: 175, distance: 85.3
click at [463, 175] on tr "Requested By [PERSON_NAME]" at bounding box center [717, 171] width 633 height 25
copy tr "[PERSON_NAME]"
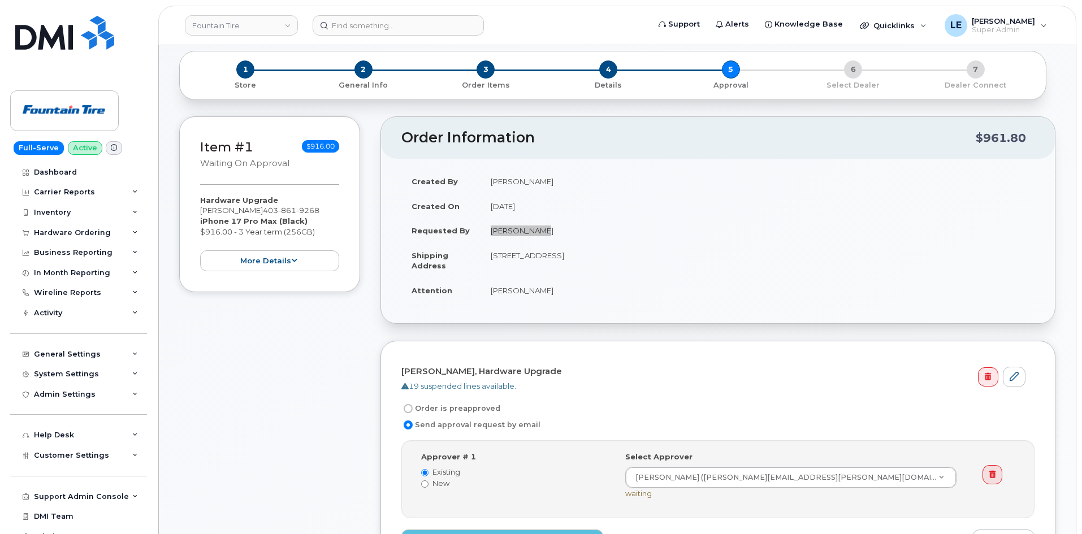
scroll to position [0, 0]
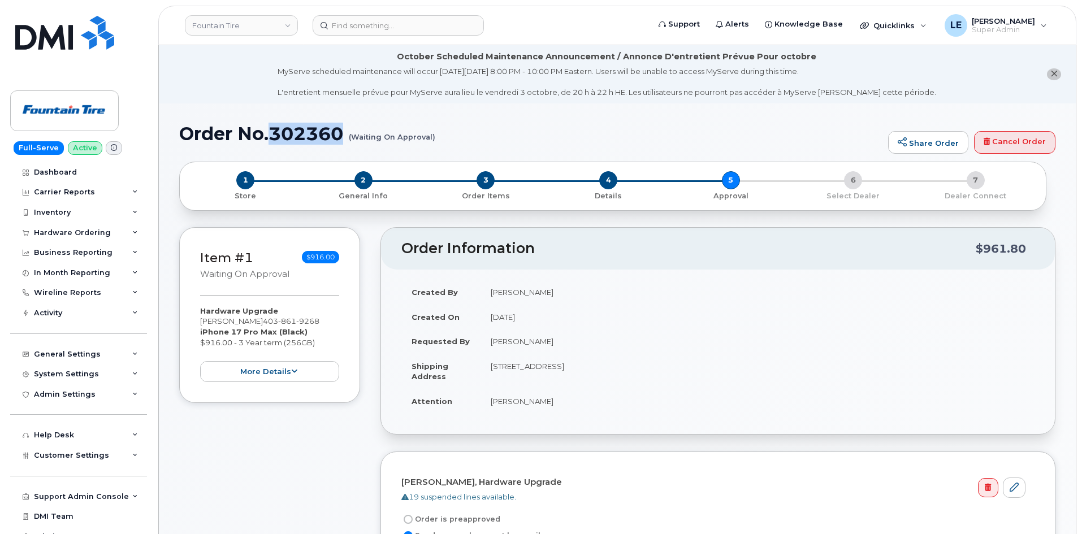
drag, startPoint x: 348, startPoint y: 136, endPoint x: 275, endPoint y: 136, distance: 73.5
click at [275, 136] on h1 "Order No.302360 (Waiting On Approval)" at bounding box center [530, 134] width 703 height 20
click at [258, 162] on div "1 Store 2 General Info 3 Order Items 4 Details 5 Approval 6 Select Dealer 7 Dea…" at bounding box center [612, 186] width 867 height 49
drag, startPoint x: 179, startPoint y: 140, endPoint x: 346, endPoint y: 137, distance: 167.3
click at [346, 137] on h1 "Order No.302360 (Waiting On Approval)" at bounding box center [530, 134] width 703 height 20
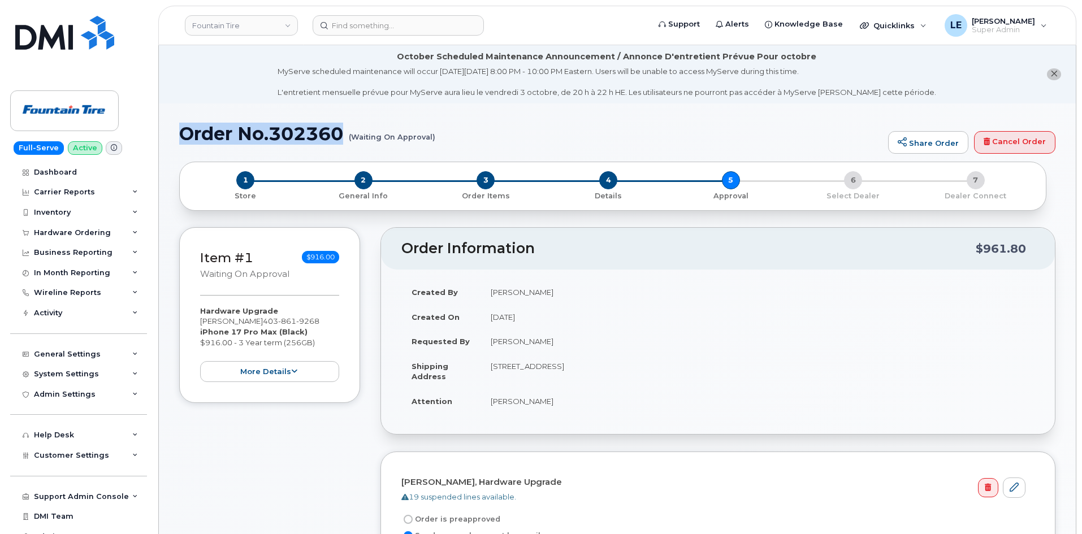
copy h1 "Order No.302360"
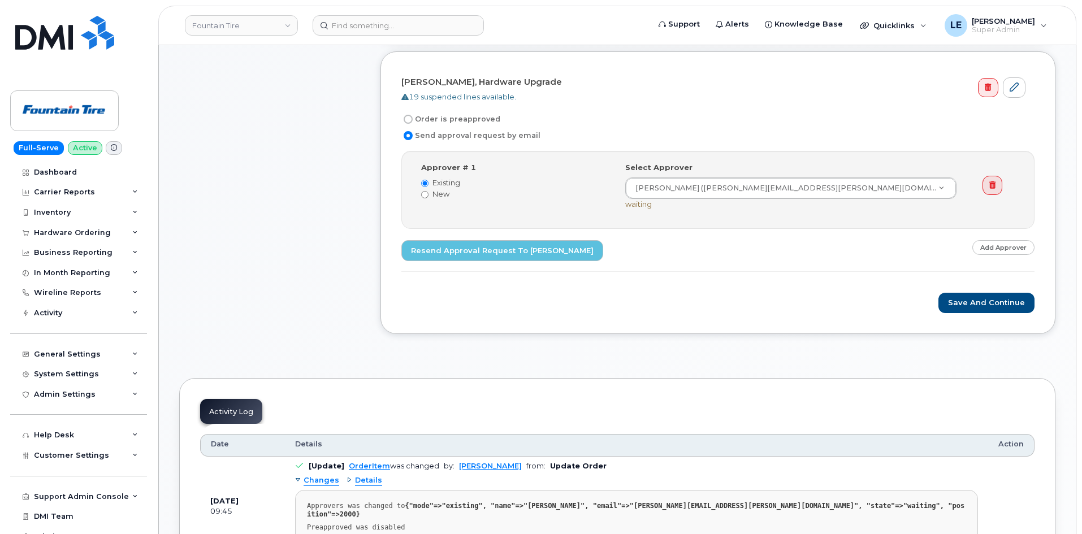
scroll to position [339, 0]
